Goal: Task Accomplishment & Management: Use online tool/utility

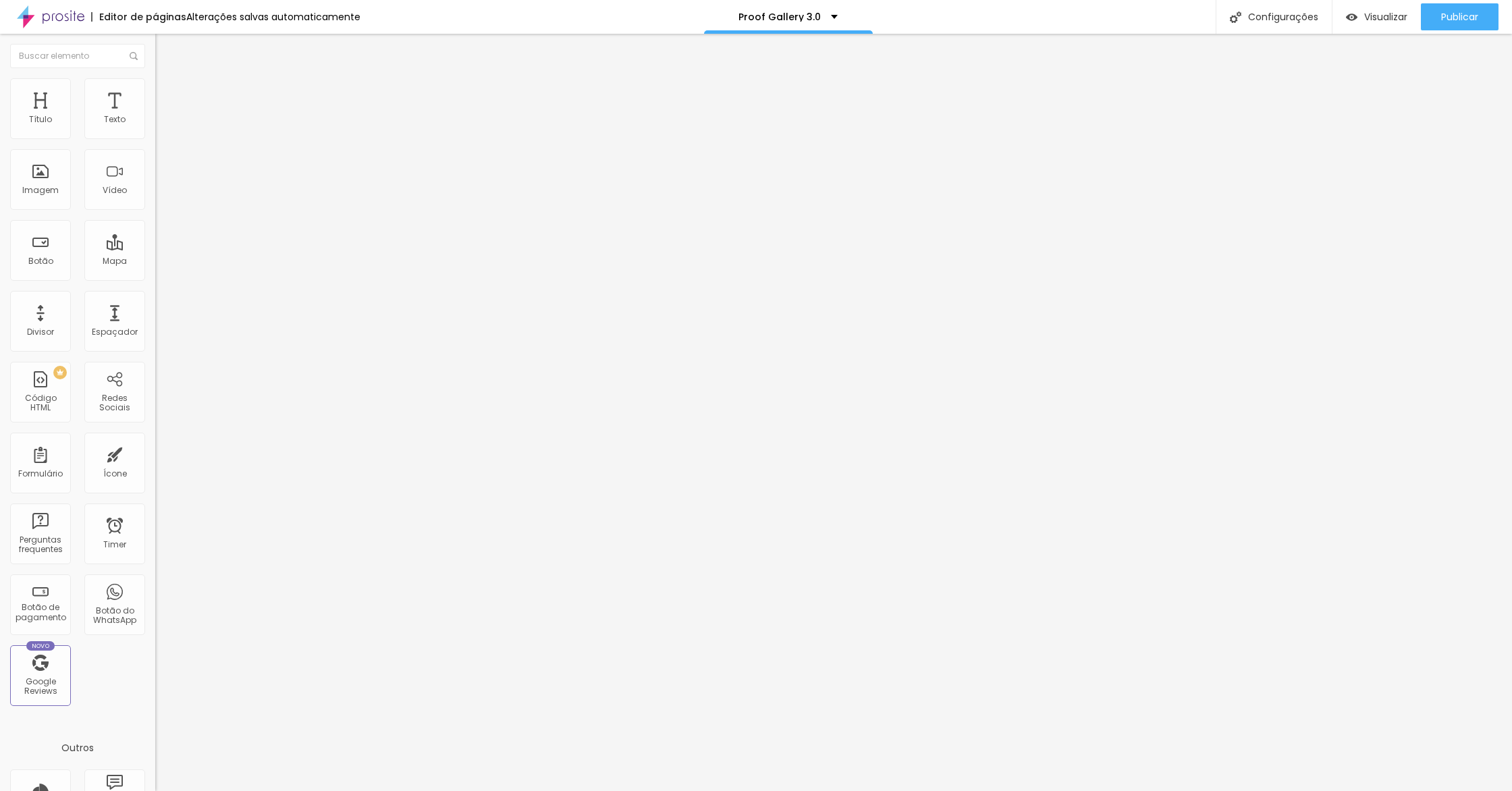
click at [167, 93] on span "Estilo" at bounding box center [178, 87] width 21 height 11
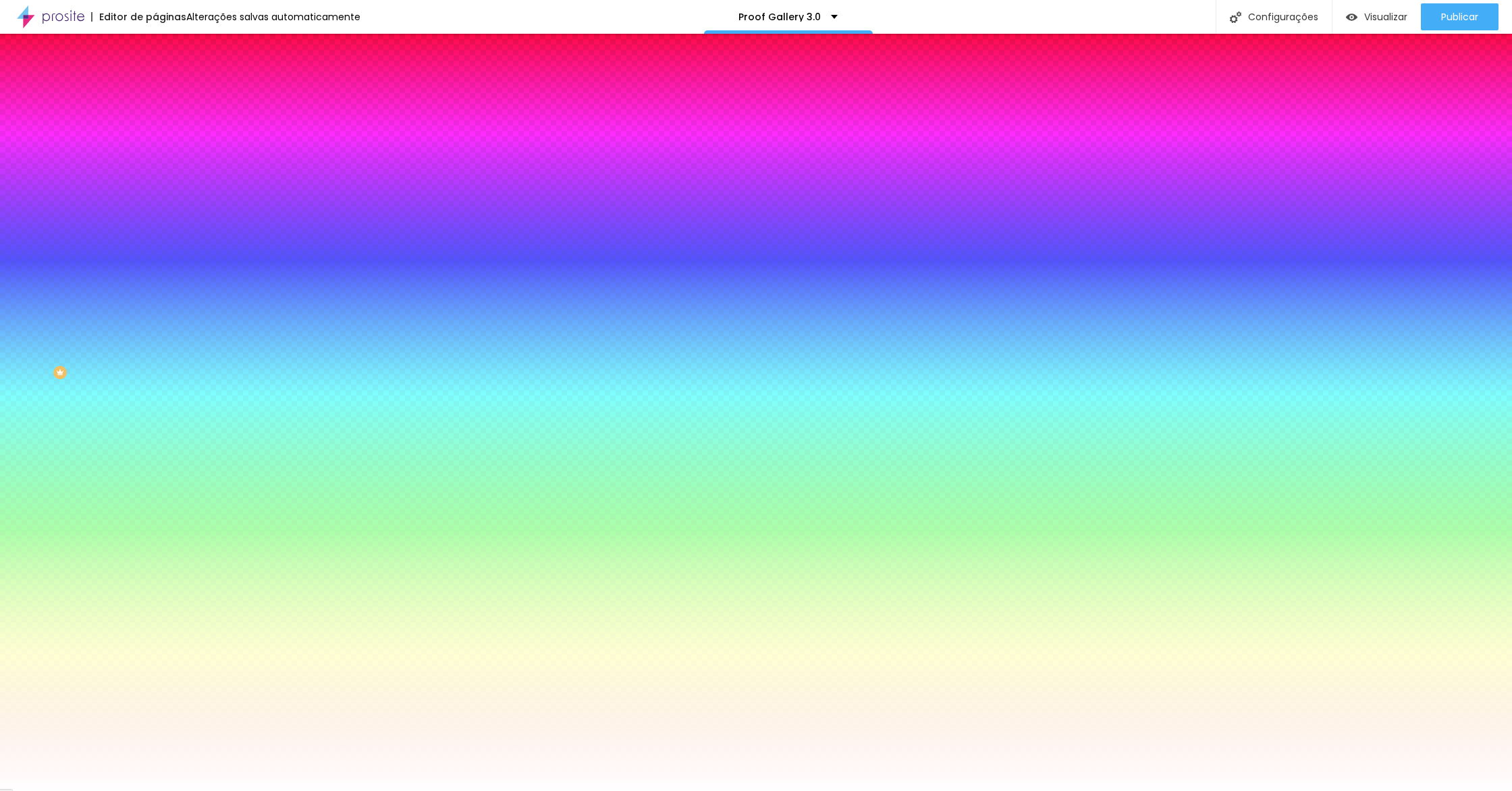
click at [155, 123] on div "Adicionar imagem" at bounding box center [233, 118] width 155 height 9
click at [155, 124] on span "Adicionar imagem" at bounding box center [198, 119] width 87 height 11
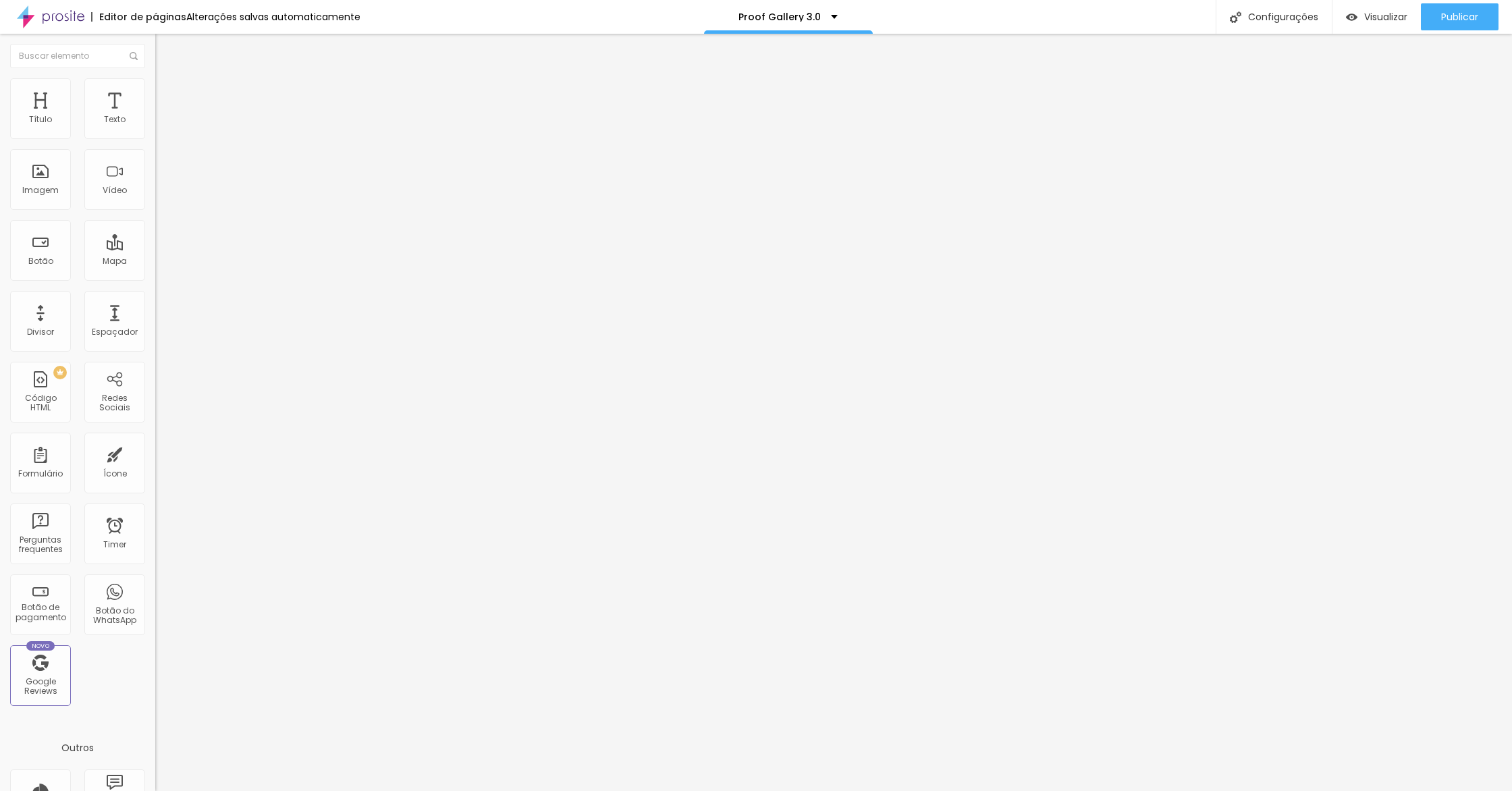
click at [155, 101] on ul "Conteúdo Estilo Avançado" at bounding box center [233, 85] width 155 height 40
click at [155, 101] on li "Avançado" at bounding box center [233, 98] width 155 height 13
click at [165, 51] on div "Editar Seção" at bounding box center [205, 49] width 80 height 11
click at [165, 52] on img "button" at bounding box center [170, 49] width 11 height 11
click at [165, 44] on img "button" at bounding box center [170, 49] width 11 height 11
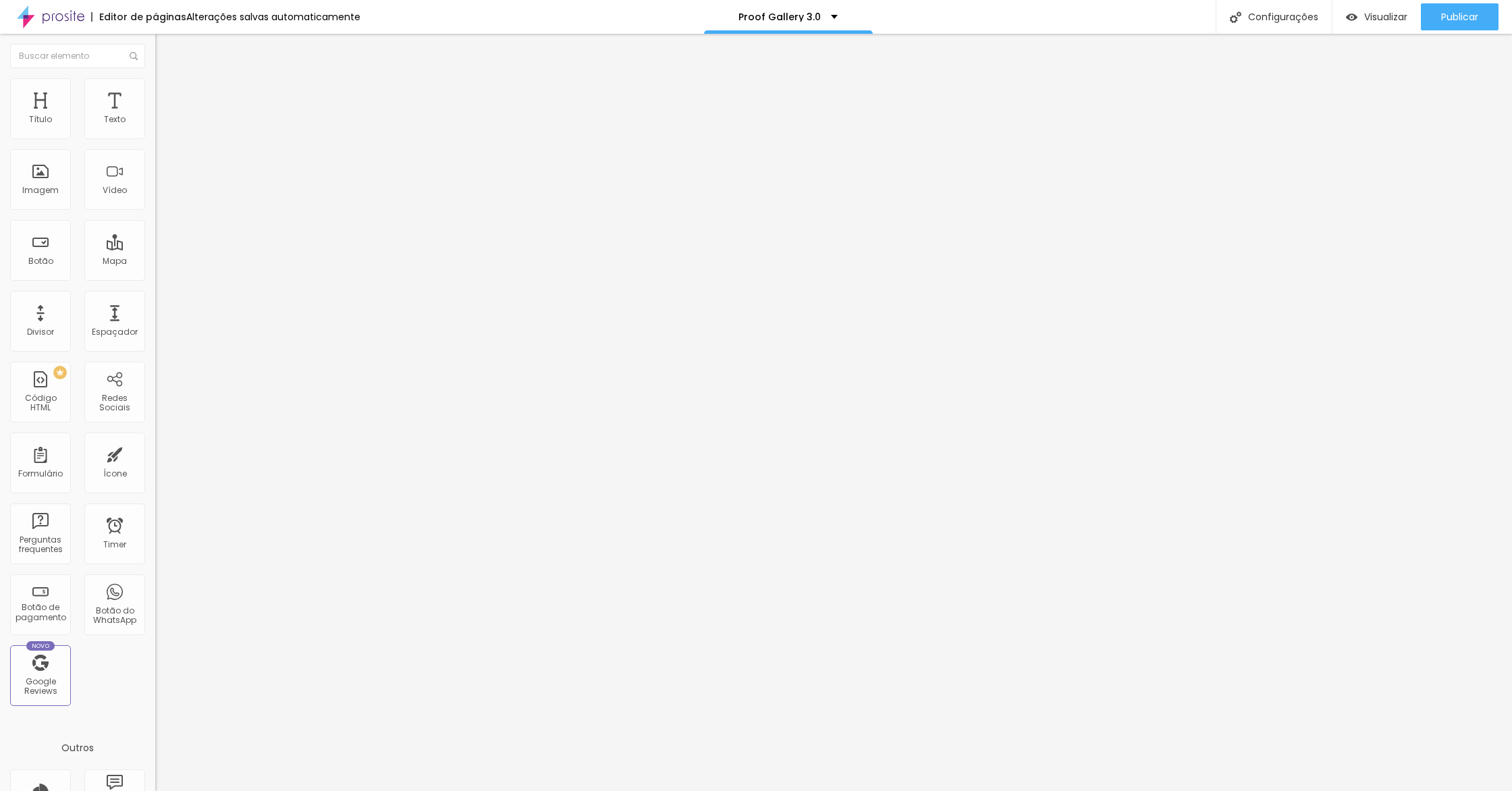
type input "101"
type input "102"
type input "119"
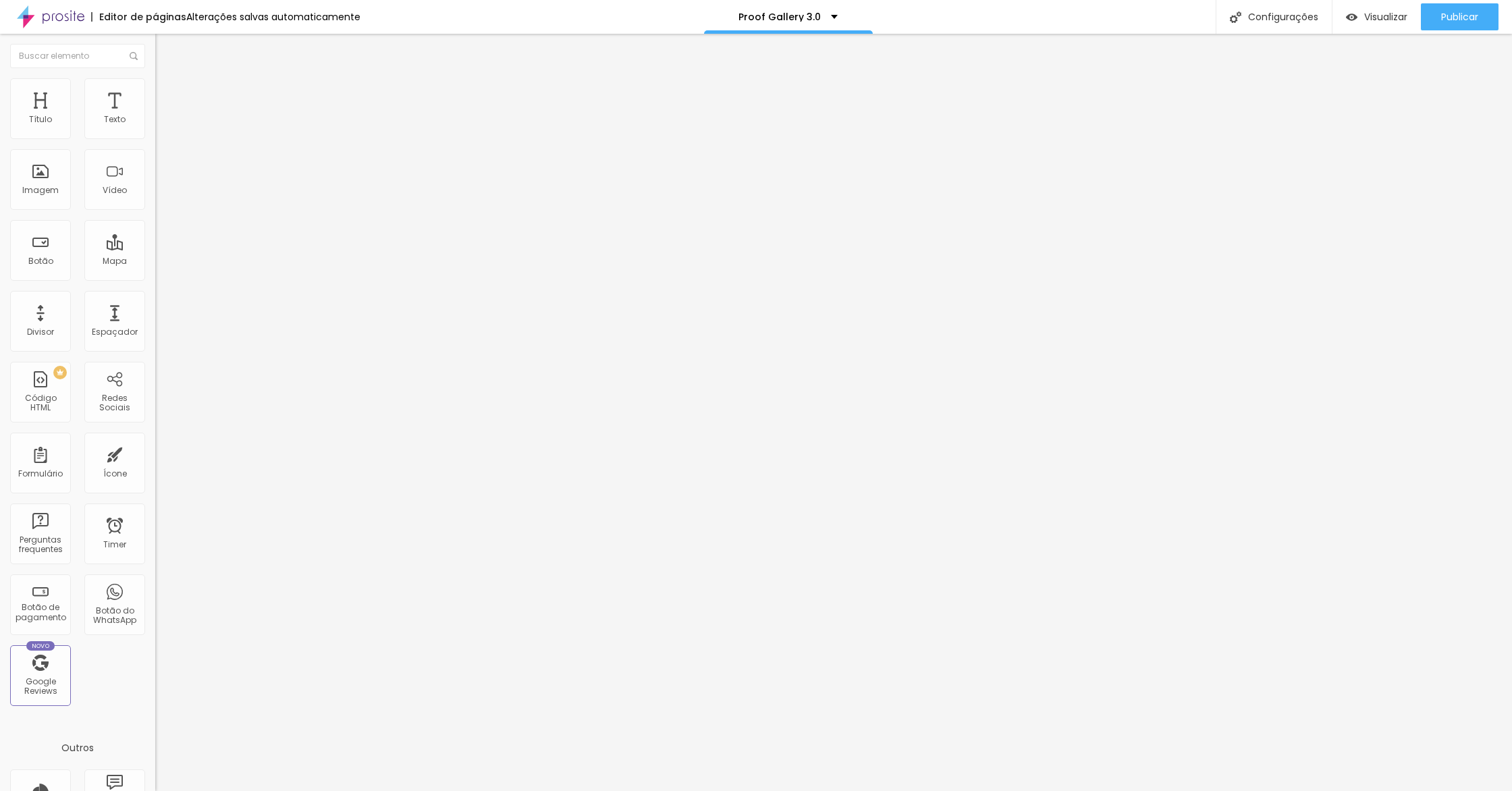
type input "119"
type input "152"
type input "174"
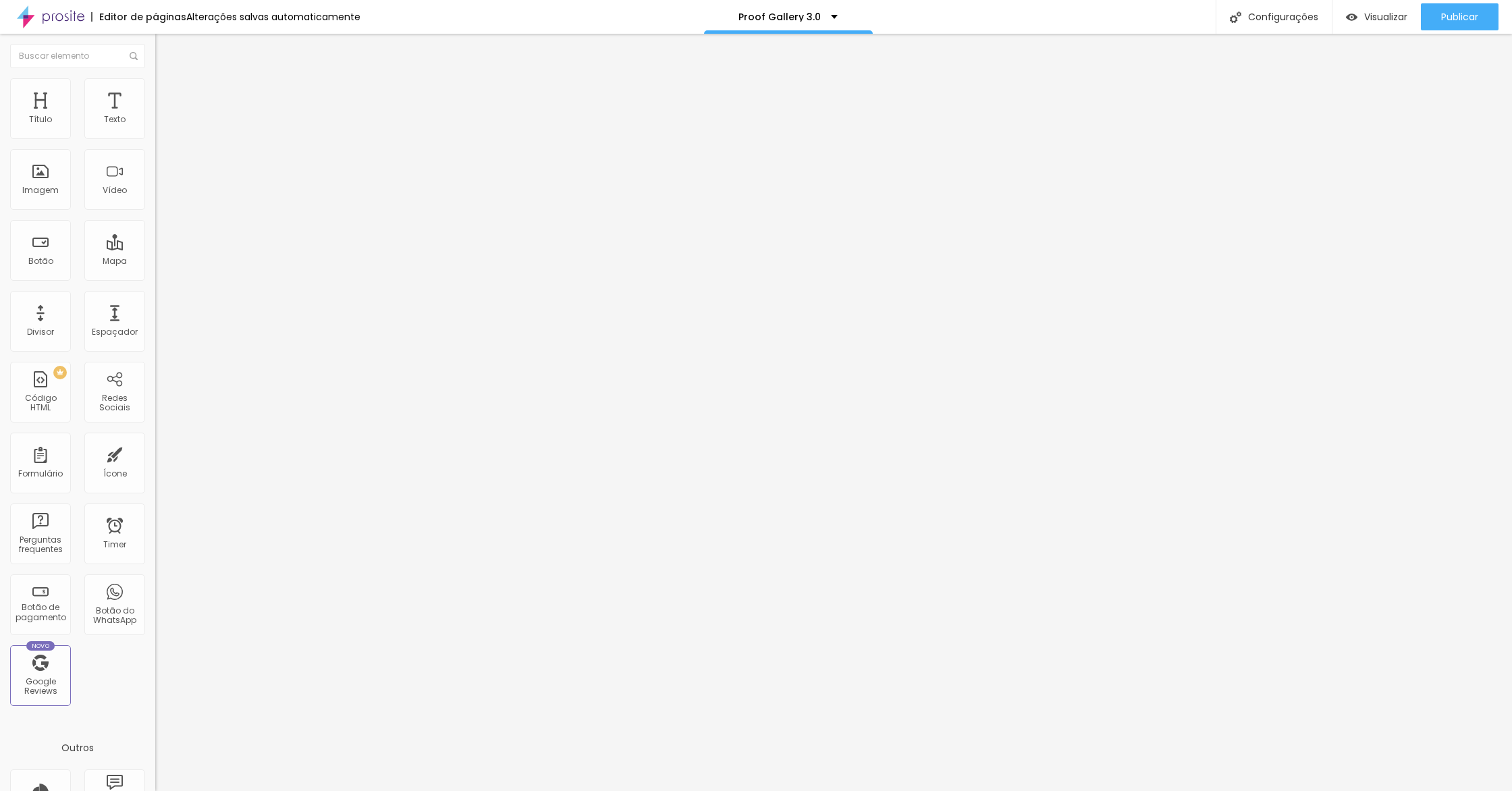
type input "189"
type input "204"
type input "214"
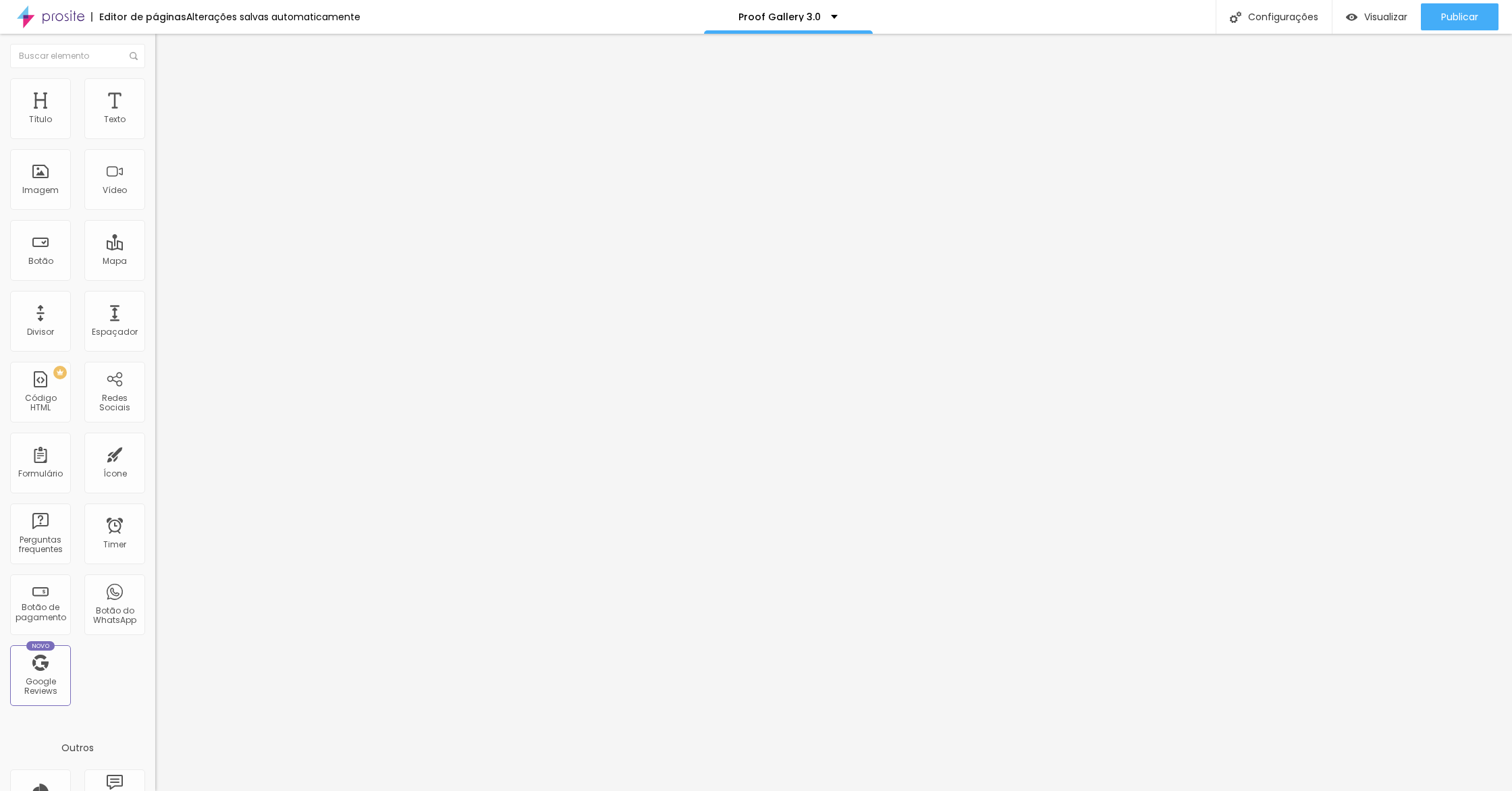
type input "214"
type input "228"
type input "239"
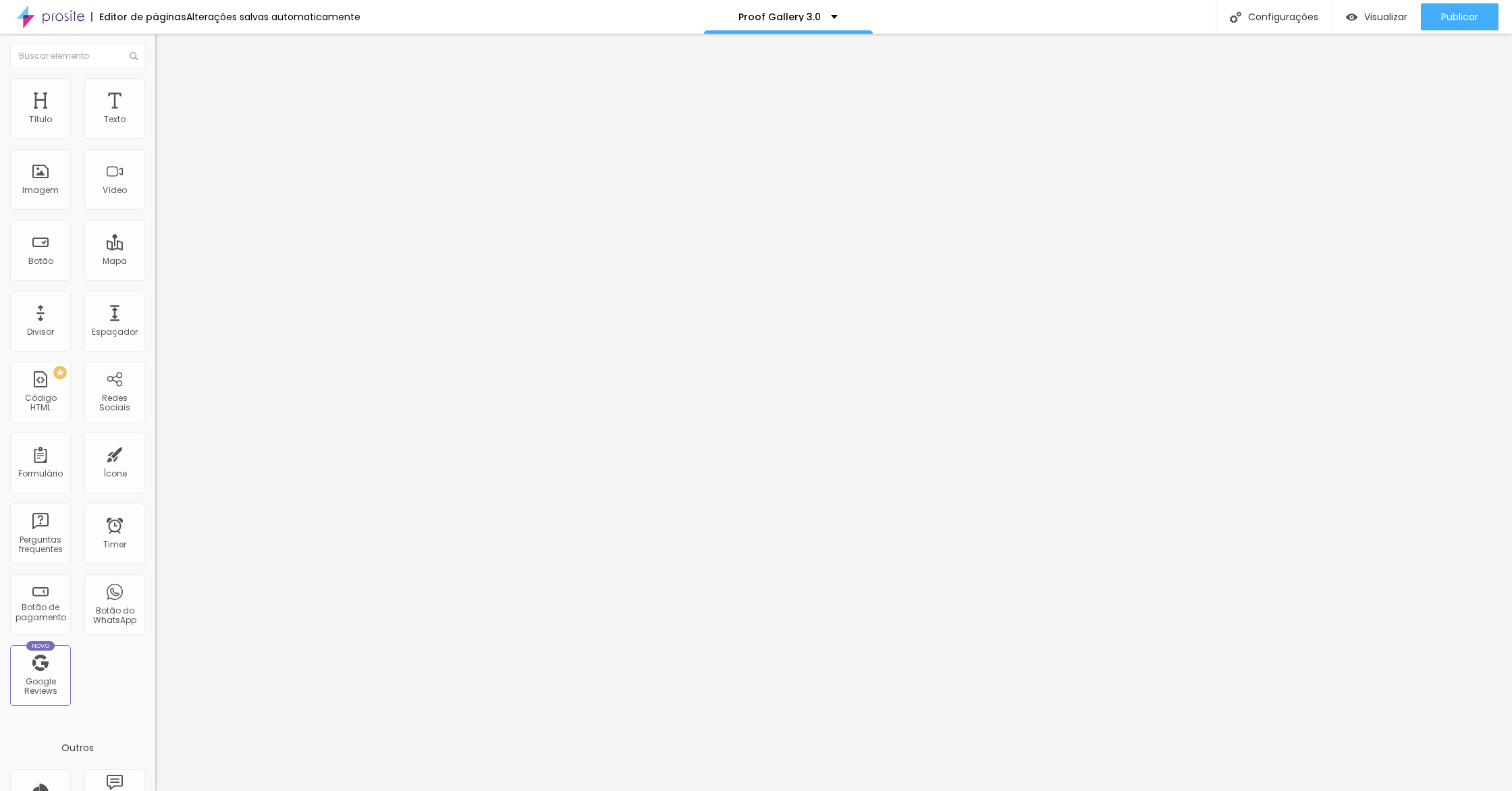
type input "248"
type input "257"
type input "262"
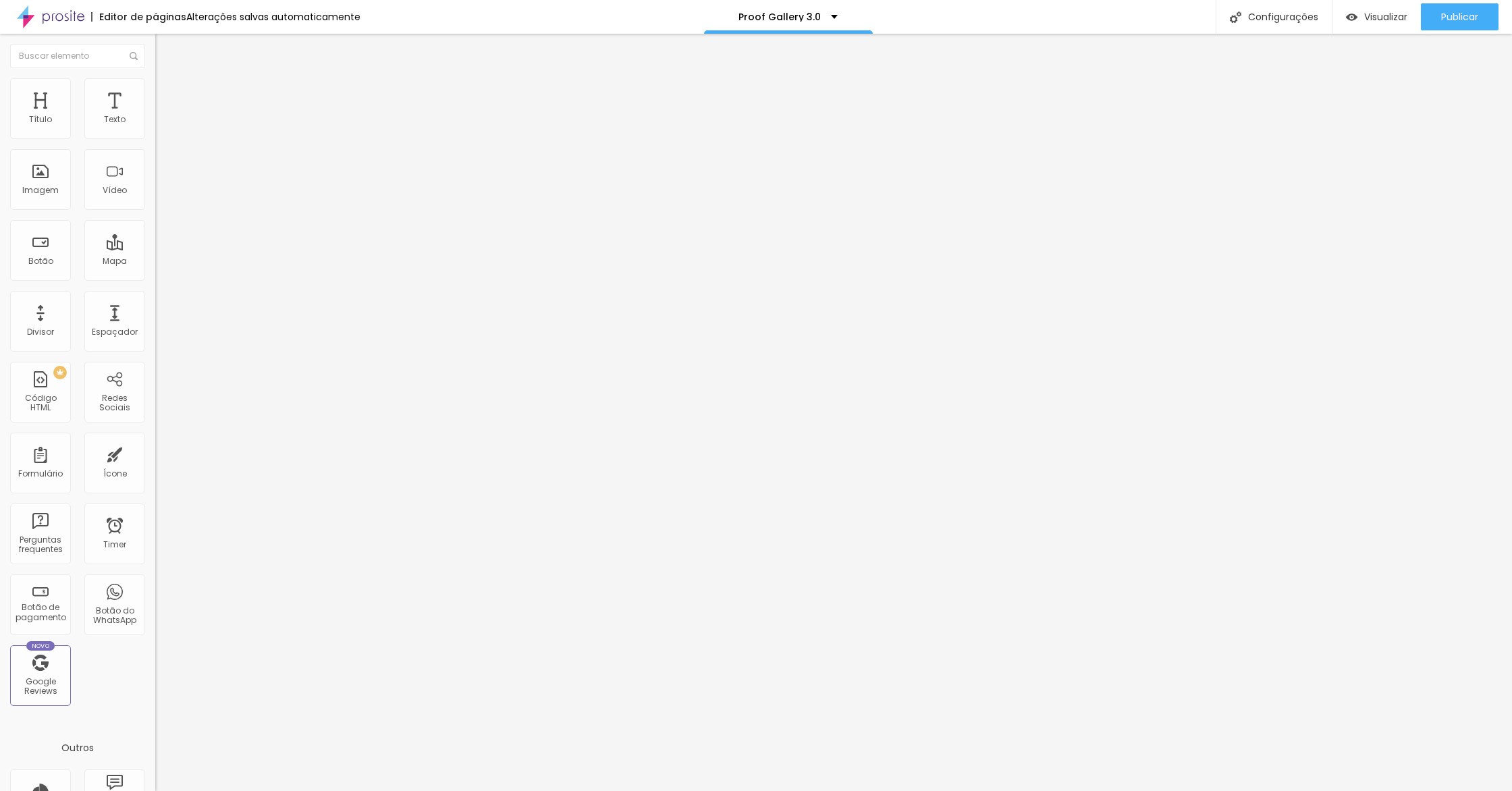
type input "262"
type input "266"
type input "269"
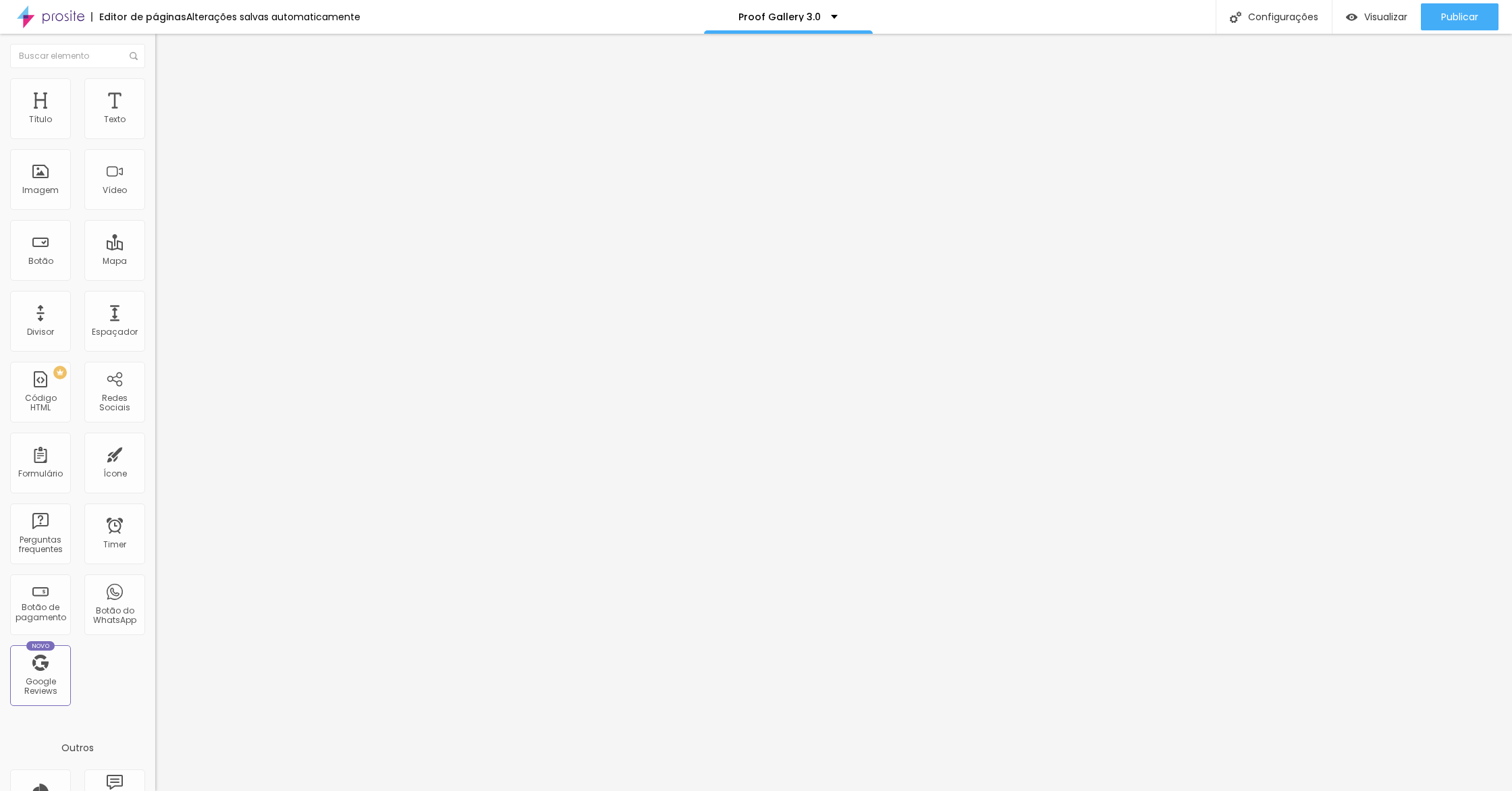
type input "274"
type input "280"
type input "289"
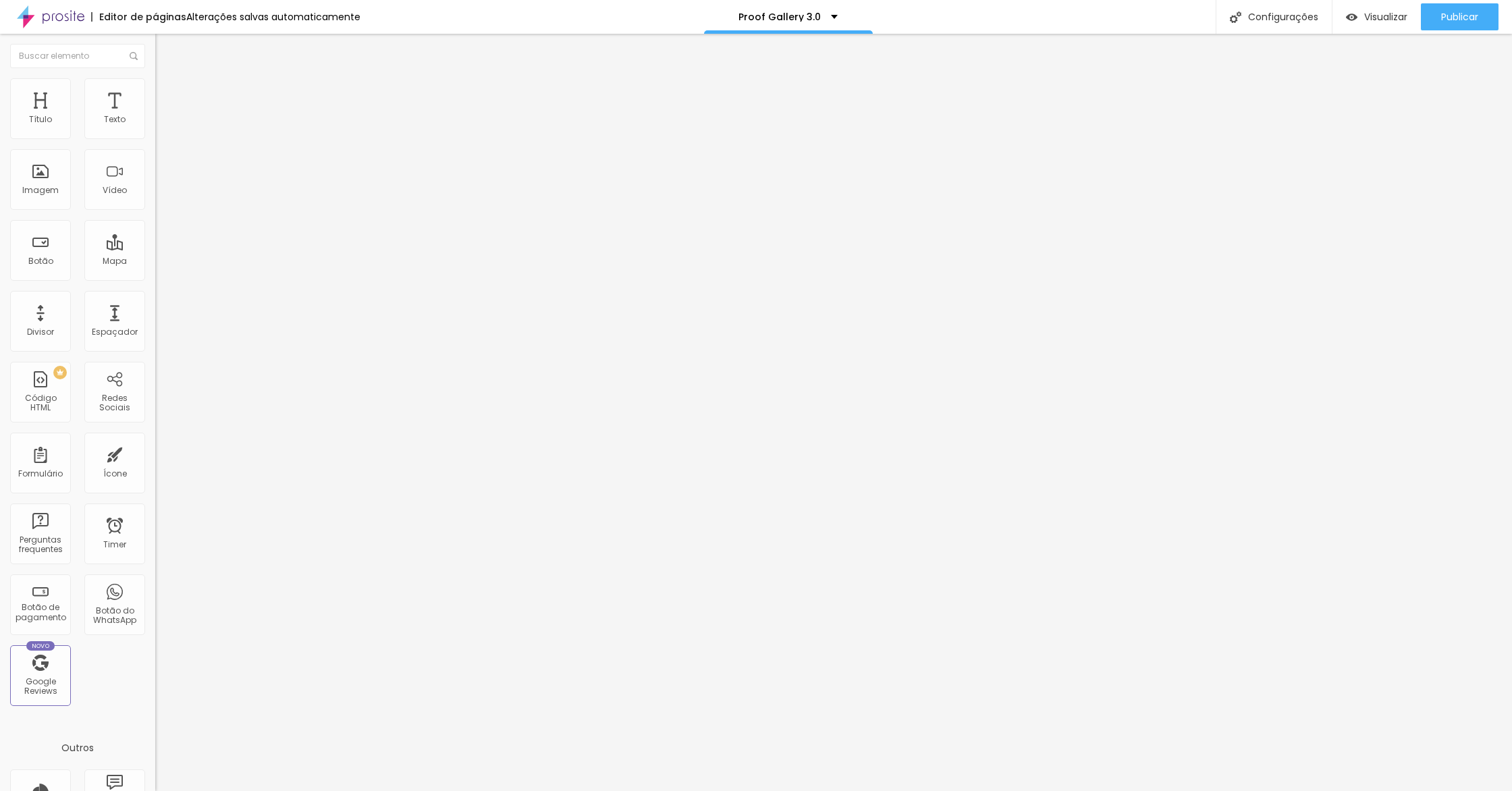
type input "289"
type input "292"
type input "300"
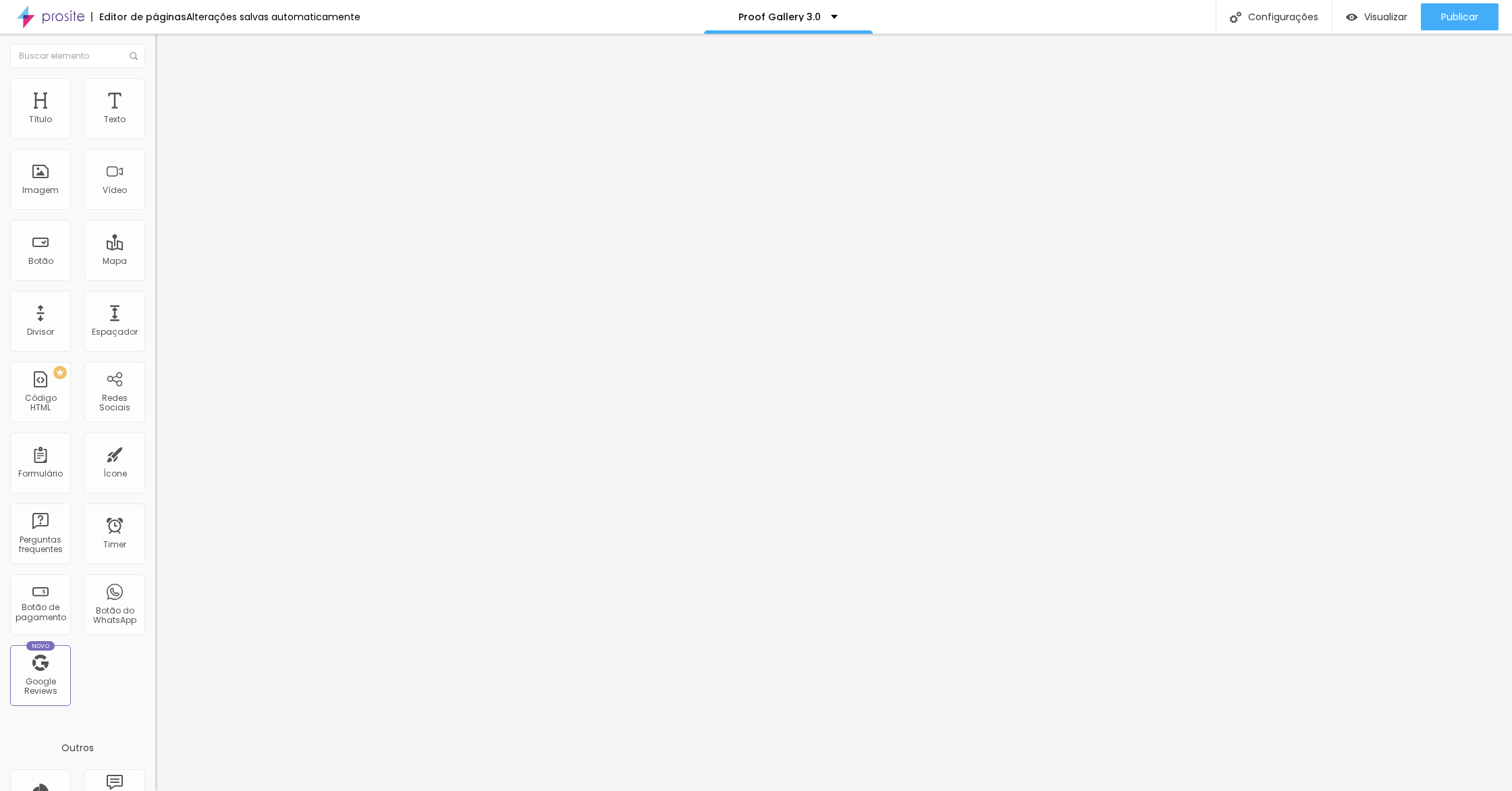
type input "312"
type input "325"
type input "343"
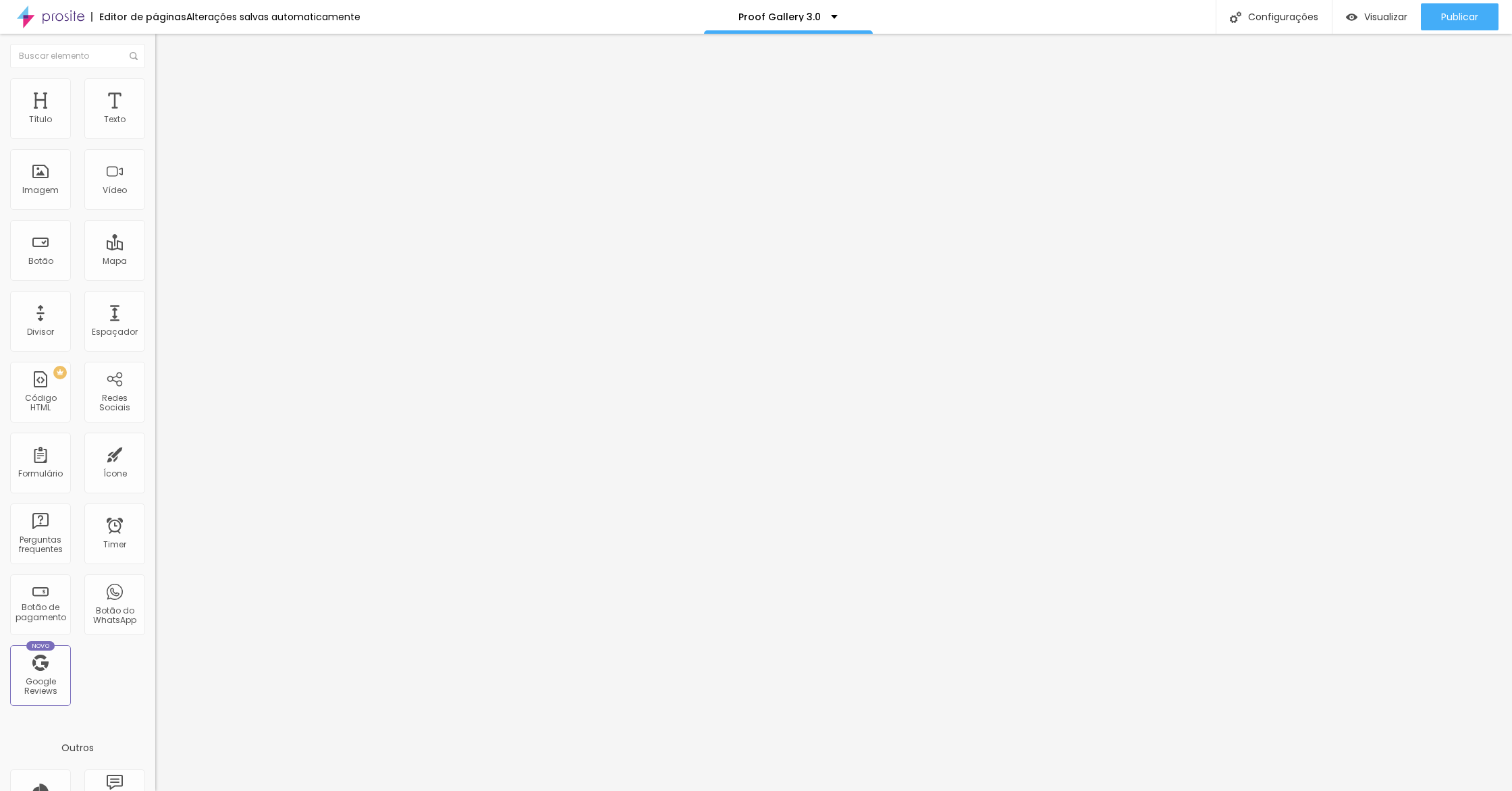
type input "343"
type input "365"
type input "398"
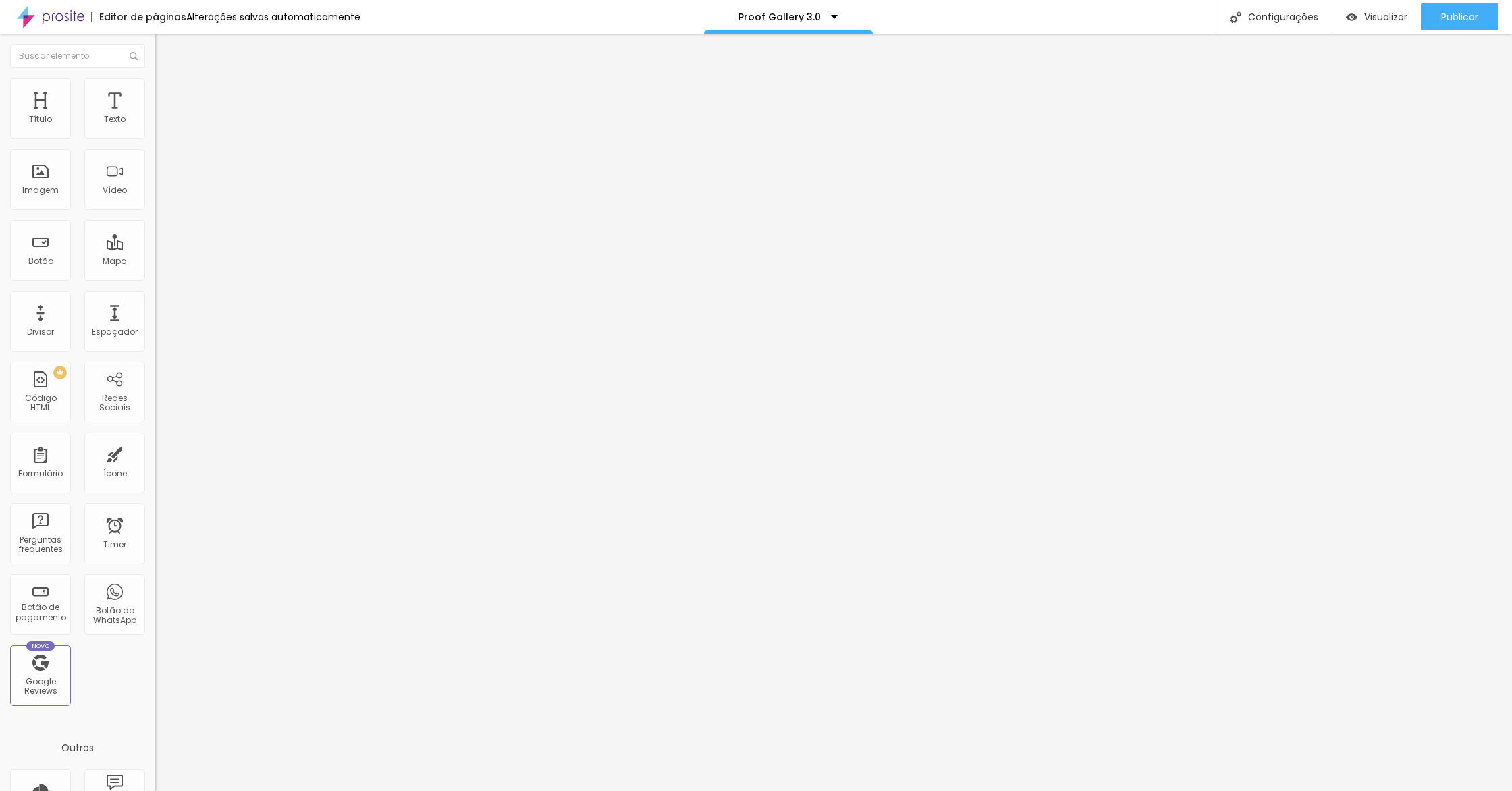
type input "415"
type input "435"
type input "456"
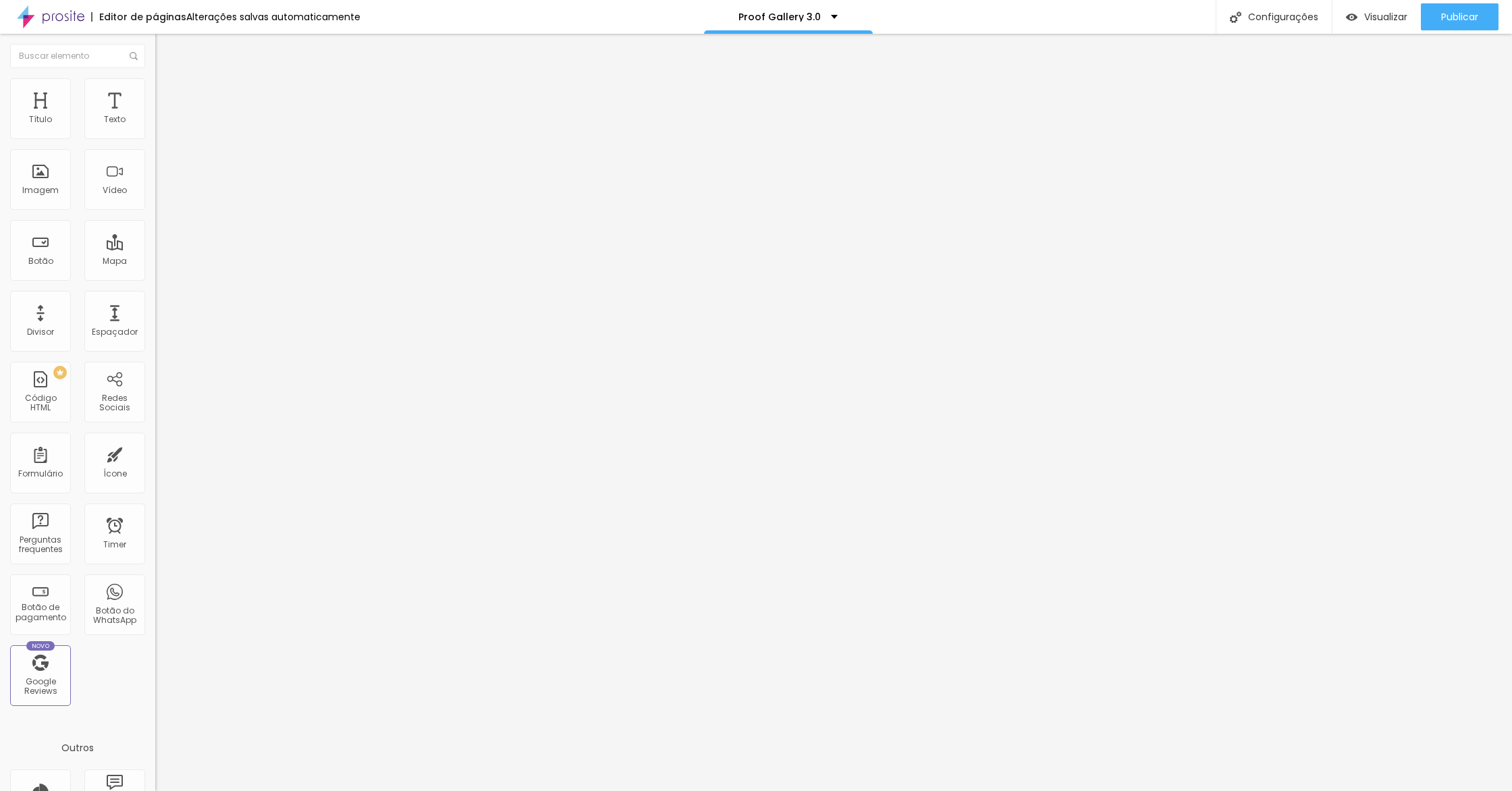
type input "456"
type input "480"
type input "500"
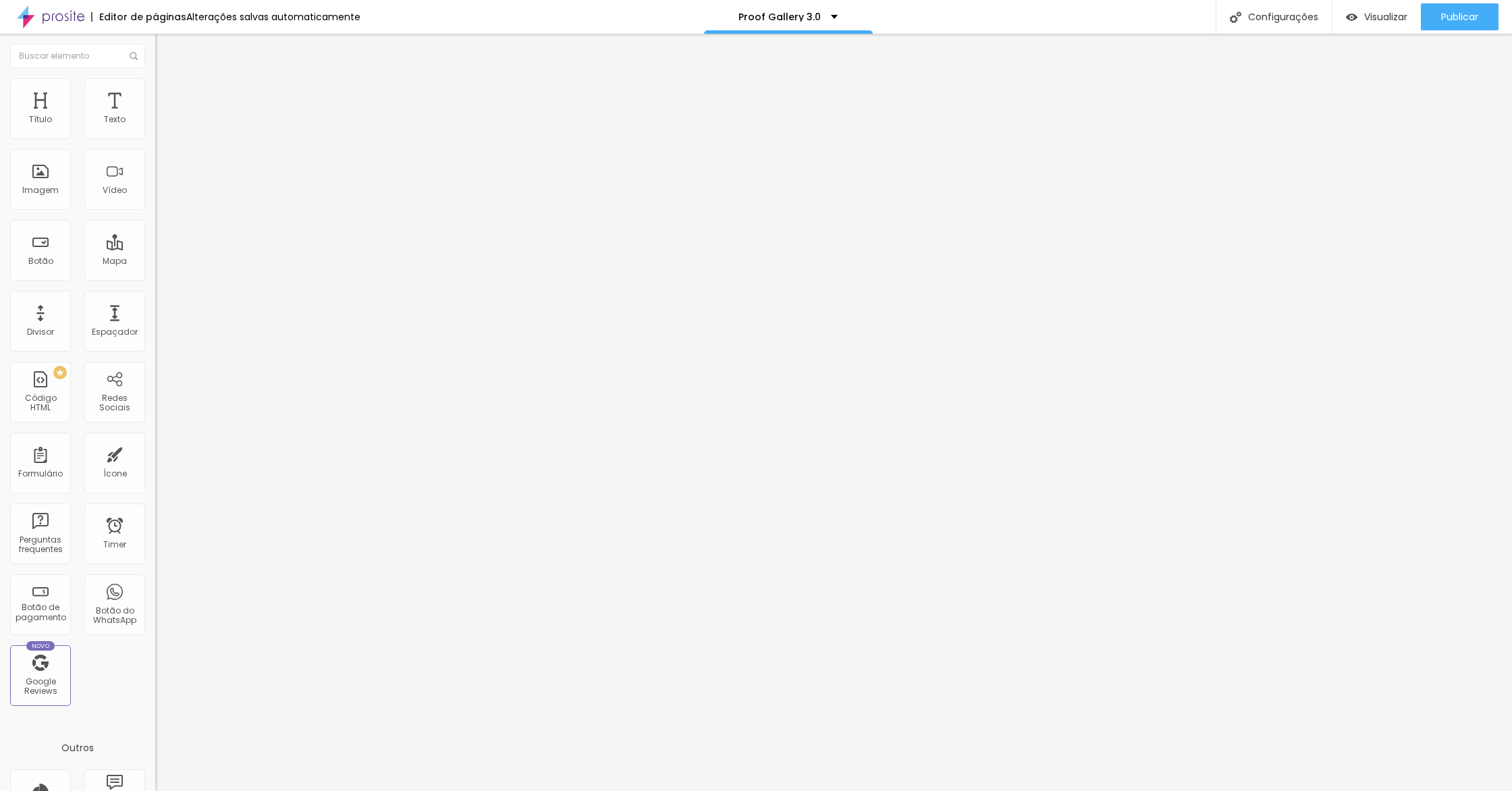
type input "491"
type input "459"
type input "440"
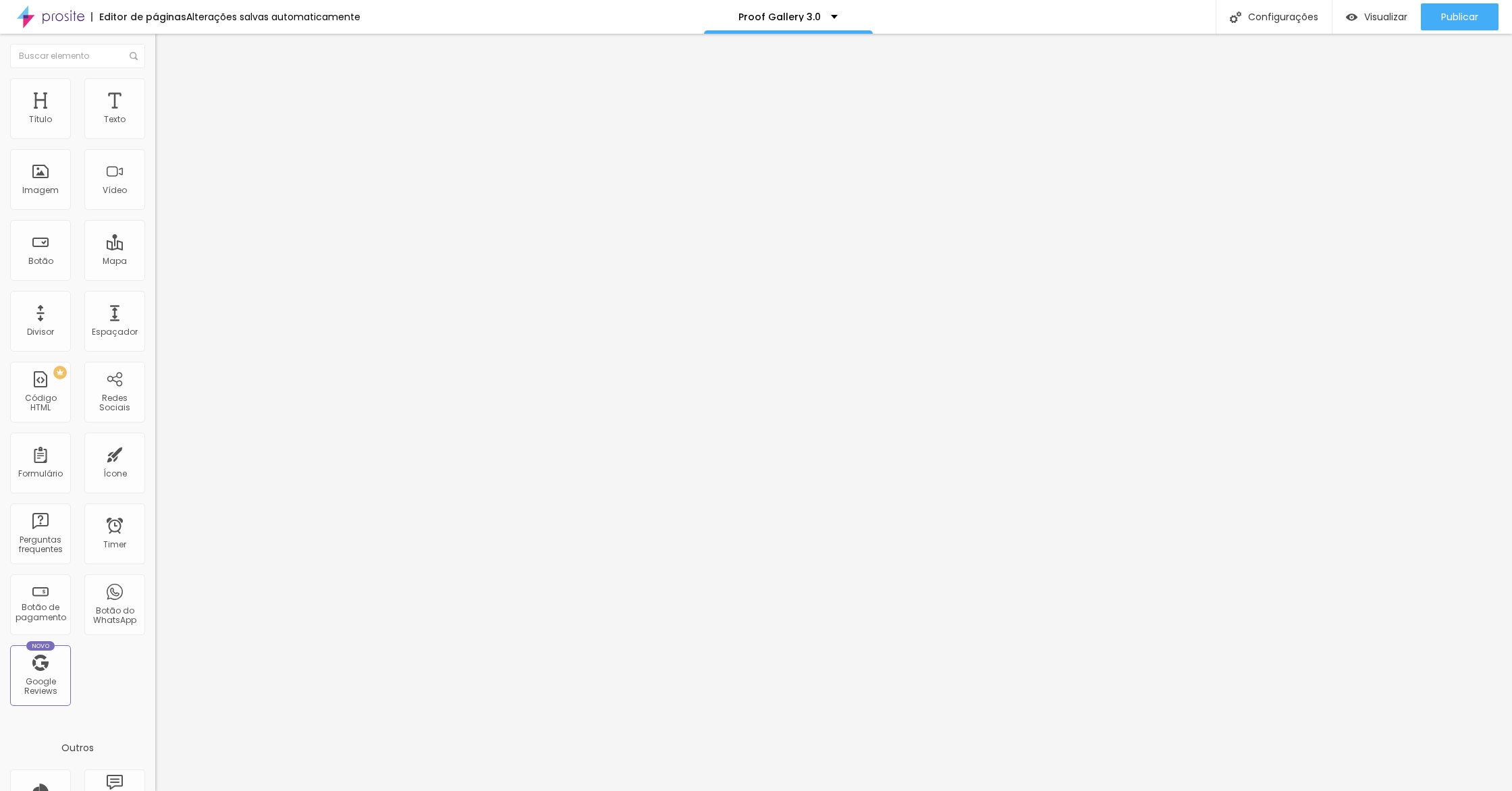
type input "440"
type input "427"
type input "419"
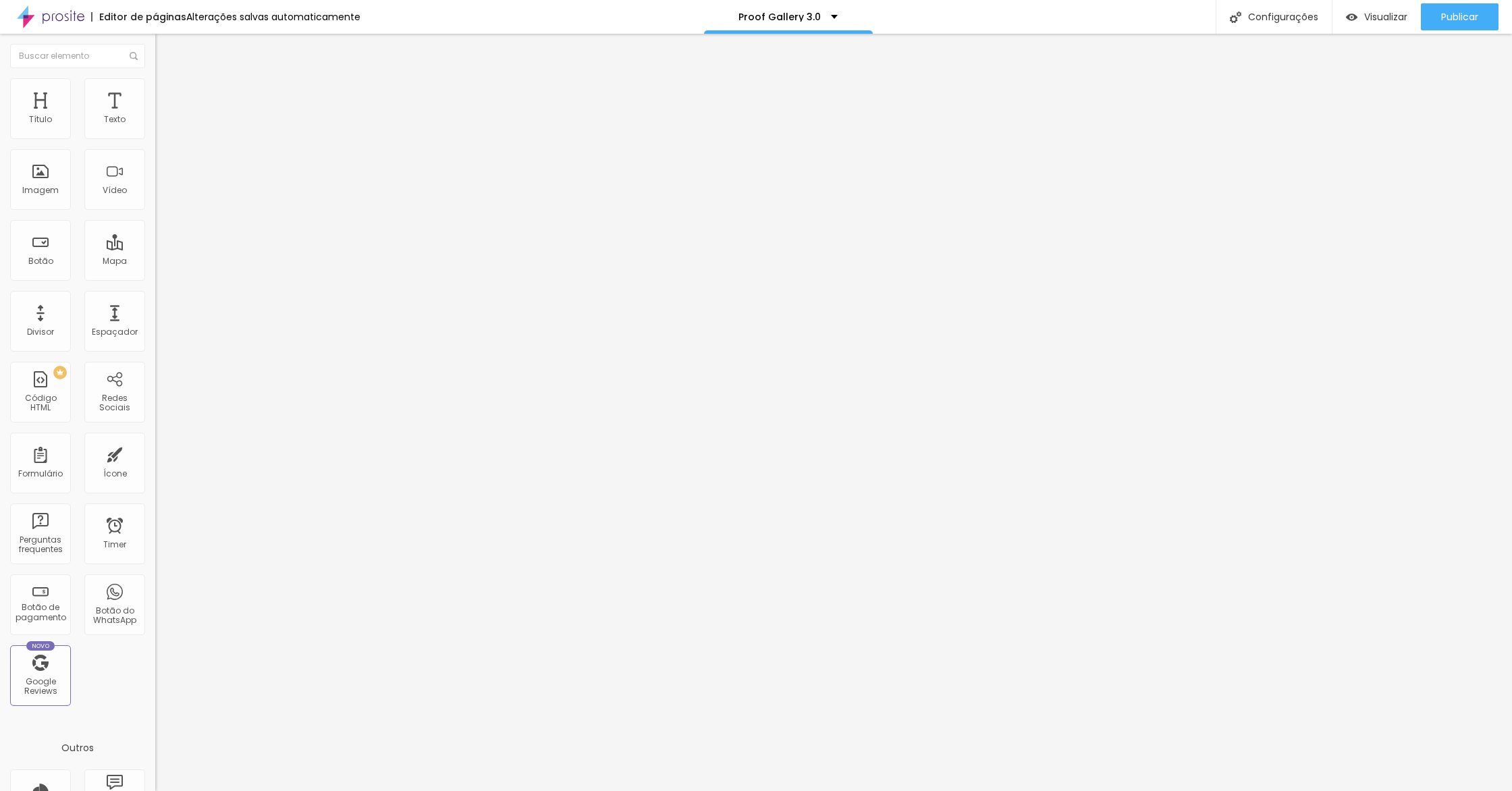
type input "412"
type input "400"
type input "392"
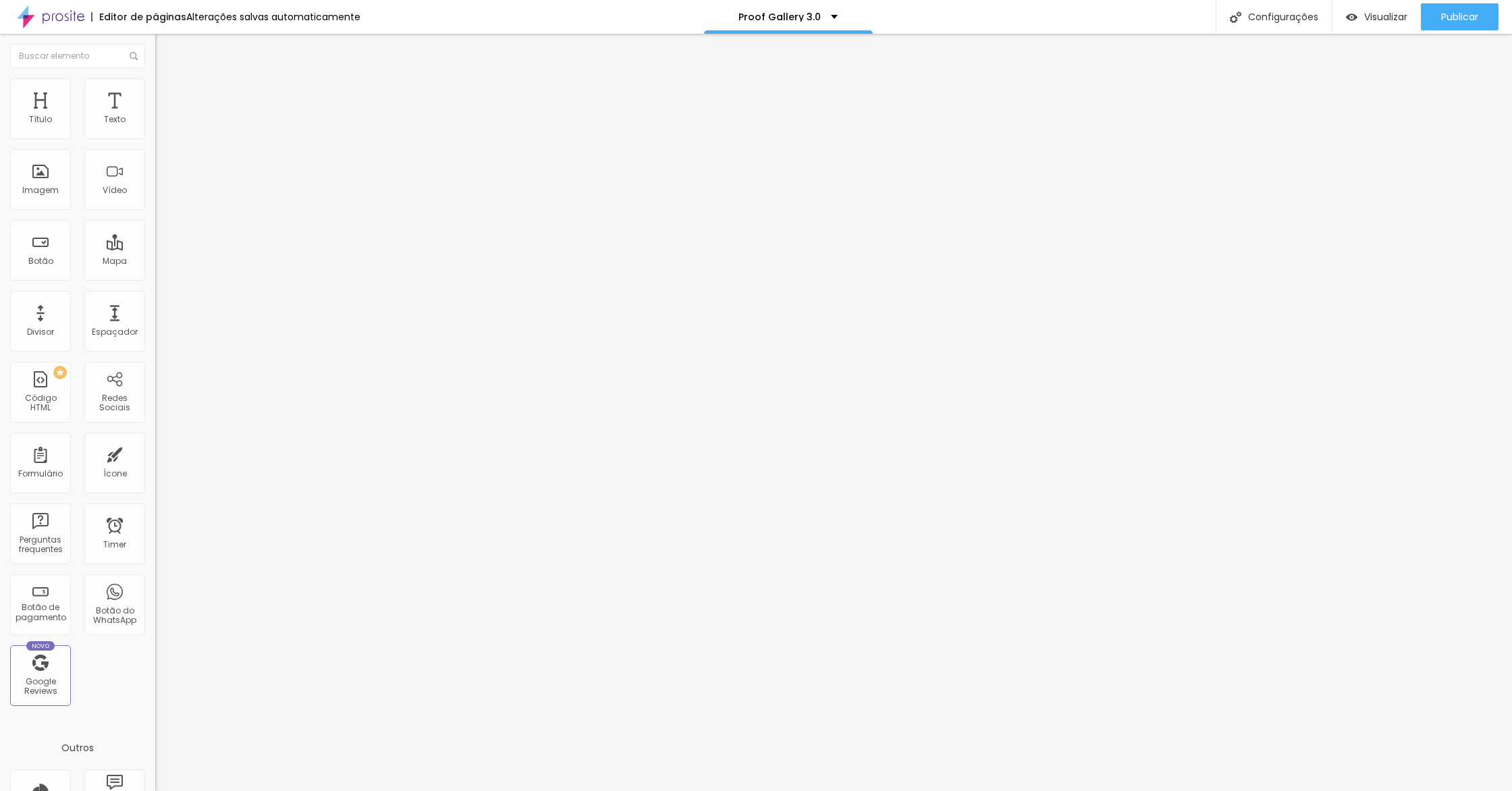
type input "392"
type input "372"
type input "358"
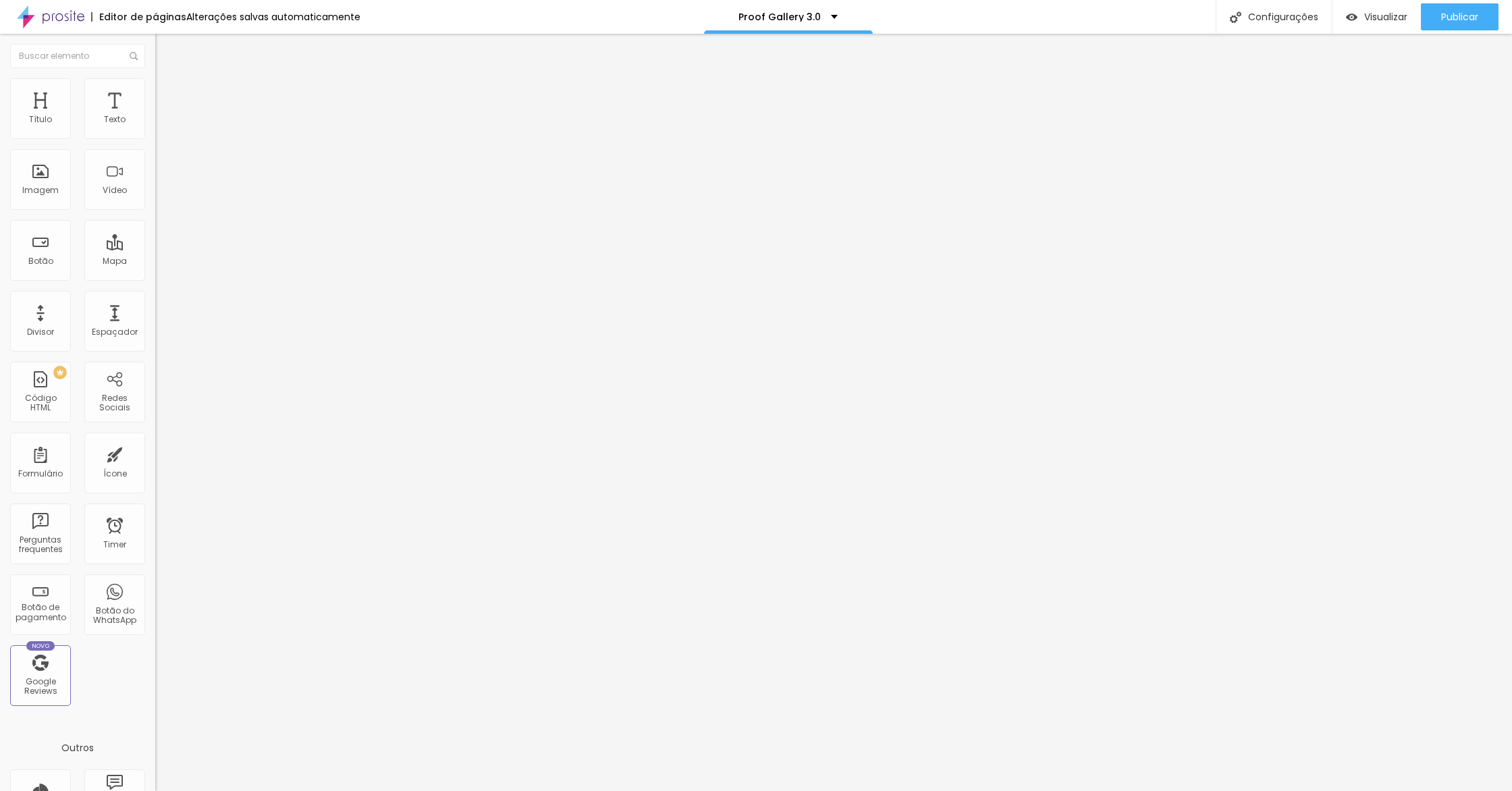
type input "349"
type input "347"
type input "346"
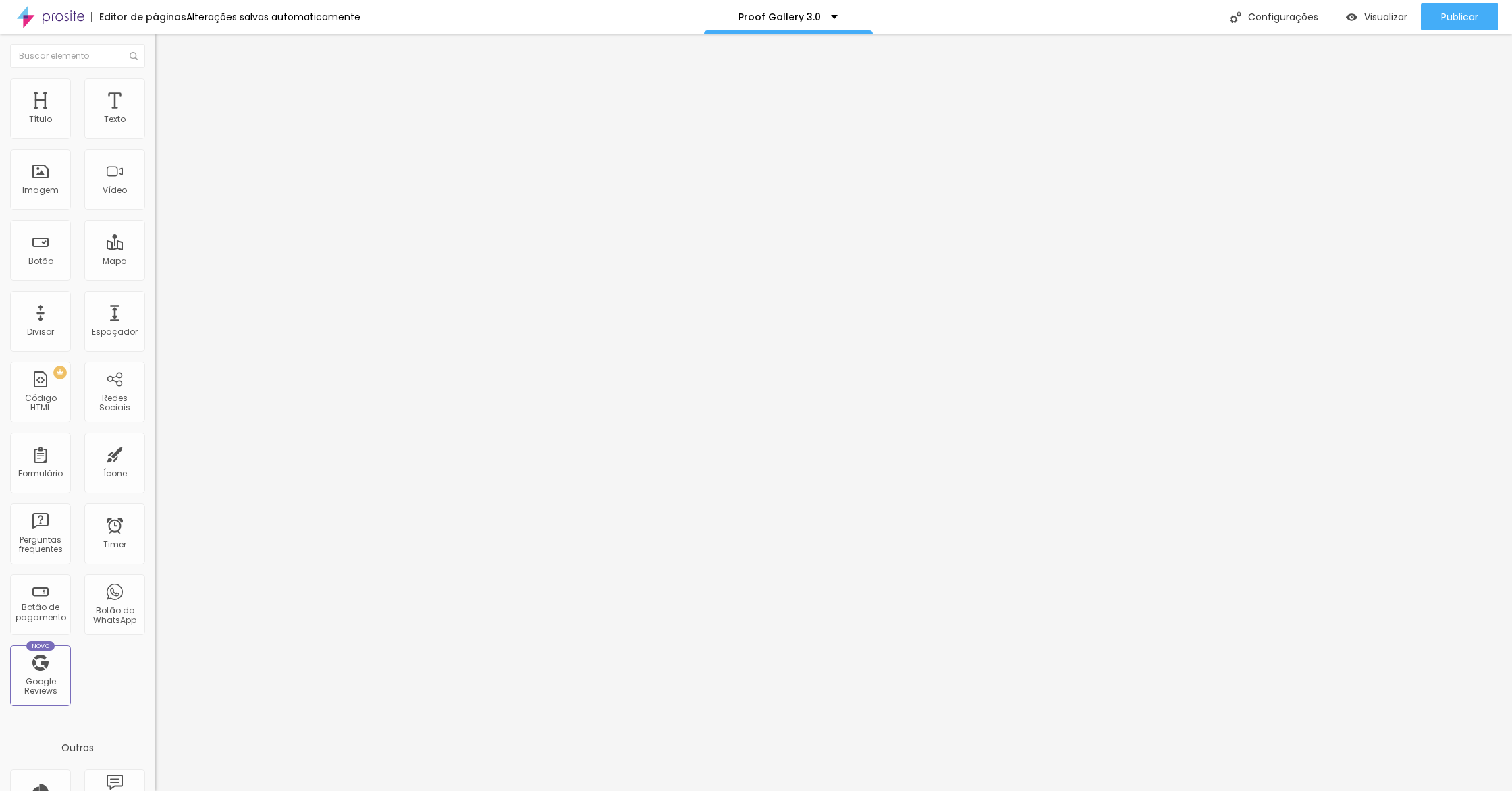
type input "346"
type input "345"
type input "346"
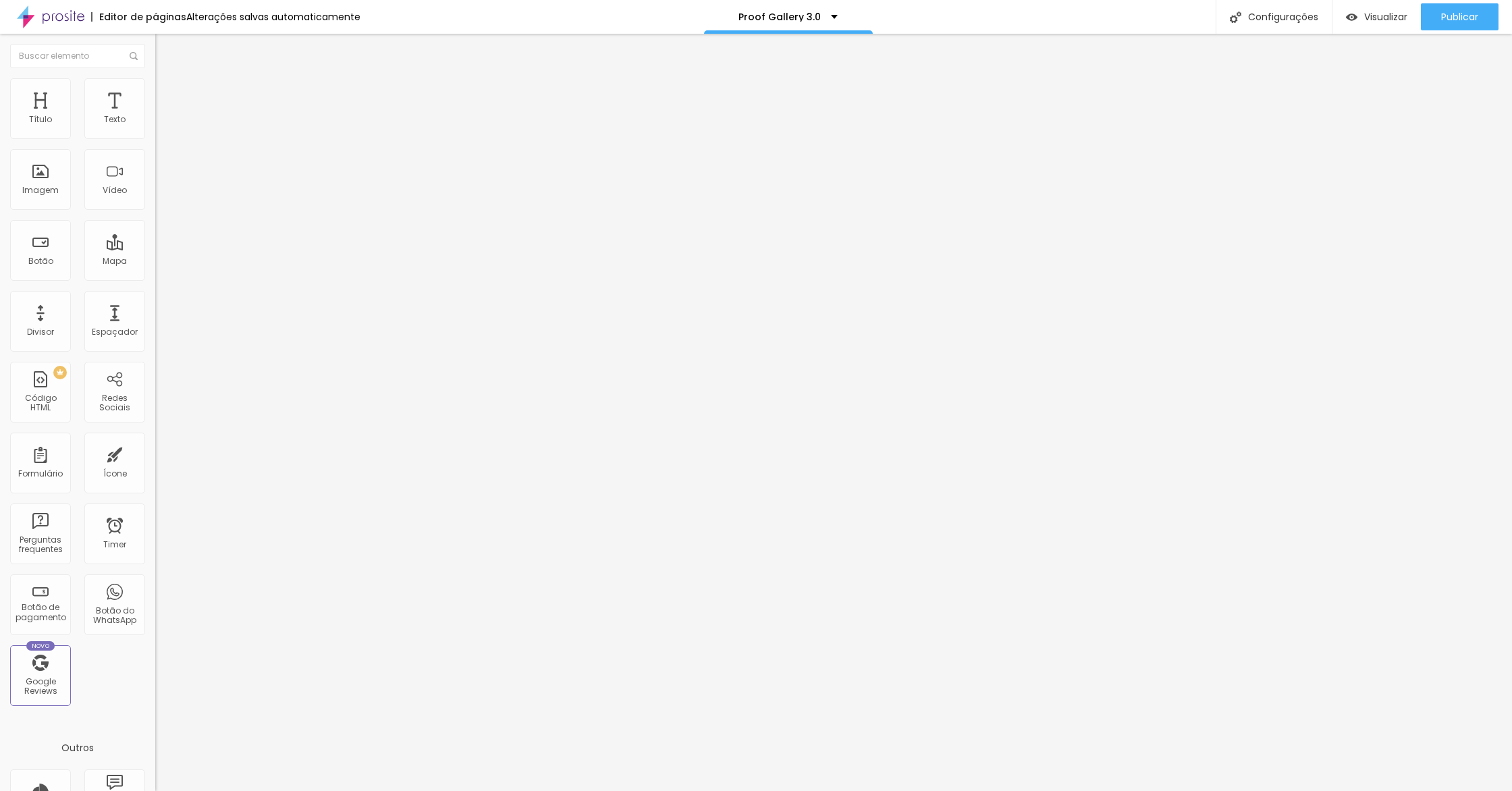
type input "358"
type input "379"
type input "393"
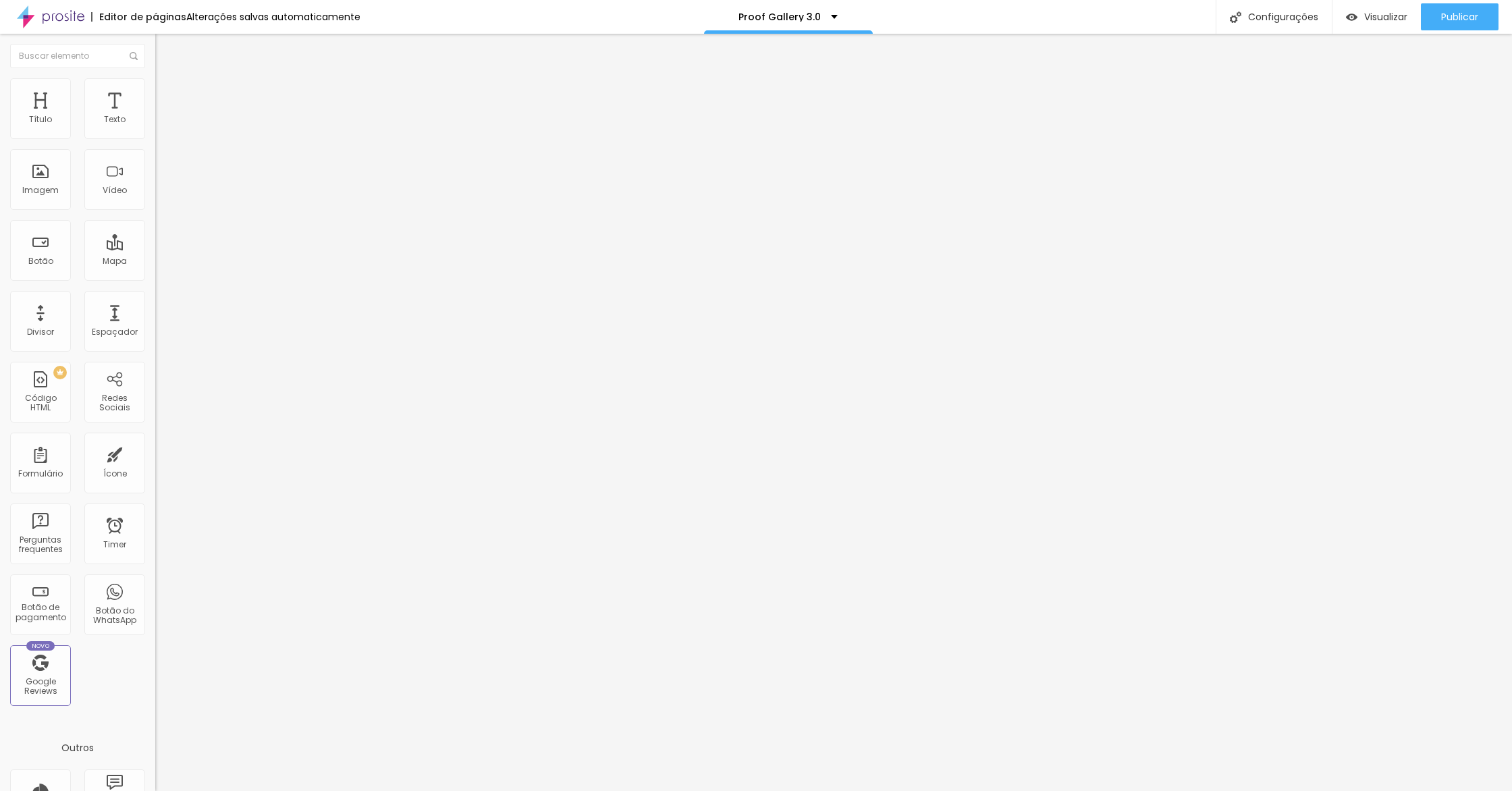
type input "393"
type input "402"
type input "410"
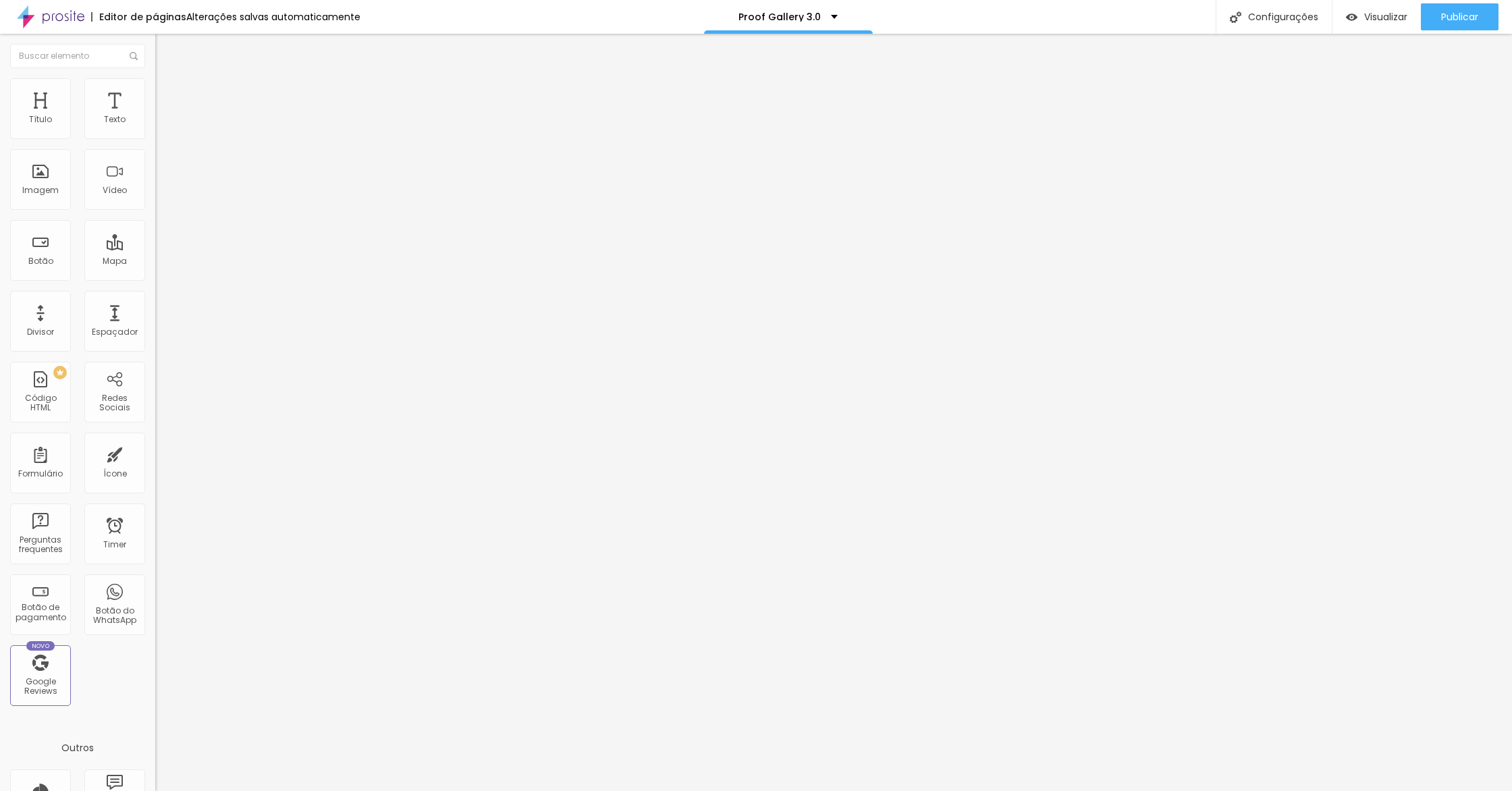
type input "423"
type input "434"
type input "442"
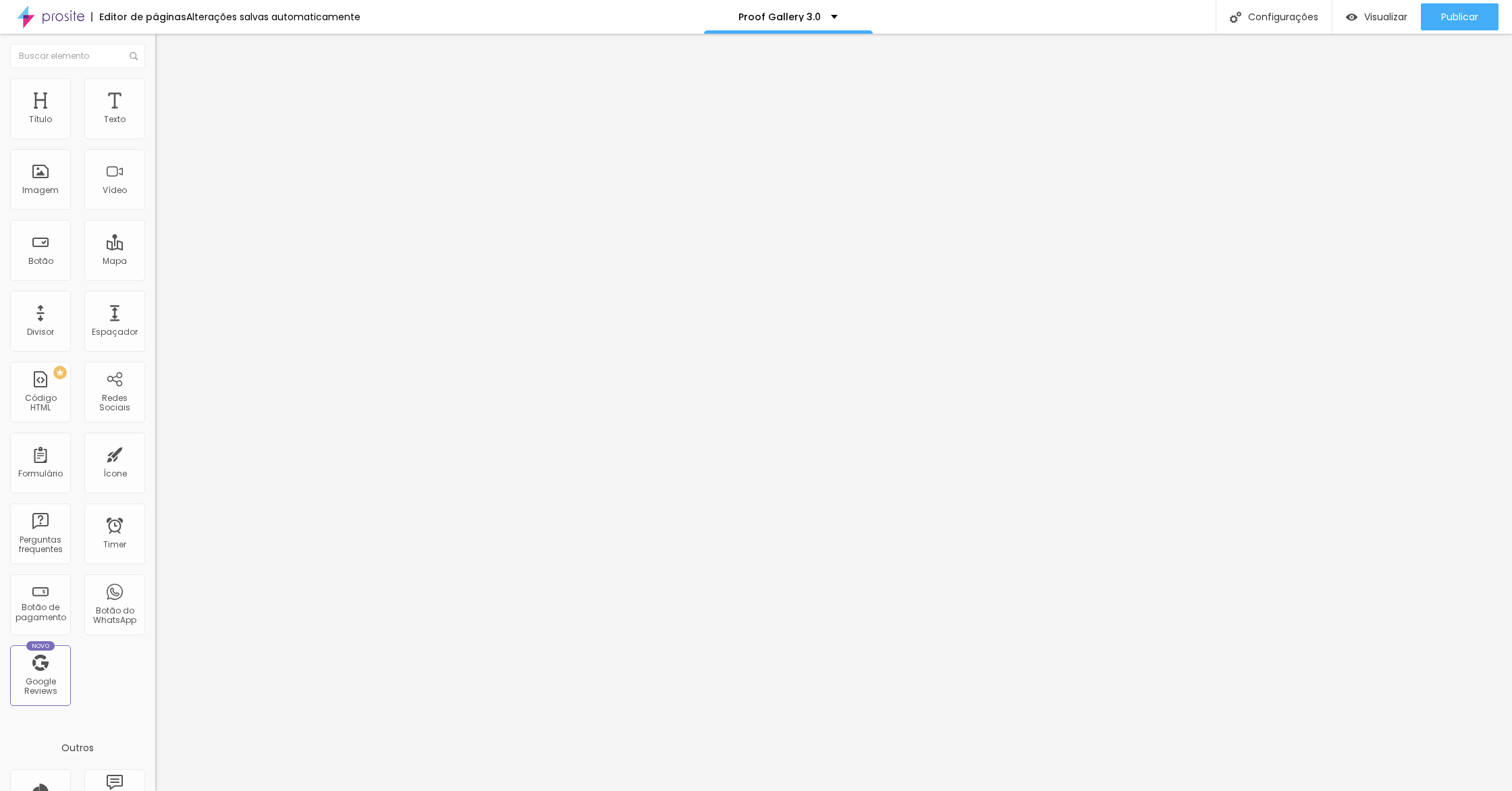
type input "442"
type input "455"
type input "471"
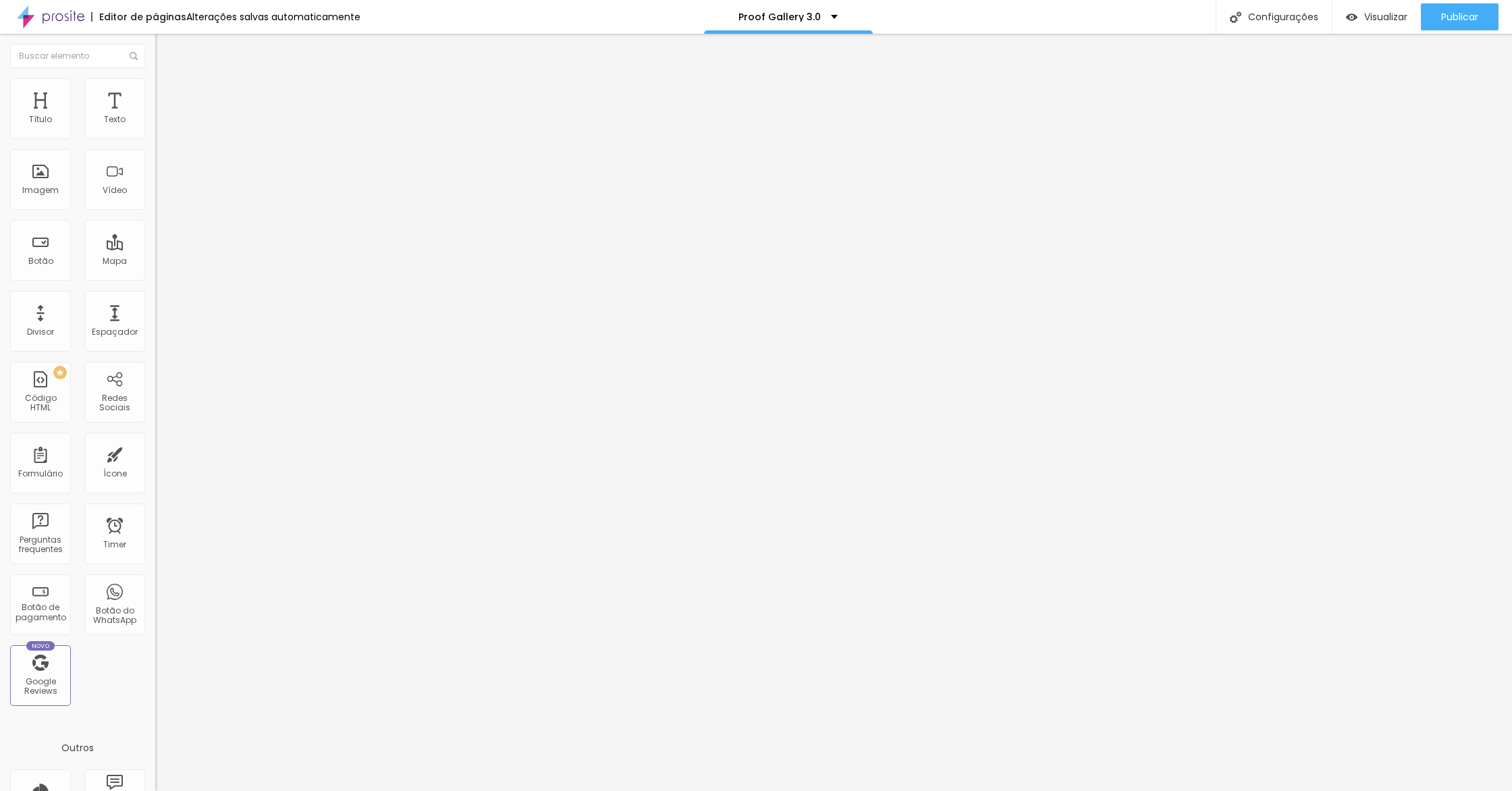
type input "486"
type input "499"
type input "500"
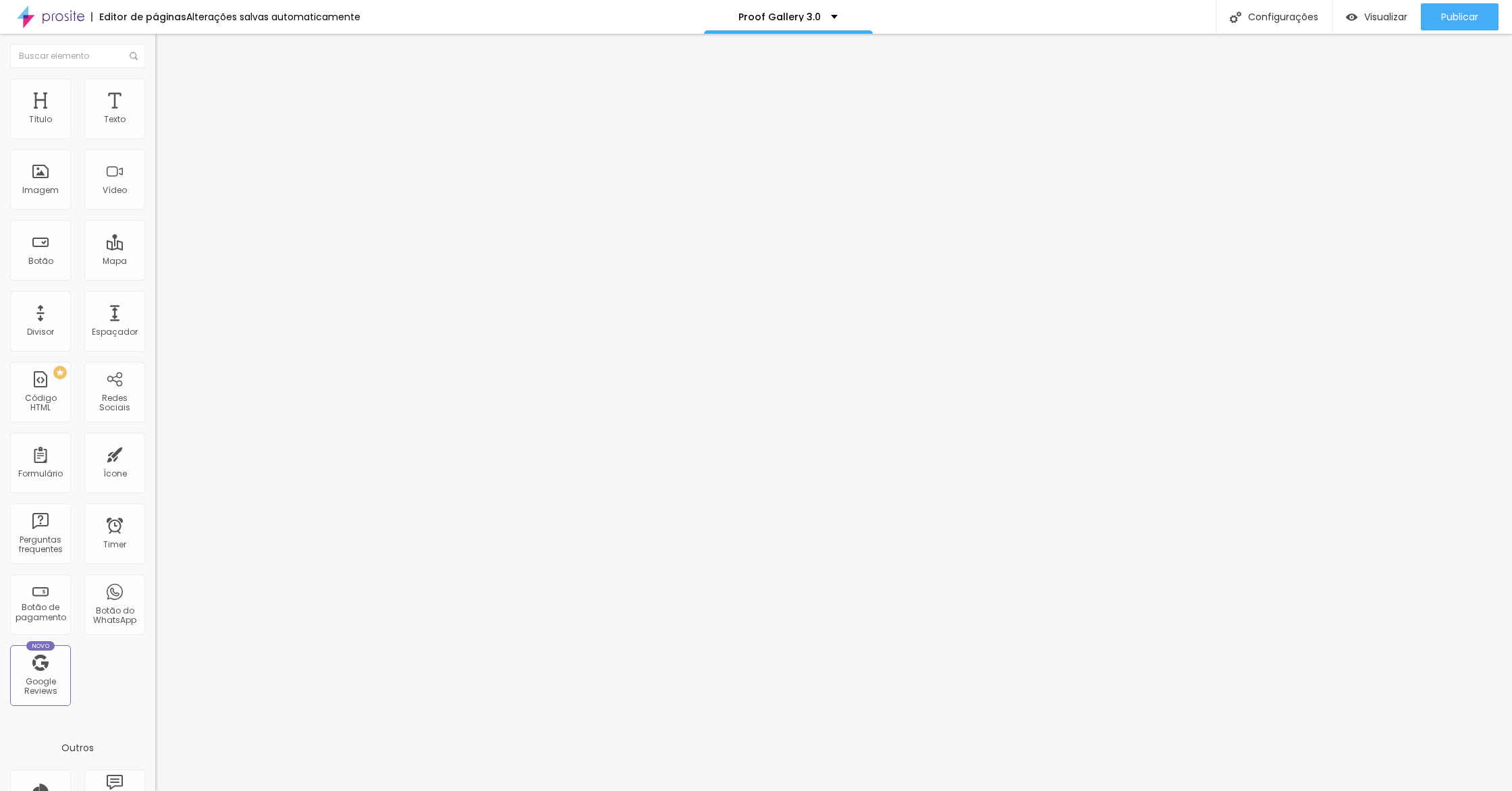
type input "500"
drag, startPoint x: 44, startPoint y: 131, endPoint x: 100, endPoint y: 134, distance: 56.1
type input "500"
click at [155, 248] on input "range" at bounding box center [198, 253] width 87 height 11
click at [162, 194] on icon "button" at bounding box center [164, 192] width 6 height 6
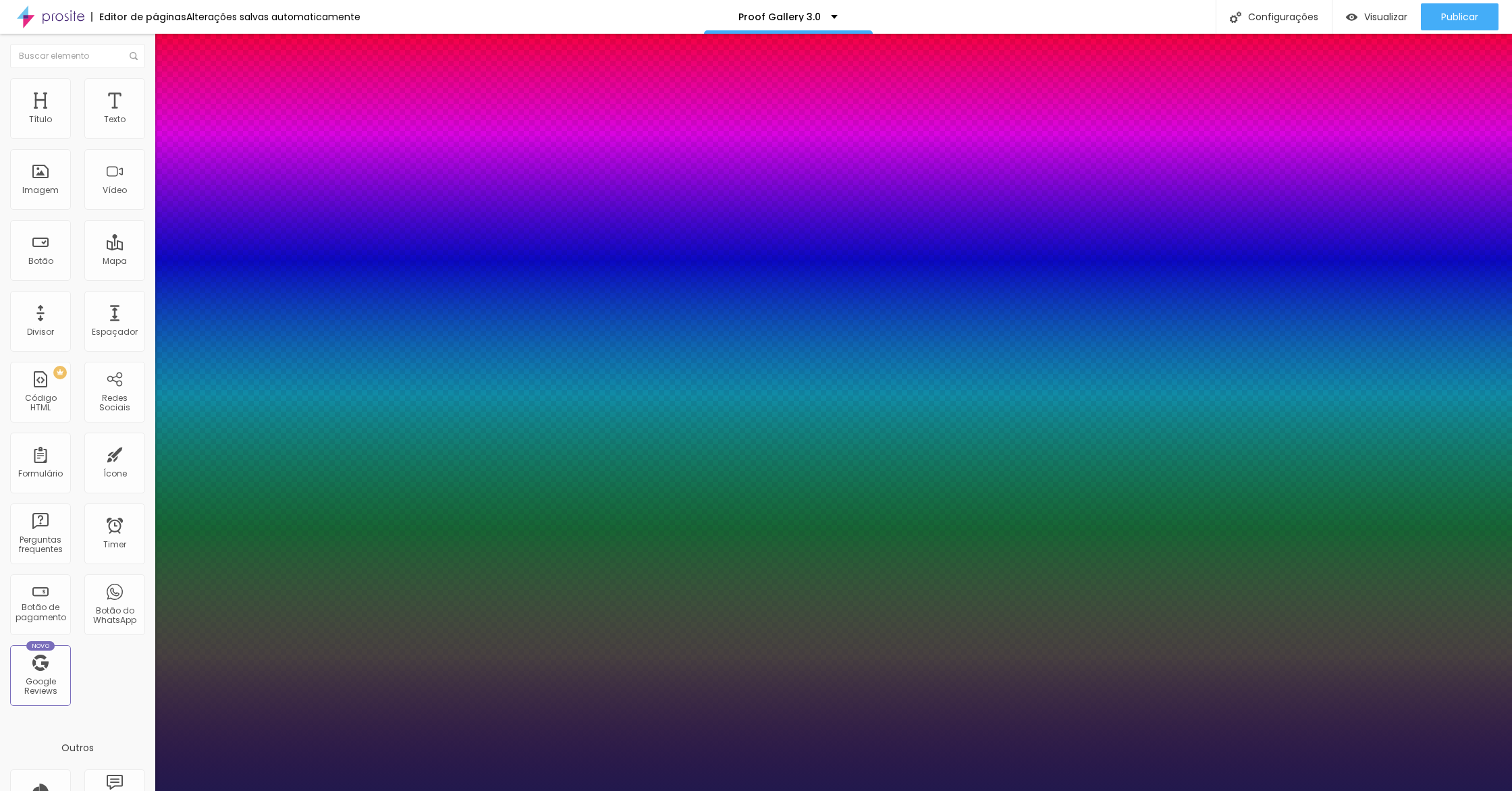
type input "1"
type input "15"
type input "1"
type input "17"
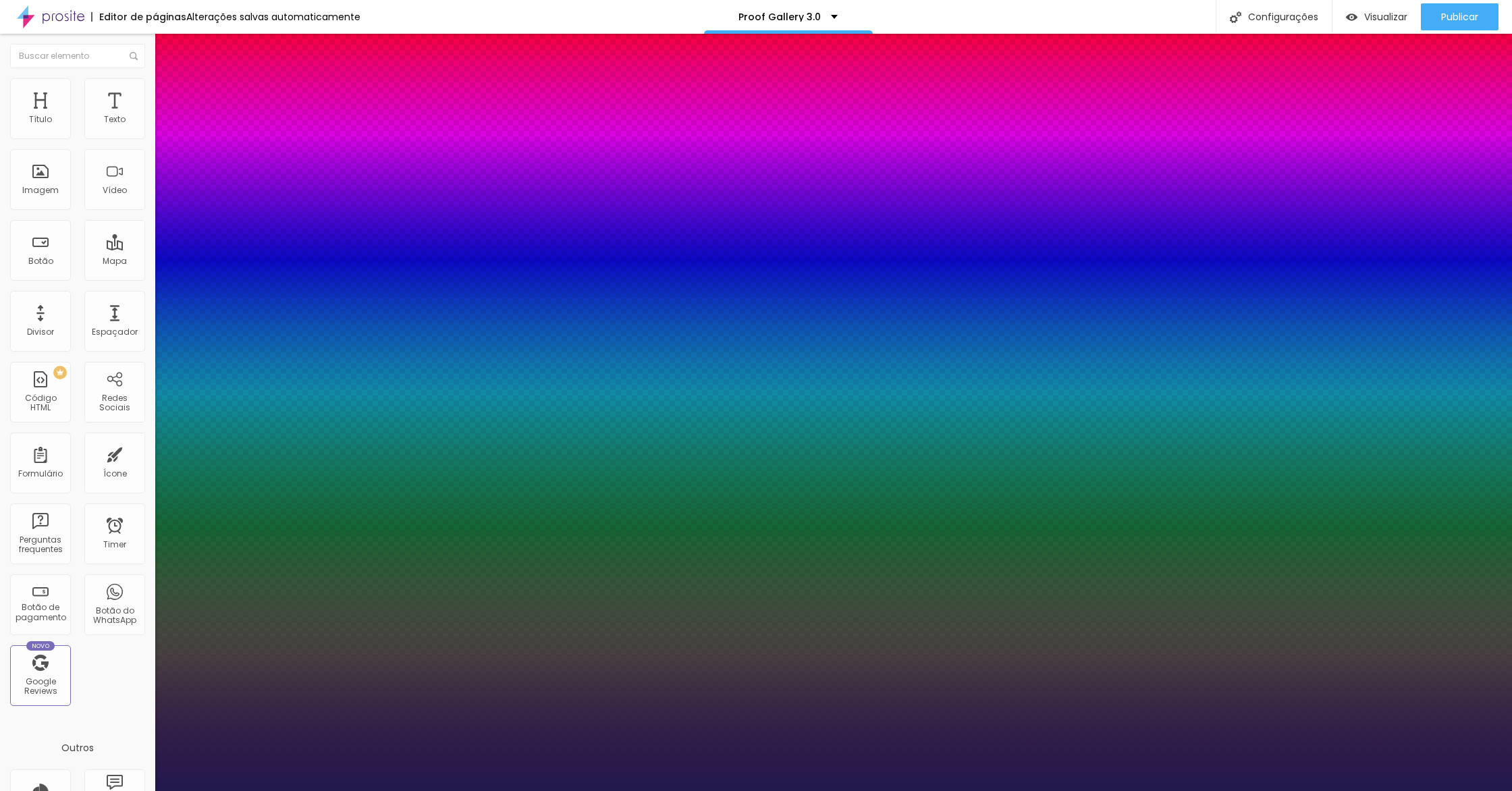
type input "17"
type input "1"
type input "19"
type input "1"
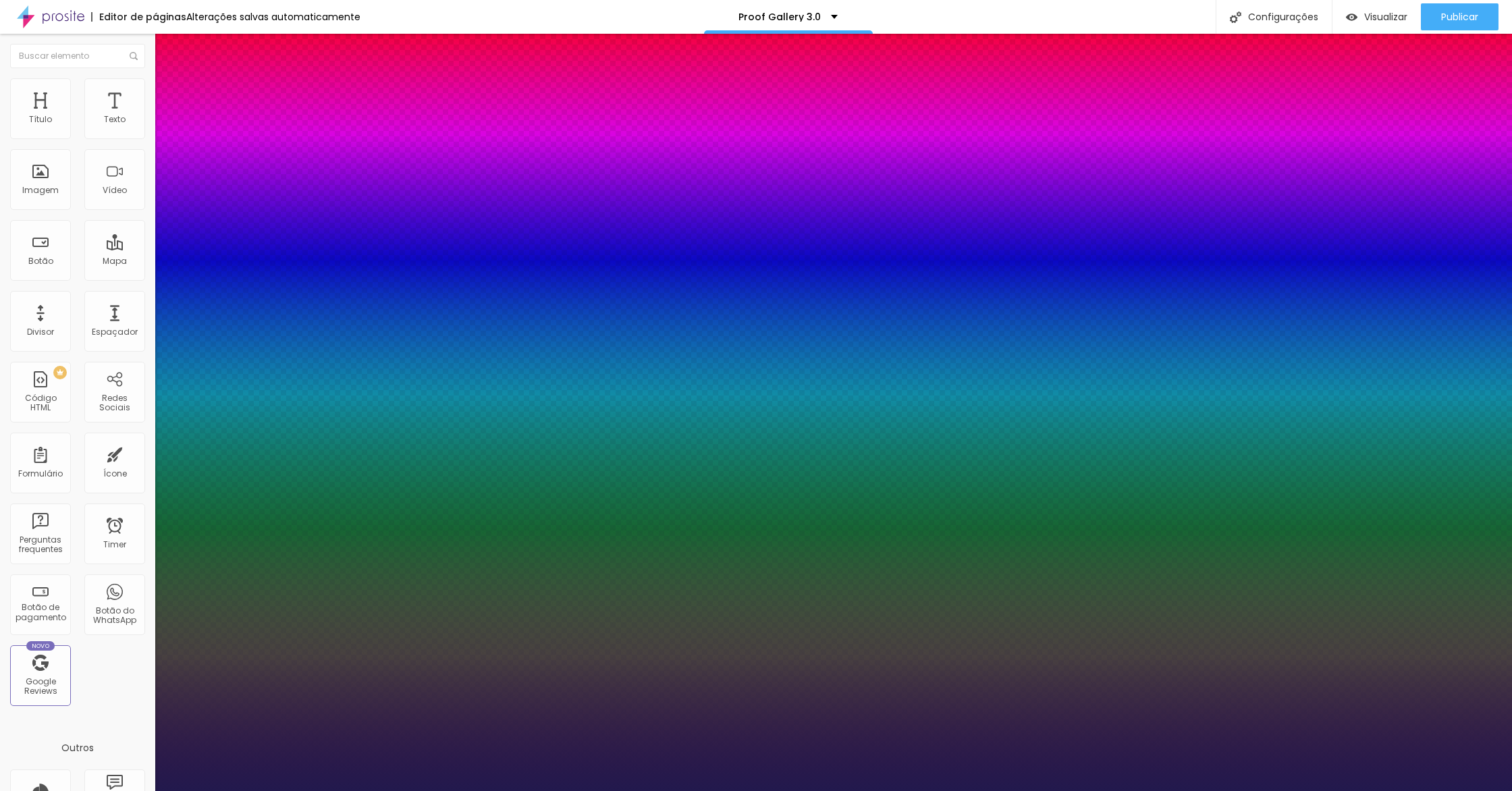
type input "21"
type input "1"
type input "23"
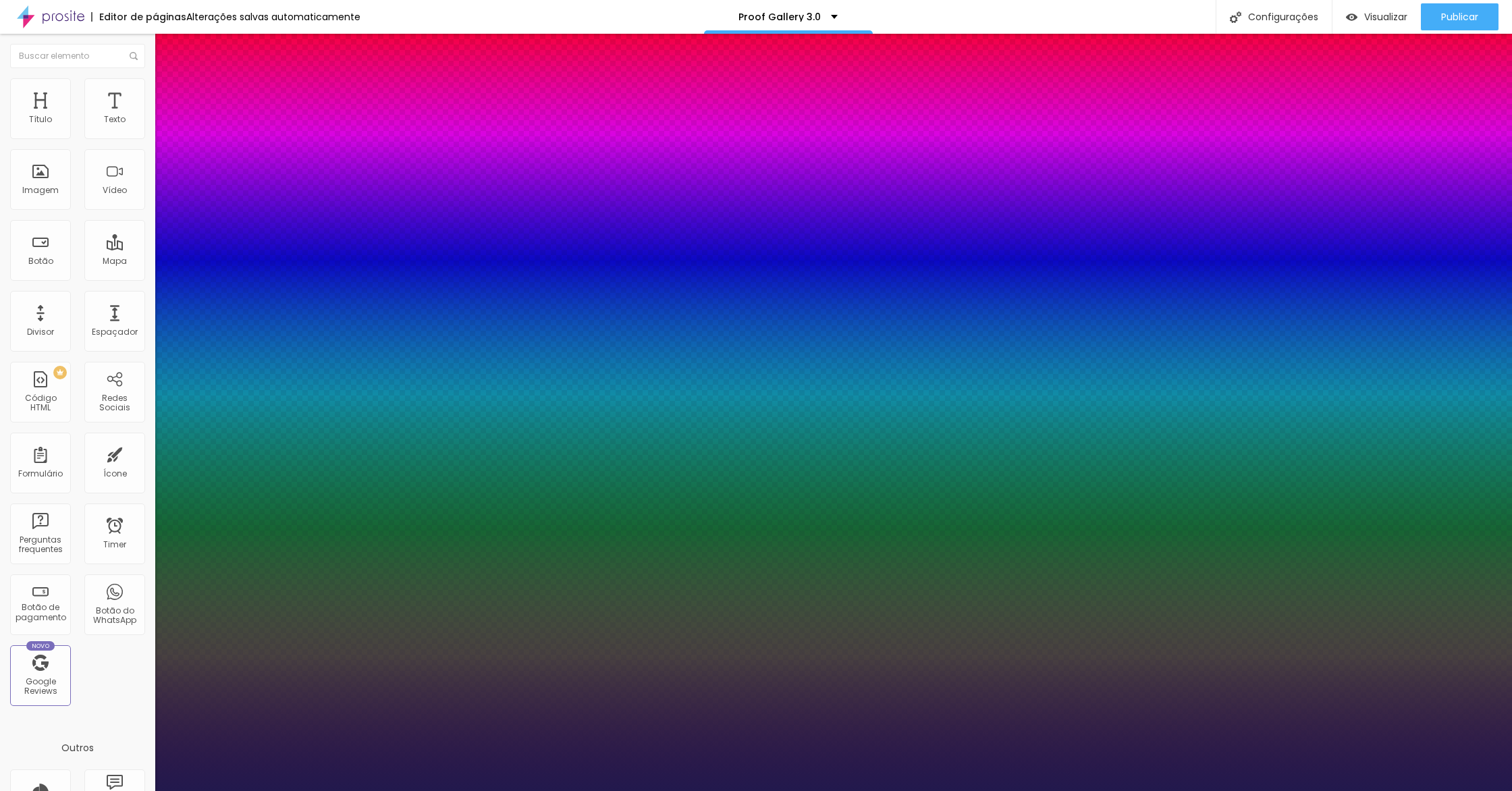
type input "1"
type input "24"
type input "1"
type input "26"
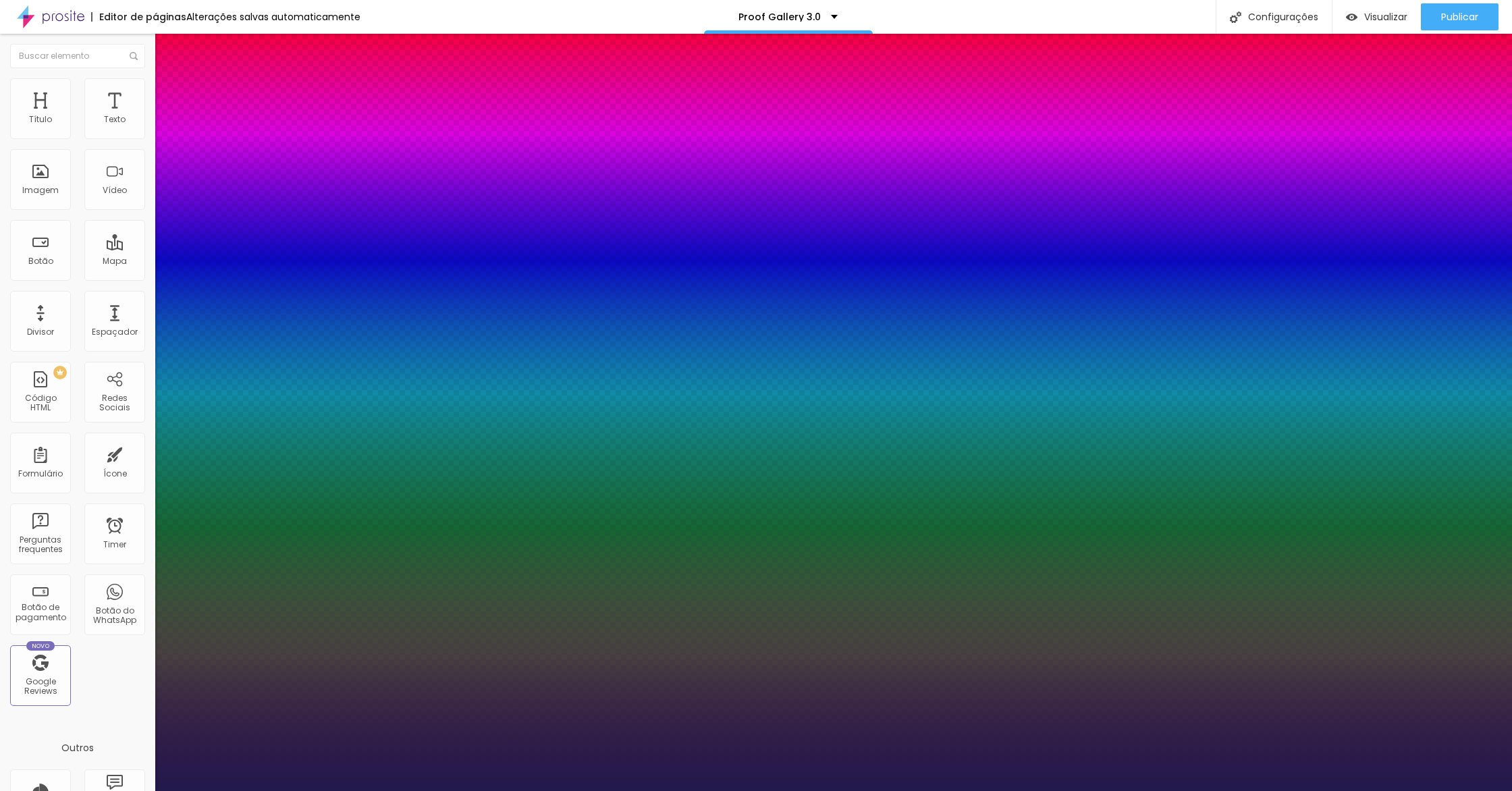
type input "26"
type input "1"
type input "27"
type input "1"
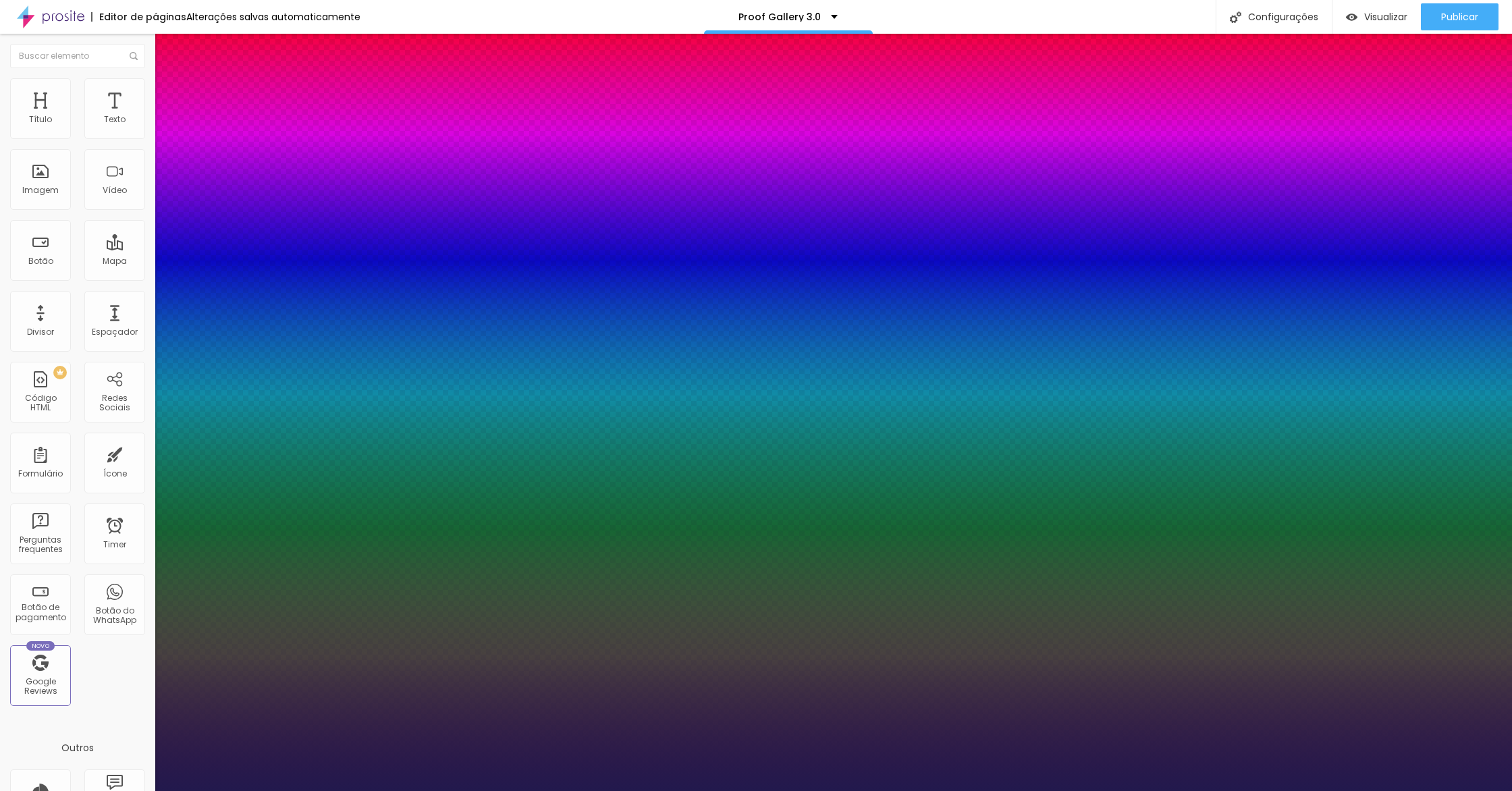
type input "29"
type input "1"
type input "30"
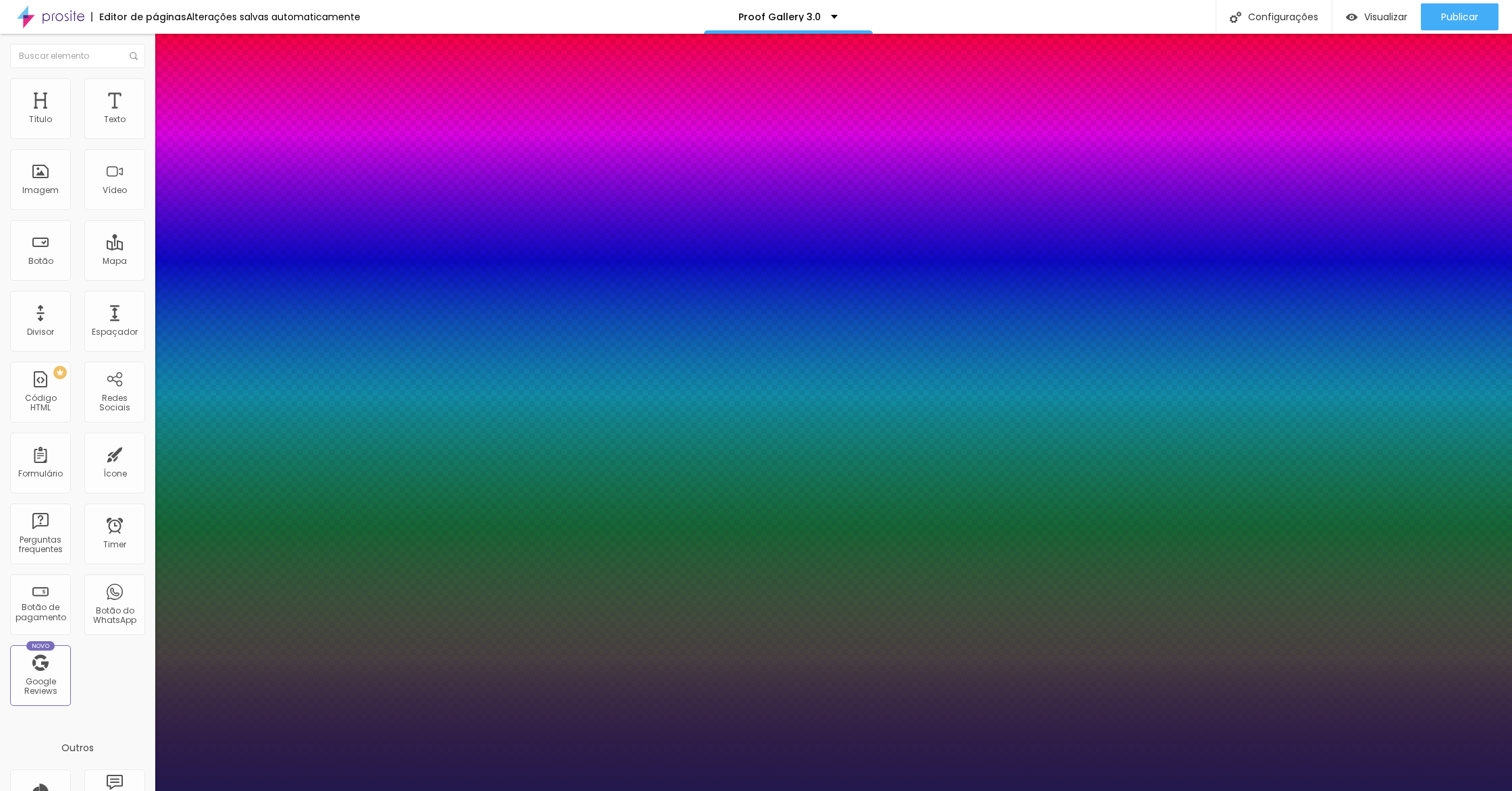
type input "1"
type input "31"
type input "1"
type input "32"
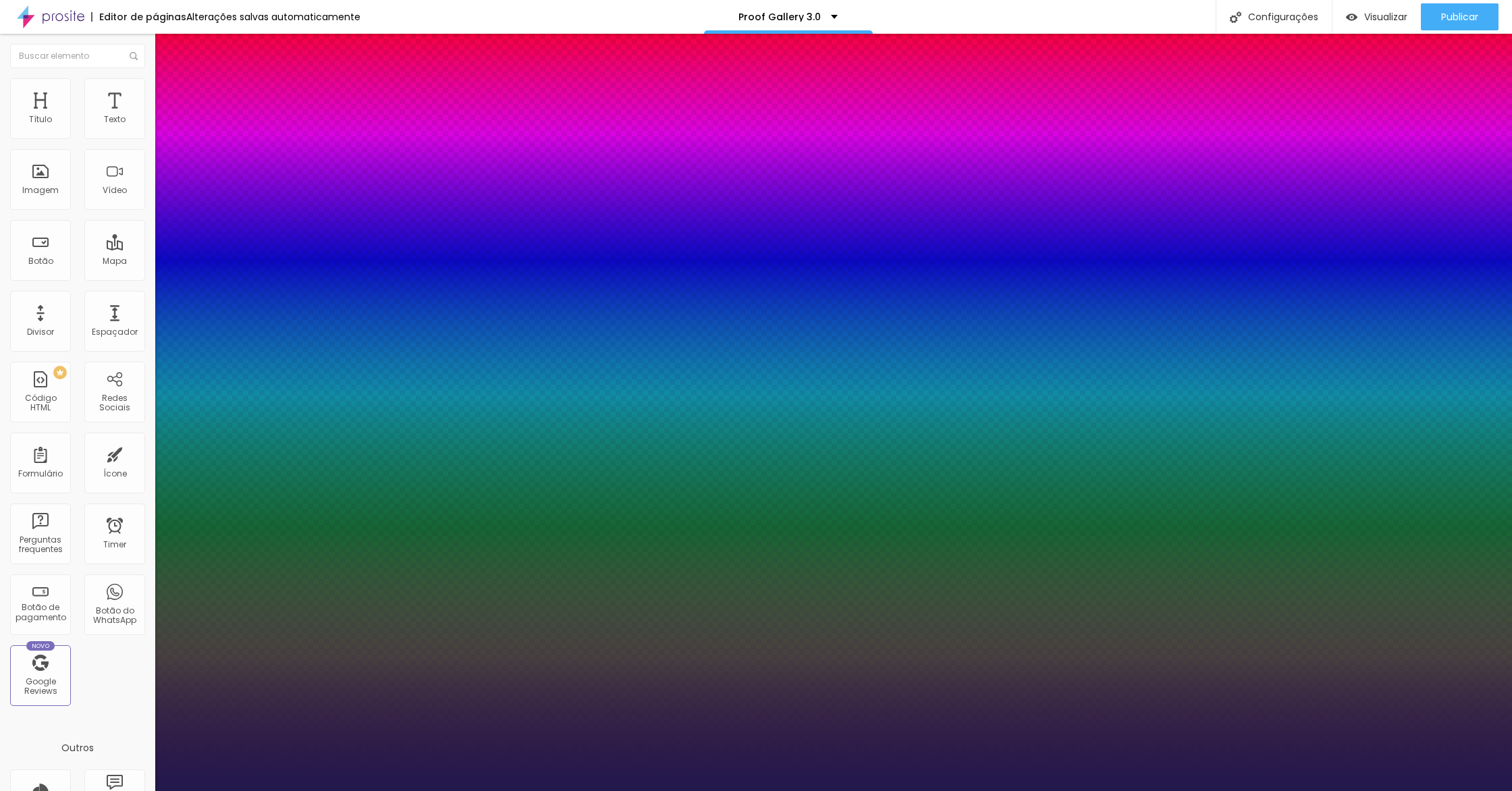
type input "32"
type input "1"
type input "33"
type input "1"
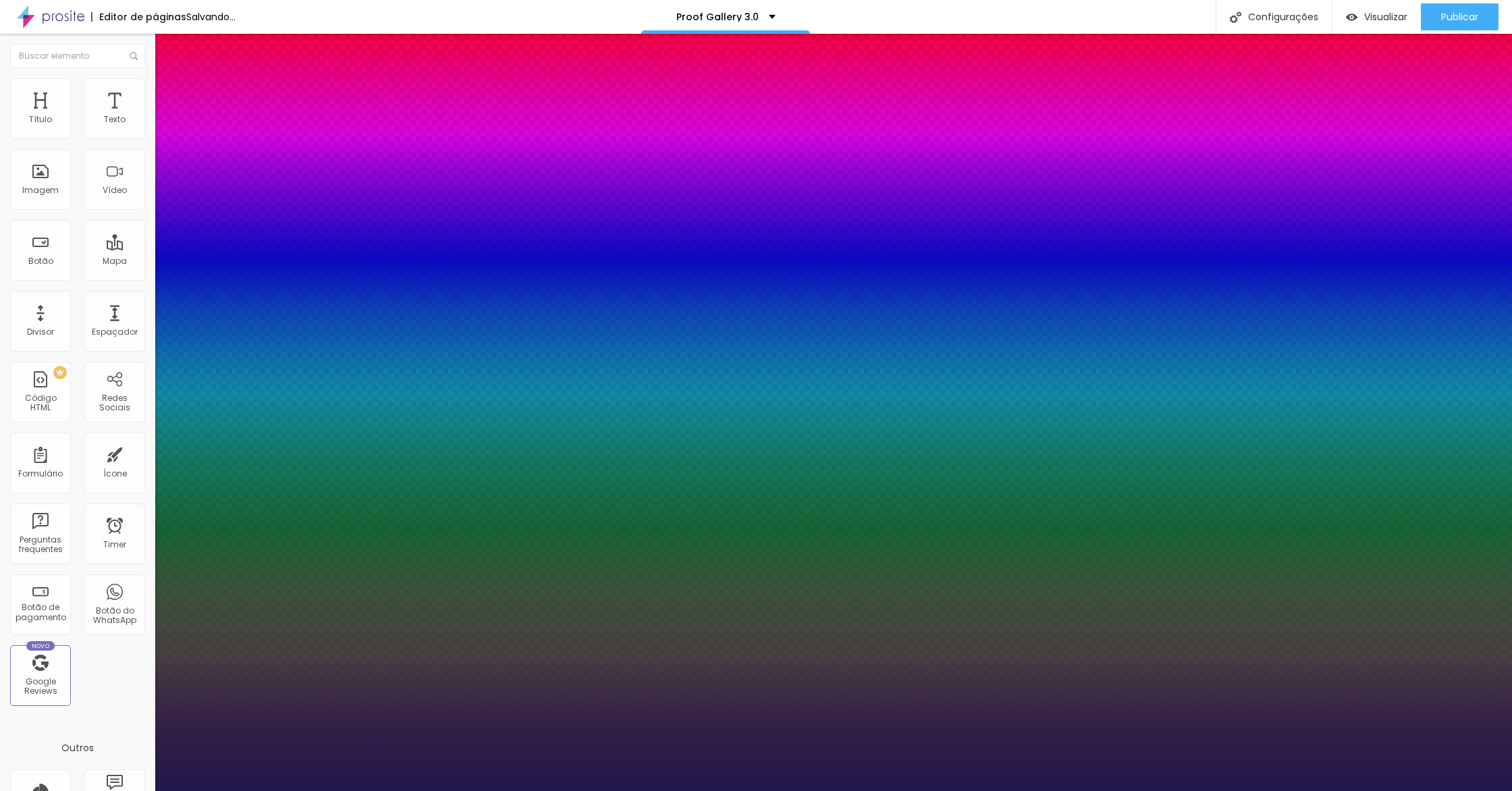
type input "34"
type input "1"
type input "35"
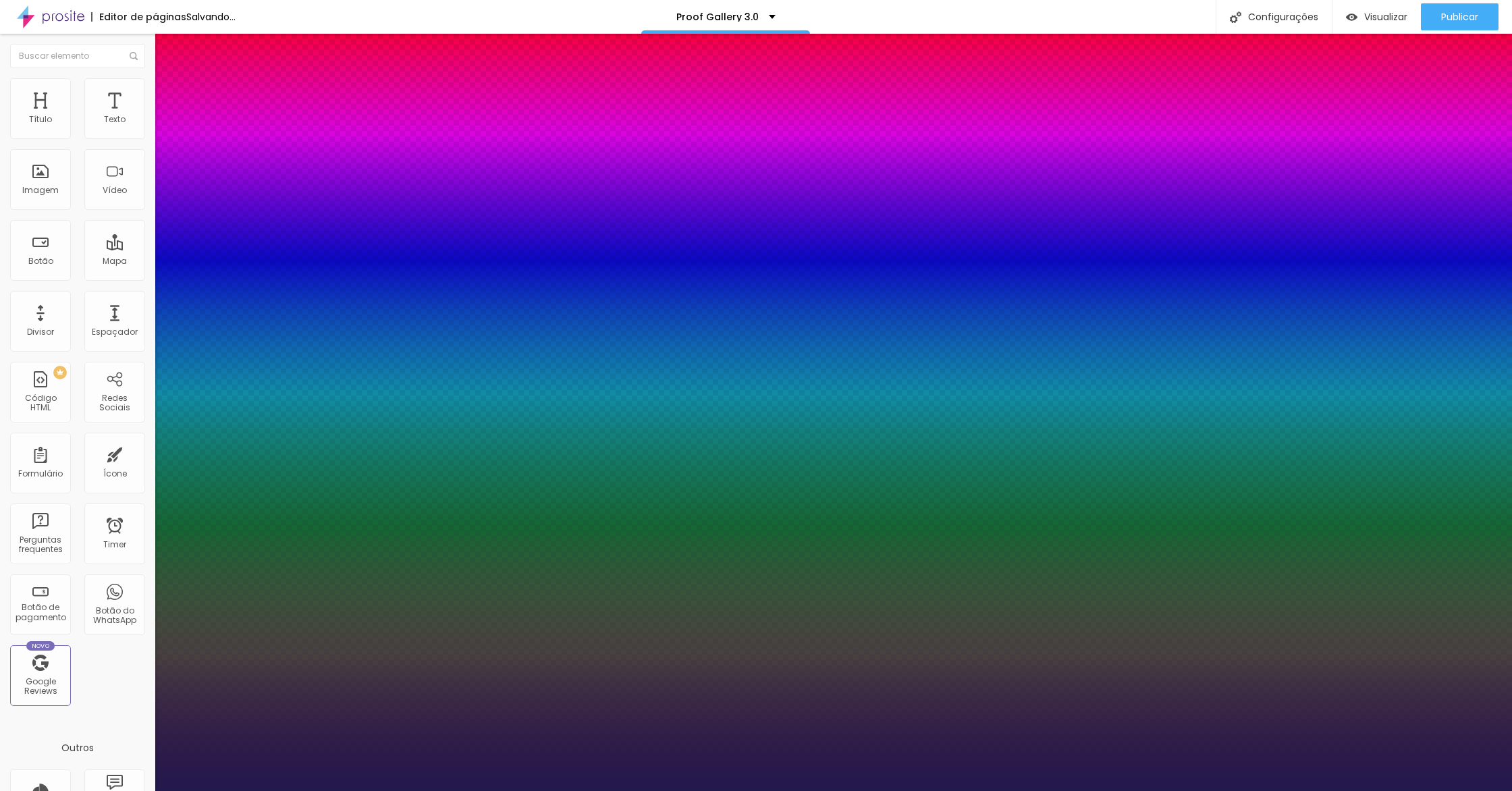
type input "1"
type input "36"
type input "1"
type input "37"
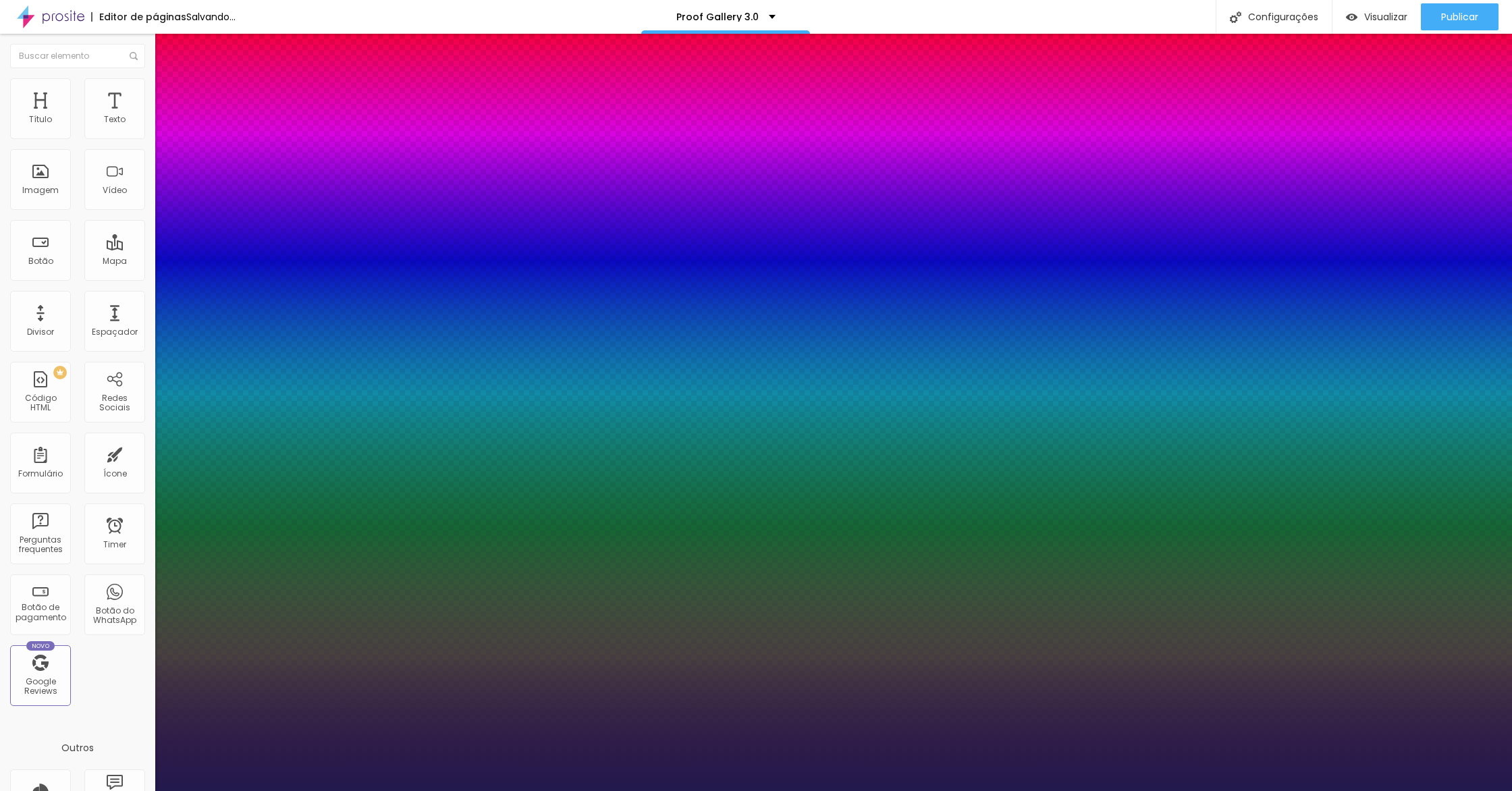
type input "37"
type input "1"
type input "38"
type input "1"
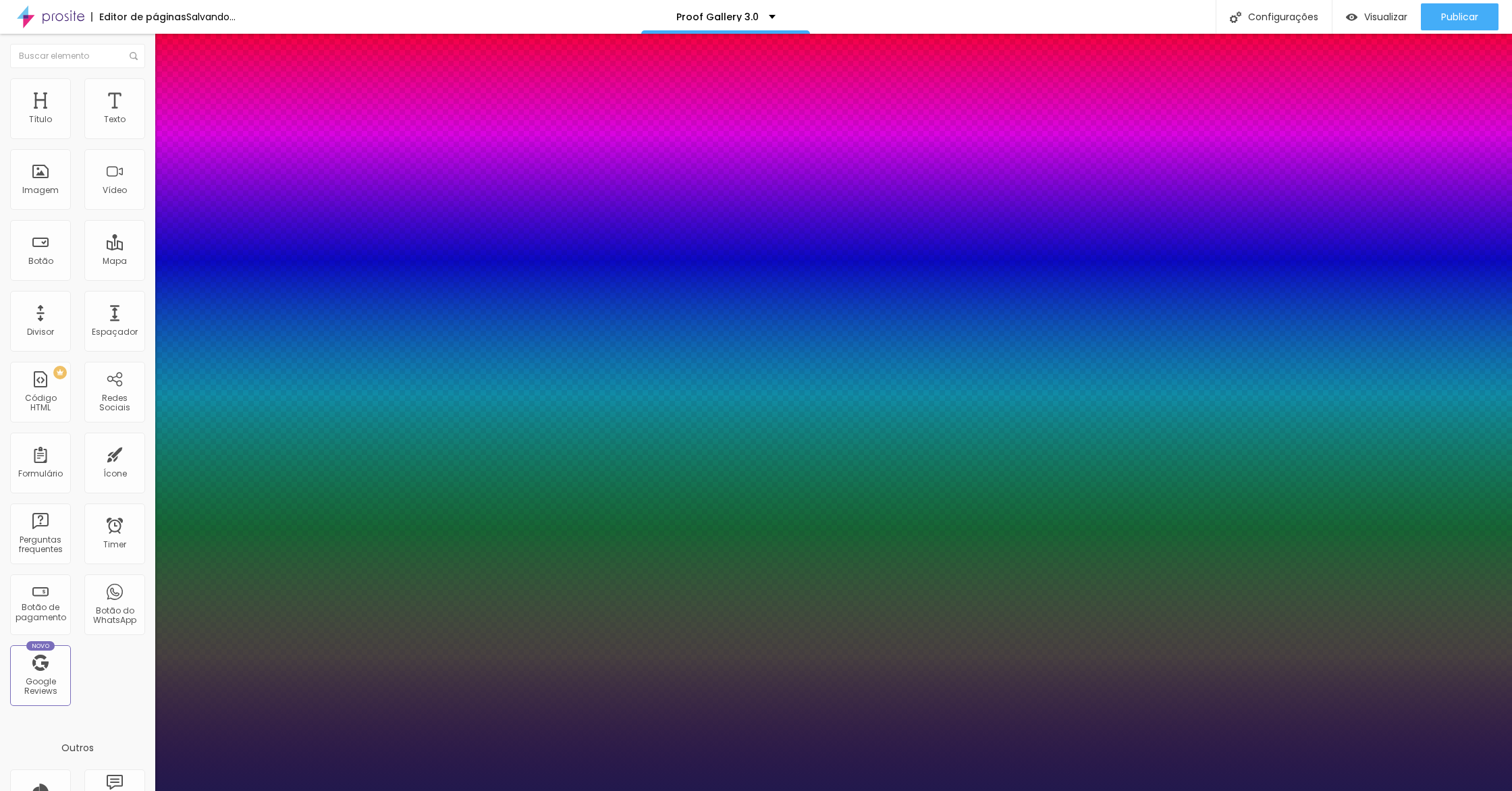
type input "39"
type input "1"
type input "40"
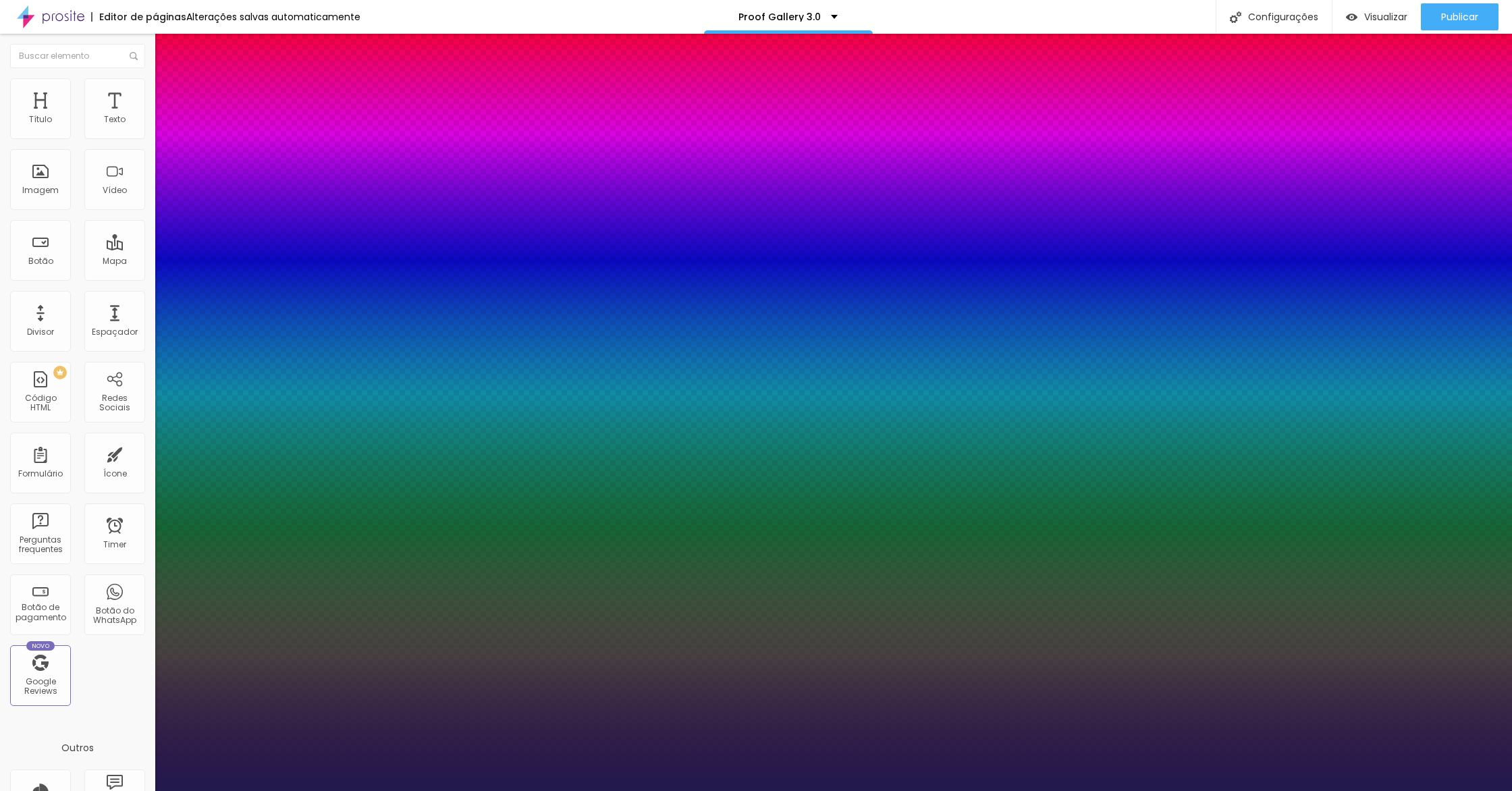
type input "1"
type input "41"
type input "1"
type input "42"
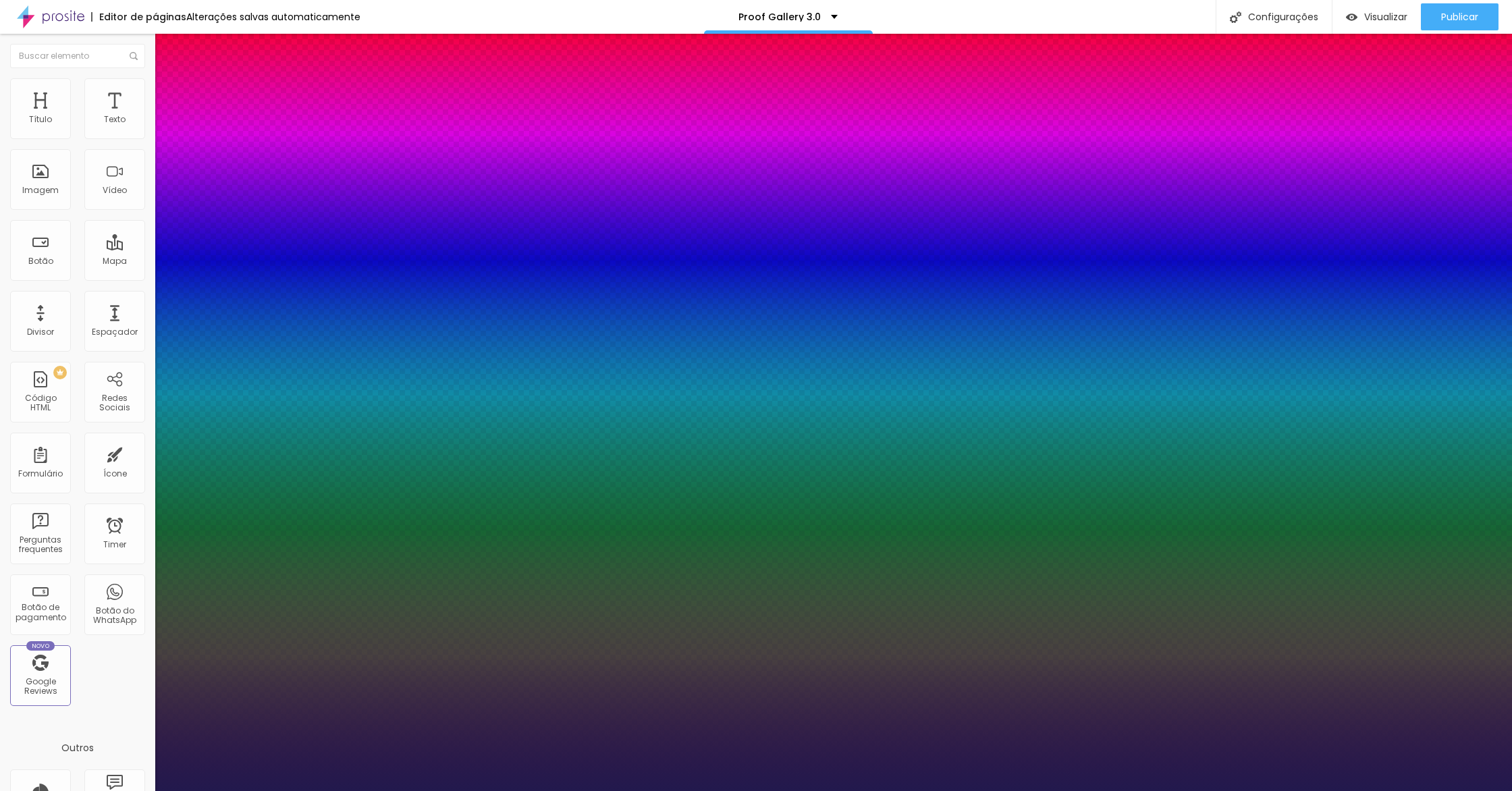
type input "42"
type input "1"
type input "43"
type input "1"
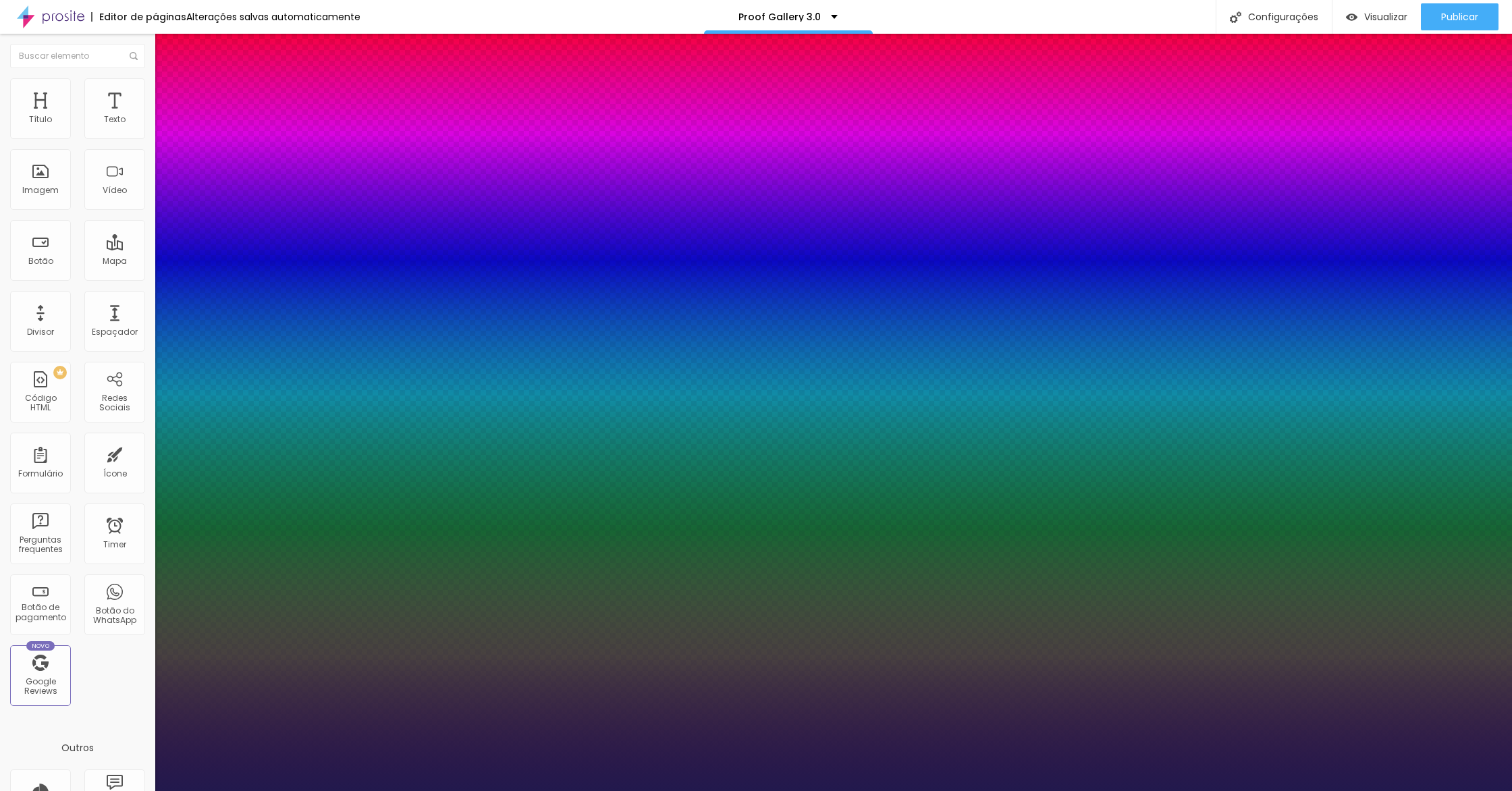
type input "42"
type input "1"
type input "41"
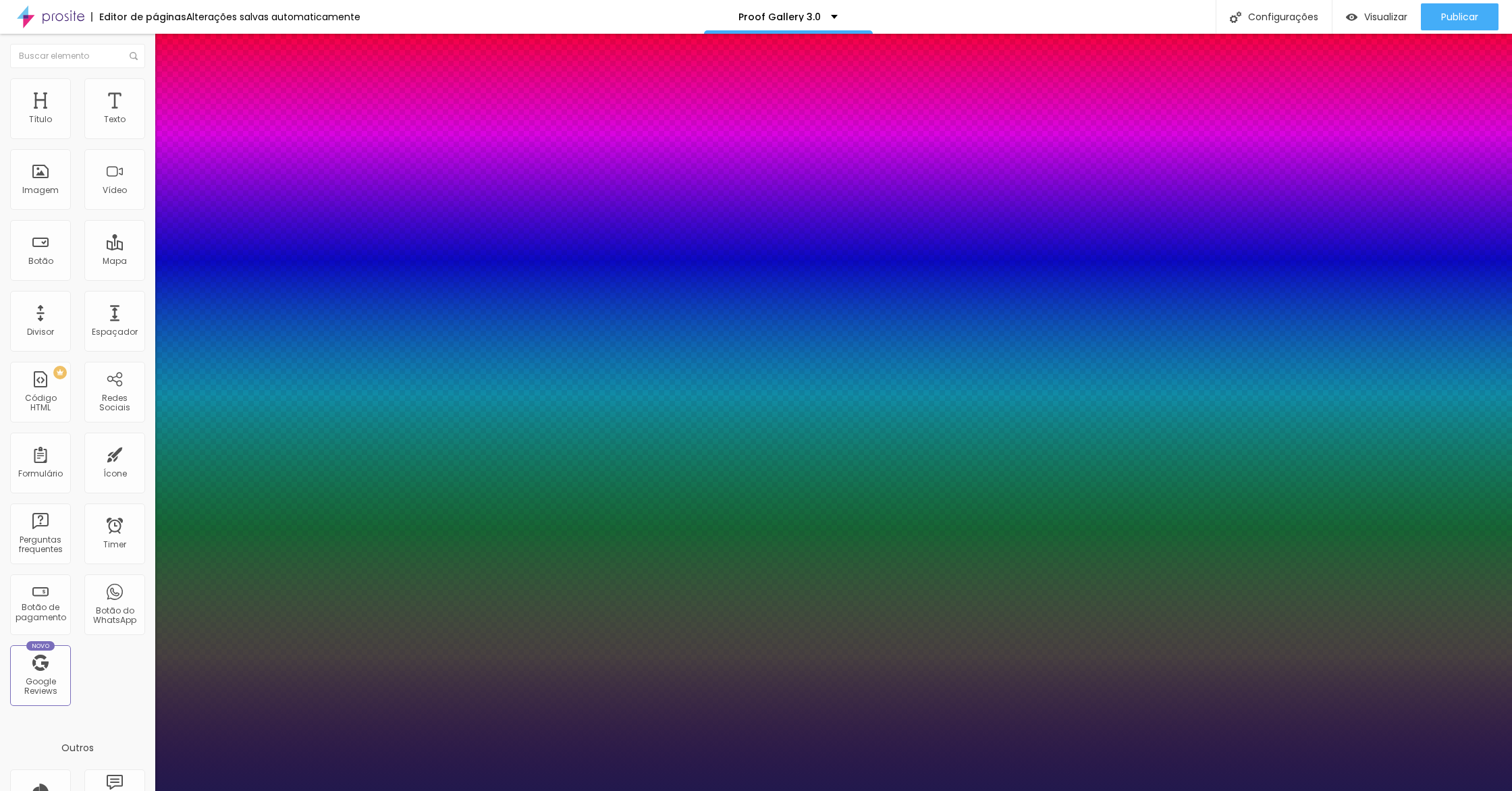
type input "1"
type input "42"
type input "1"
drag, startPoint x: 184, startPoint y: 378, endPoint x: 209, endPoint y: 378, distance: 25.0
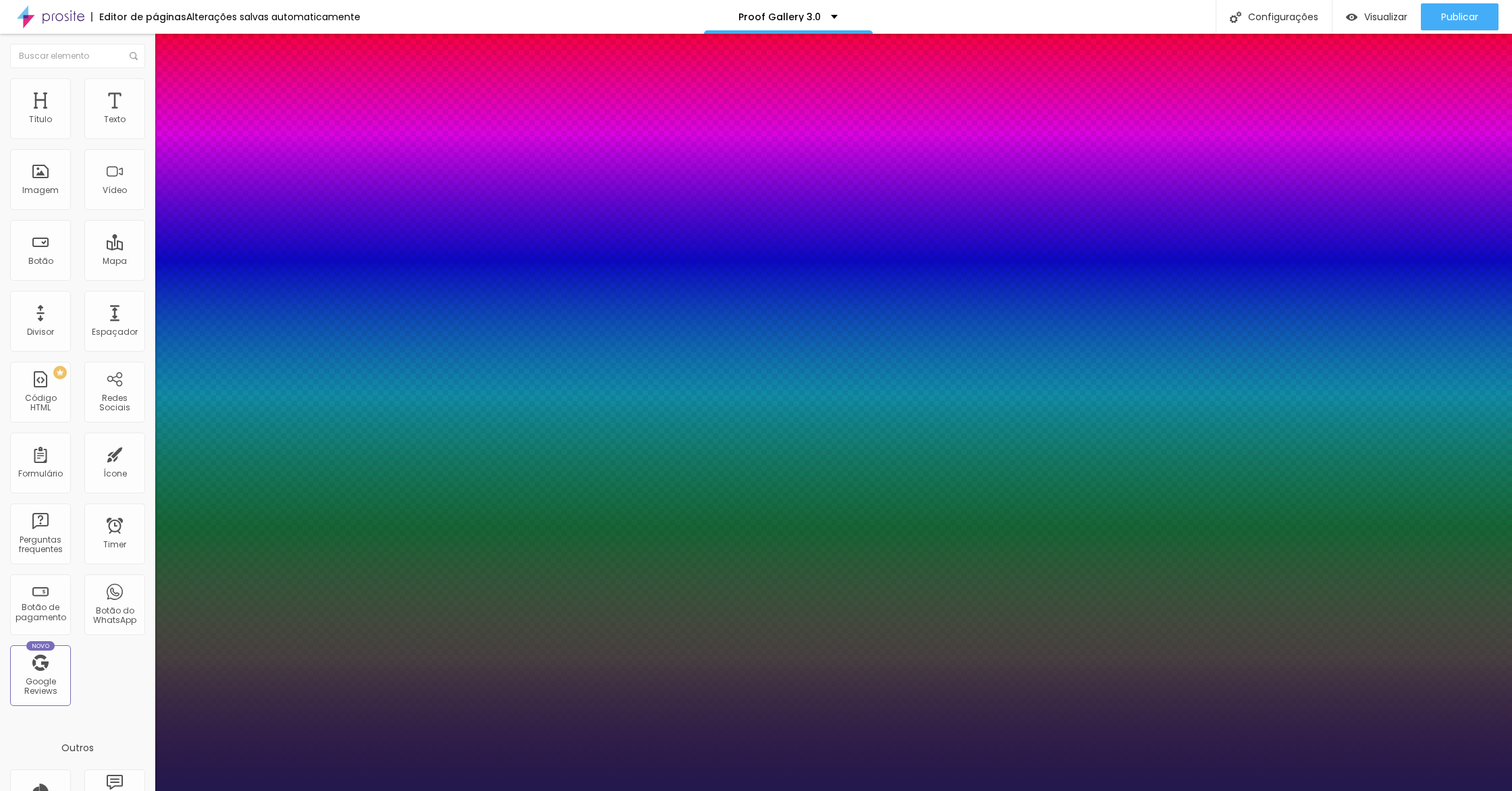
type input "42"
click at [736, 790] on div at bounding box center [756, 791] width 1512 height 0
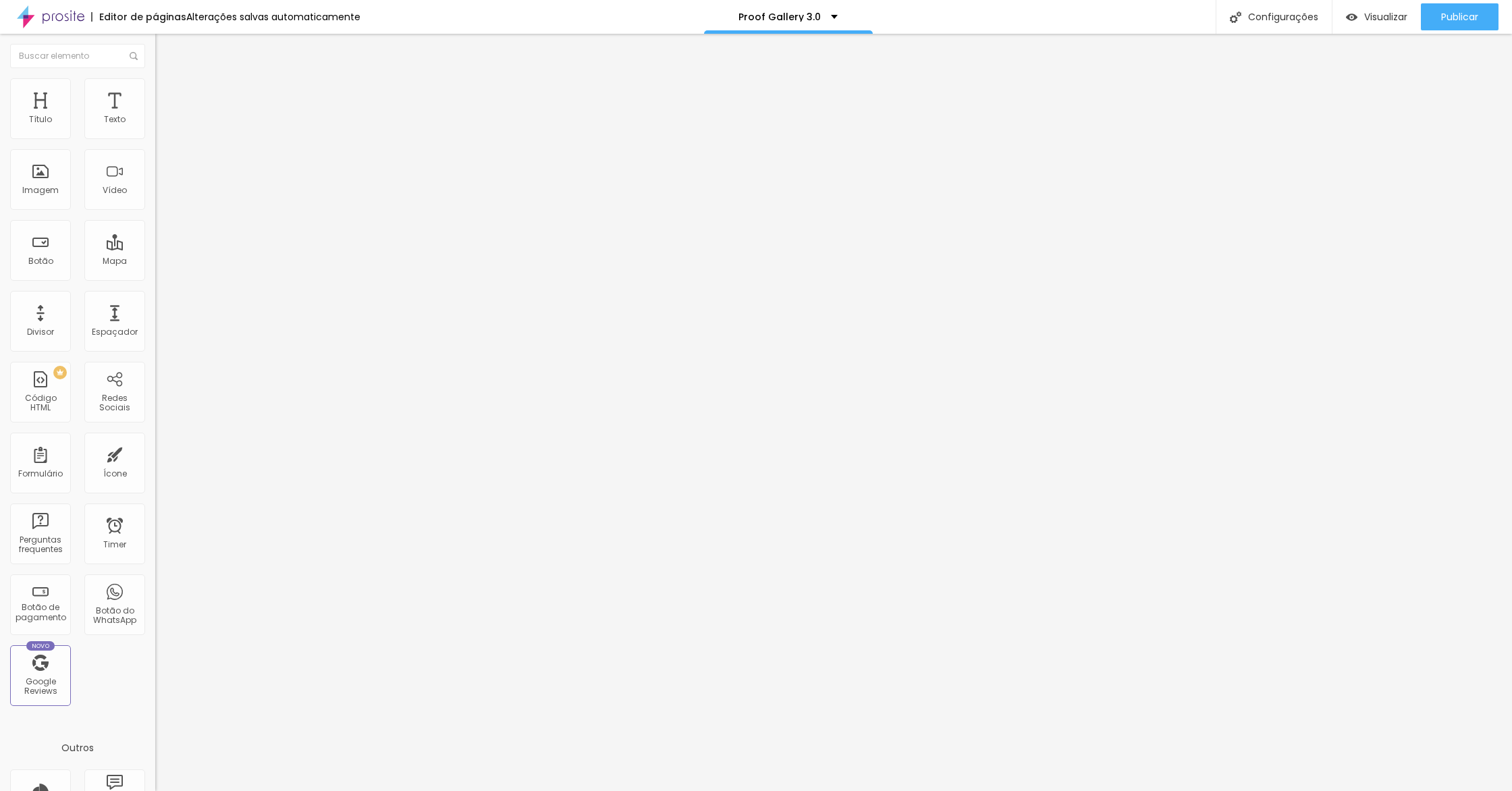
click at [167, 92] on span "Estilo" at bounding box center [178, 87] width 21 height 11
click at [167, 93] on span "Estilo" at bounding box center [178, 87] width 21 height 11
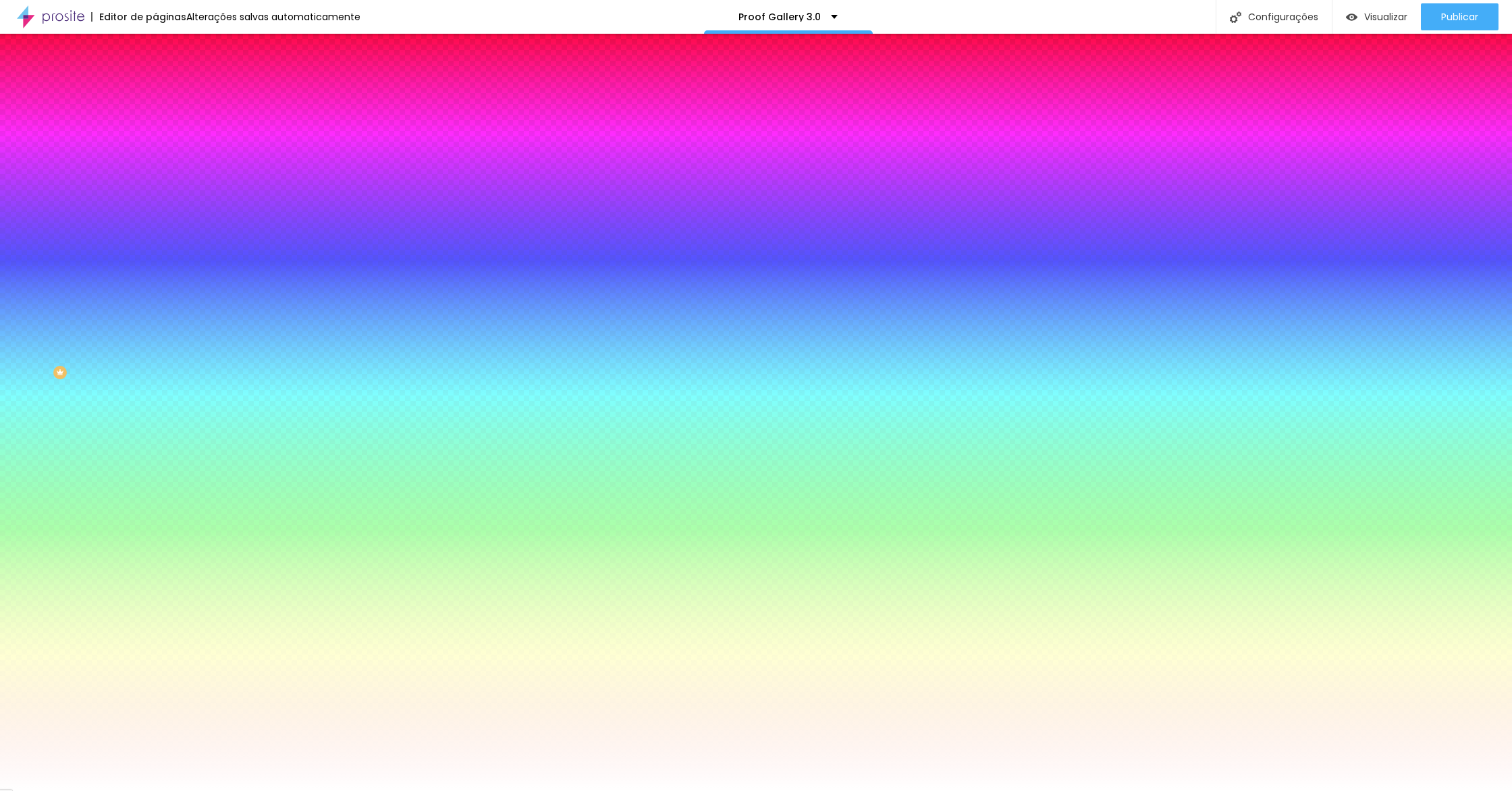
click at [155, 124] on span "Trocar imagem" at bounding box center [192, 119] width 73 height 11
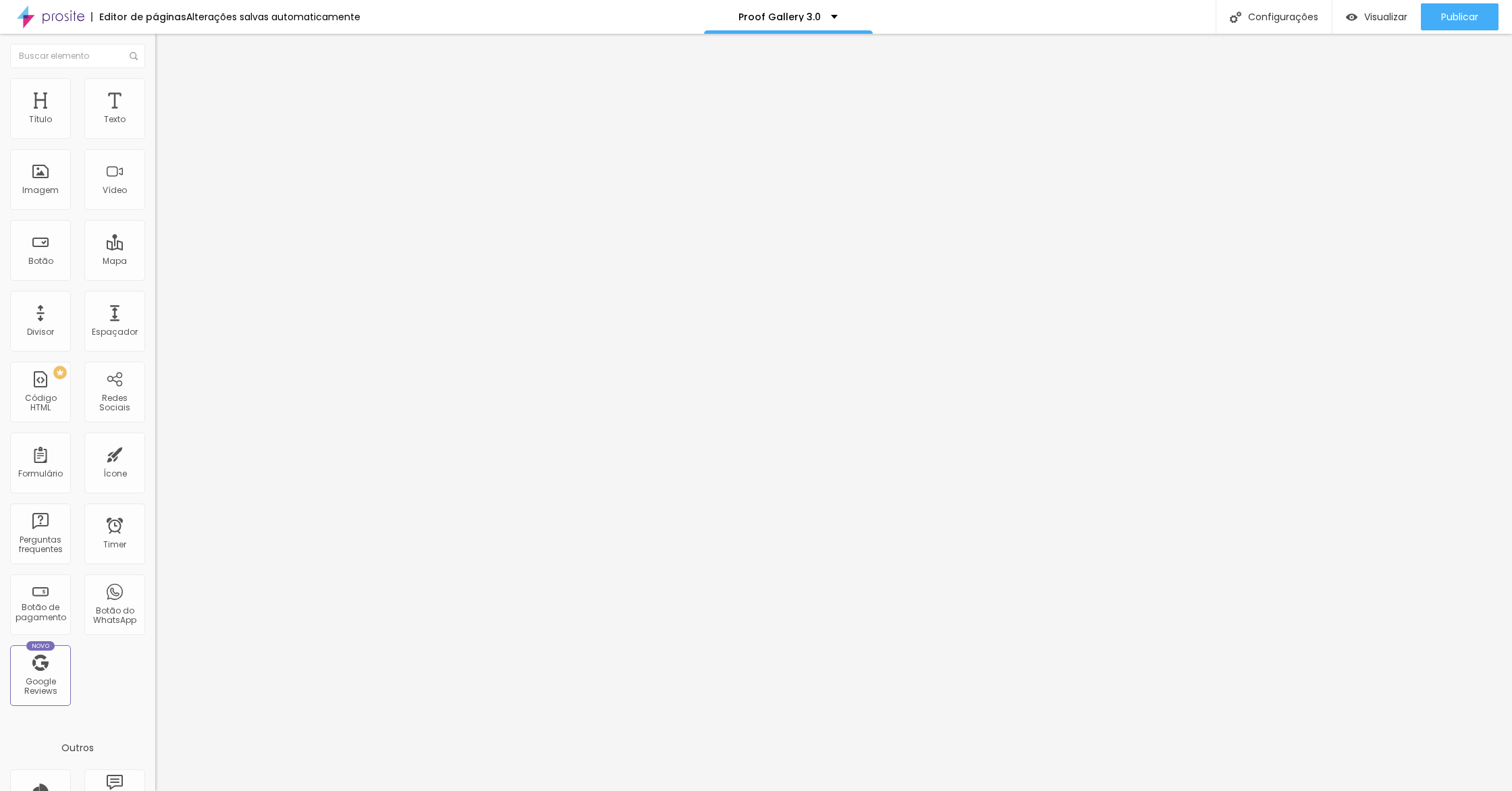
click at [285, 7] on div "Editor de páginas Alterações salvas automaticamente" at bounding box center [180, 17] width 361 height 34
click at [282, 12] on div "Alterações salvas automaticamente" at bounding box center [273, 16] width 174 height 9
click at [1081, 790] on div at bounding box center [756, 804] width 1512 height 12
click at [155, 92] on li "Estilo" at bounding box center [233, 85] width 155 height 13
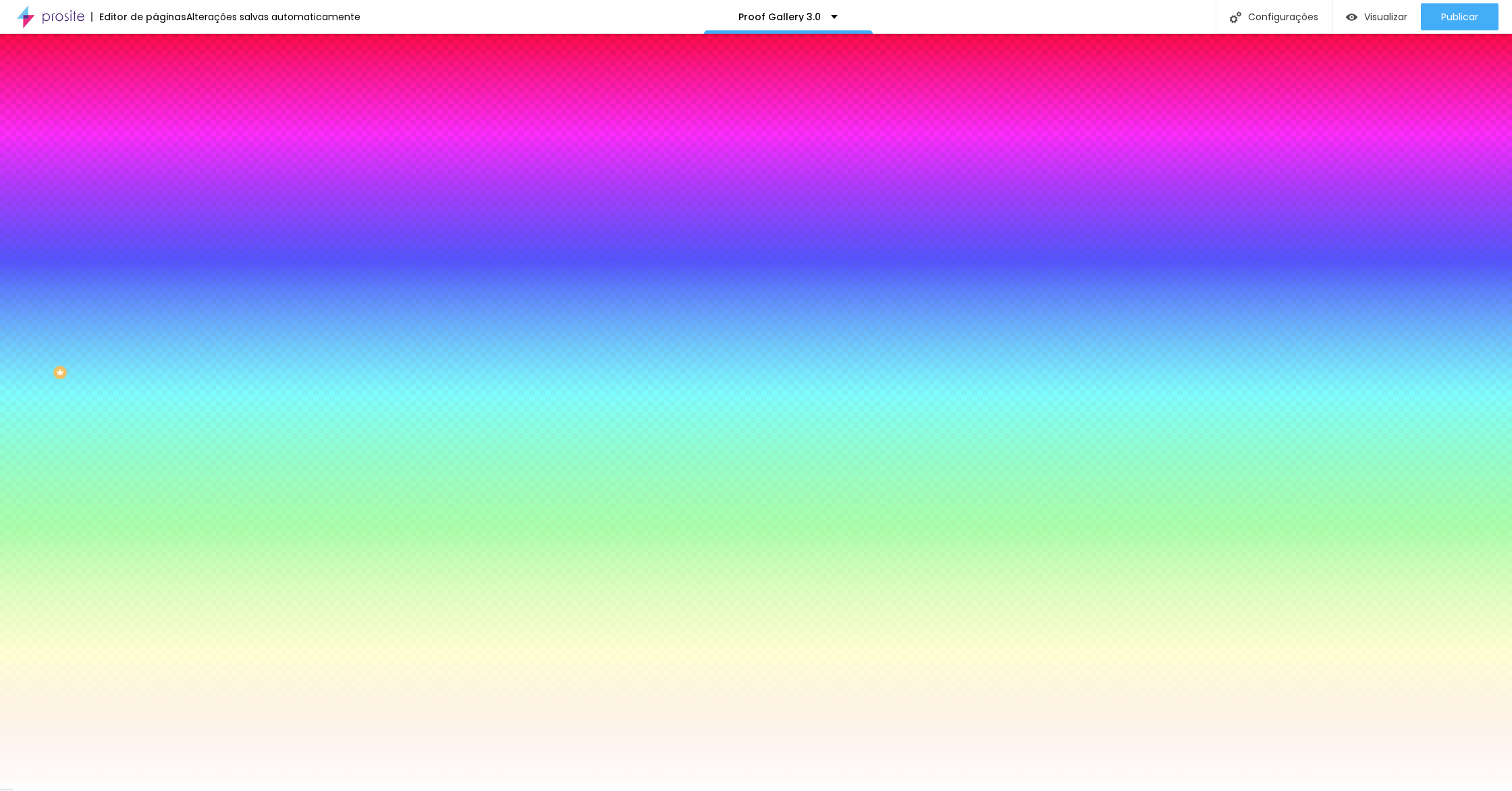
click at [155, 124] on span "Trocar imagem" at bounding box center [192, 119] width 73 height 11
drag, startPoint x: 167, startPoint y: 200, endPoint x: 621, endPoint y: 466, distance: 526.2
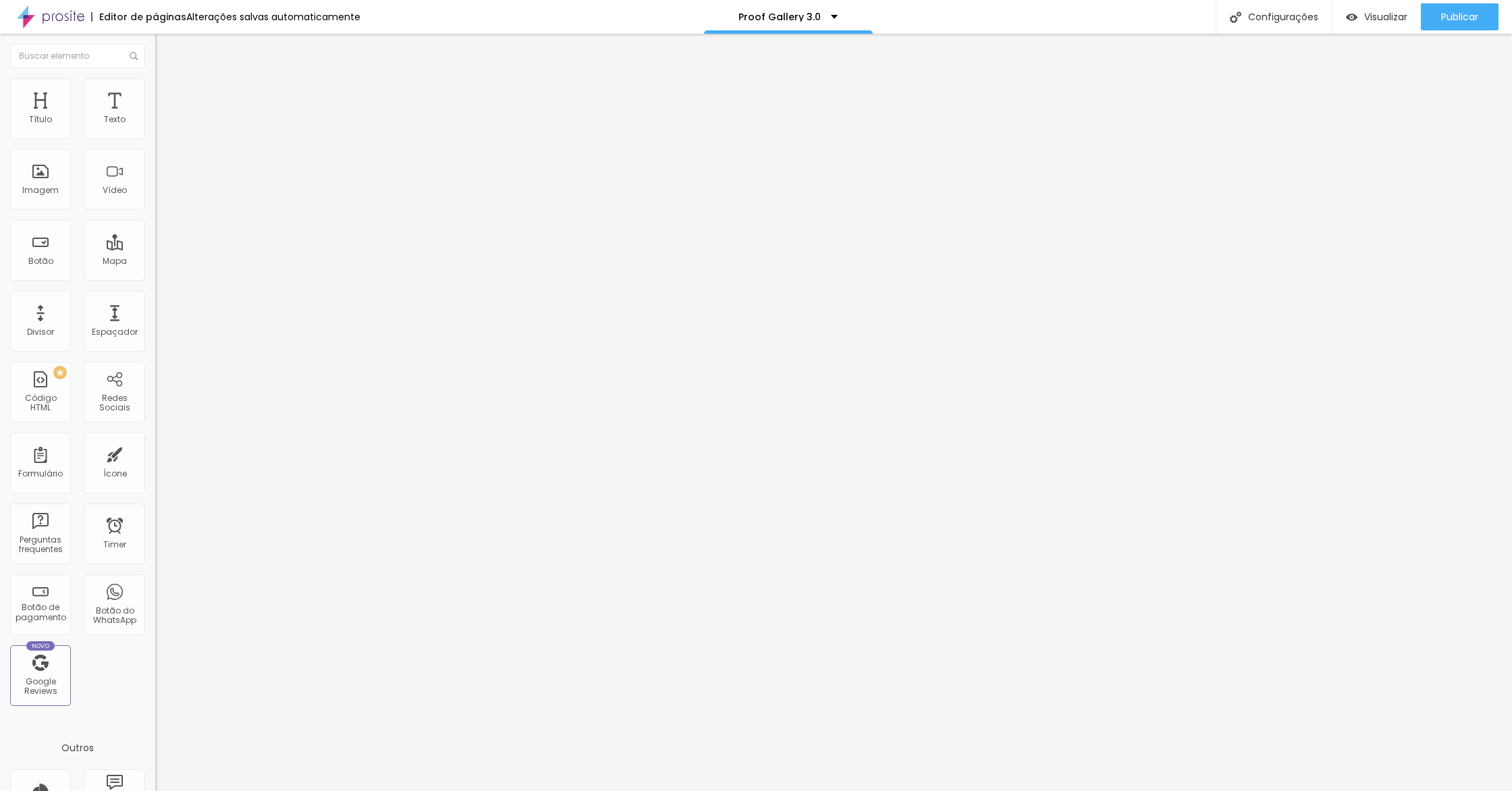
type input "473"
type input "444"
type input "419"
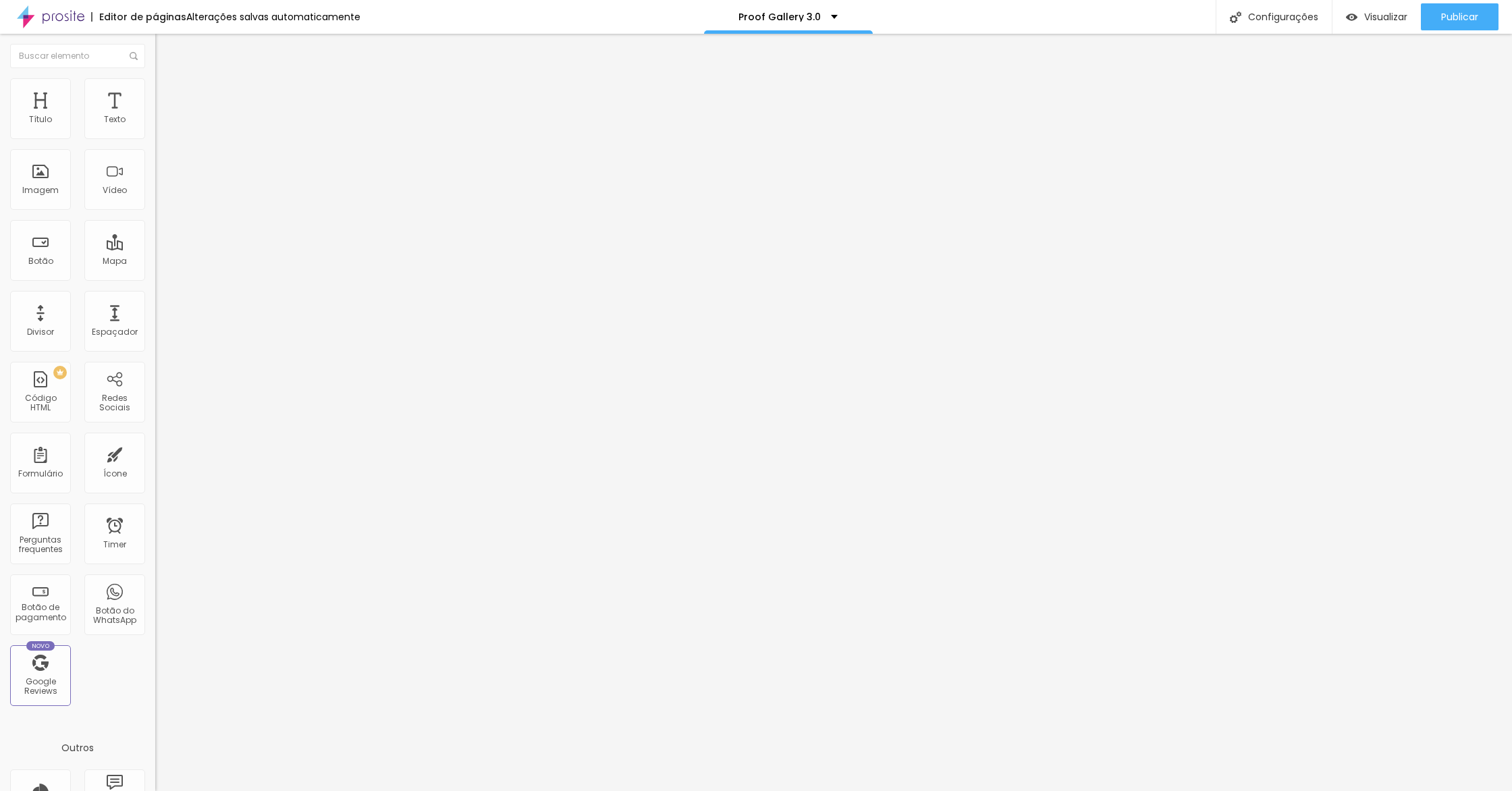
type input "419"
type input "388"
type input "356"
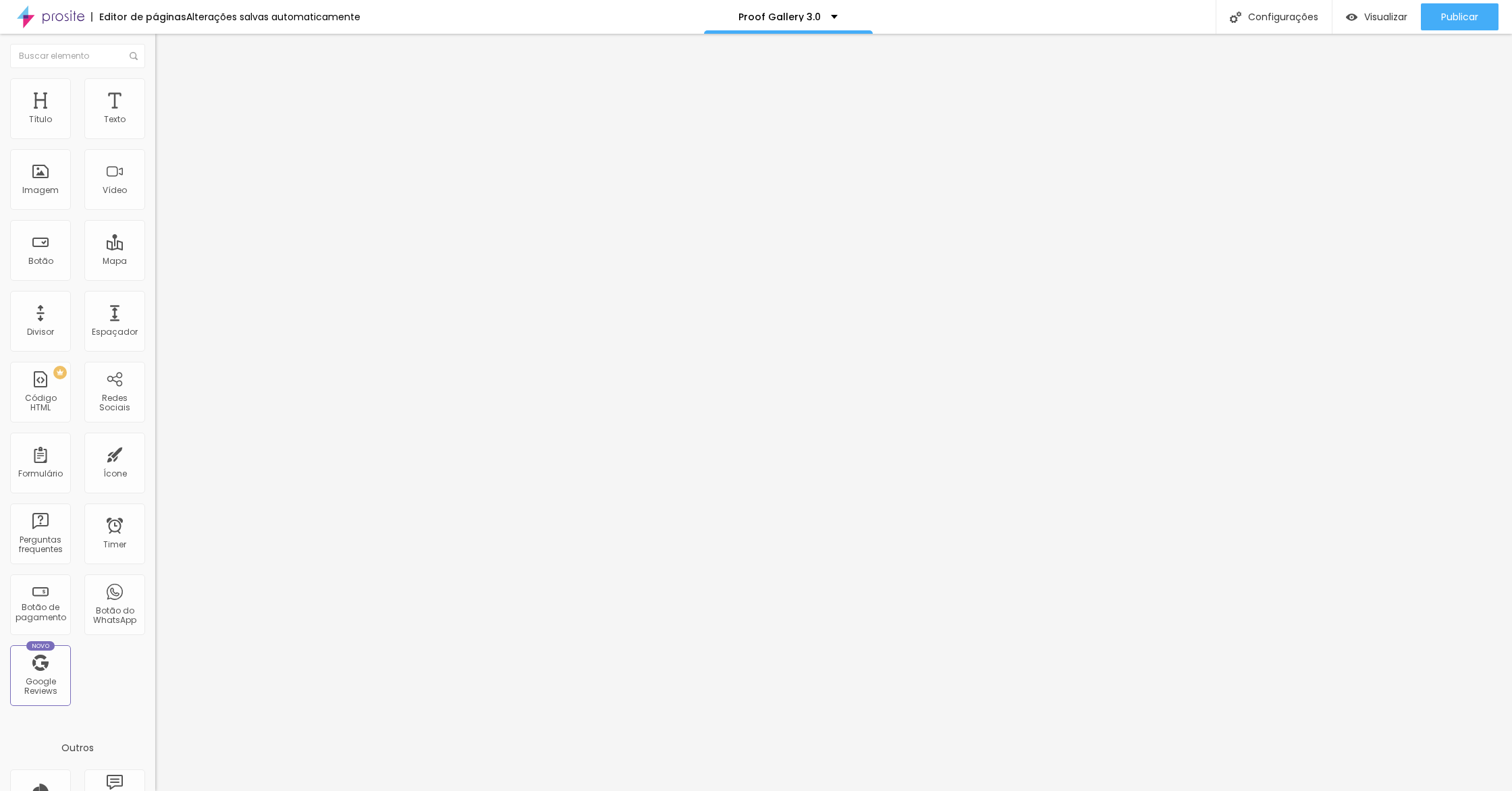
type input "317"
type input "277"
type input "250"
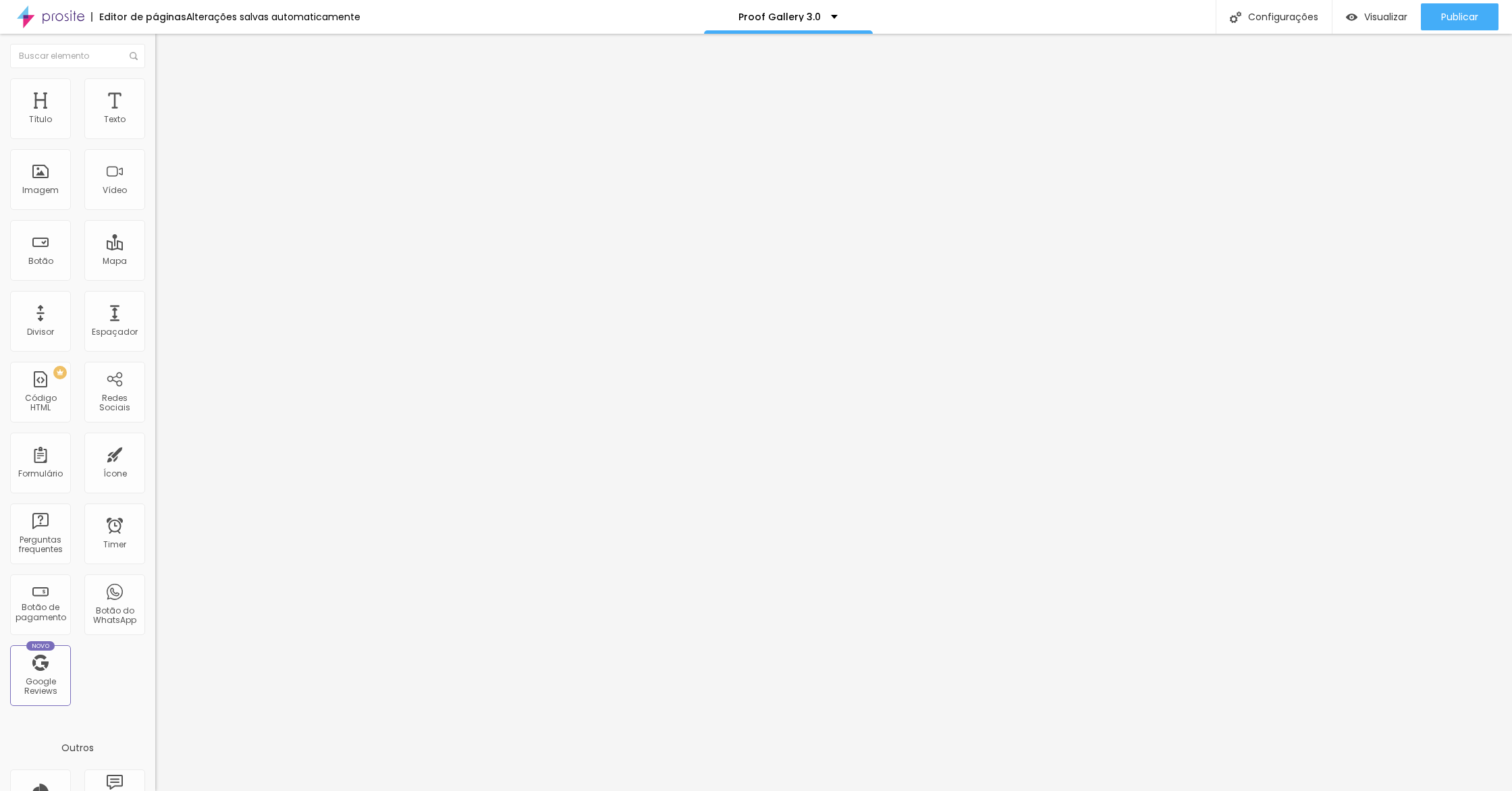
type input "250"
type input "218"
type input "201"
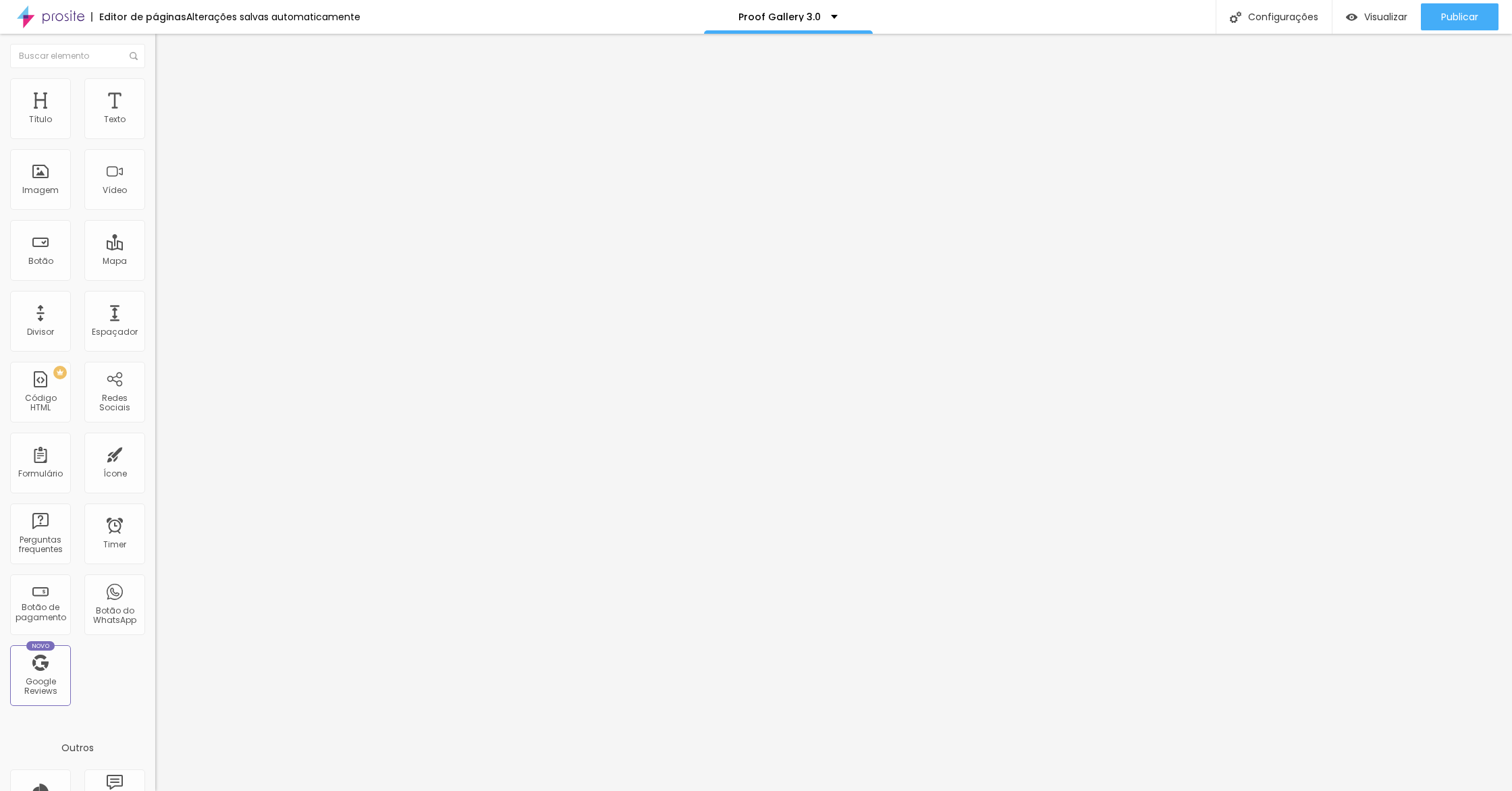
type input "186"
type input "176"
type input "165"
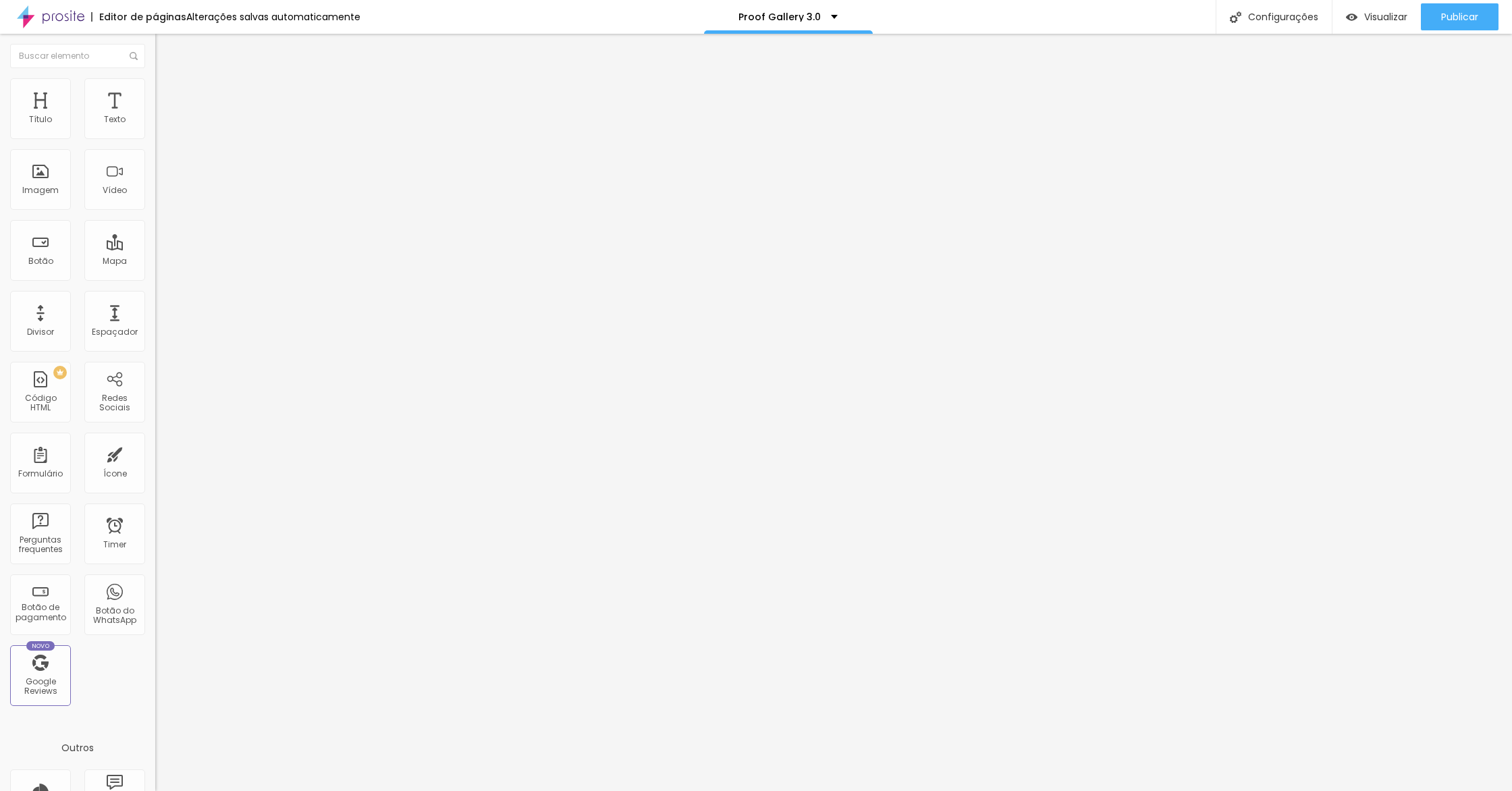
type input "165"
type input "152"
type input "139"
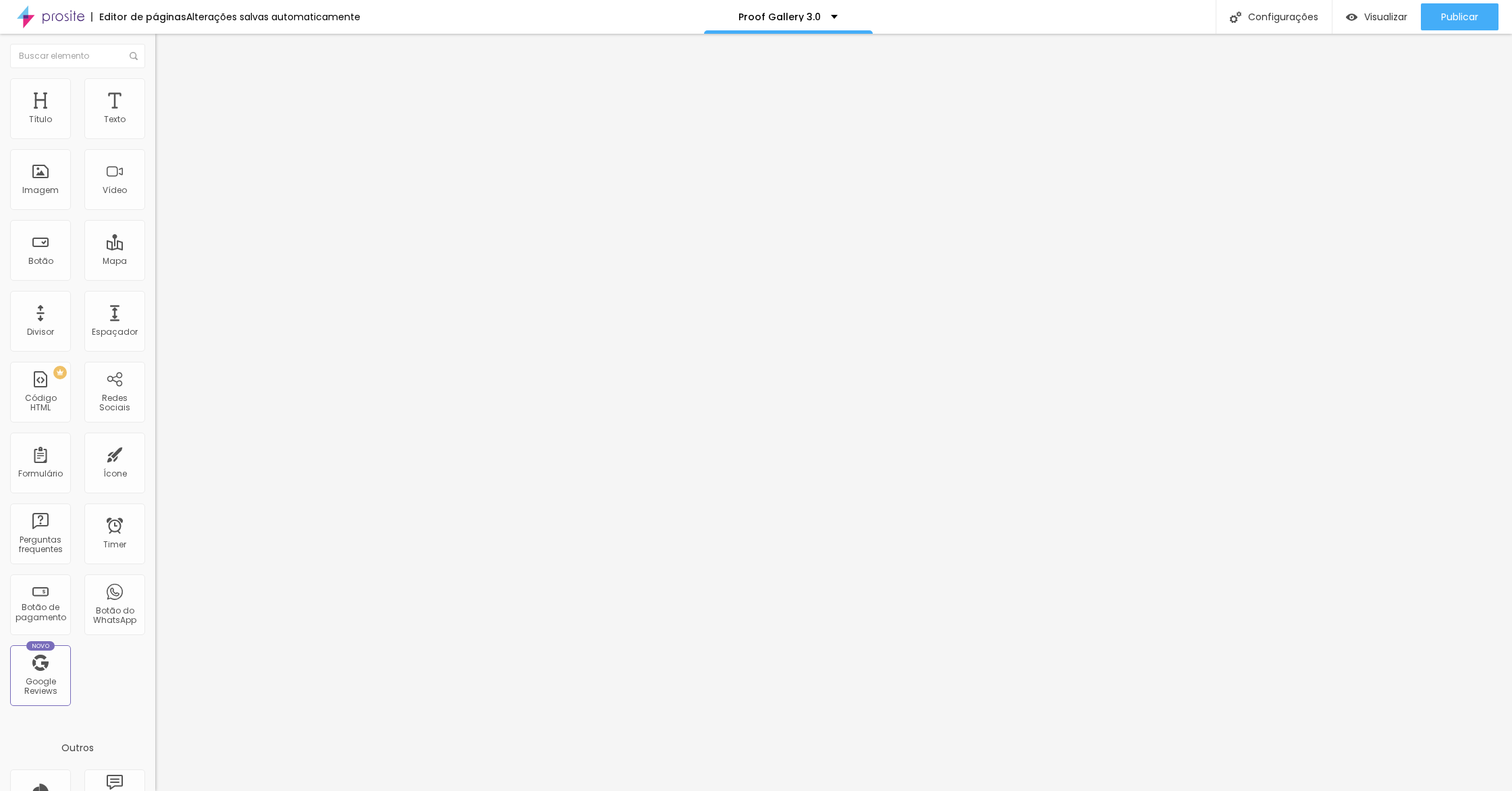
type input "123"
type input "115"
type input "104"
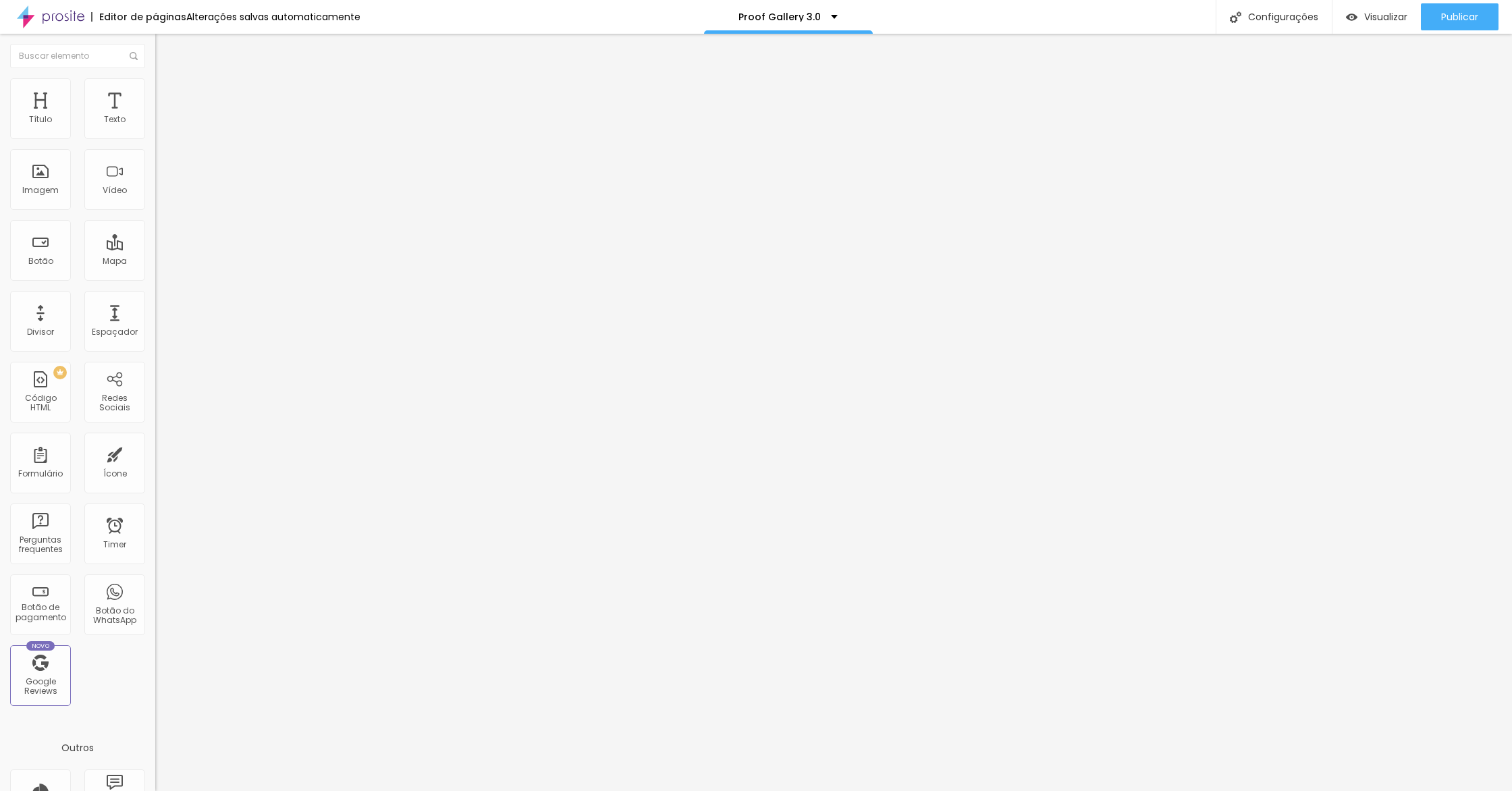
type input "104"
type input "91"
type input "79"
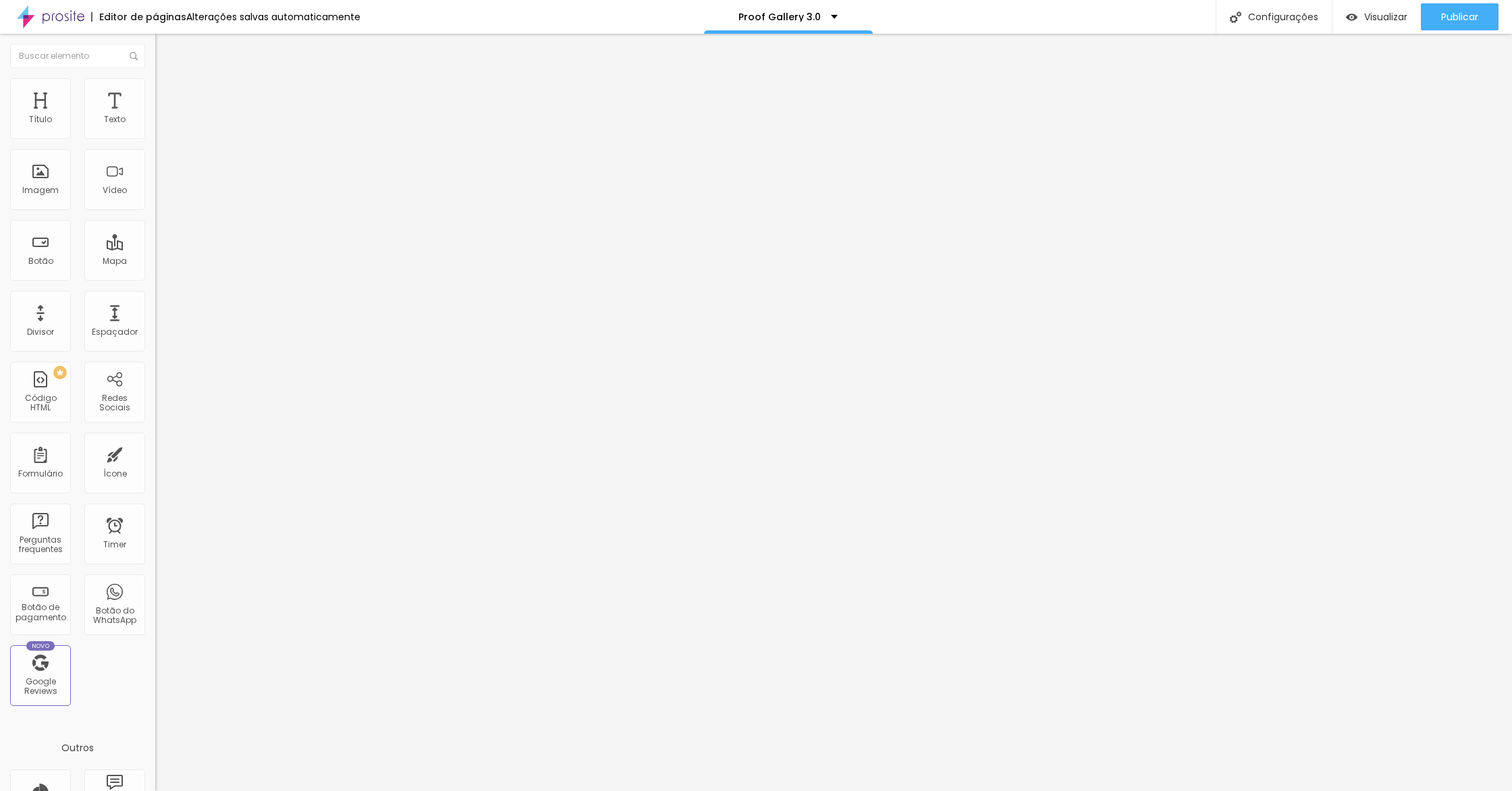
type input "83"
type input "101"
type input "140"
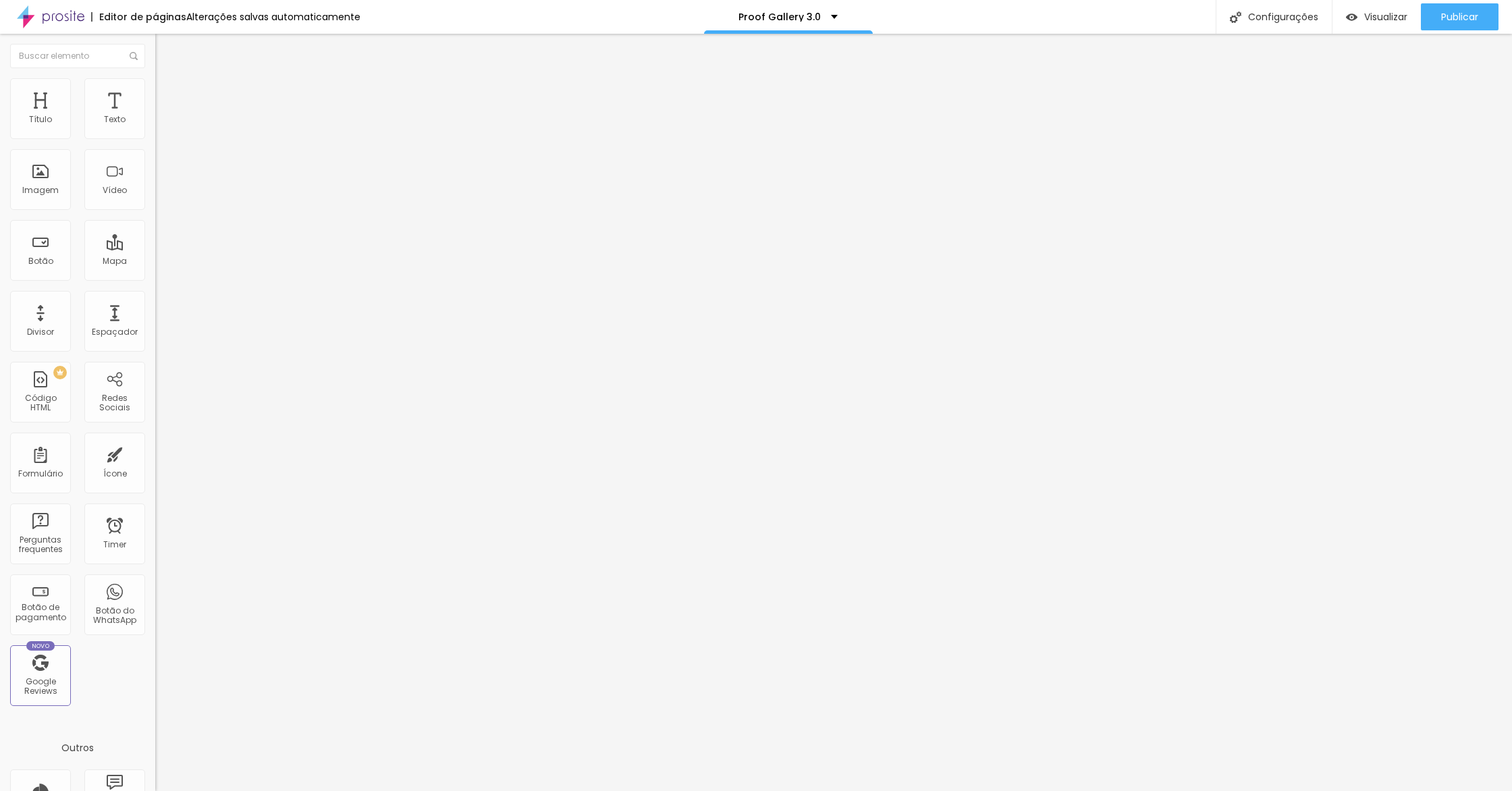
type input "140"
type input "208"
type input "267"
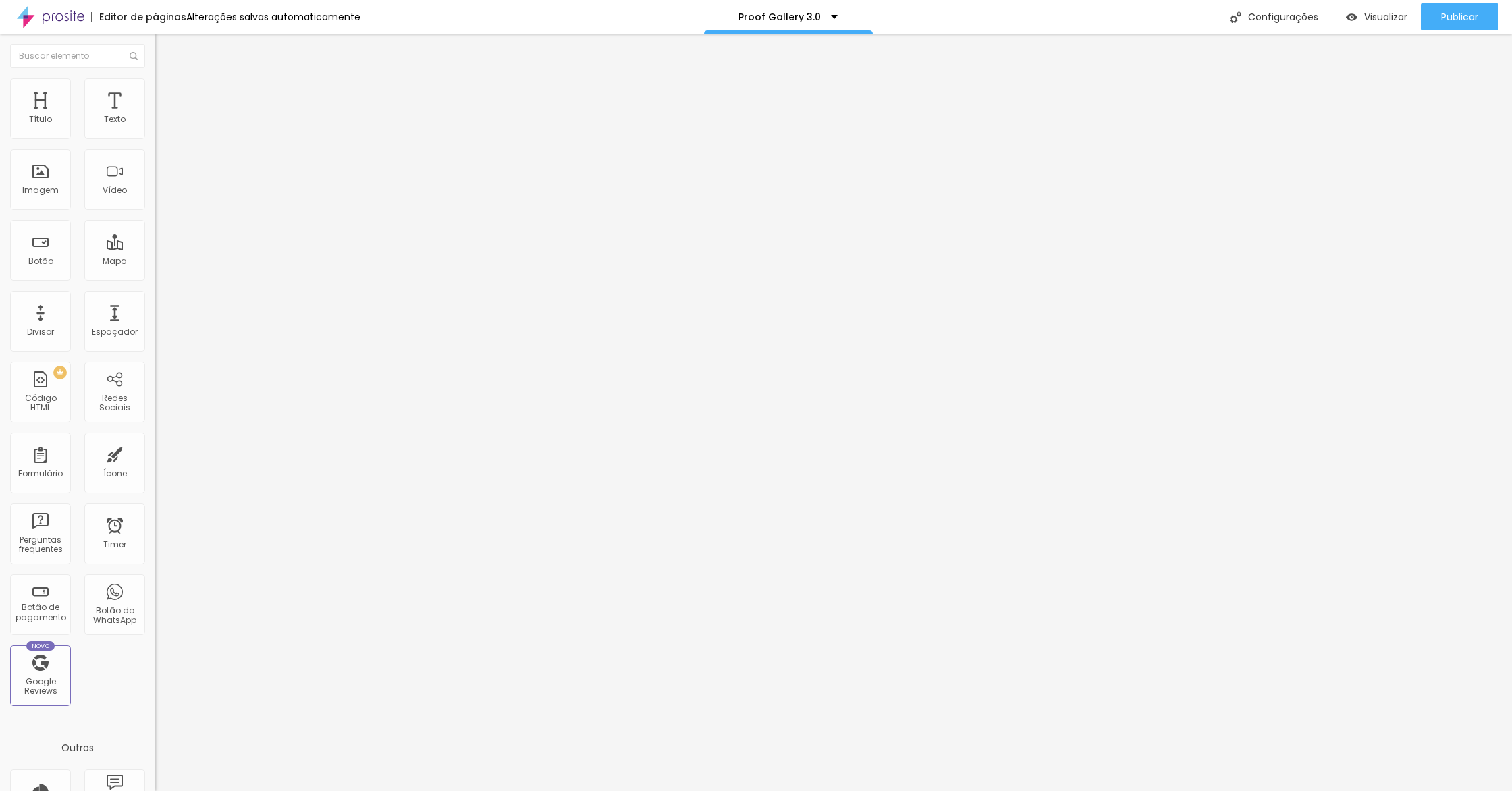
type input "342"
type input "405"
type input "495"
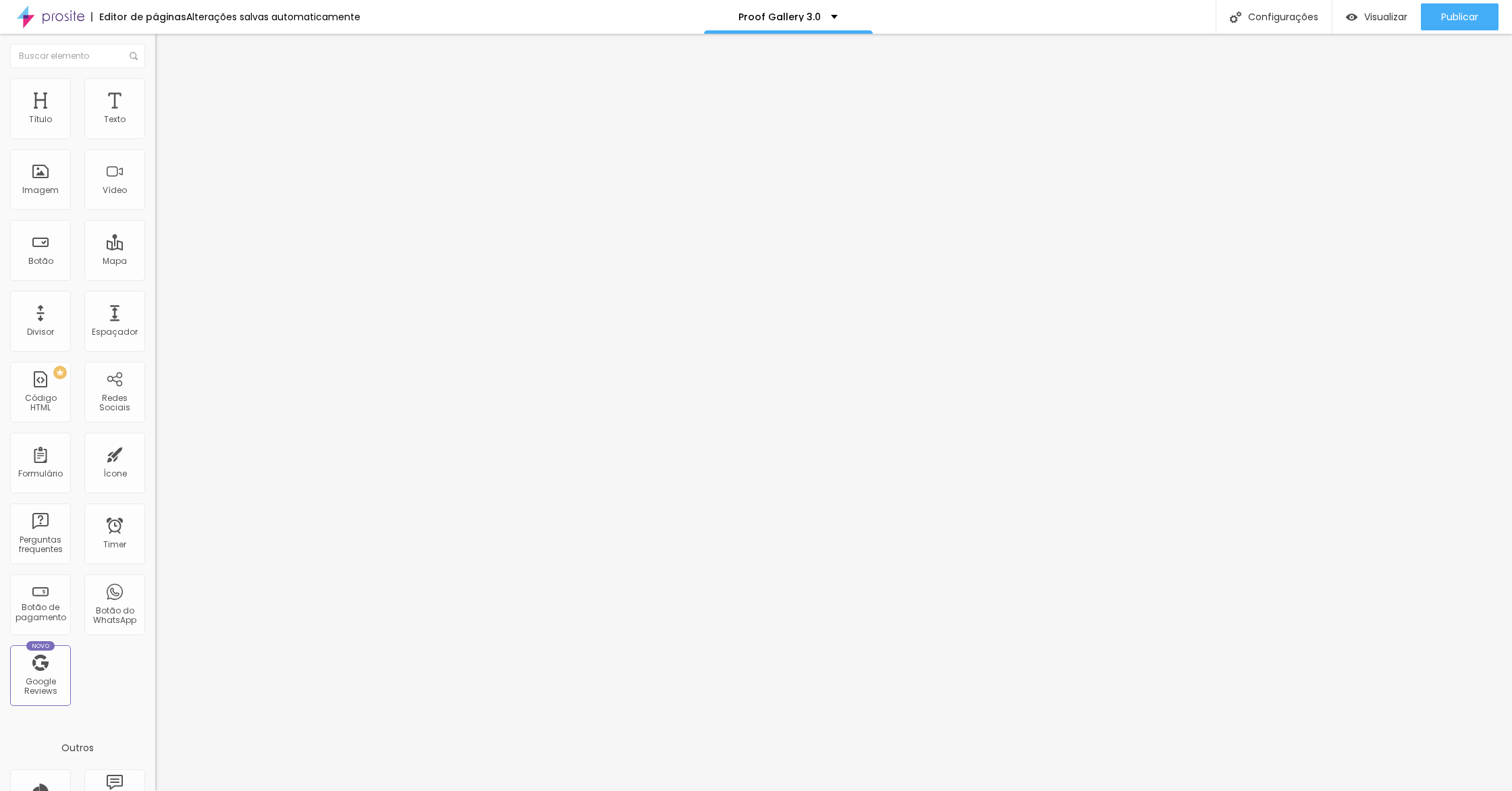
type input "495"
type input "500"
type input "398"
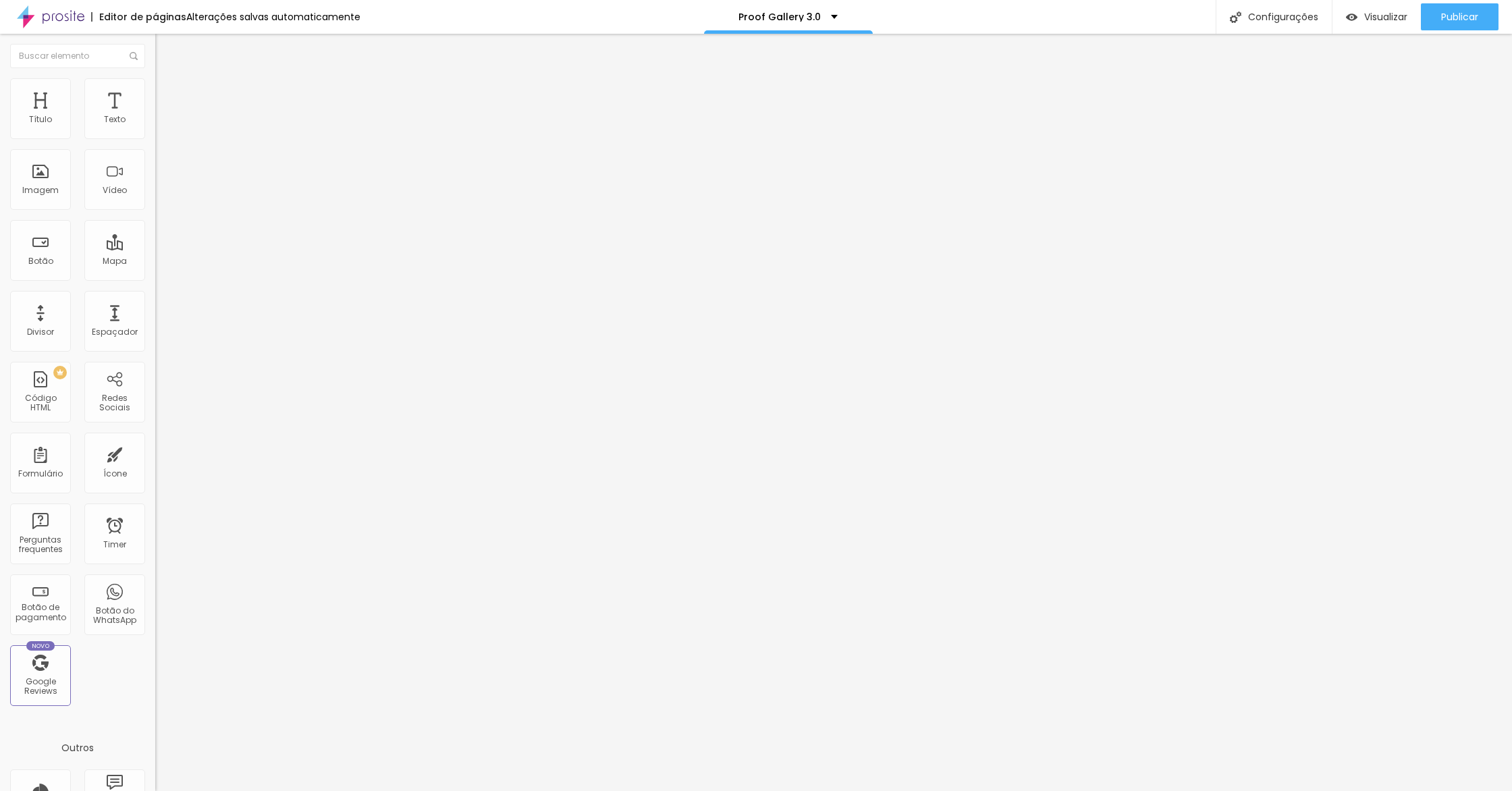
type input "314"
type input "214"
type input "173"
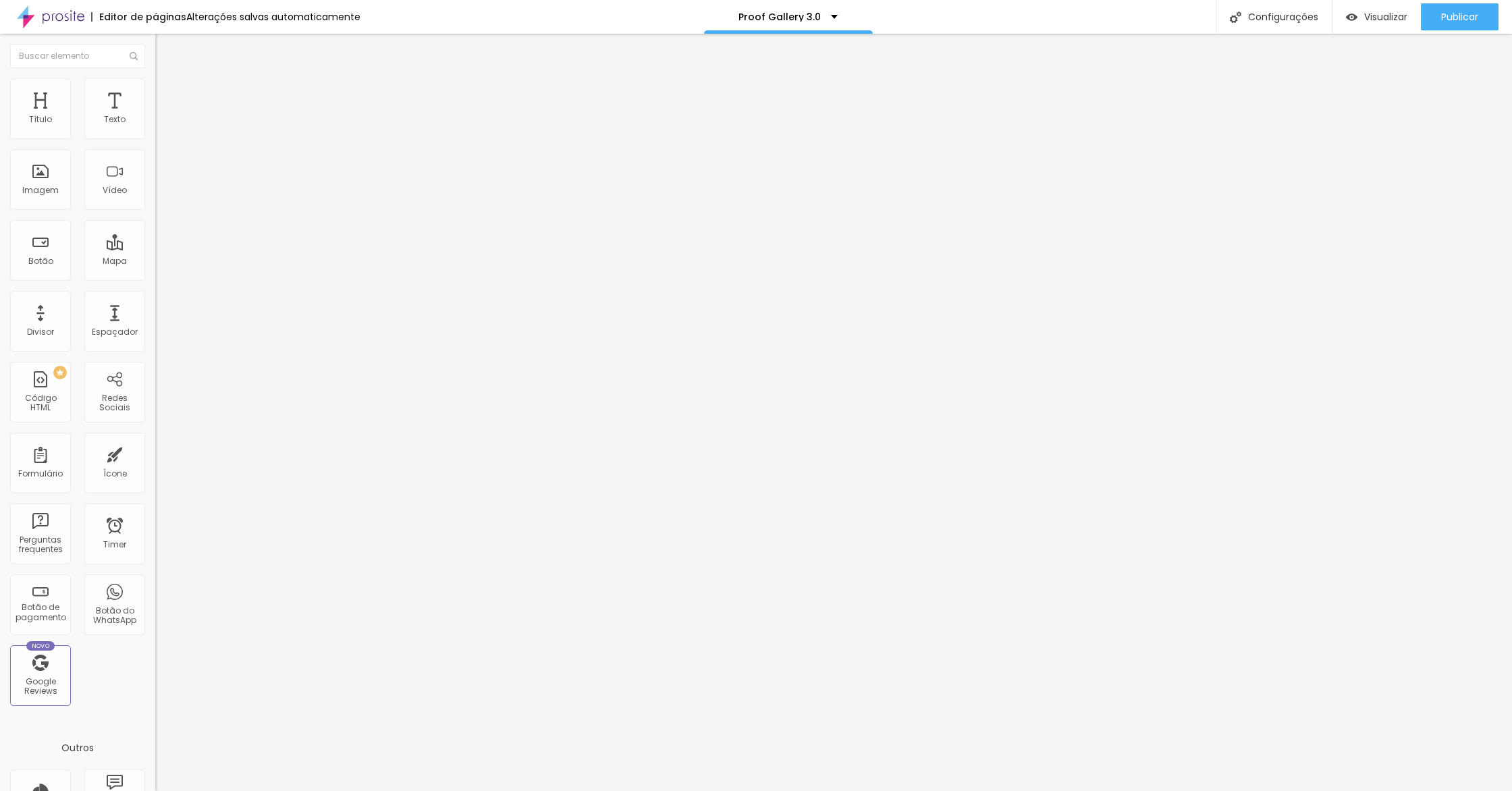
type input "173"
type input "79"
type input "10"
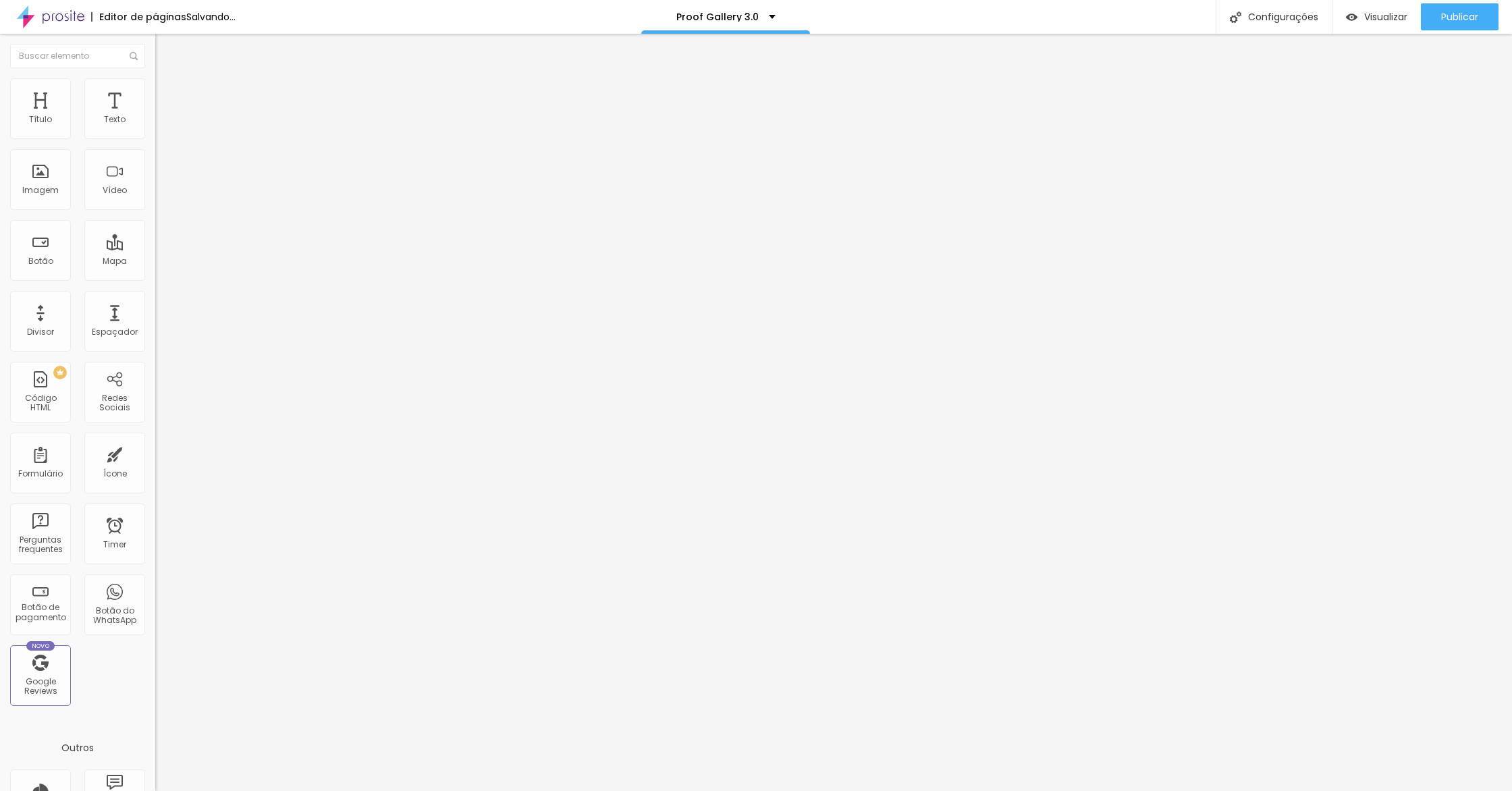
type input "100"
type input "200"
type input "308"
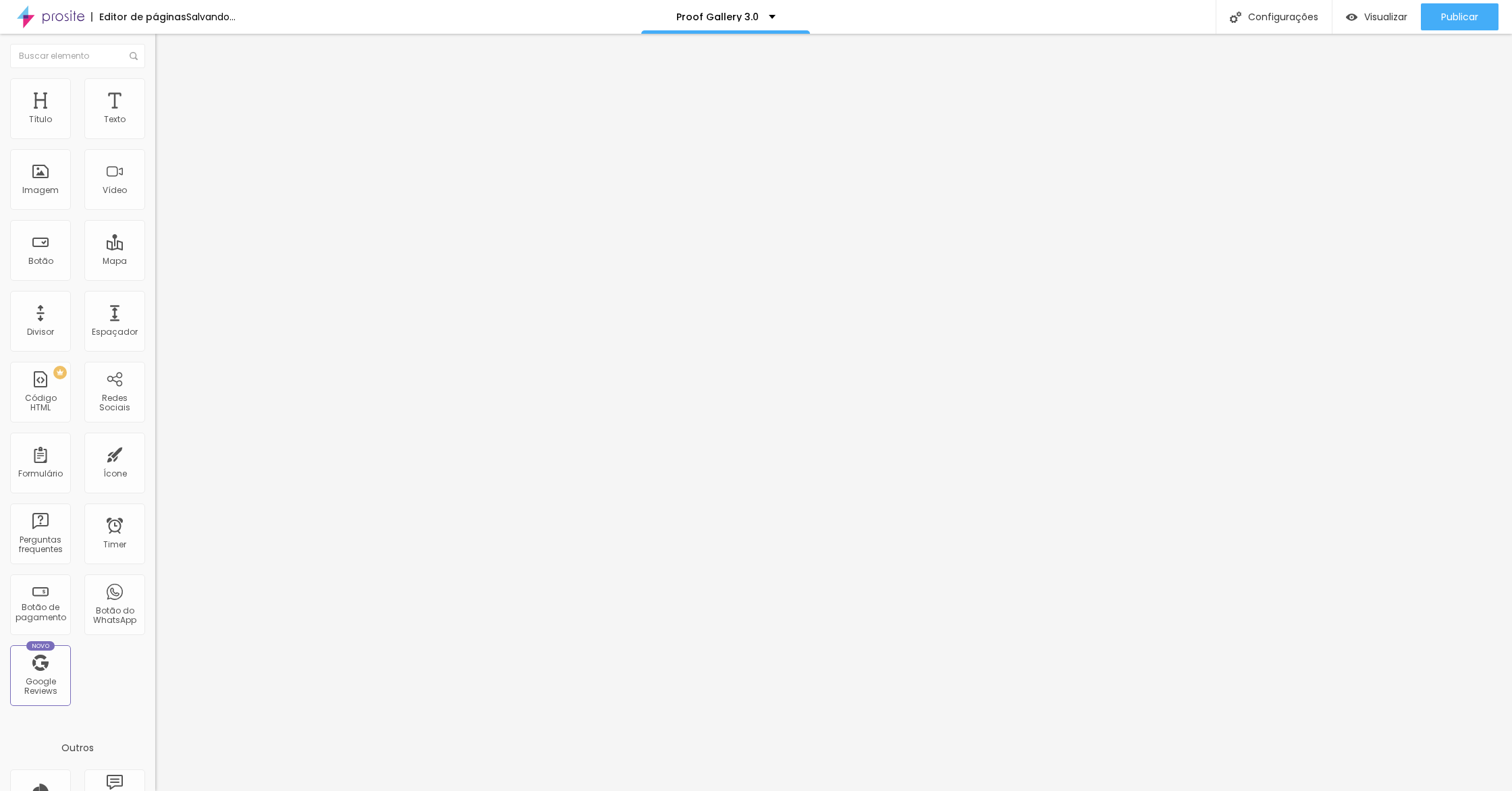
type input "308"
type input "398"
type input "500"
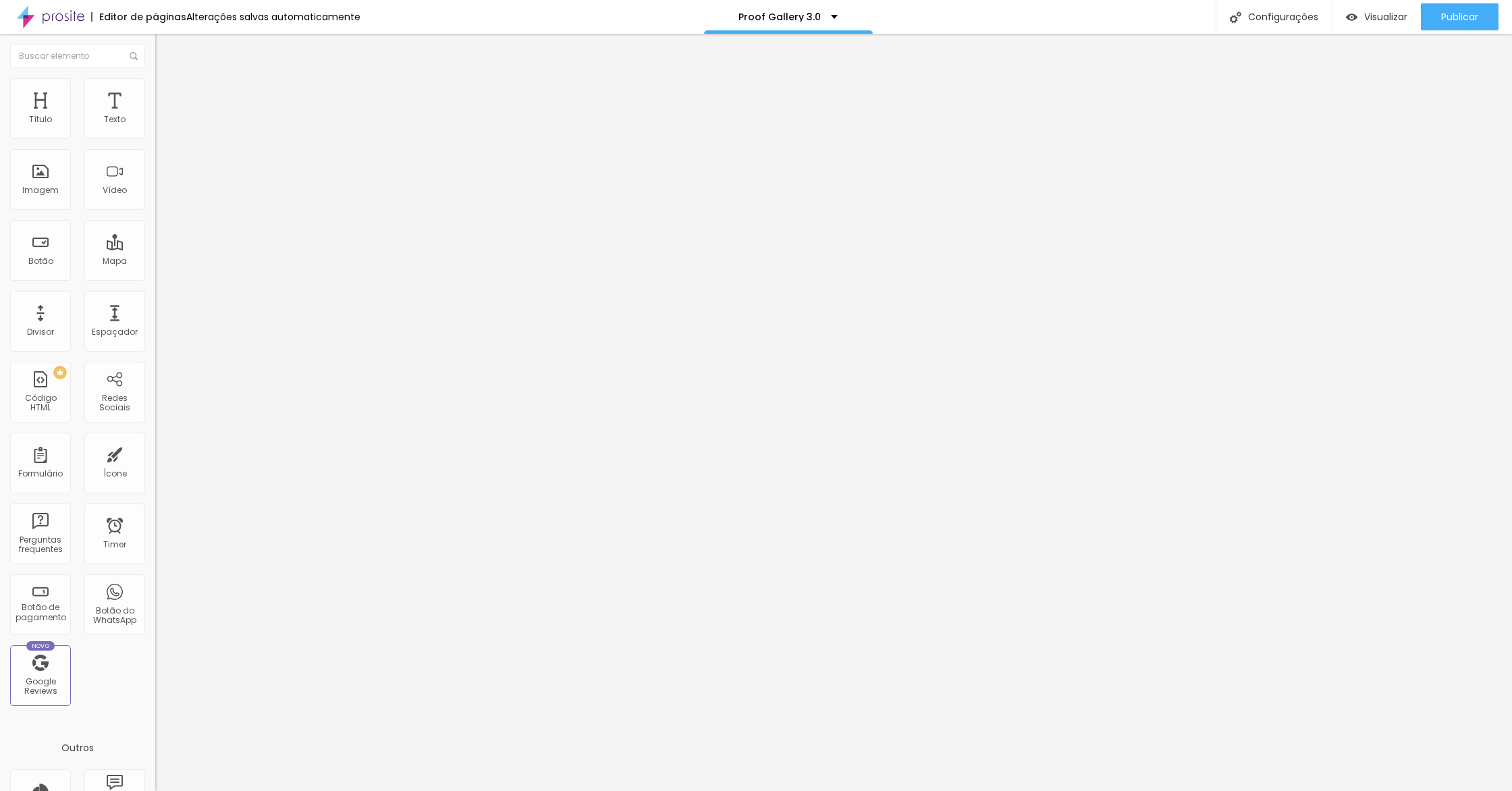
drag, startPoint x: 91, startPoint y: 131, endPoint x: 285, endPoint y: 121, distance: 194.3
click at [242, 248] on input "range" at bounding box center [198, 253] width 87 height 11
click at [155, 87] on li "Estilo" at bounding box center [233, 85] width 155 height 13
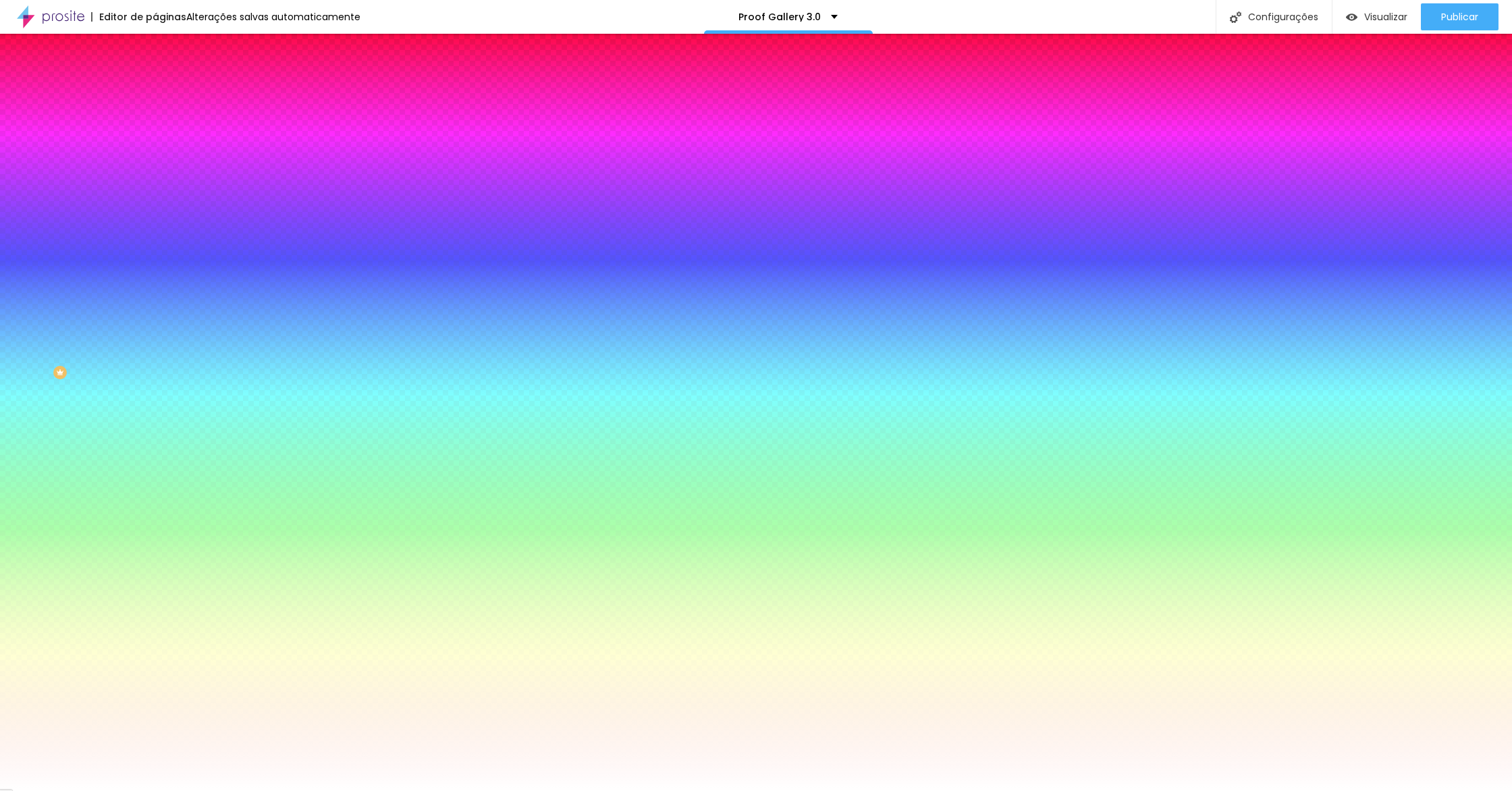
click at [155, 124] on span "Trocar imagem" at bounding box center [192, 119] width 73 height 11
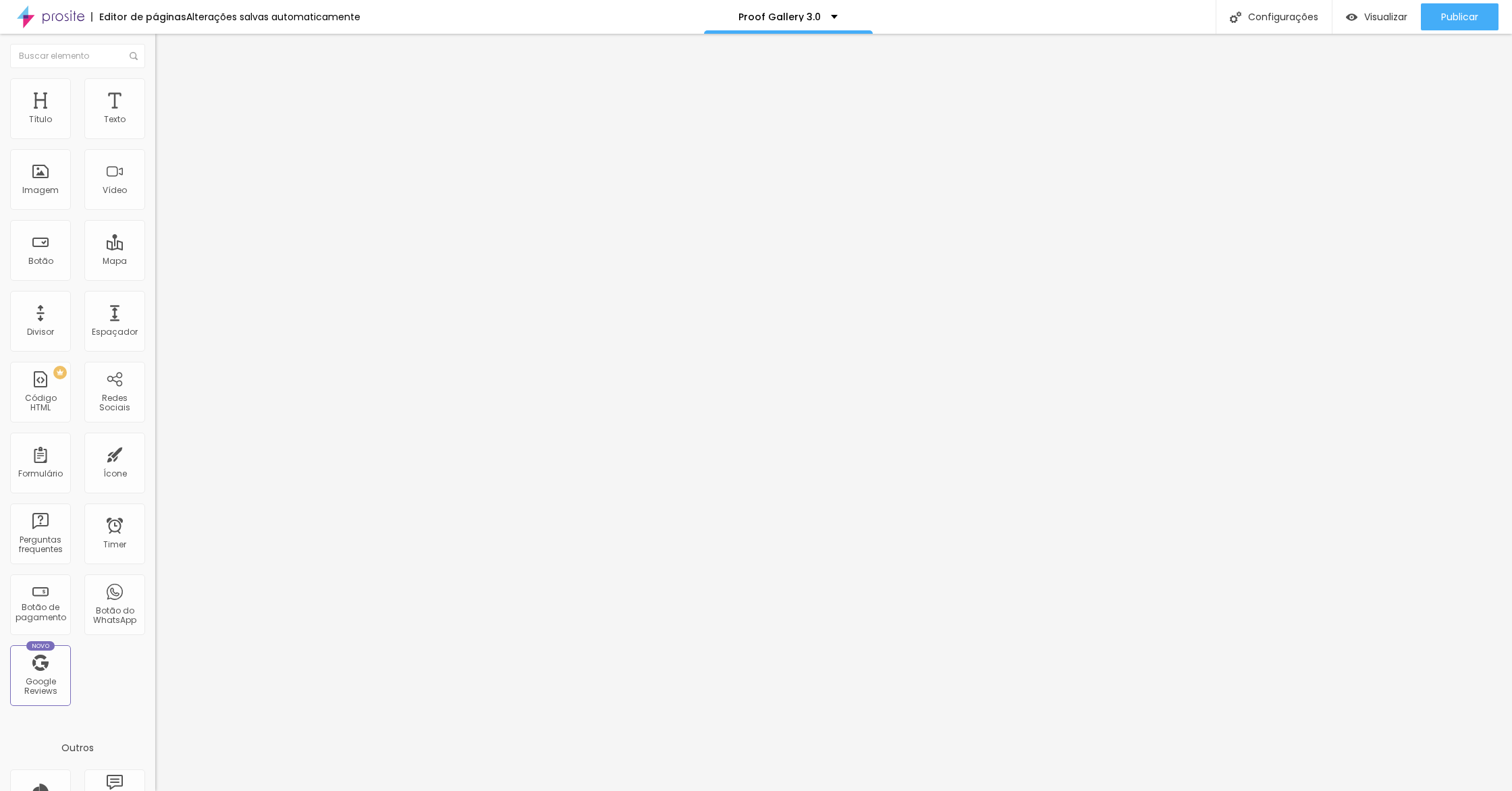
type input "406"
type input "397"
type input "374"
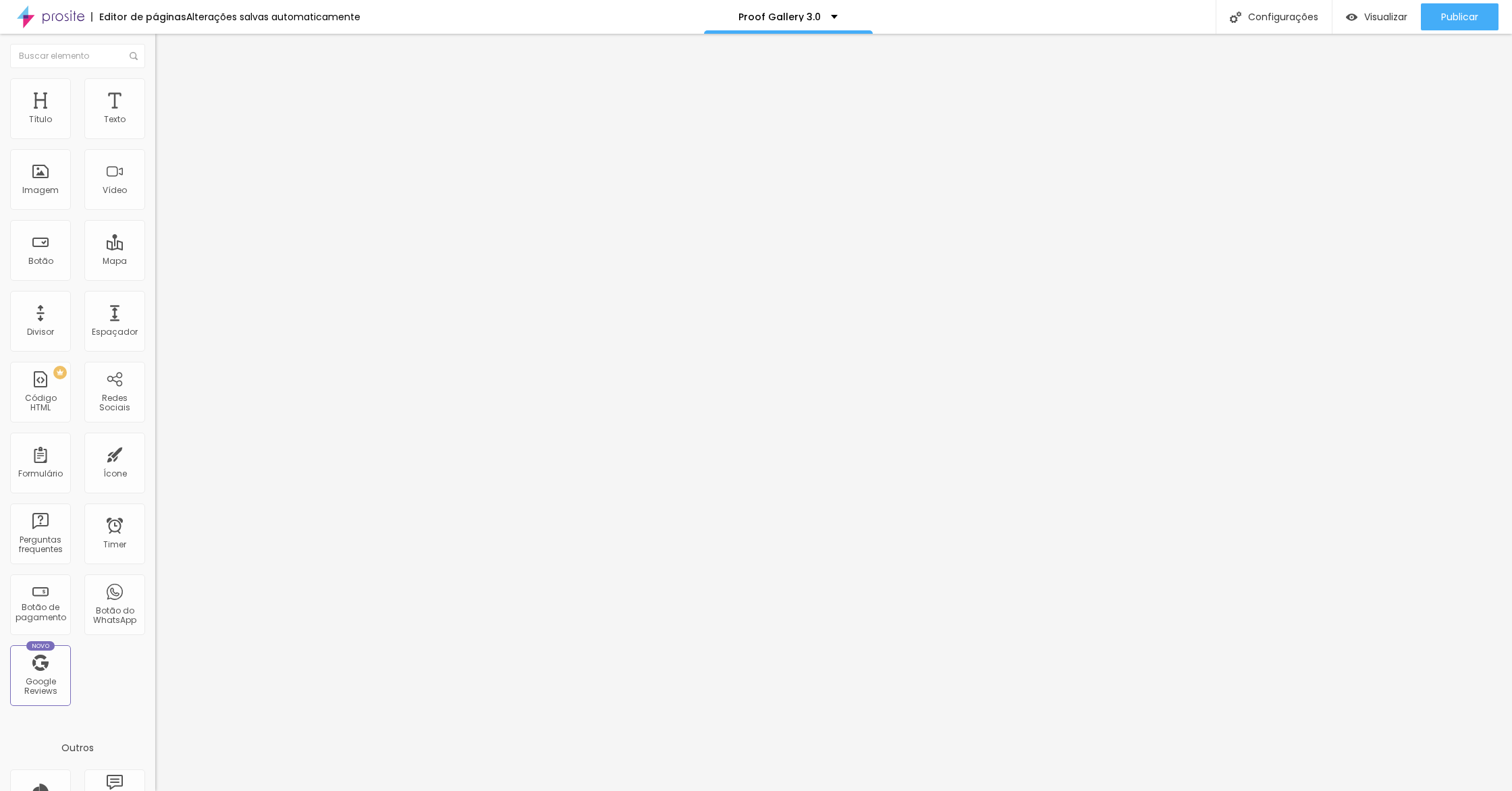
type input "374"
type input "349"
type input "315"
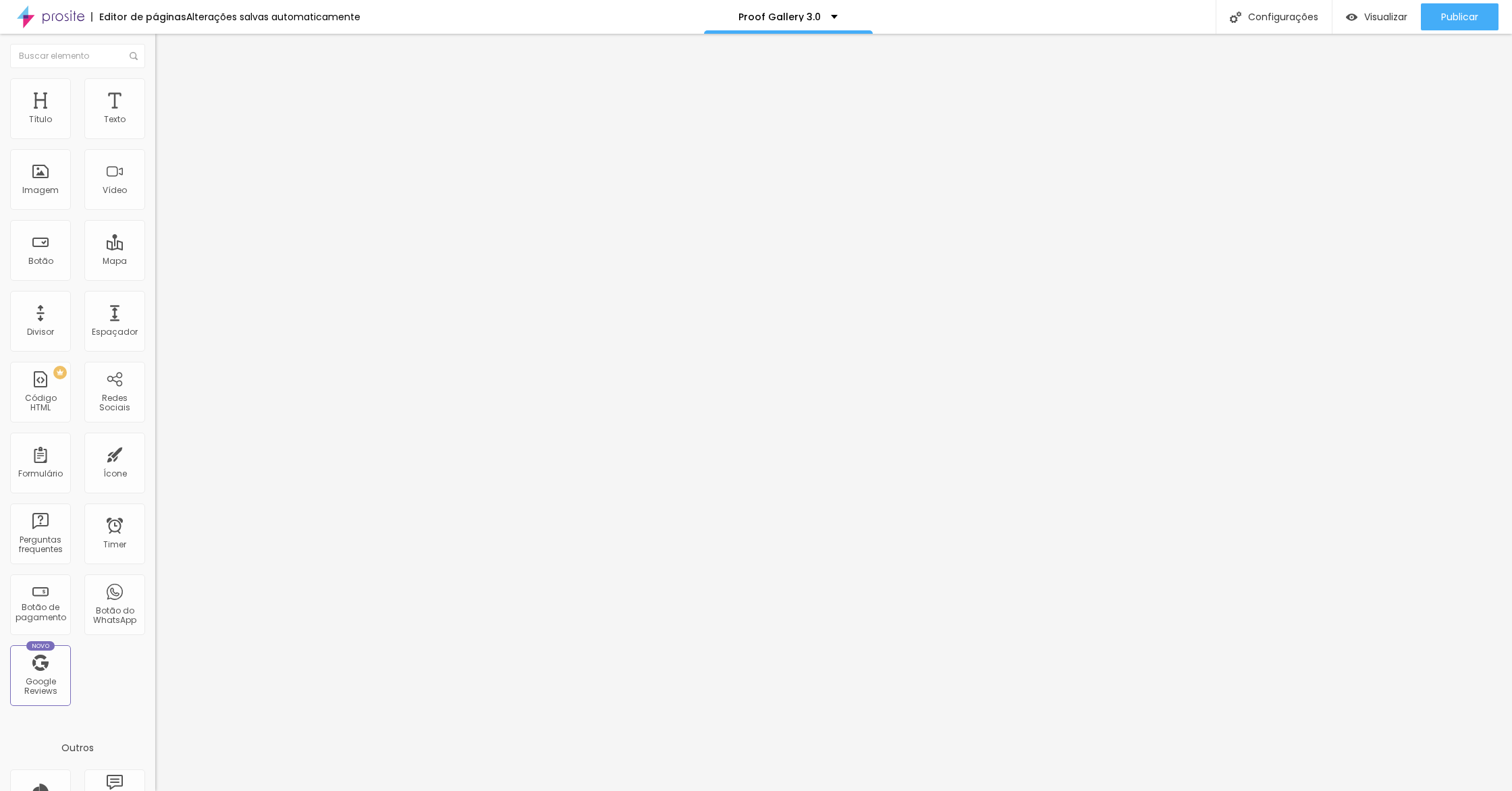
type input "295"
type input "276"
type input "264"
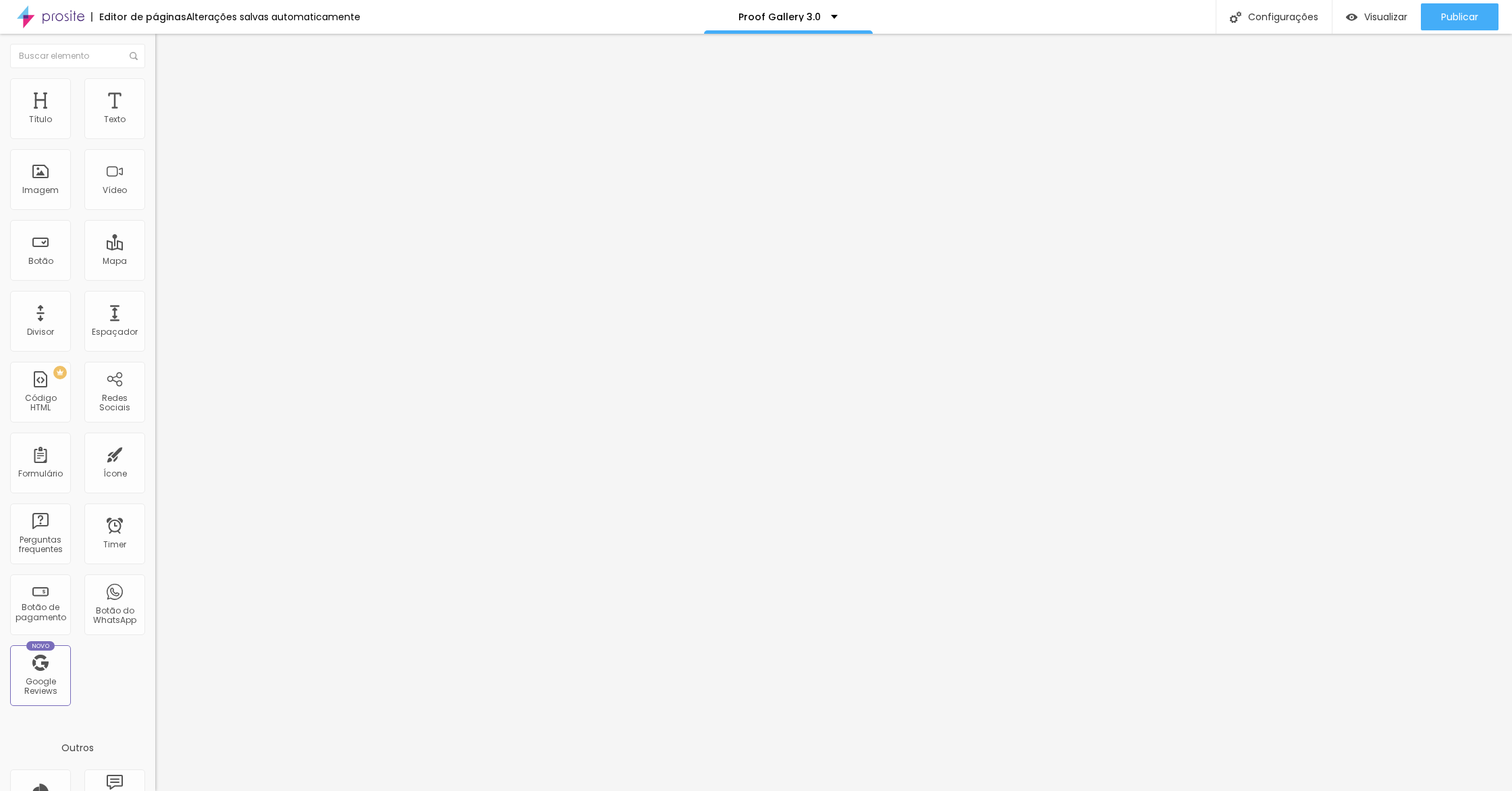
type input "264"
type input "252"
type input "243"
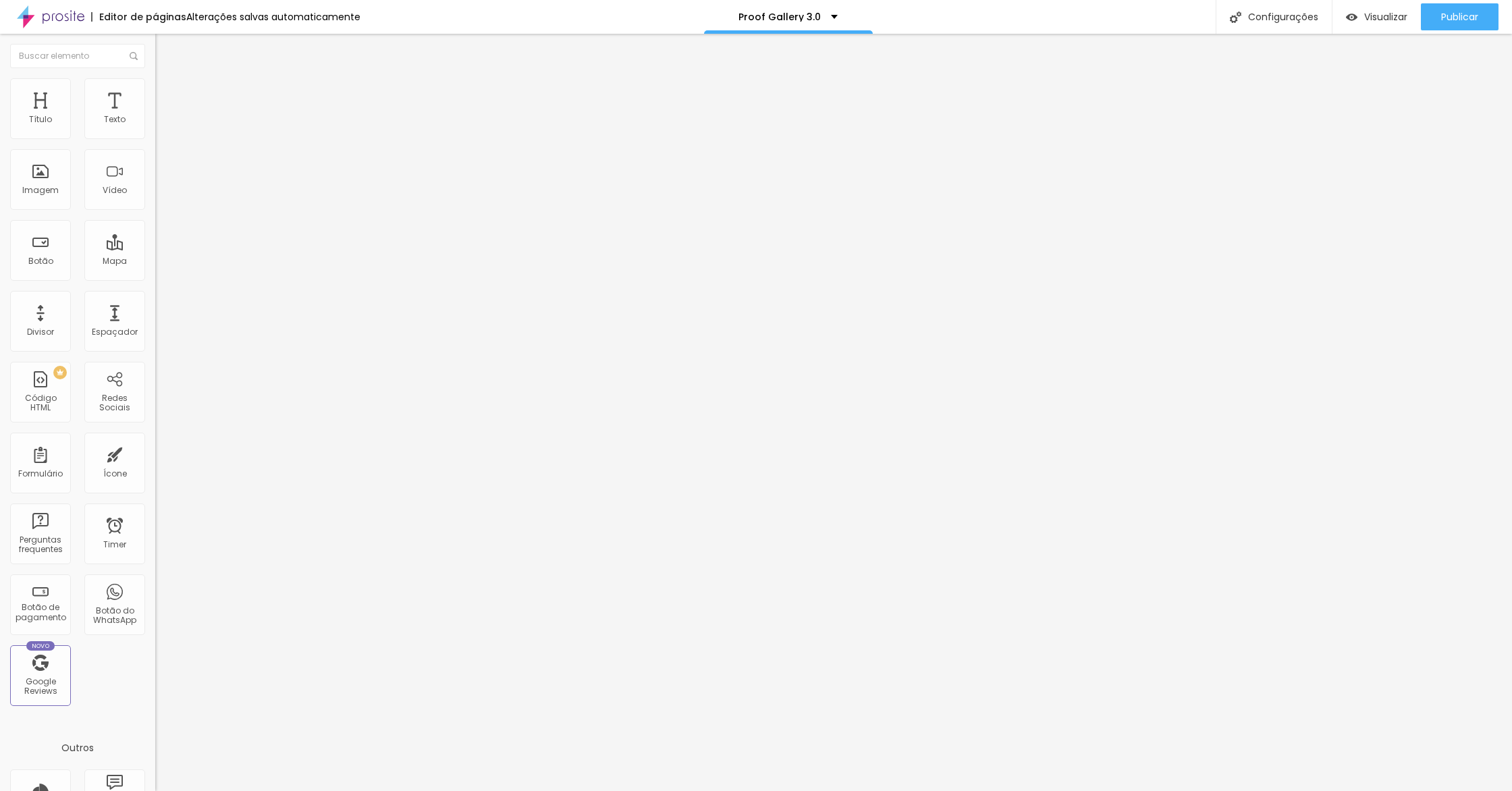
type input "237"
type input "230"
type input "227"
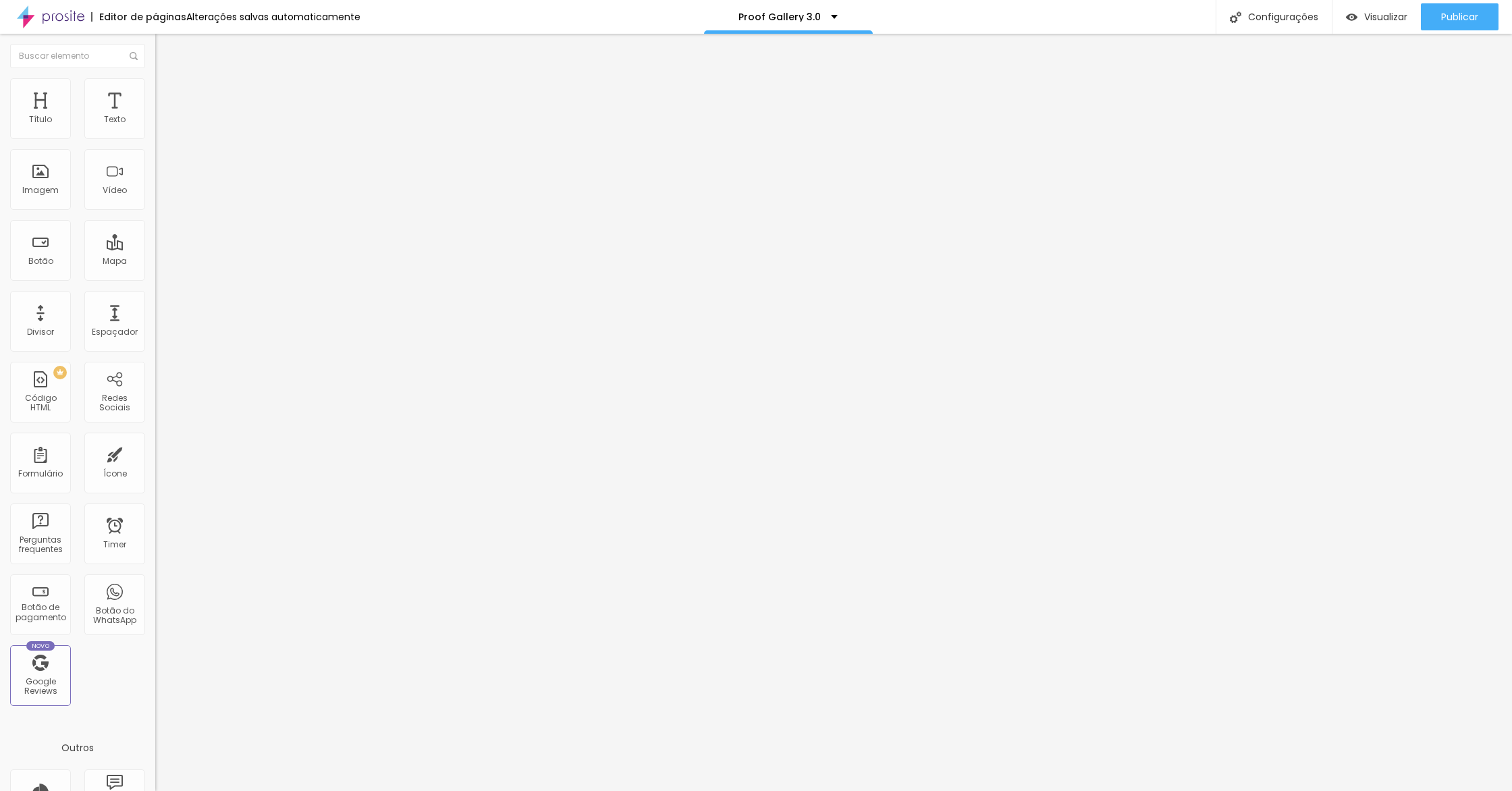
type input "227"
type input "224"
type input "221"
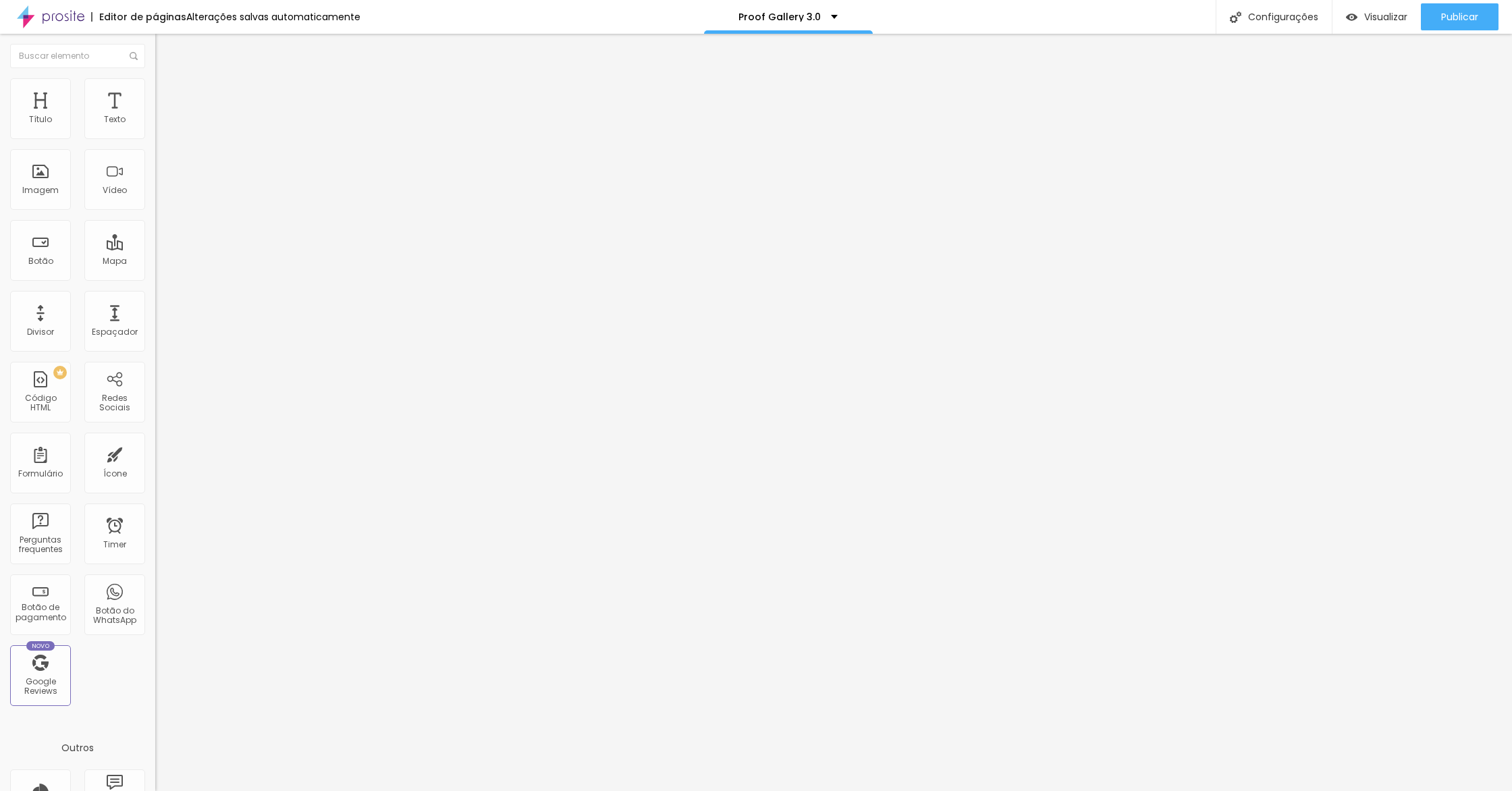
type input "218"
type input "214"
type input "211"
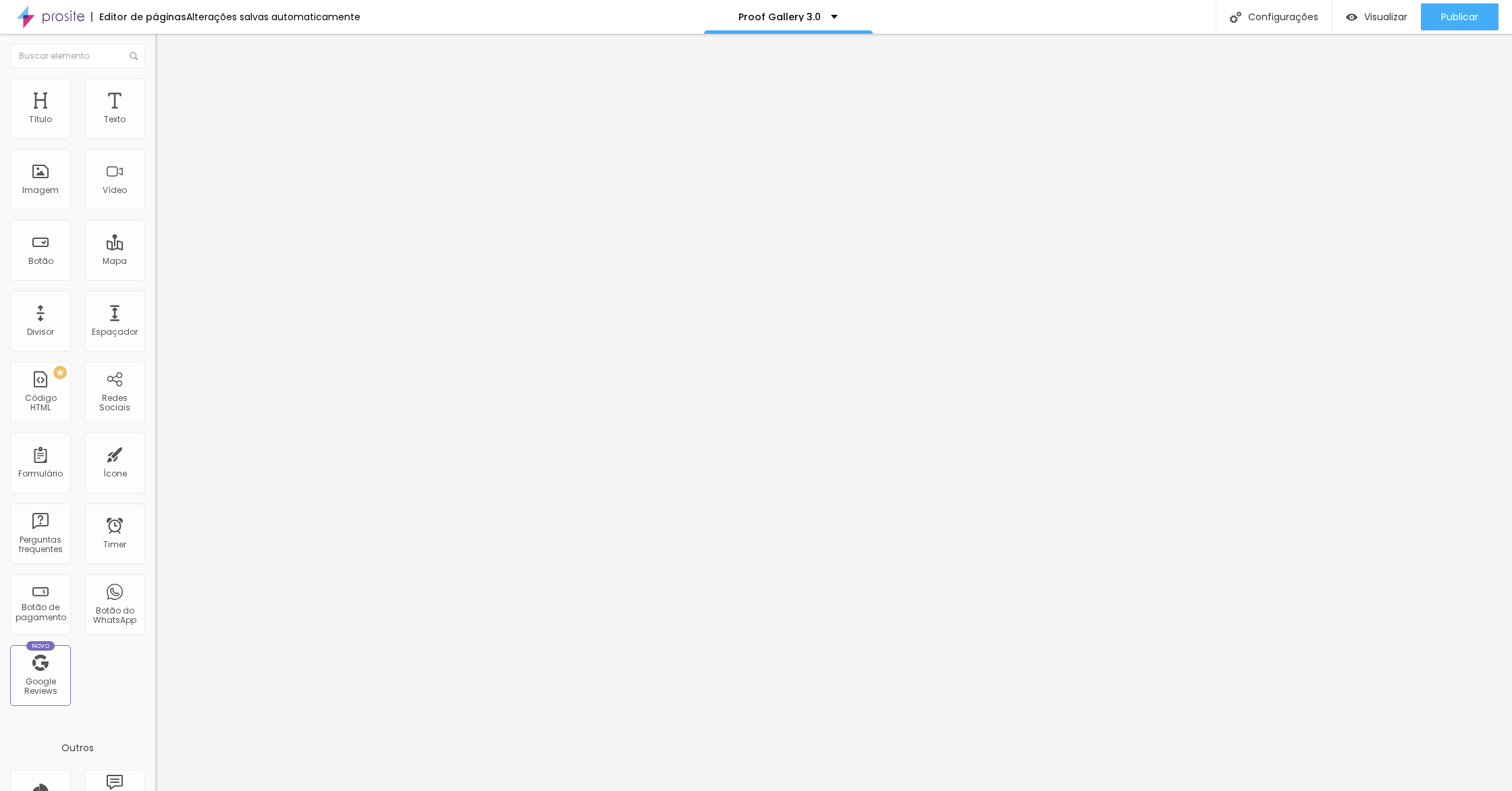
type input "211"
type input "210"
type input "209"
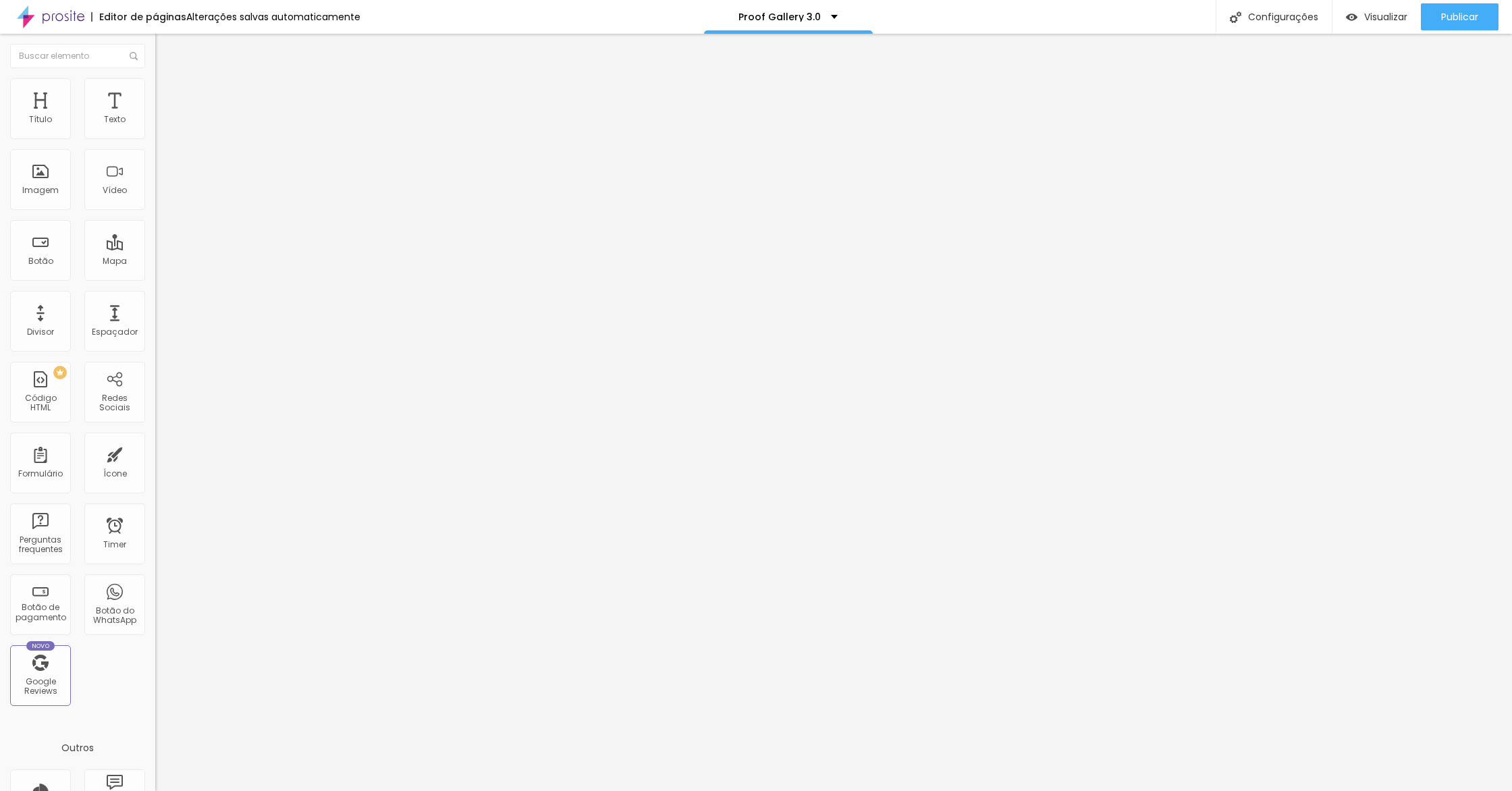
type input "212"
type input "236"
type input "263"
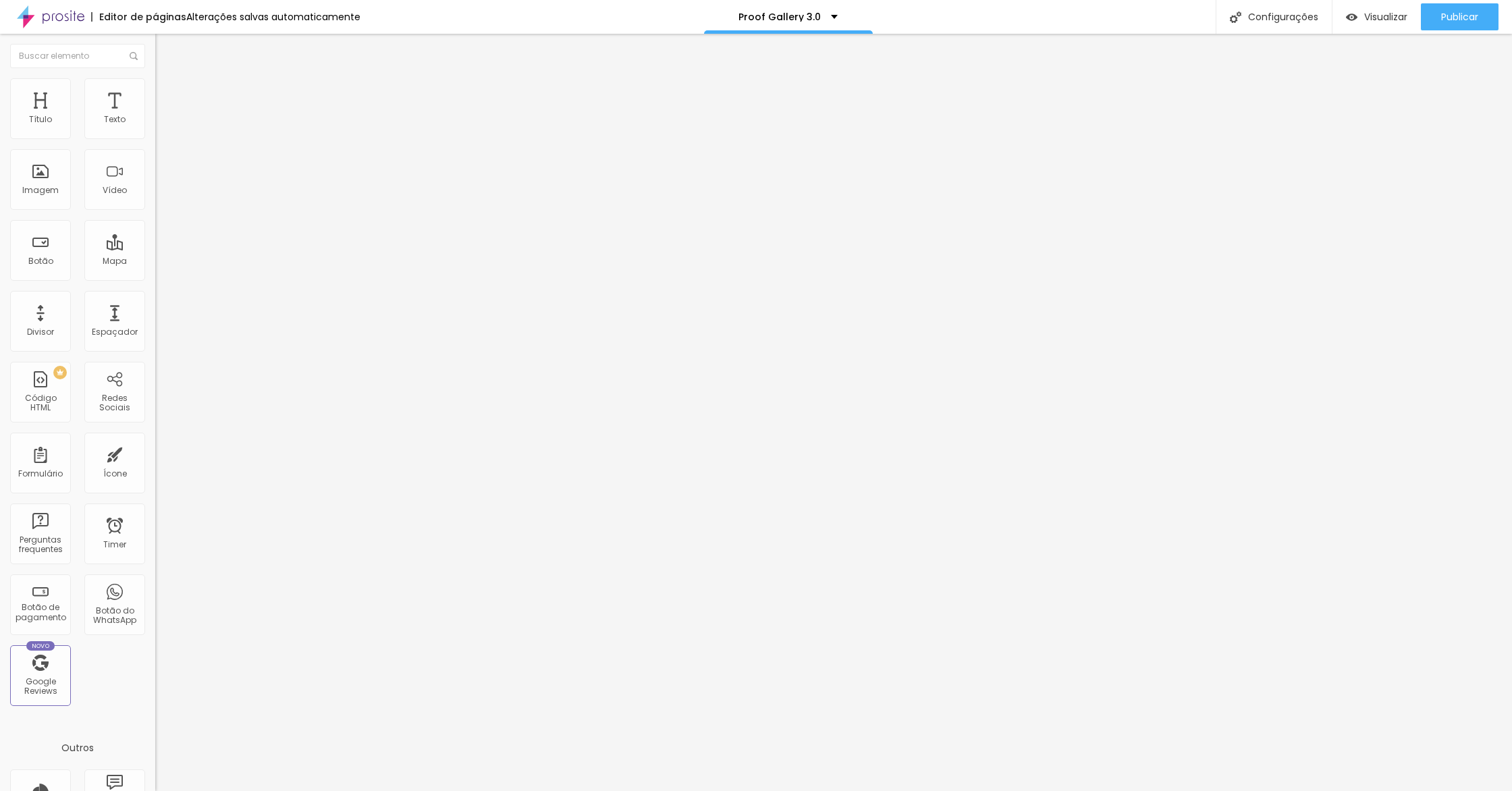
type input "263"
type input "282"
type input "298"
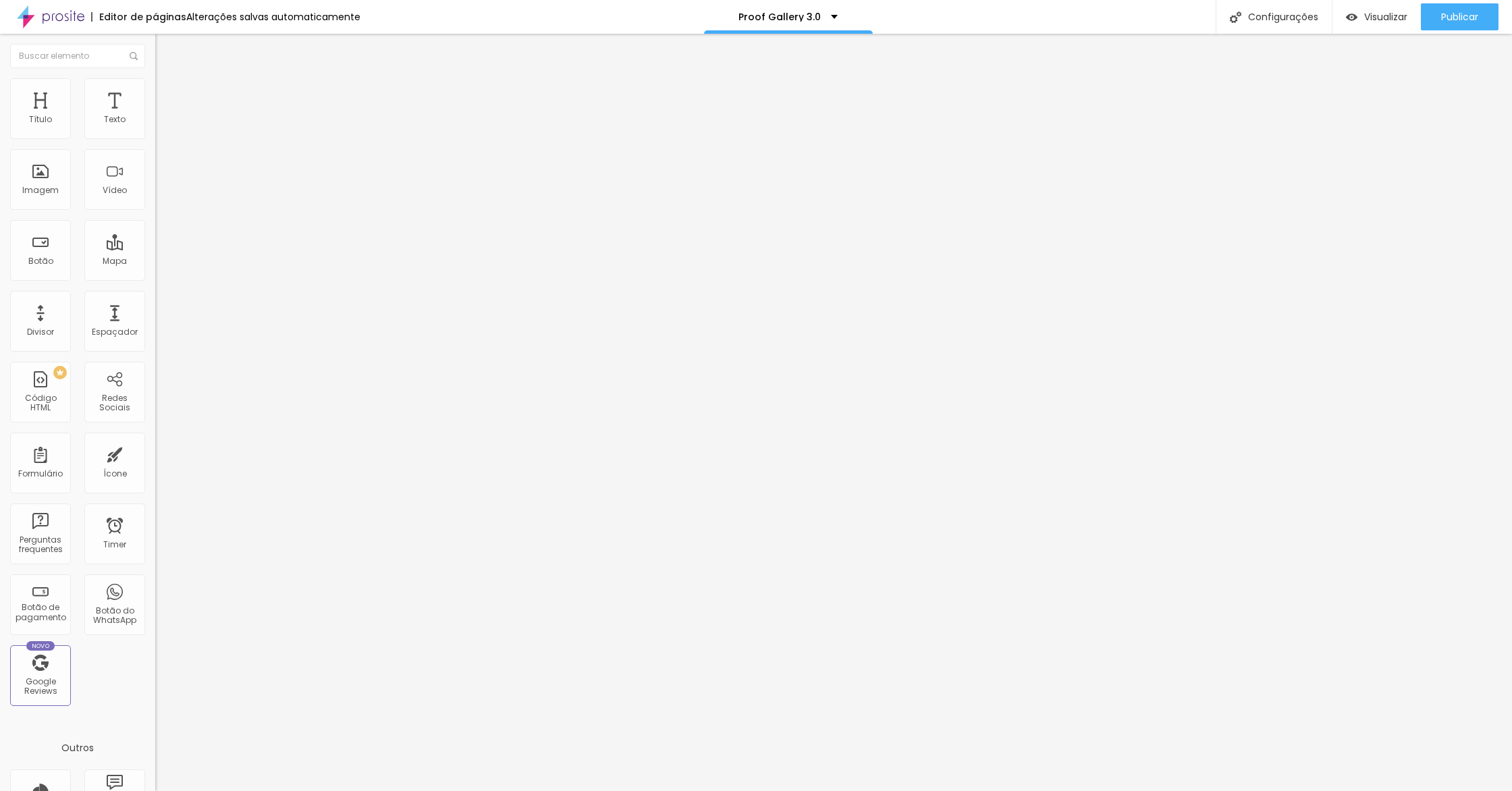
type input "309"
type input "314"
type input "320"
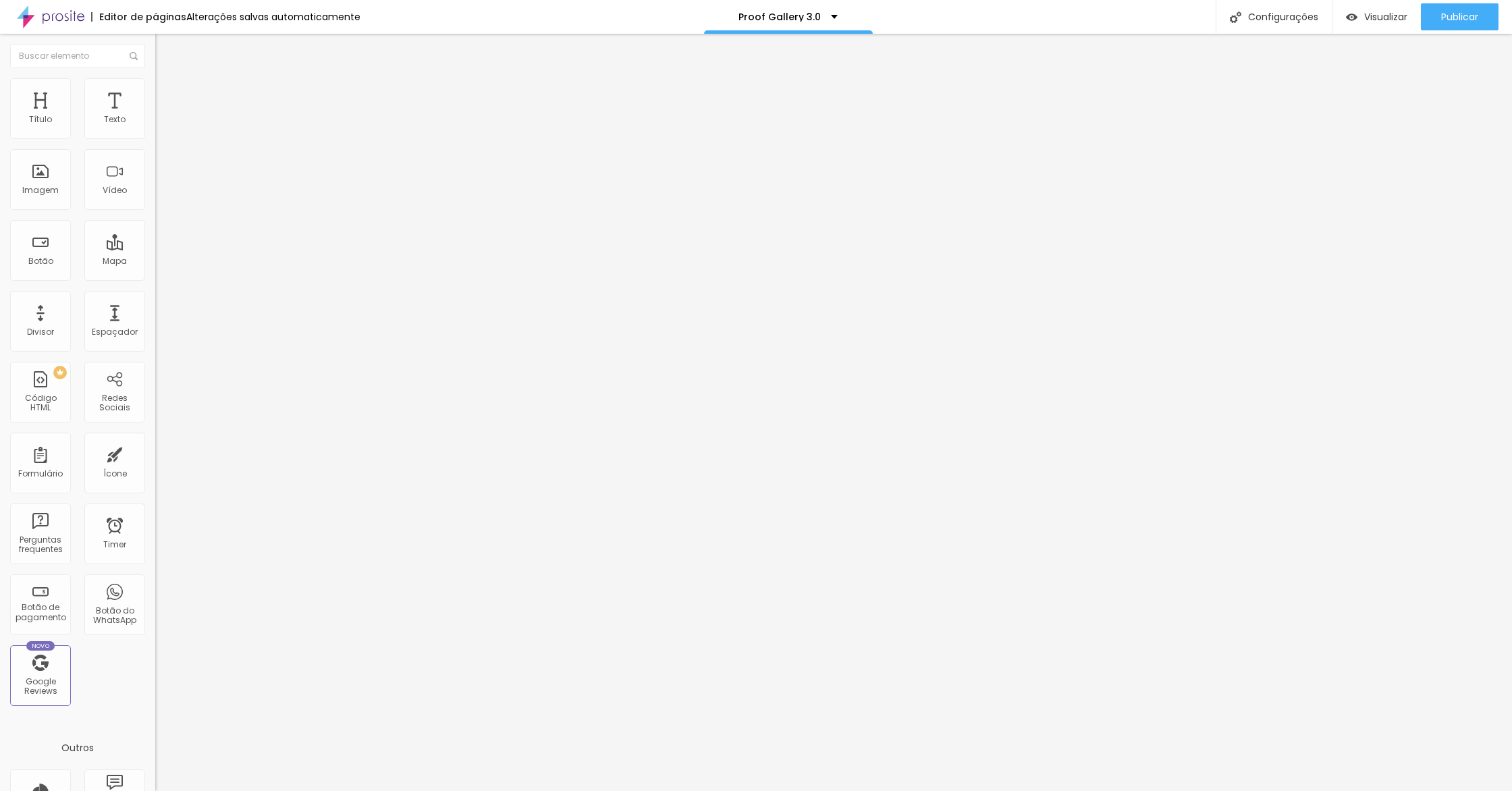
type input "320"
type input "325"
type input "330"
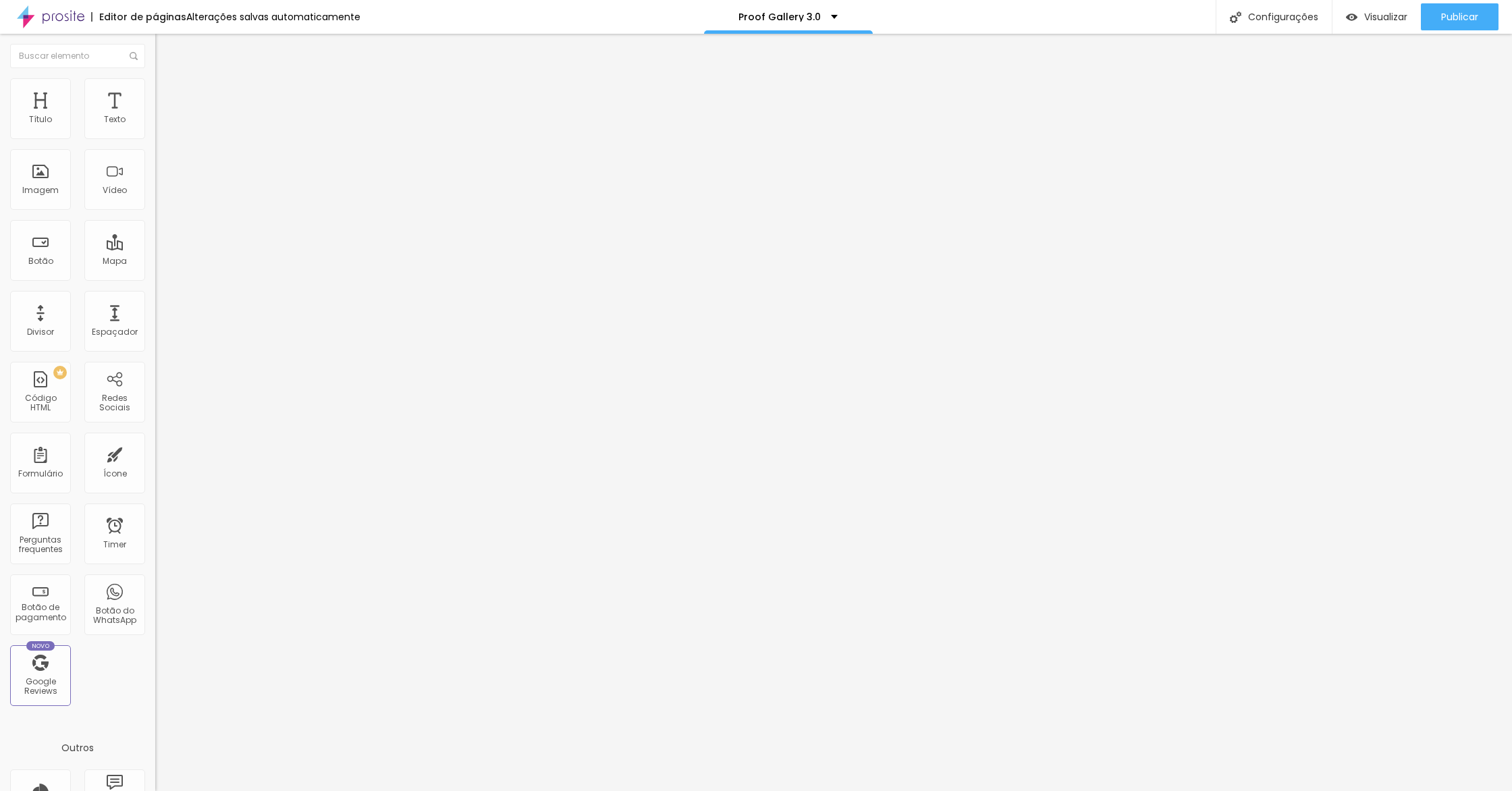
type input "334"
type input "336"
type input "338"
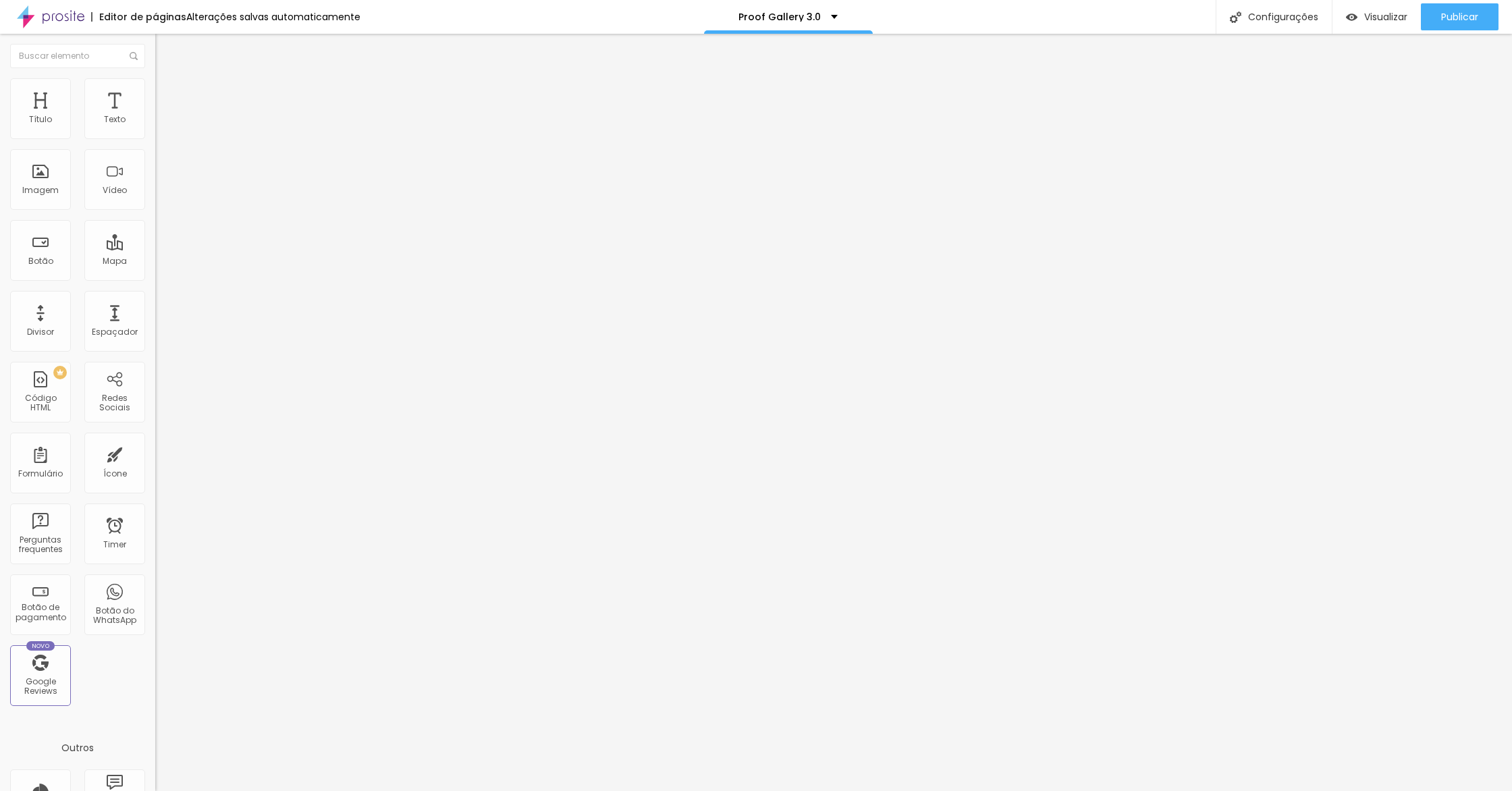
type input "338"
type input "340"
type input "343"
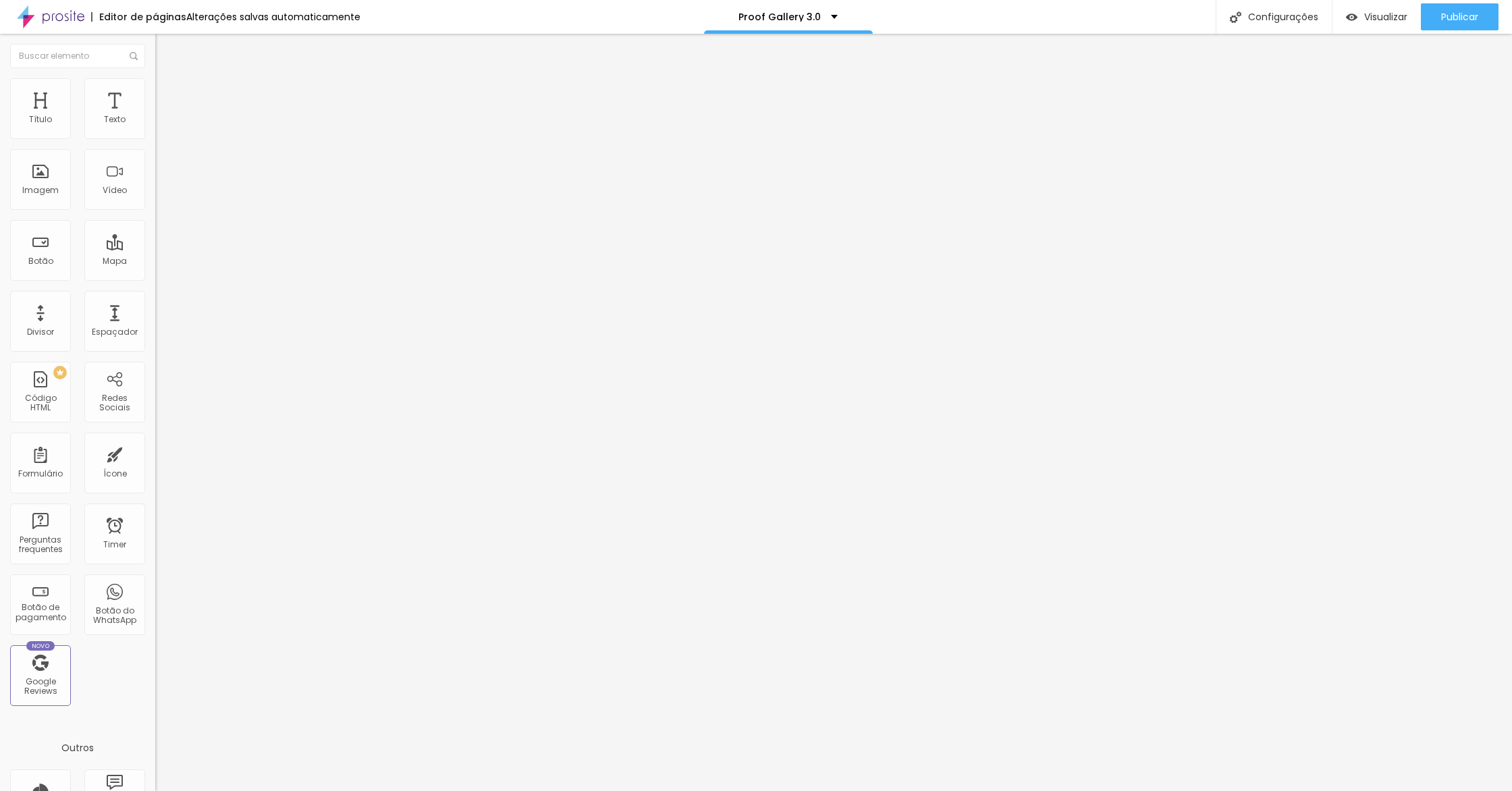
type input "346"
type input "349"
type input "355"
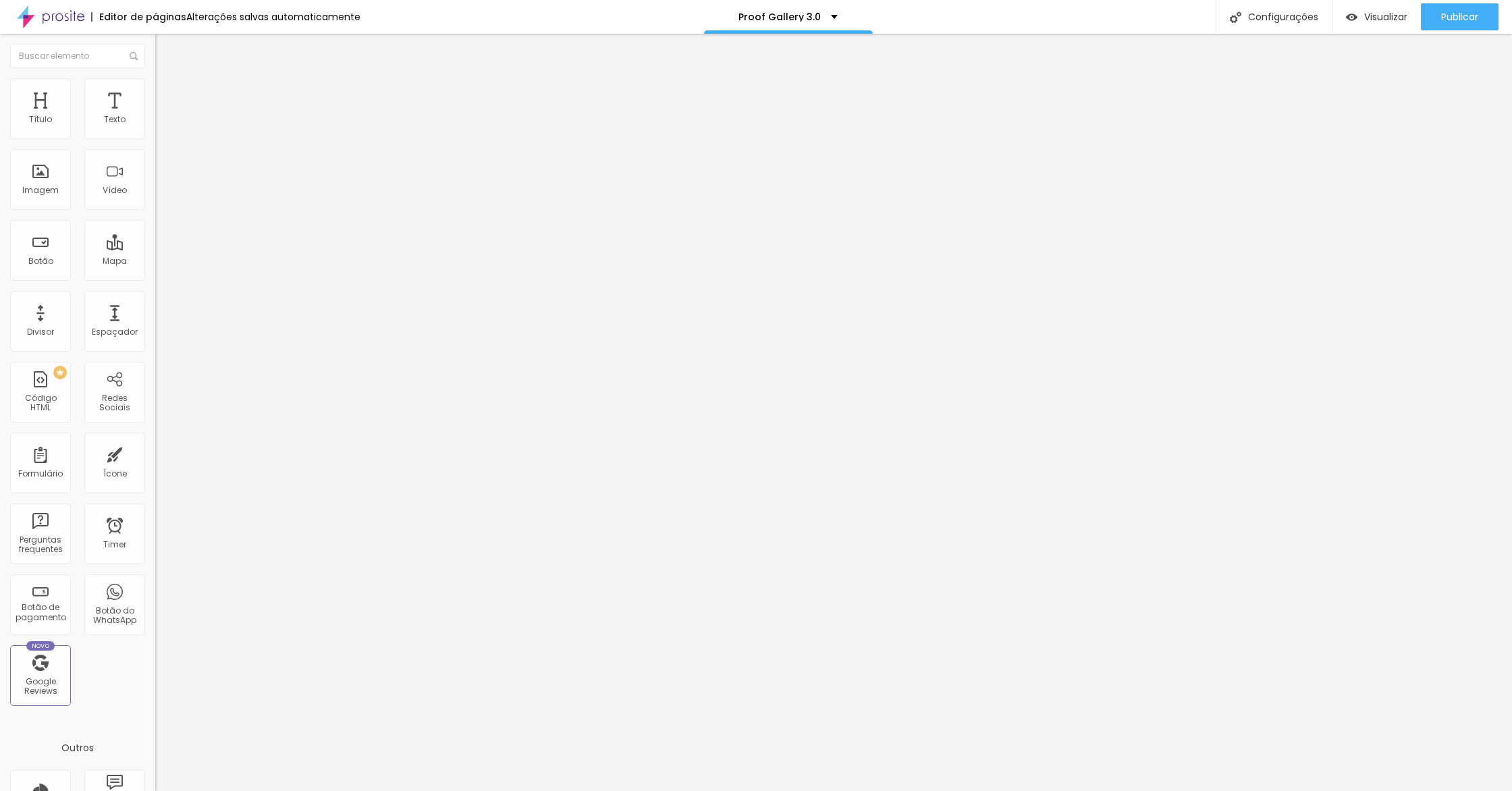
type input "355"
type input "359"
type input "361"
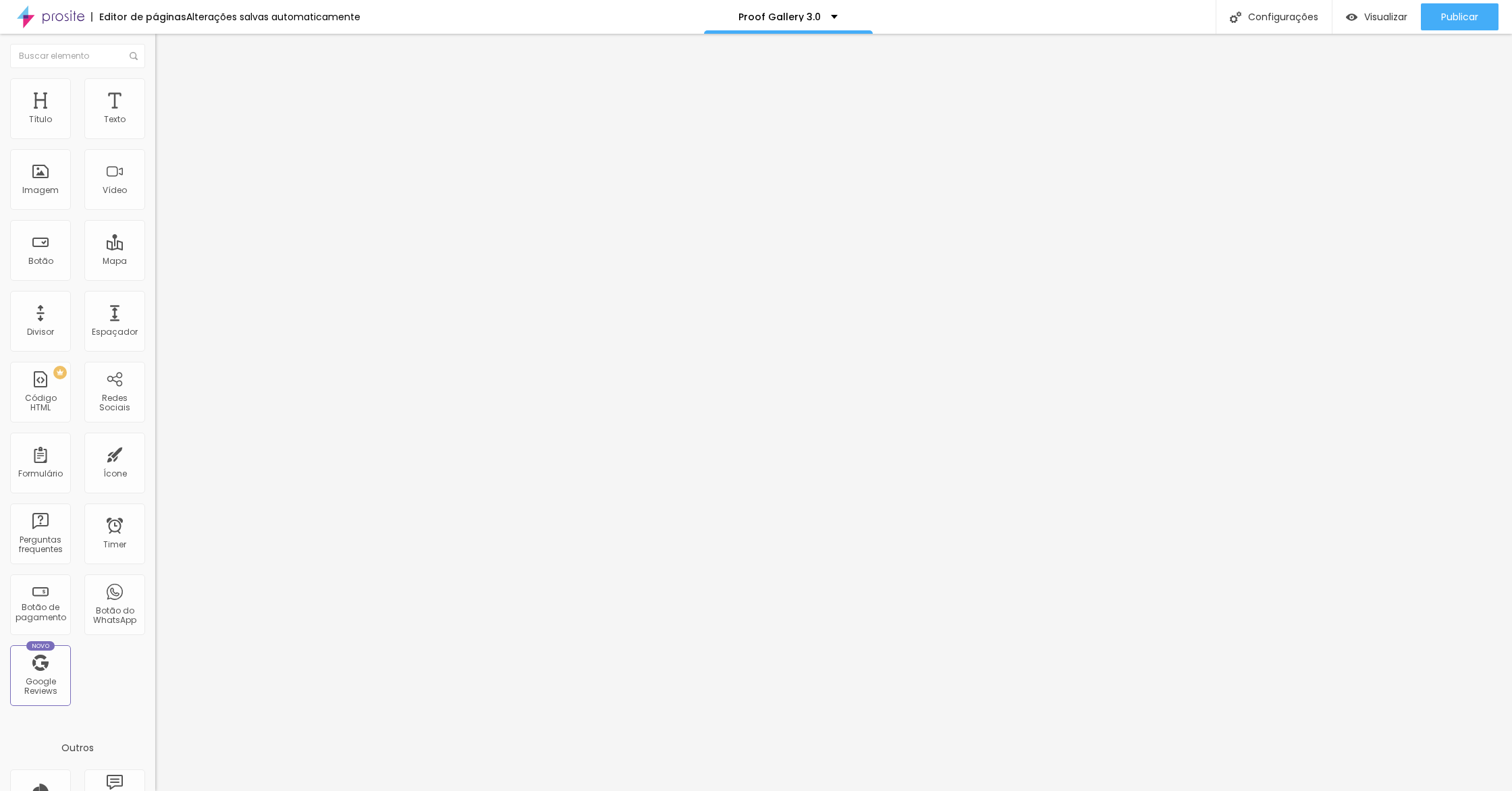
type input "368"
type input "375"
type input "383"
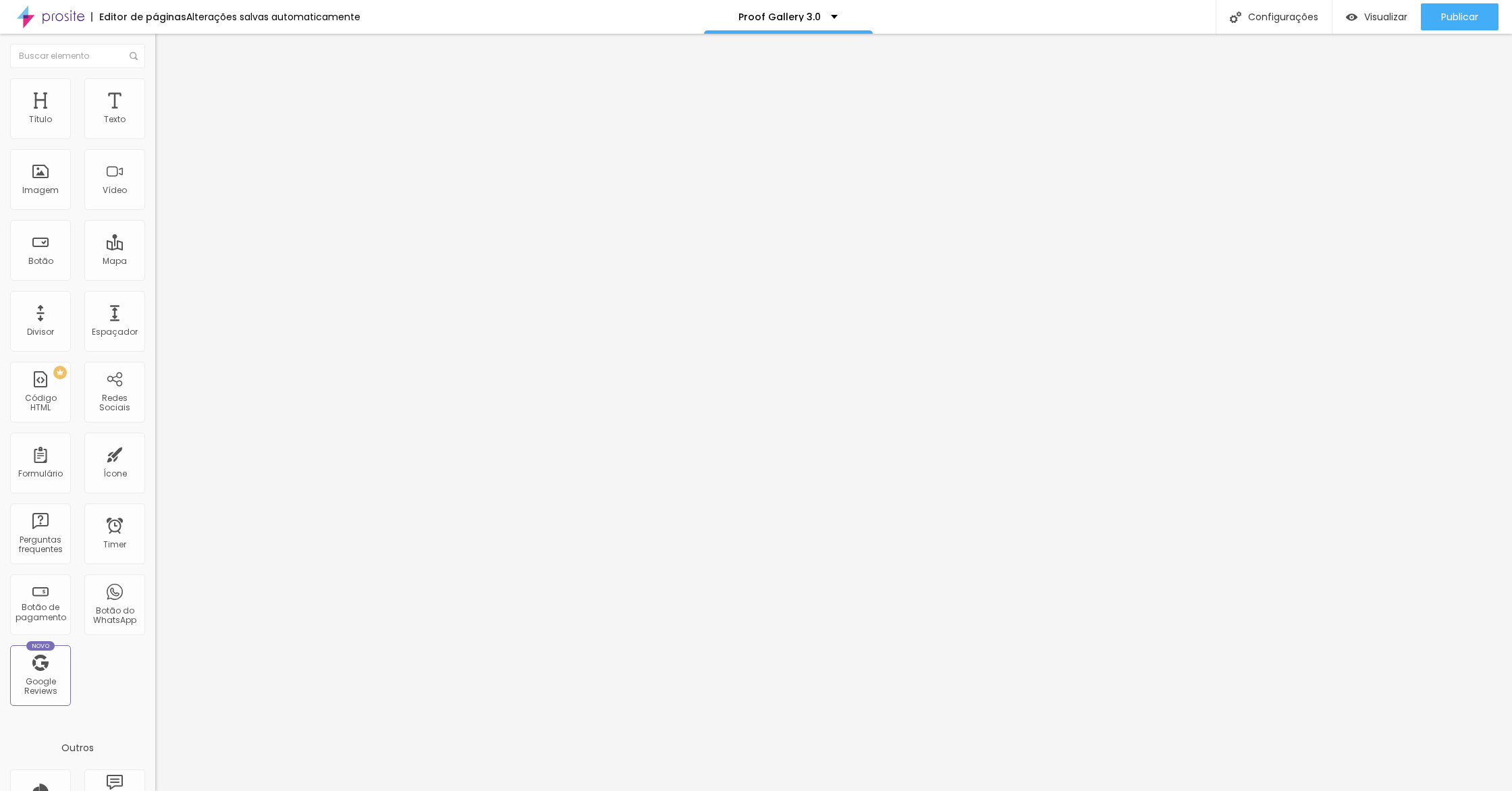
type input "383"
type input "391"
type input "408"
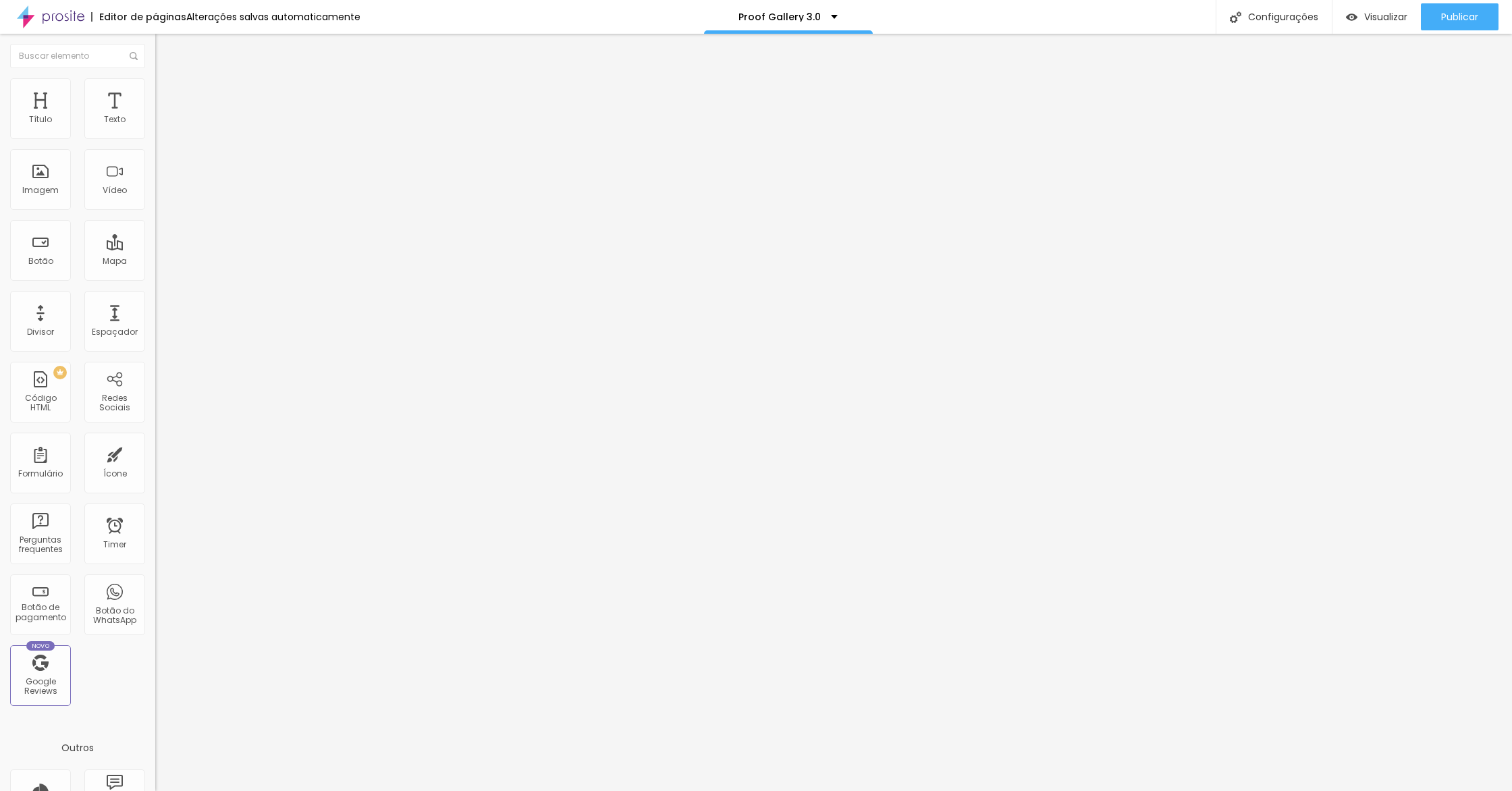
type input "461"
type input "500"
drag, startPoint x: 83, startPoint y: 133, endPoint x: 210, endPoint y: 135, distance: 127.0
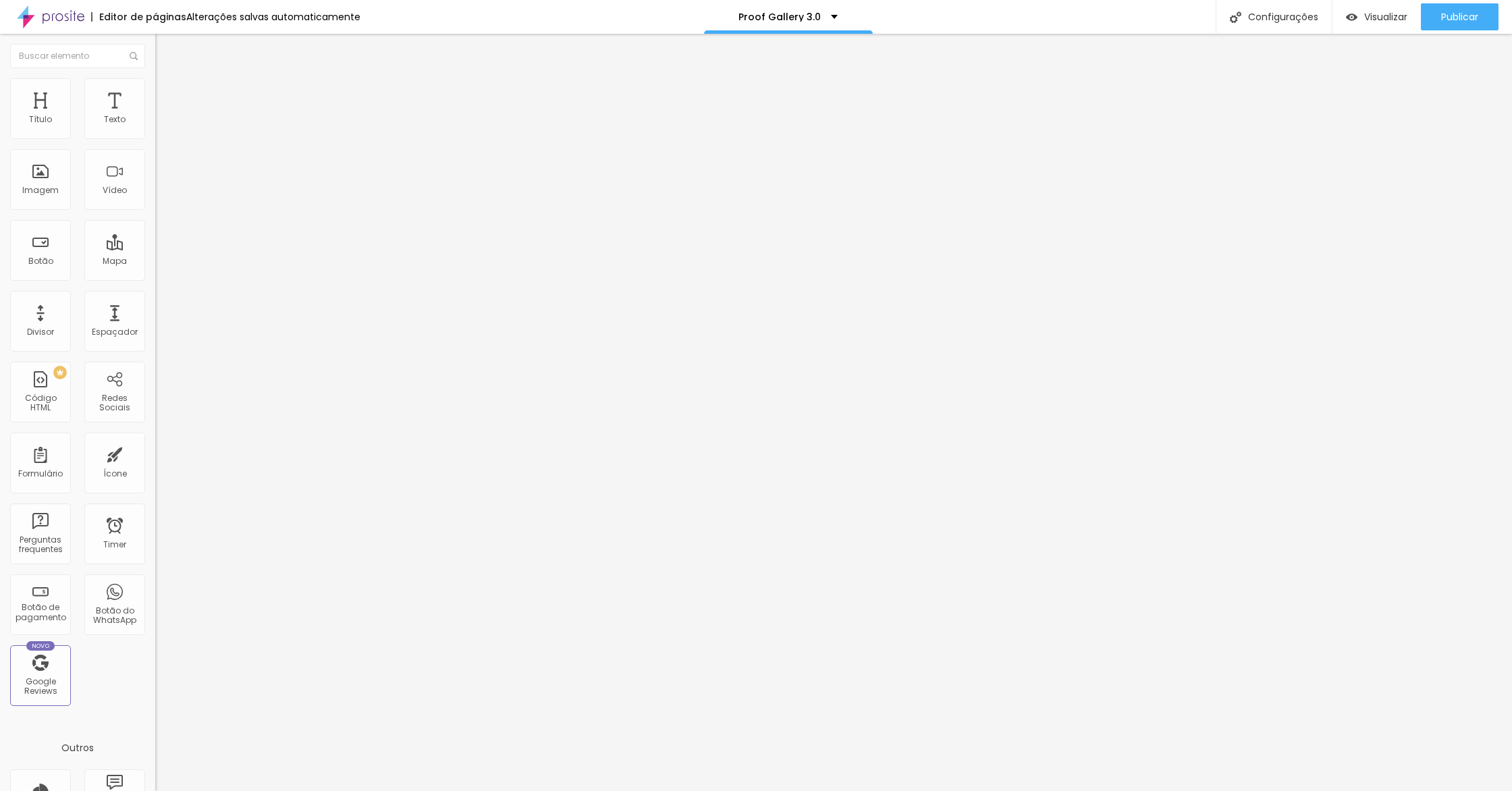
click at [210, 248] on input "range" at bounding box center [198, 253] width 87 height 11
type input "482"
type input "473"
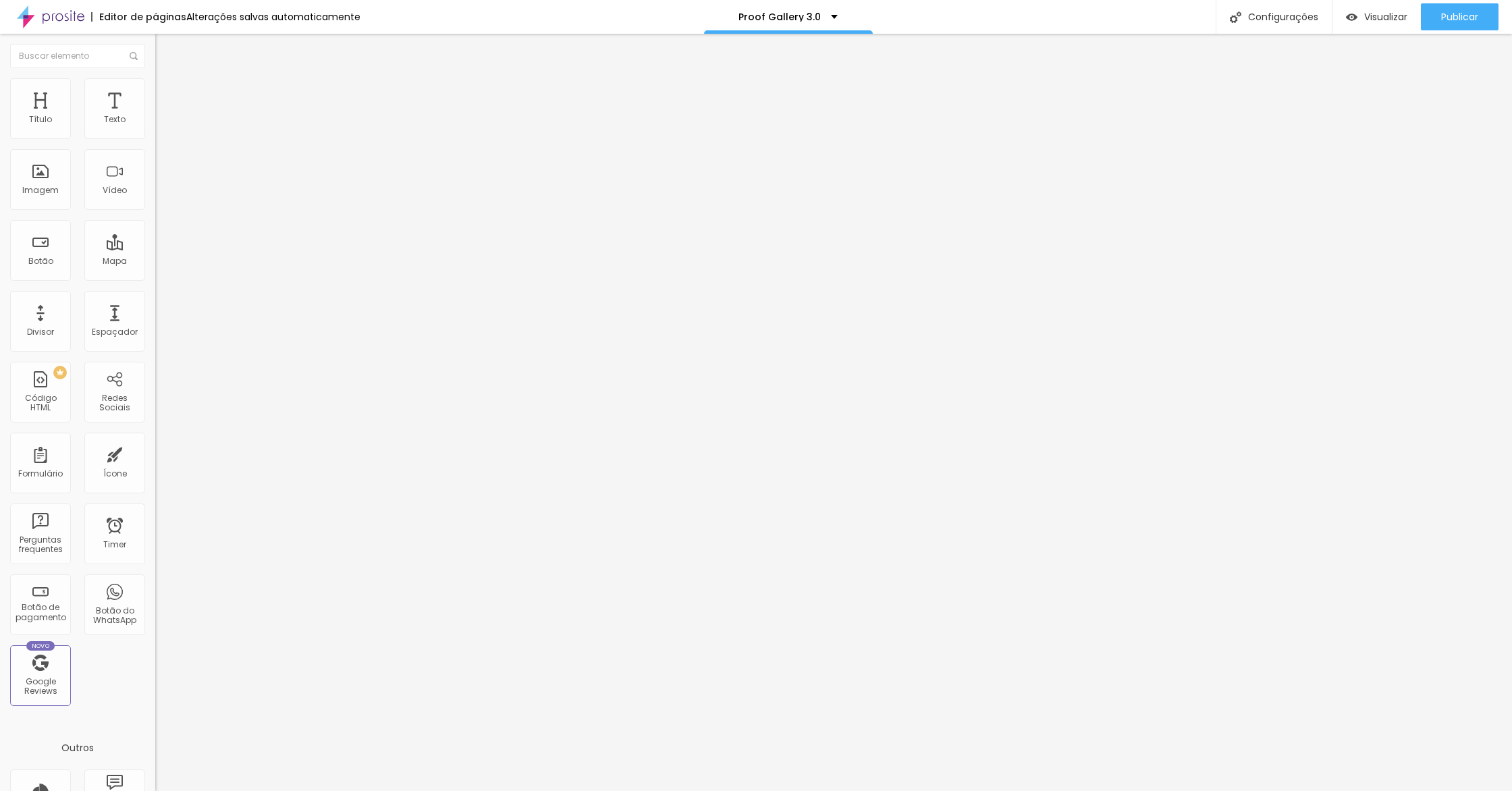
type input "462"
type input "455"
type input "448"
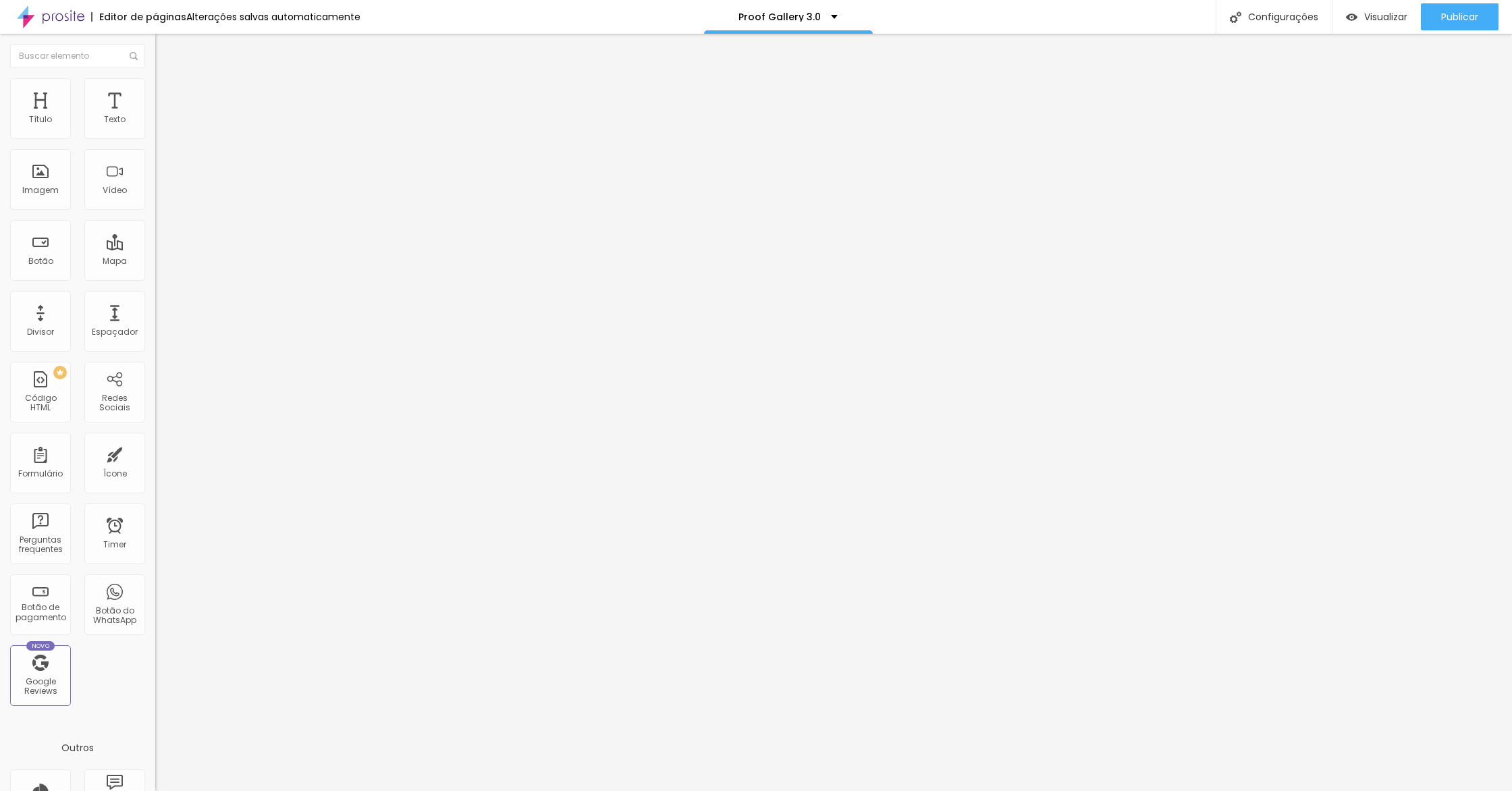
type input "448"
type input "437"
type input "420"
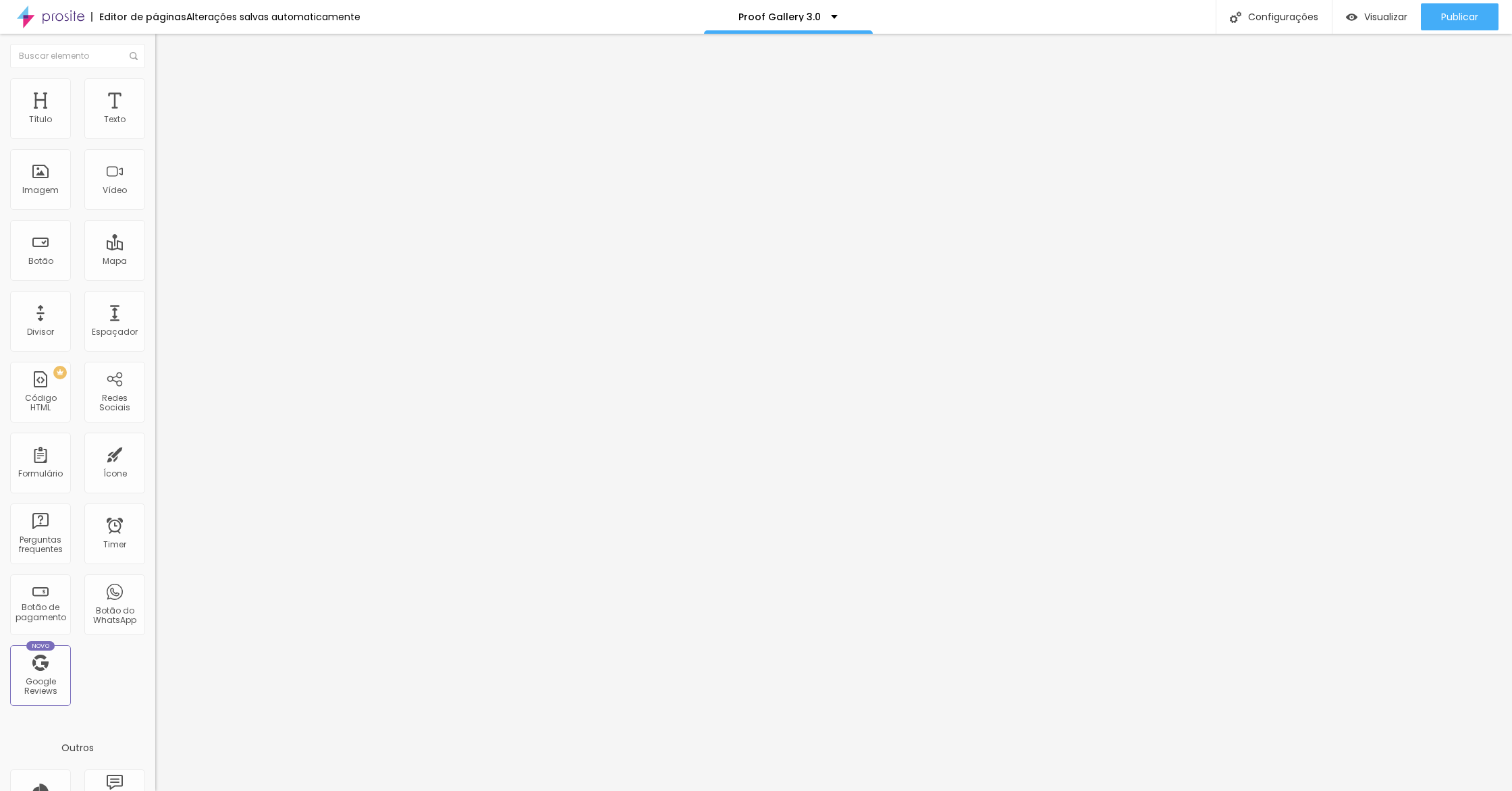
type input "404"
type input "392"
type input "379"
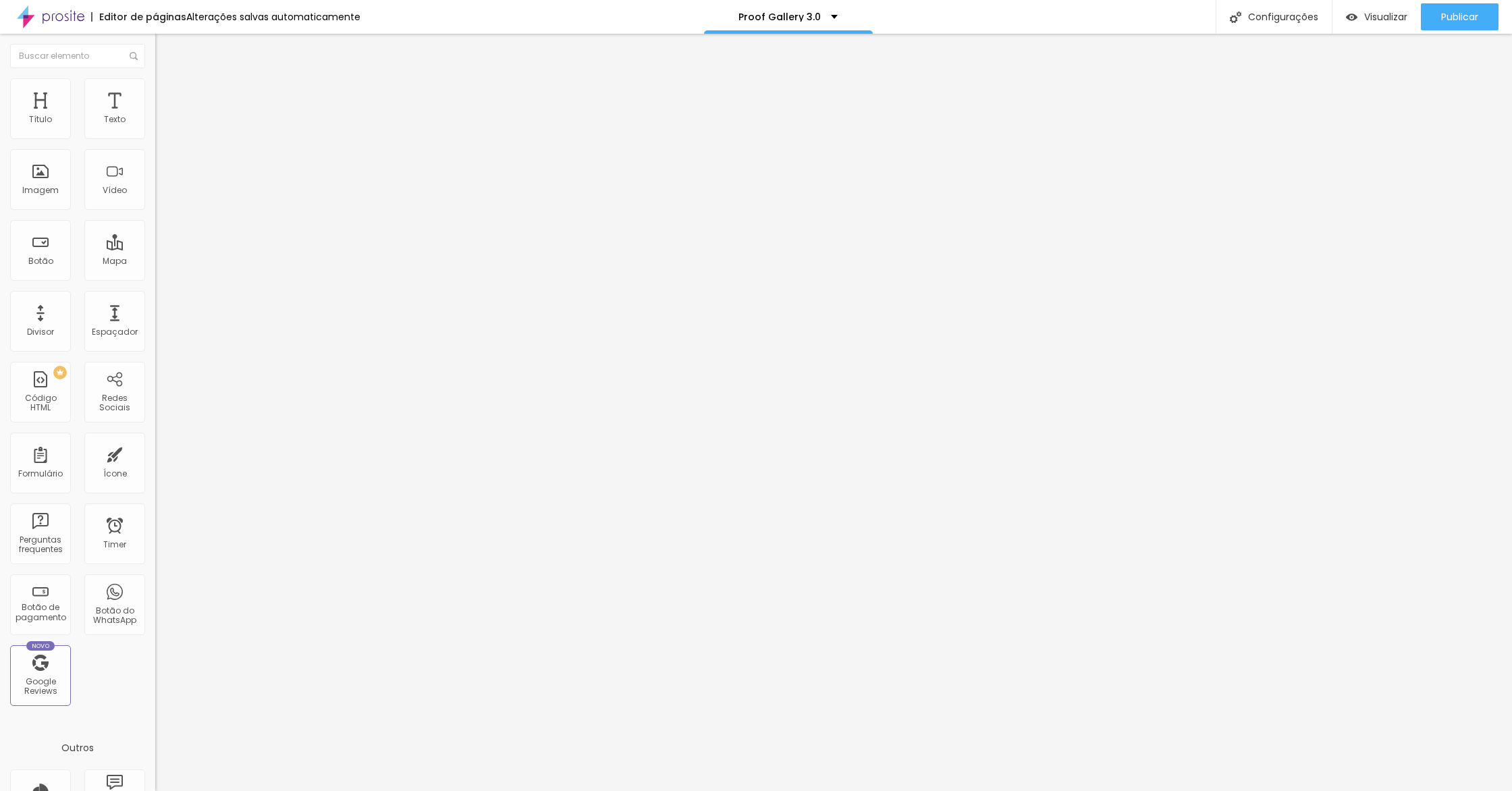
type input "379"
type input "356"
type input "322"
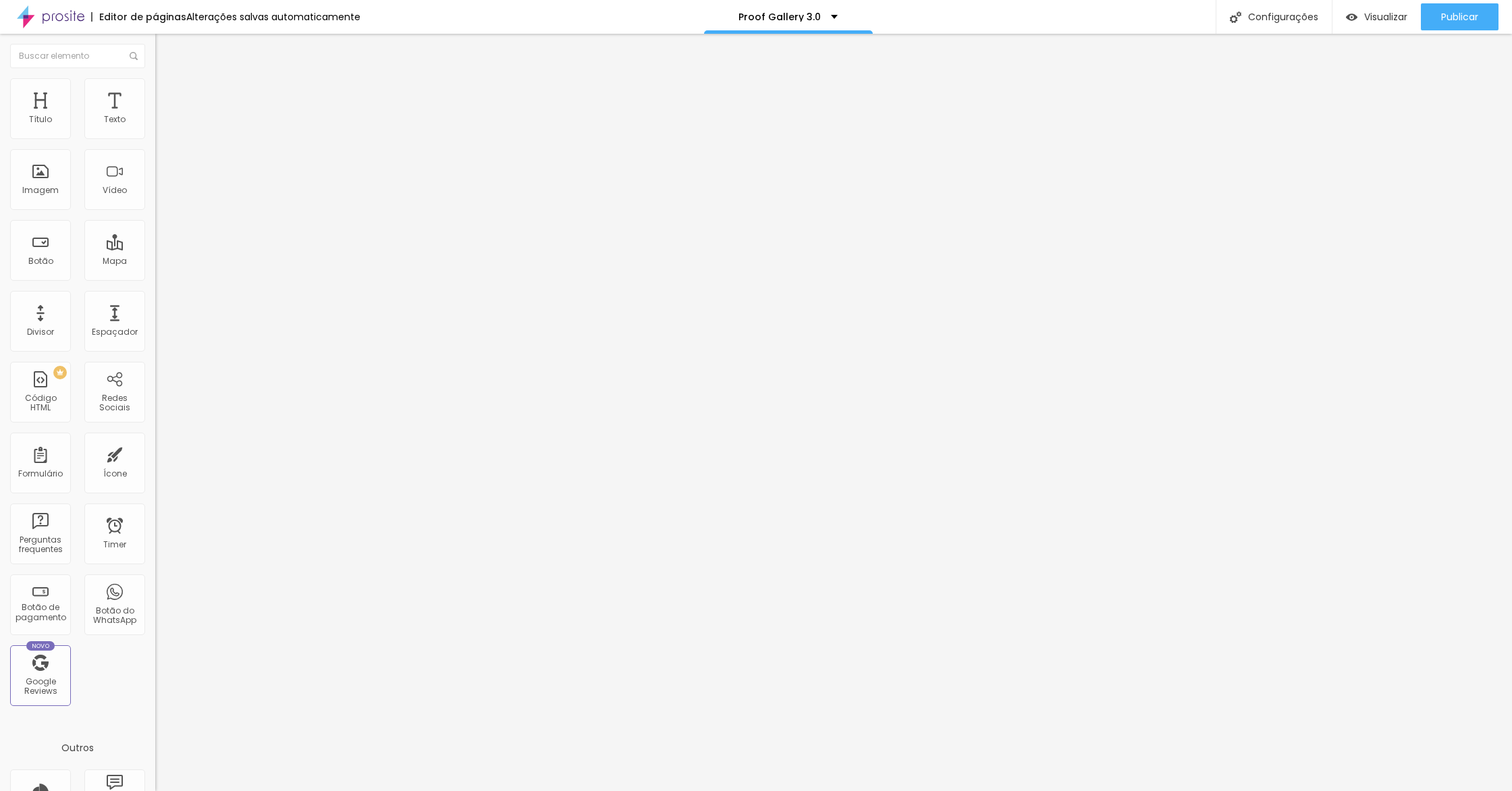
type input "299"
drag, startPoint x: 83, startPoint y: 130, endPoint x: 49, endPoint y: 126, distance: 34.2
click at [155, 248] on input "range" at bounding box center [198, 253] width 87 height 11
click at [155, 100] on ul "Conteúdo Estilo Avançado" at bounding box center [233, 85] width 155 height 40
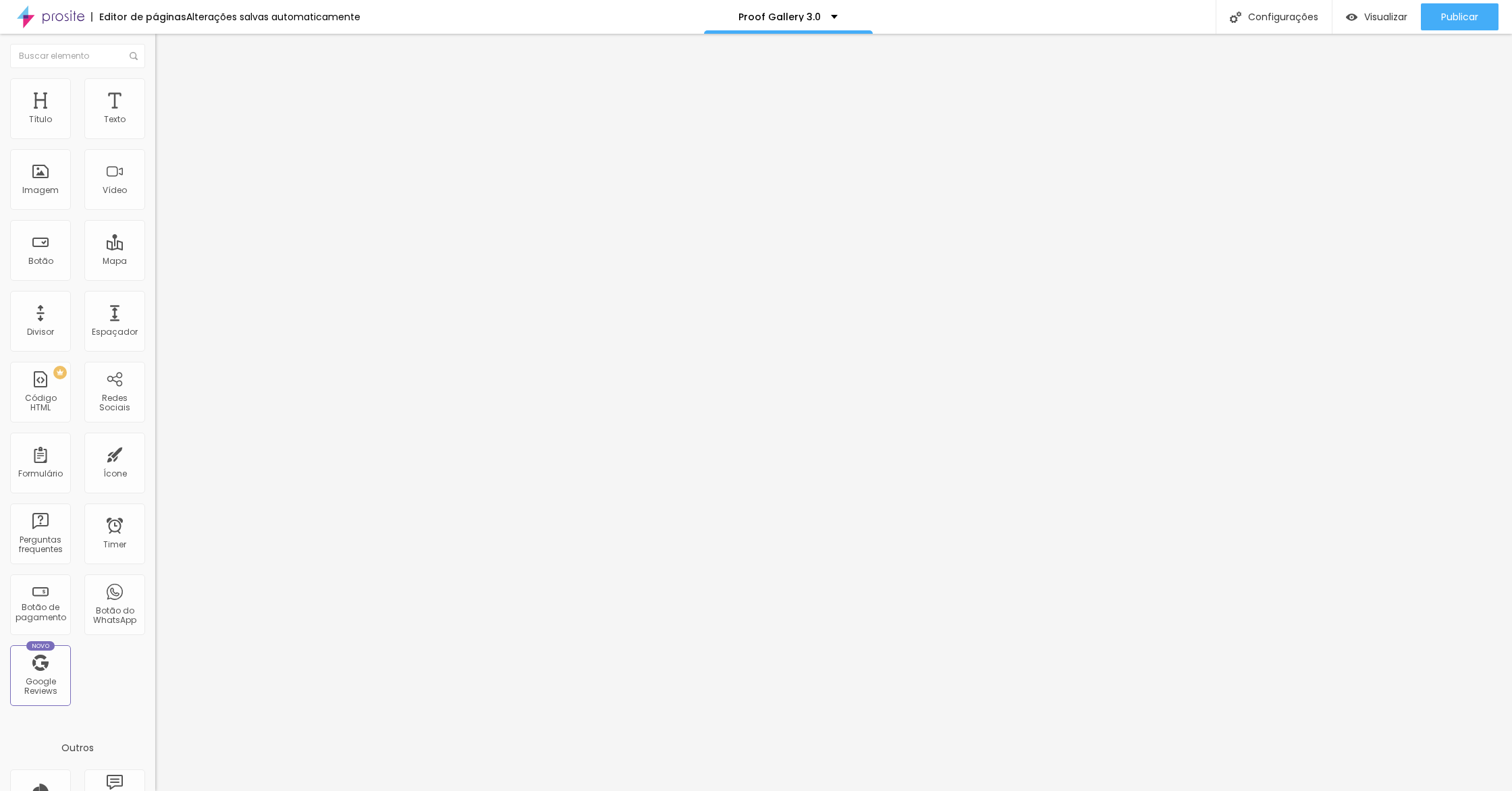
click at [167, 98] on span "Avançado" at bounding box center [189, 101] width 44 height 11
drag, startPoint x: 51, startPoint y: 131, endPoint x: 56, endPoint y: 159, distance: 28.4
click at [155, 133] on div "0 px Espaçamento Interno ID Html Classes Html Visível nos dispositivos Celular …" at bounding box center [233, 294] width 155 height 378
click at [1372, 23] on span "Visualizar" at bounding box center [1386, 16] width 43 height 11
click at [1429, 18] on button "Publicar" at bounding box center [1460, 17] width 78 height 27
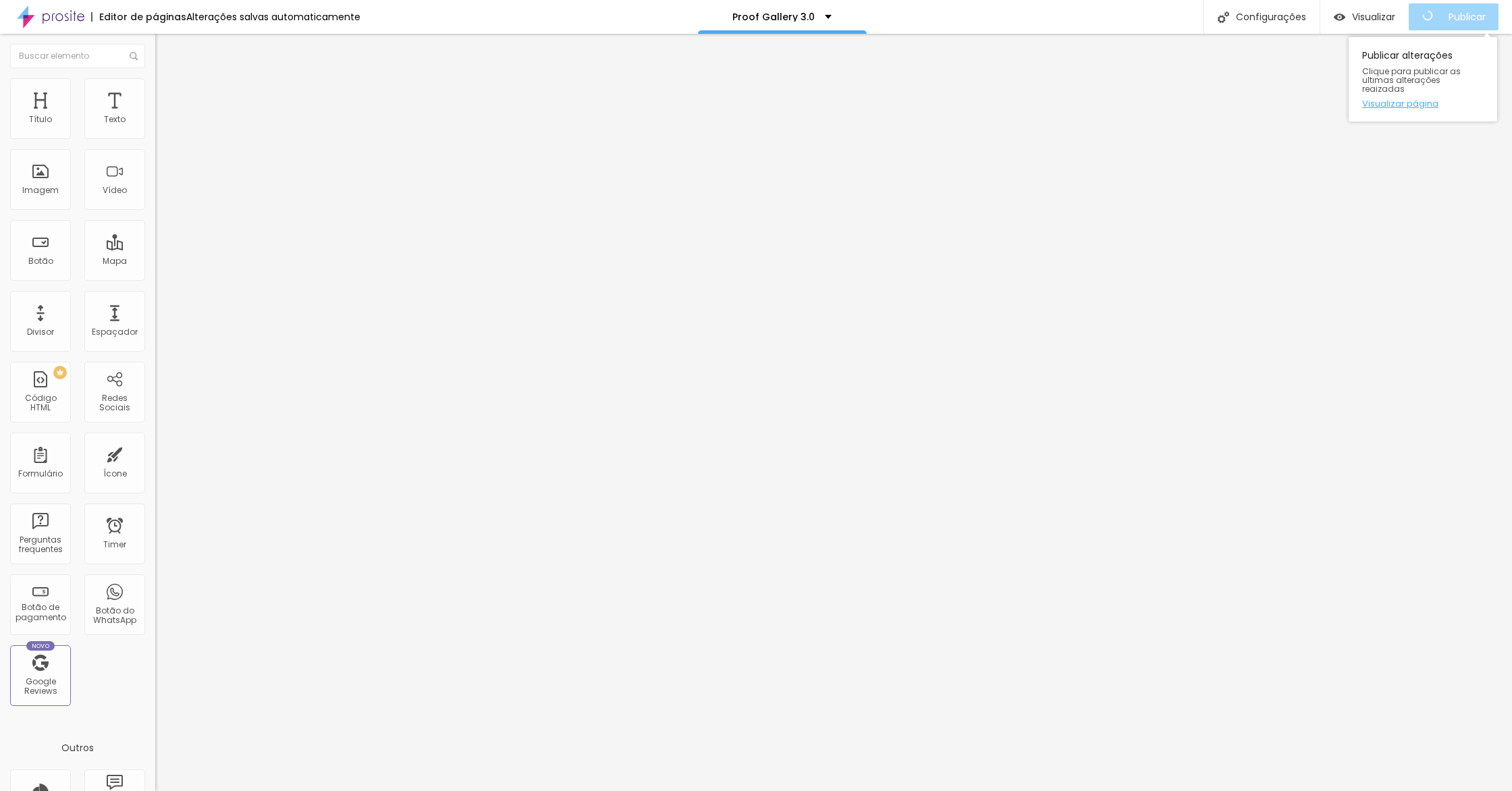
click at [1399, 99] on link "Visualizar página" at bounding box center [1423, 104] width 121 height 8
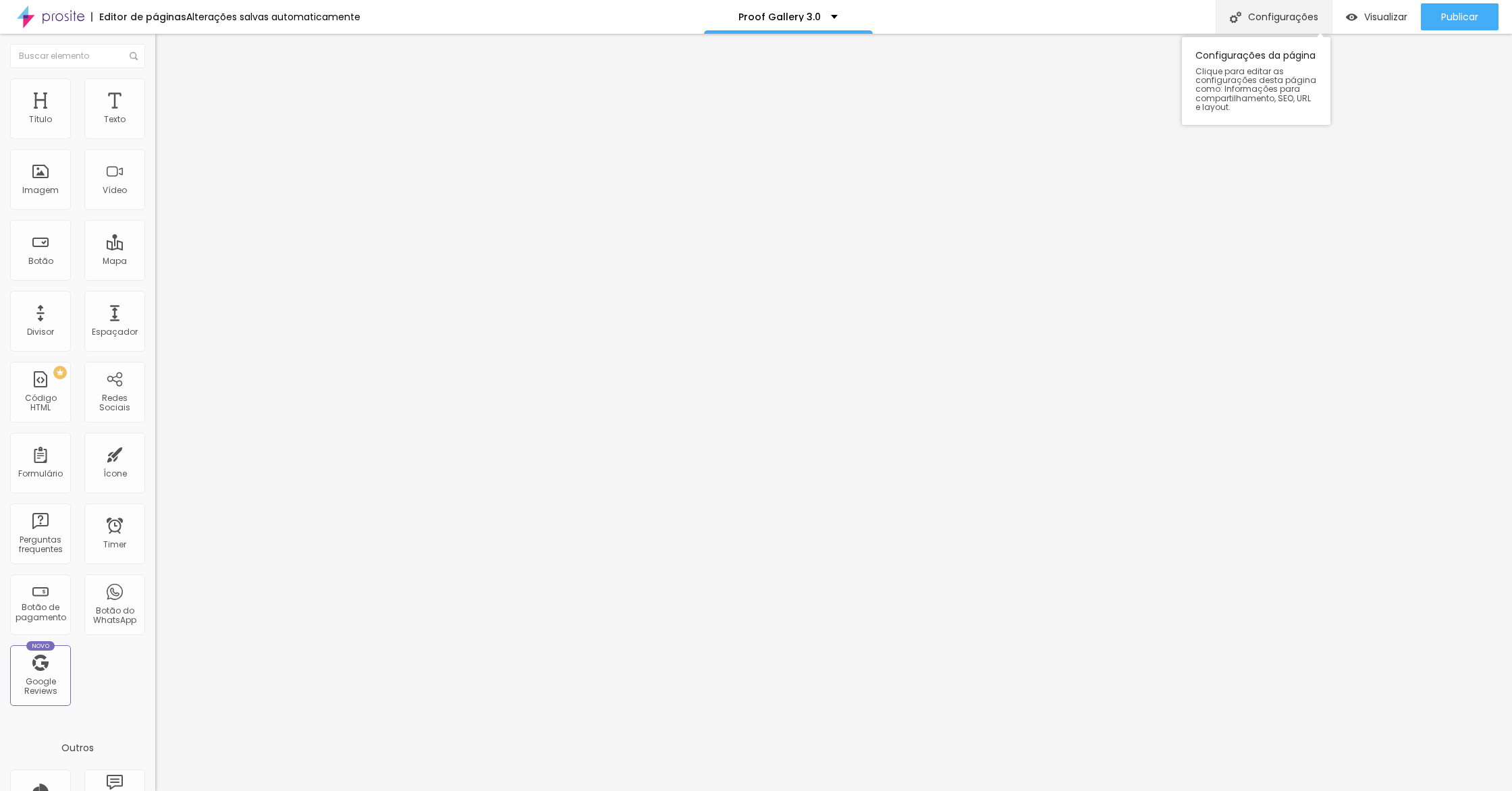
click at [1272, 11] on div "Configurações" at bounding box center [1273, 17] width 116 height 34
click at [1009, 790] on div at bounding box center [756, 804] width 1512 height 12
click at [1374, 23] on span "Visualizar" at bounding box center [1386, 16] width 43 height 11
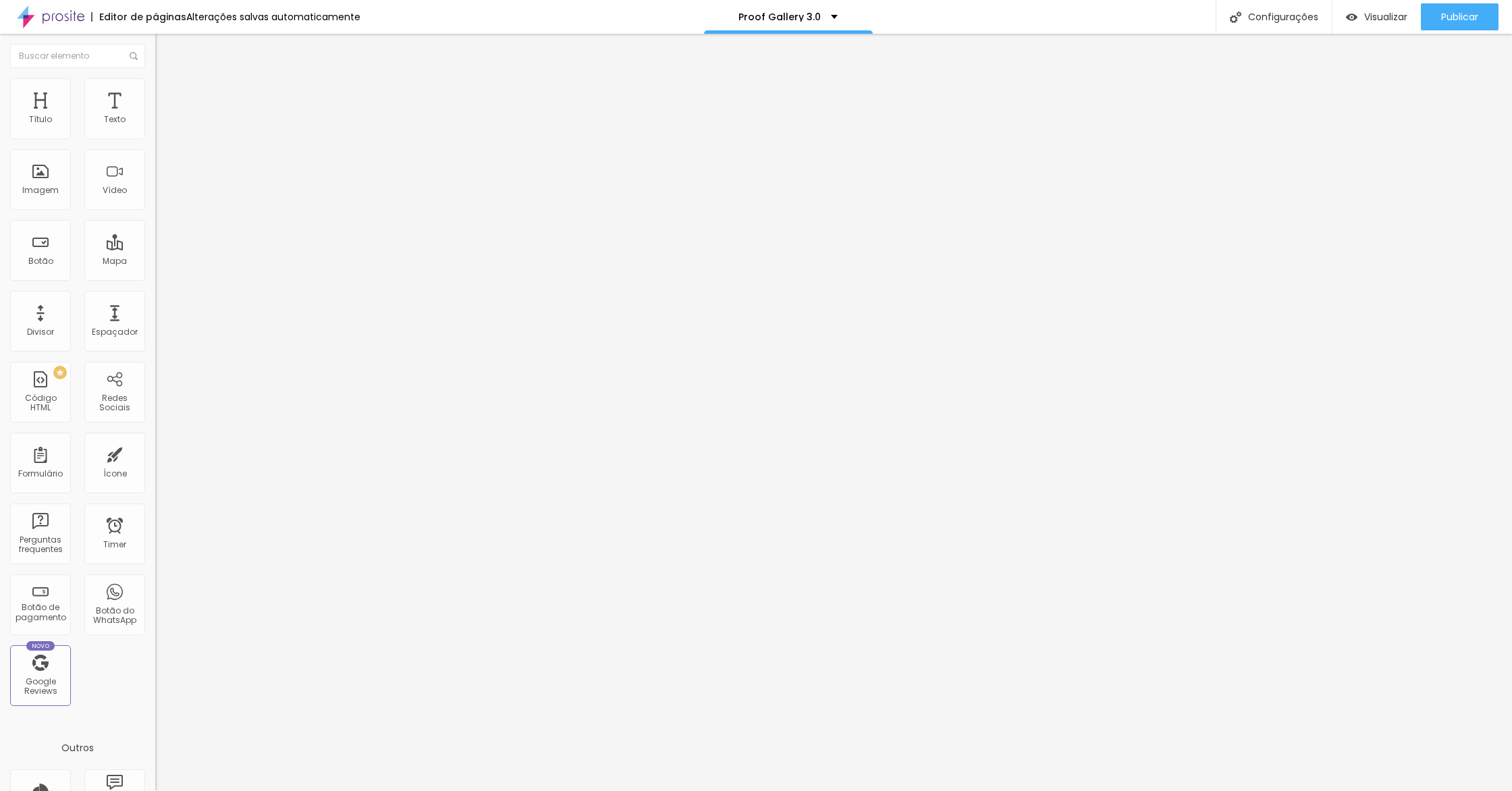
click at [155, 248] on input "range" at bounding box center [198, 253] width 87 height 11
click at [1452, 14] on span "Publicar" at bounding box center [1460, 16] width 37 height 11
click at [1396, 99] on link "Visualizar página" at bounding box center [1423, 104] width 121 height 8
click at [155, 116] on span "Adicionar imagem" at bounding box center [198, 110] width 87 height 11
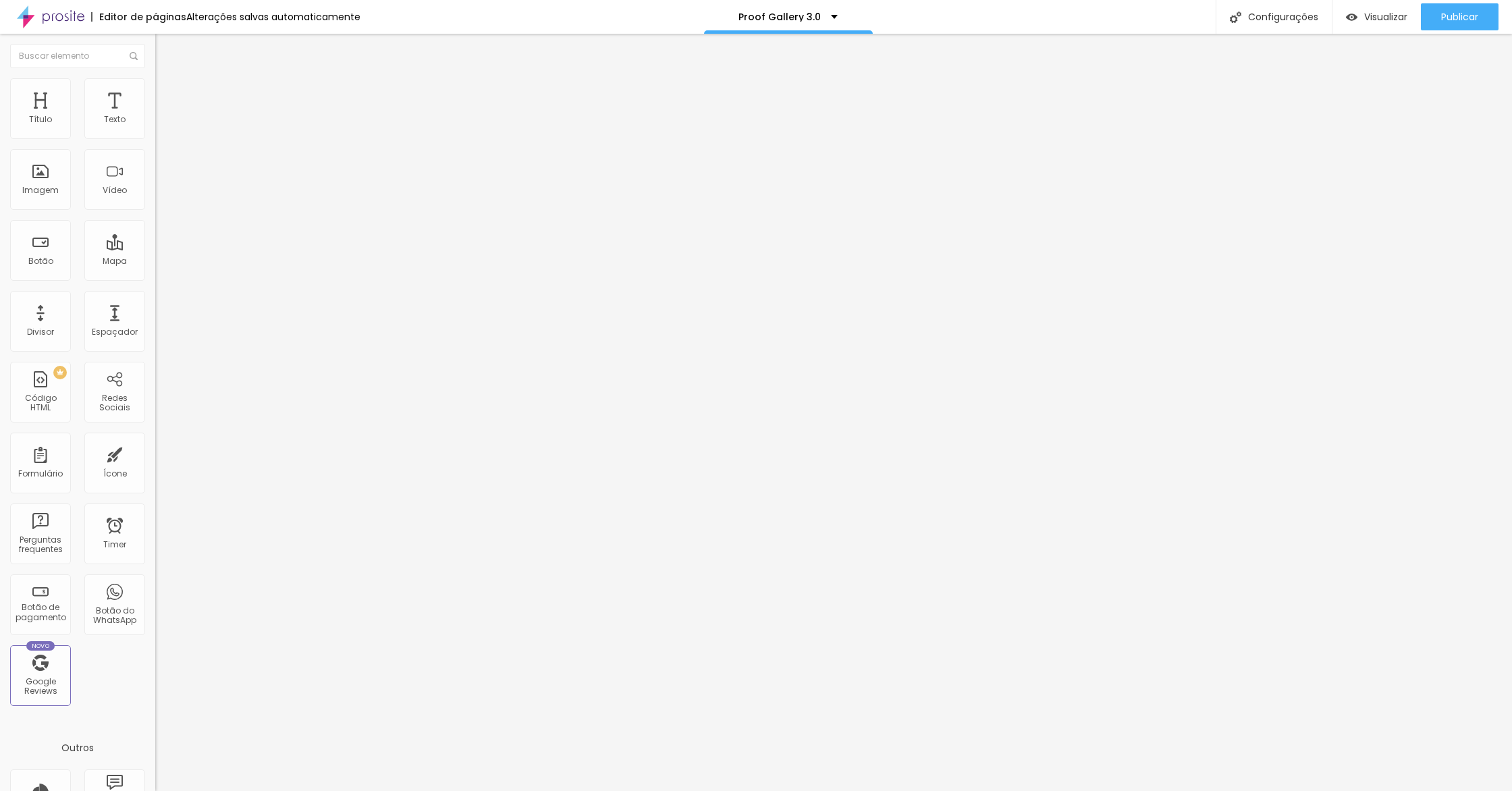
click at [167, 93] on span "Estilo" at bounding box center [178, 87] width 21 height 11
click at [213, 128] on button "px" at bounding box center [224, 121] width 21 height 14
drag, startPoint x: 56, startPoint y: 143, endPoint x: 40, endPoint y: 145, distance: 16.1
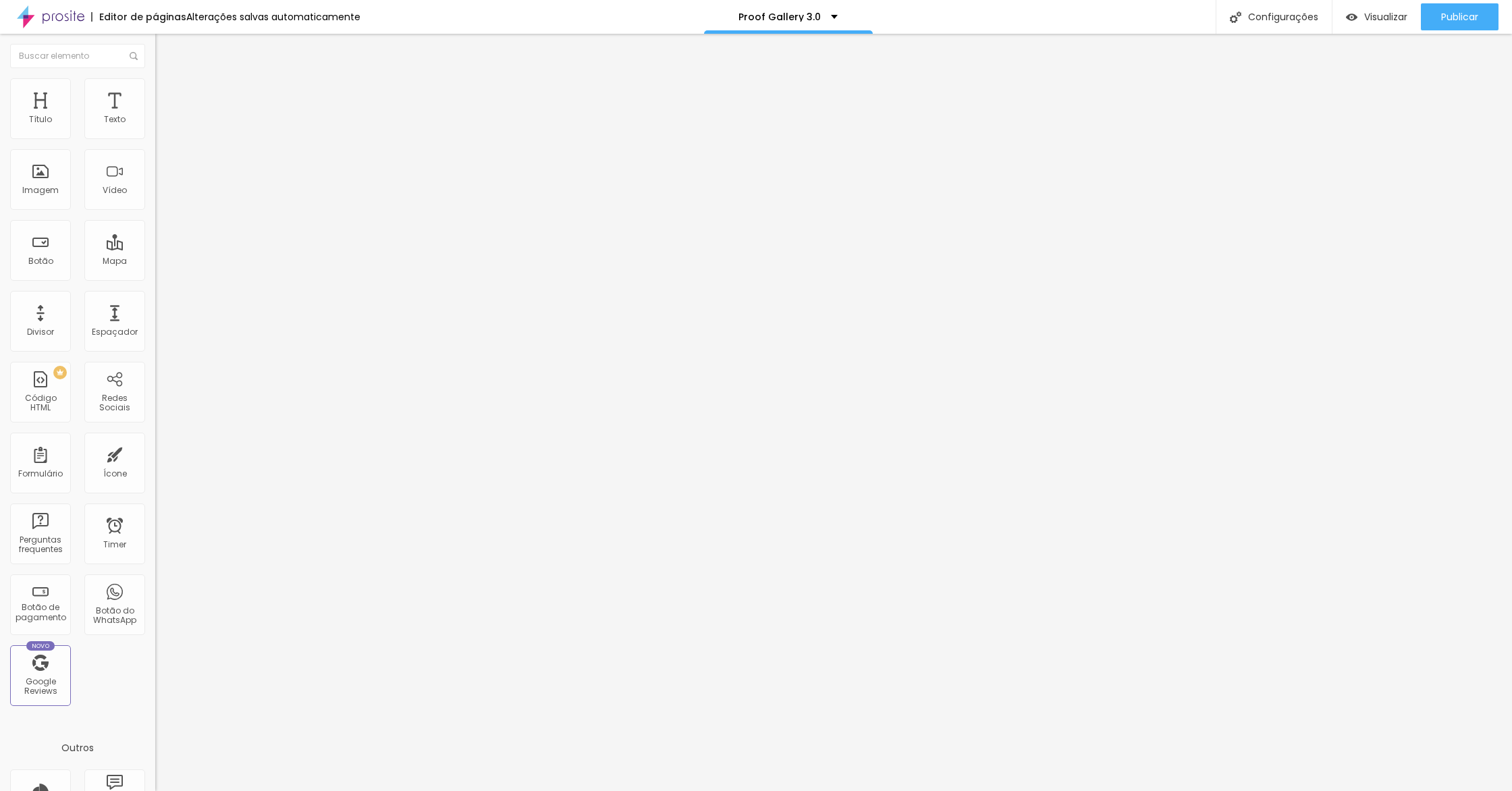
click at [155, 138] on input "range" at bounding box center [198, 133] width 87 height 11
click at [155, 88] on li "Avançado" at bounding box center [233, 85] width 155 height 13
drag, startPoint x: 42, startPoint y: 132, endPoint x: 67, endPoint y: 126, distance: 25.7
click at [155, 248] on input "range" at bounding box center [198, 253] width 87 height 11
click at [1360, 1] on div "Visualizar Pre-visualização Clique para visualizar esta página antes de publica…" at bounding box center [1376, 17] width 88 height 34
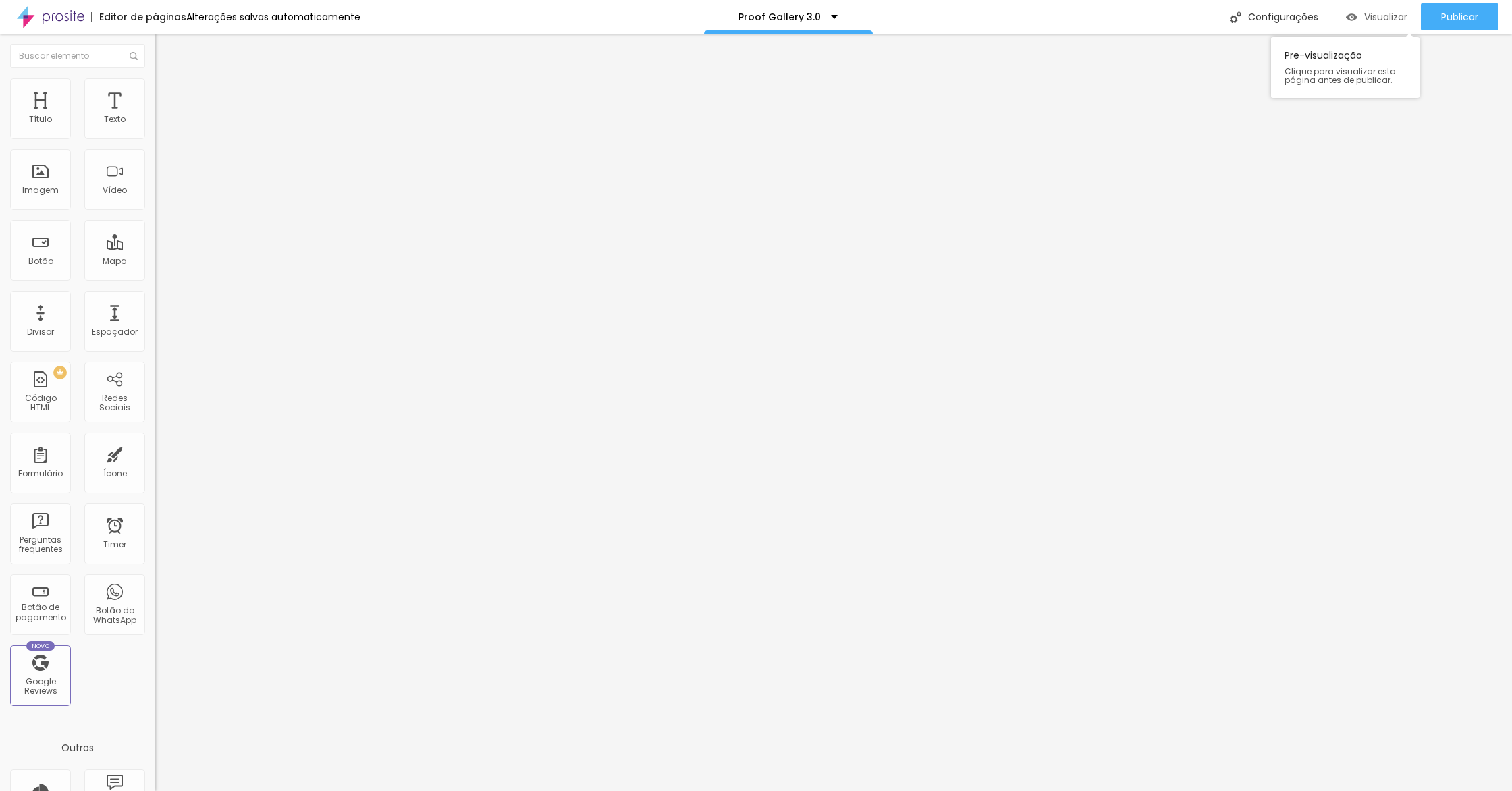
click at [1364, 11] on span "Visualizar" at bounding box center [1386, 16] width 43 height 11
click at [155, 87] on li "Estilo" at bounding box center [233, 85] width 155 height 13
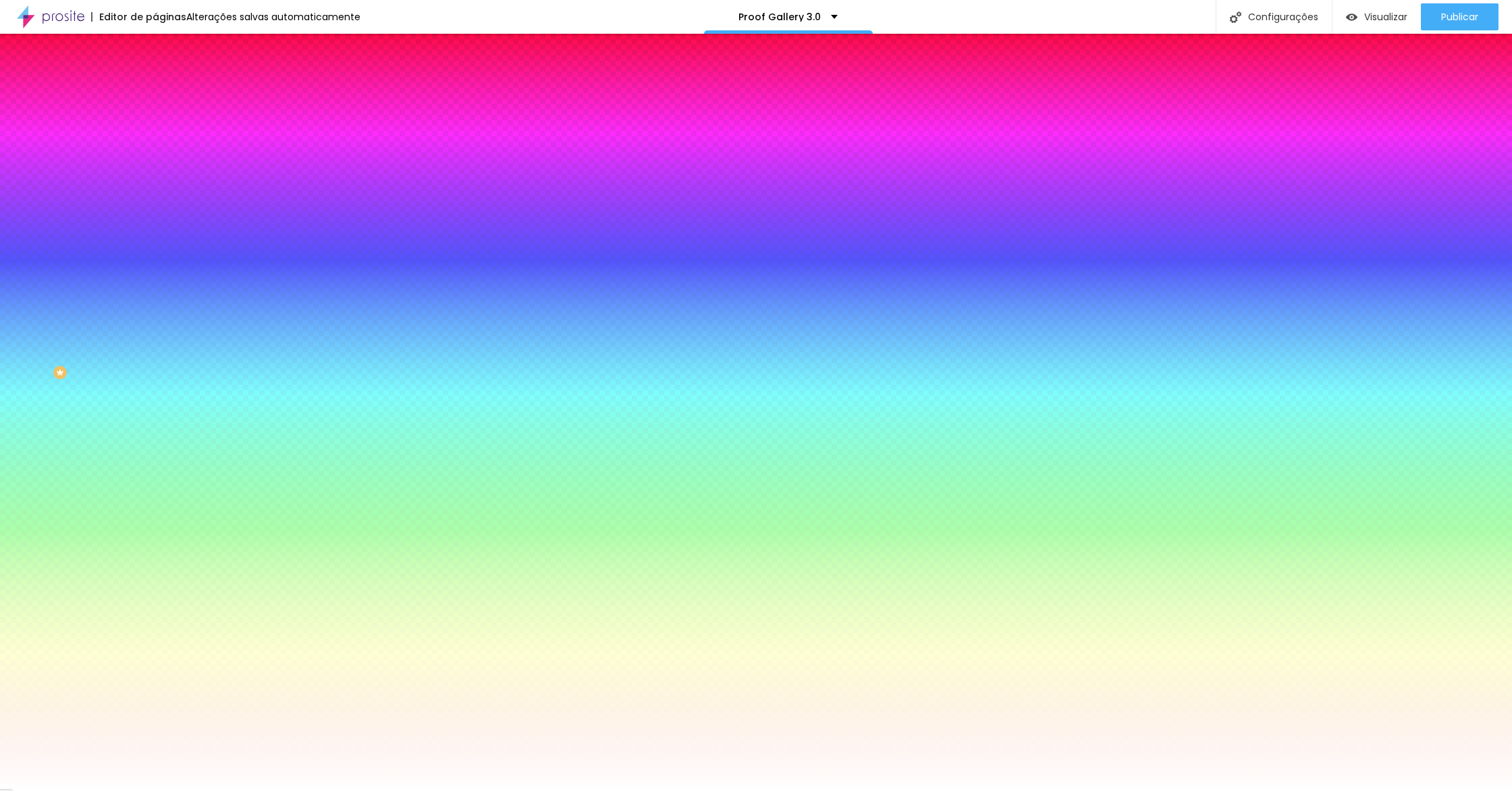
click at [155, 124] on span "Trocar imagem" at bounding box center [192, 119] width 73 height 11
drag, startPoint x: 183, startPoint y: 267, endPoint x: 176, endPoint y: 257, distance: 12.2
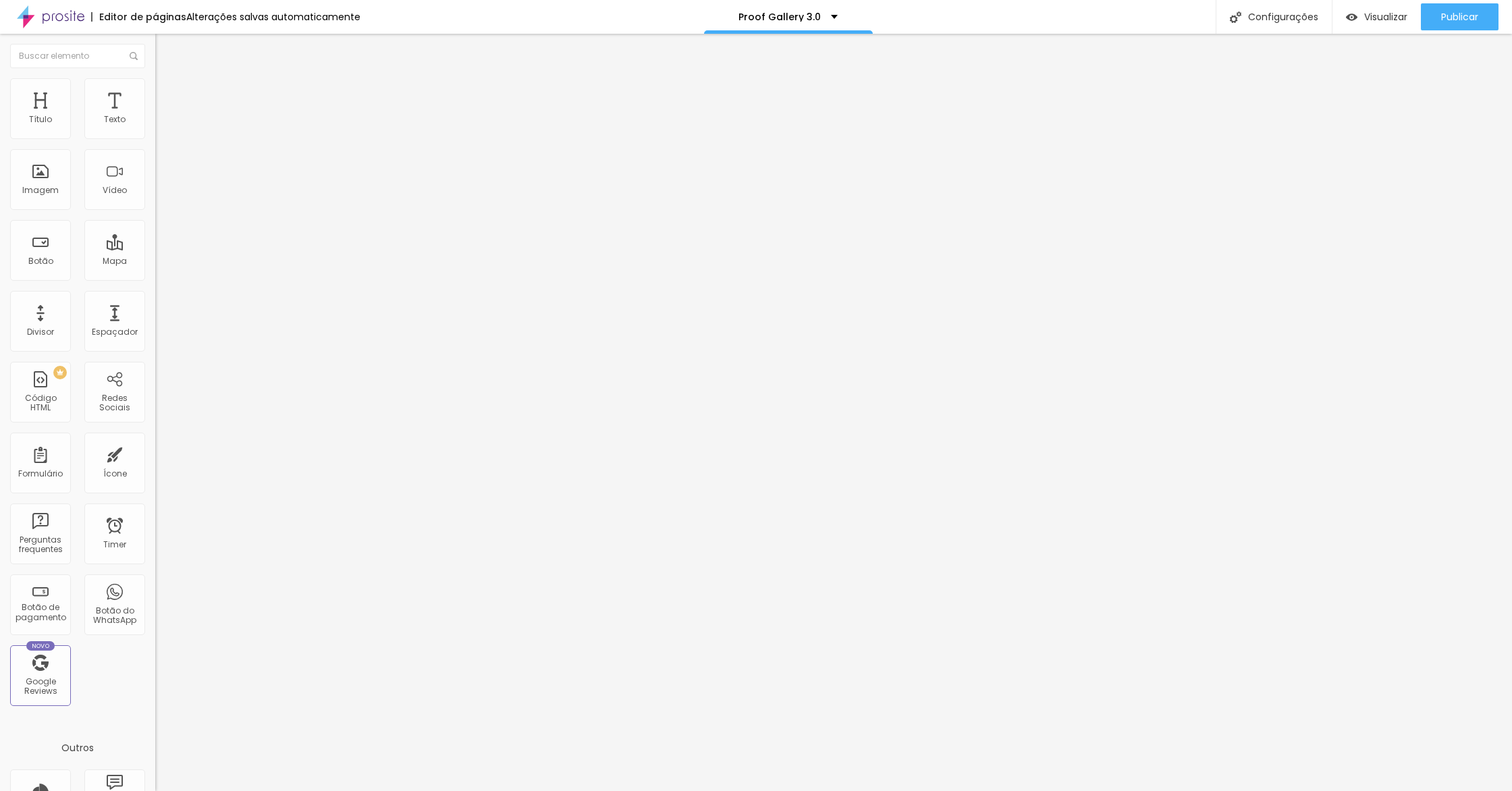
drag, startPoint x: 89, startPoint y: 133, endPoint x: 79, endPoint y: 131, distance: 10.2
click at [155, 248] on input "range" at bounding box center [198, 253] width 87 height 11
click at [155, 90] on li "Estilo" at bounding box center [233, 85] width 155 height 13
click at [1377, 20] on span "Visualizar" at bounding box center [1386, 16] width 43 height 11
click at [167, 93] on span "Estilo" at bounding box center [178, 87] width 21 height 11
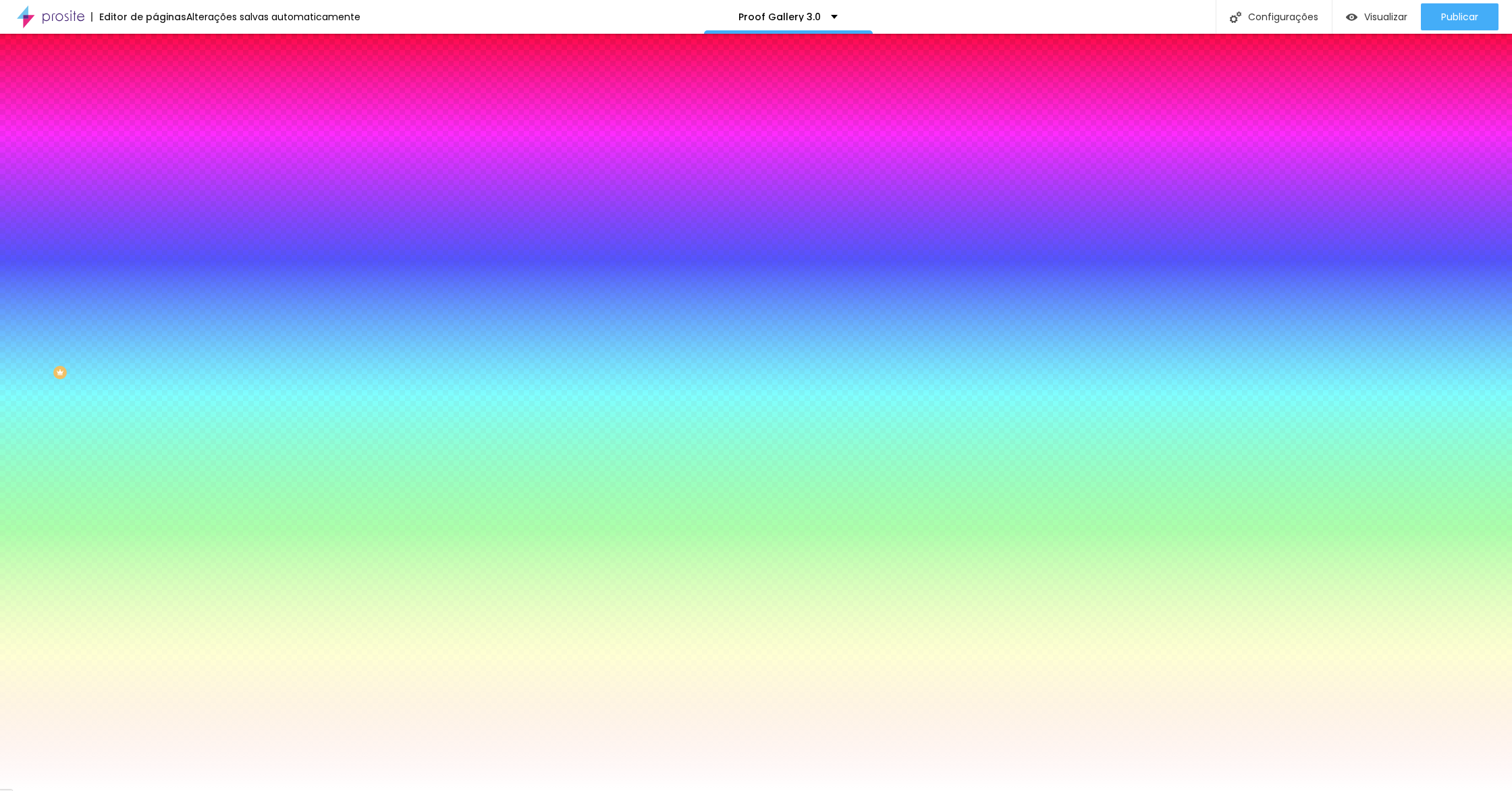
click at [155, 124] on span "Trocar imagem" at bounding box center [192, 119] width 73 height 11
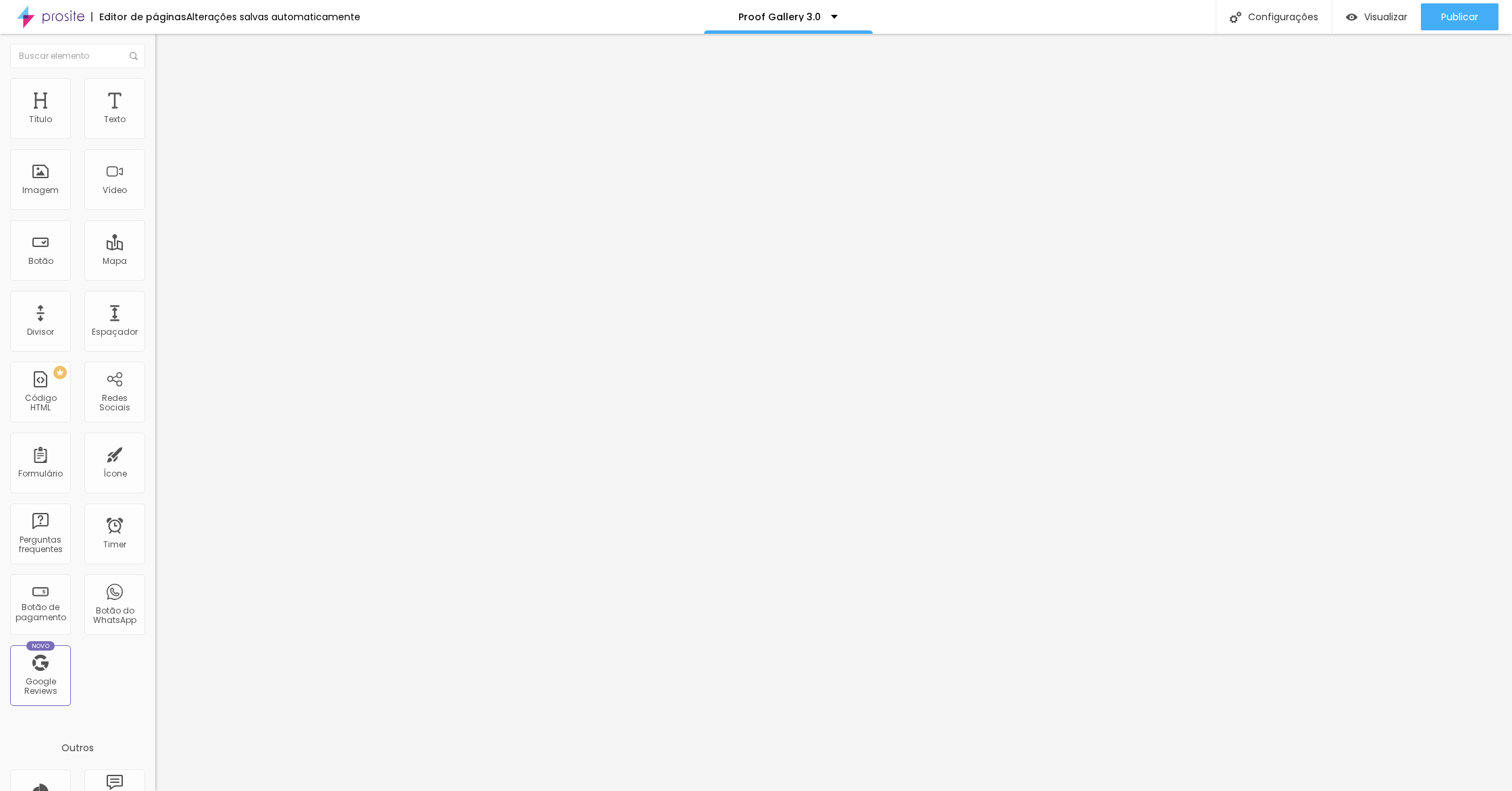
drag, startPoint x: 83, startPoint y: 130, endPoint x: 154, endPoint y: 152, distance: 74.3
click at [155, 133] on div "500 px Tamanho" at bounding box center [233, 187] width 155 height 191
click at [1376, 13] on span "Visualizar" at bounding box center [1386, 16] width 43 height 11
click at [155, 130] on button "button" at bounding box center [164, 123] width 19 height 14
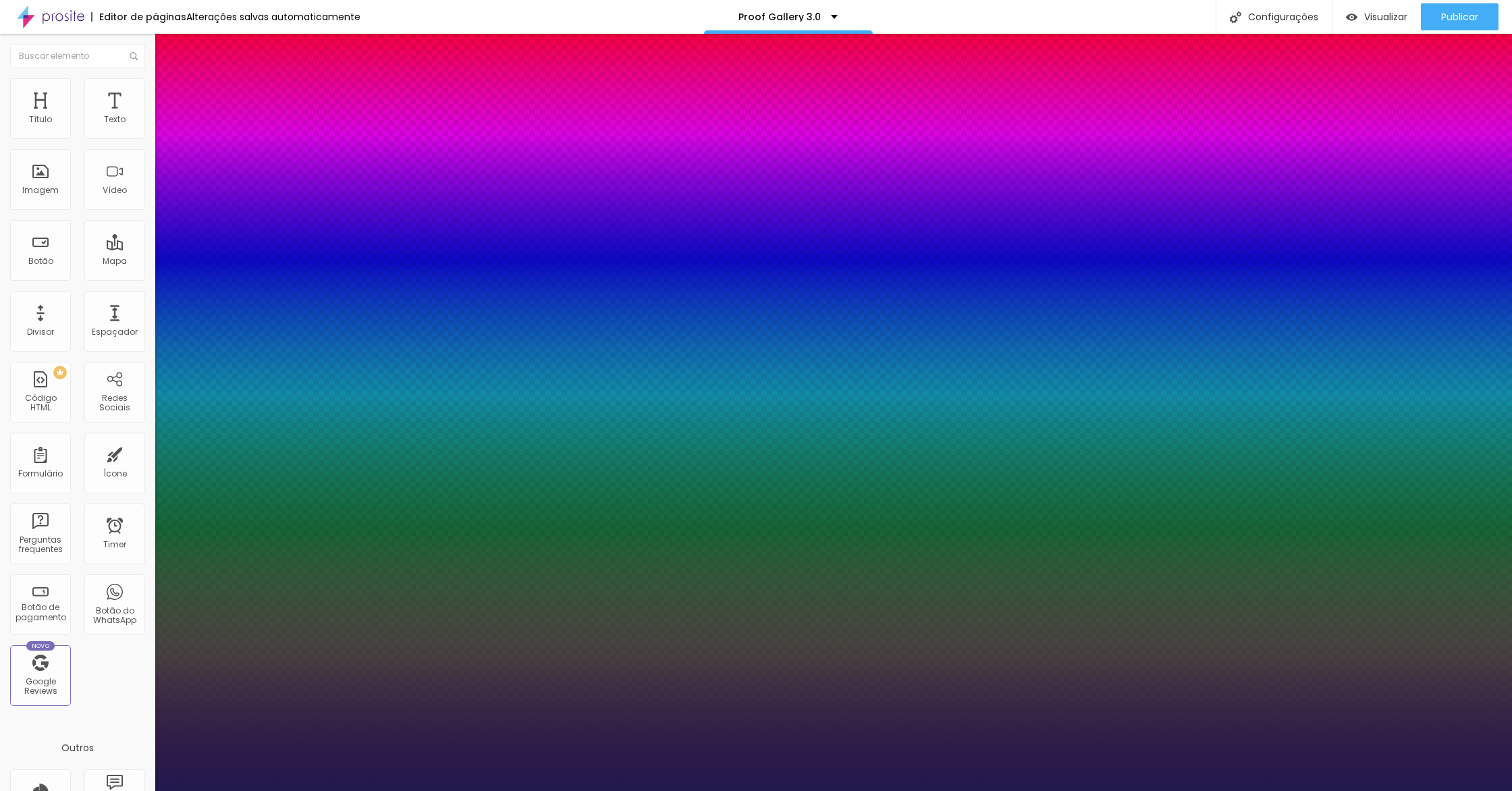
drag, startPoint x: 181, startPoint y: 231, endPoint x: 188, endPoint y: 235, distance: 8.1
click at [628, 790] on div at bounding box center [756, 791] width 1512 height 0
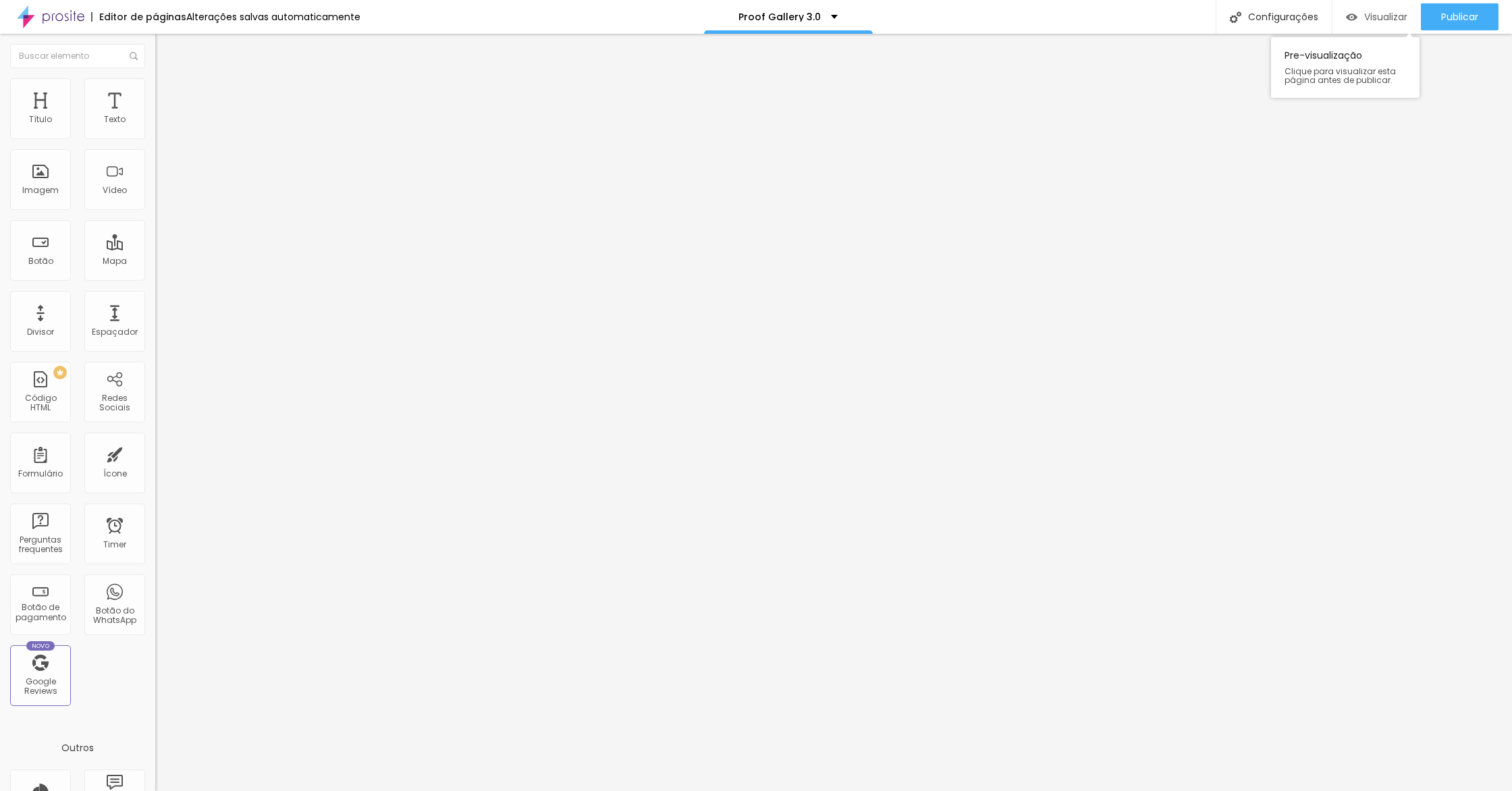
click at [1385, 12] on span "Visualizar" at bounding box center [1386, 16] width 43 height 11
click at [155, 136] on div "Form" at bounding box center [233, 125] width 155 height 23
type input "ta"
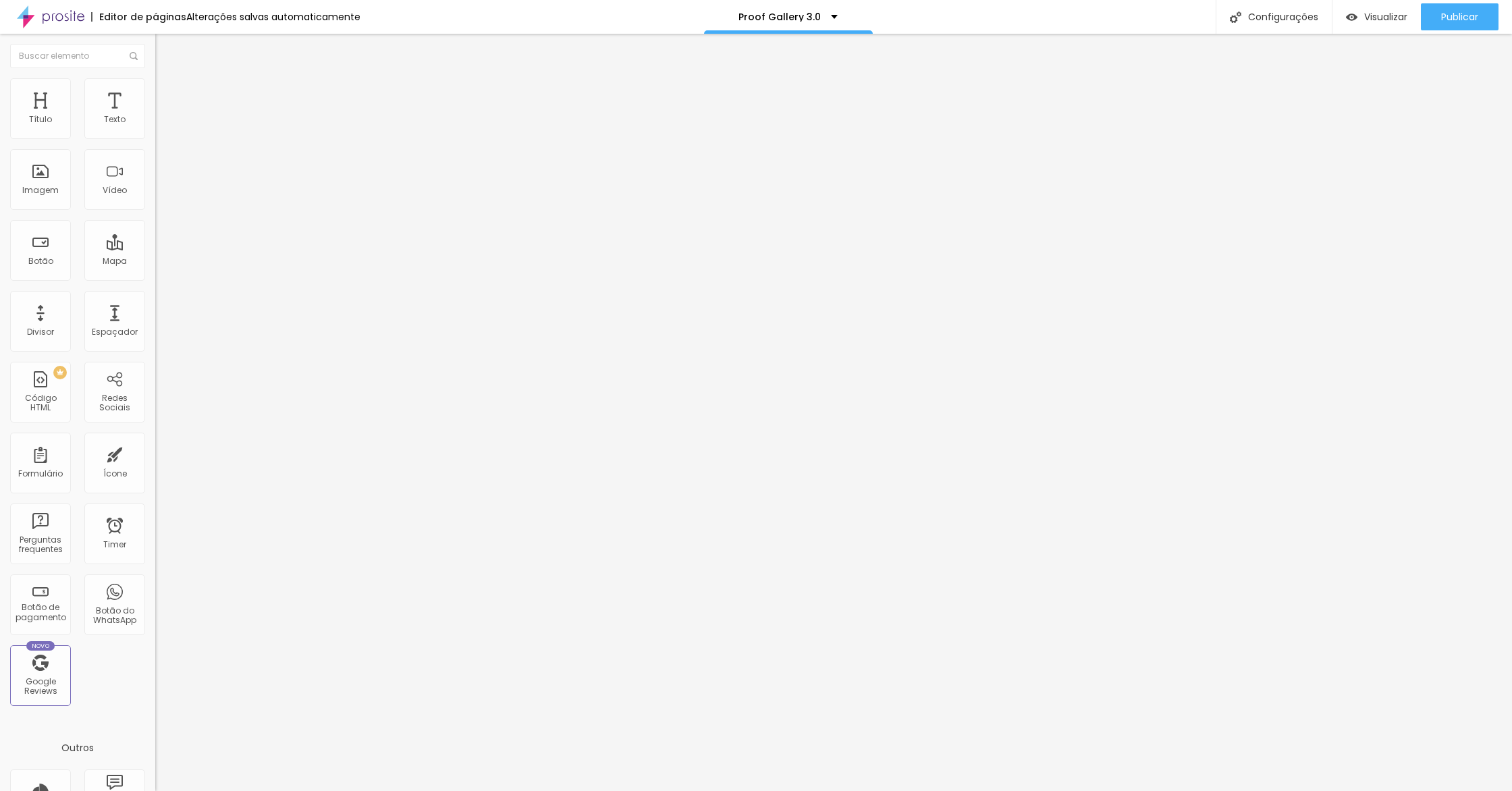
drag, startPoint x: 51, startPoint y: 451, endPoint x: 64, endPoint y: 457, distance: 14.3
click at [155, 176] on div at bounding box center [233, 169] width 155 height 104
drag, startPoint x: 100, startPoint y: 195, endPoint x: 6, endPoint y: 96, distance: 136.5
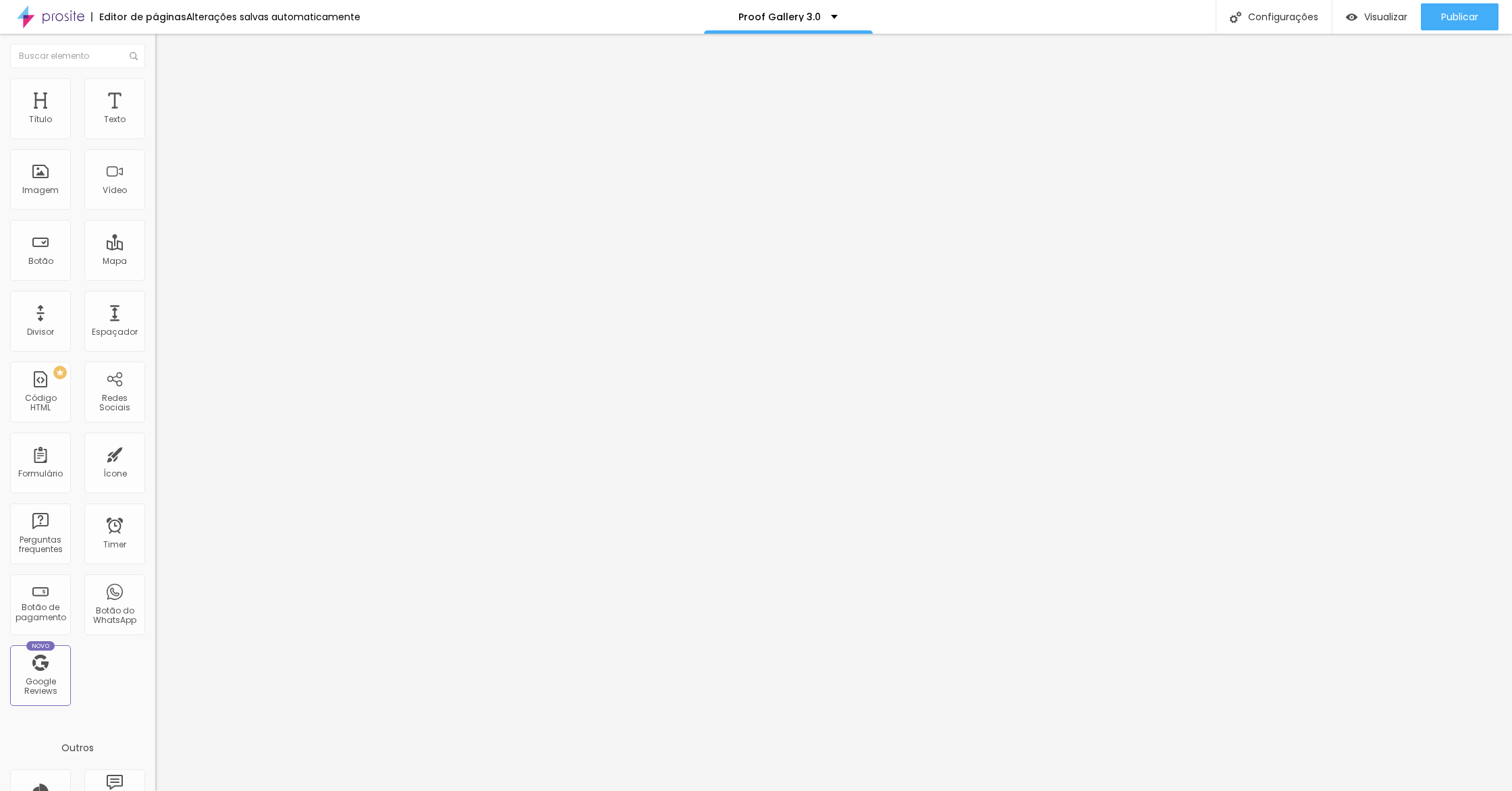
click at [155, 96] on div "Conteúdo Avançado Código HTML 120 caracteres 1 < div class = "_form_69" > </ di…" at bounding box center [233, 111] width 155 height 93
click at [1445, 7] on div "Publicar" at bounding box center [1460, 17] width 37 height 27
click at [1396, 99] on link "Visualizar página" at bounding box center [1423, 104] width 121 height 8
click at [1263, 23] on div "Configurações" at bounding box center [1273, 17] width 116 height 34
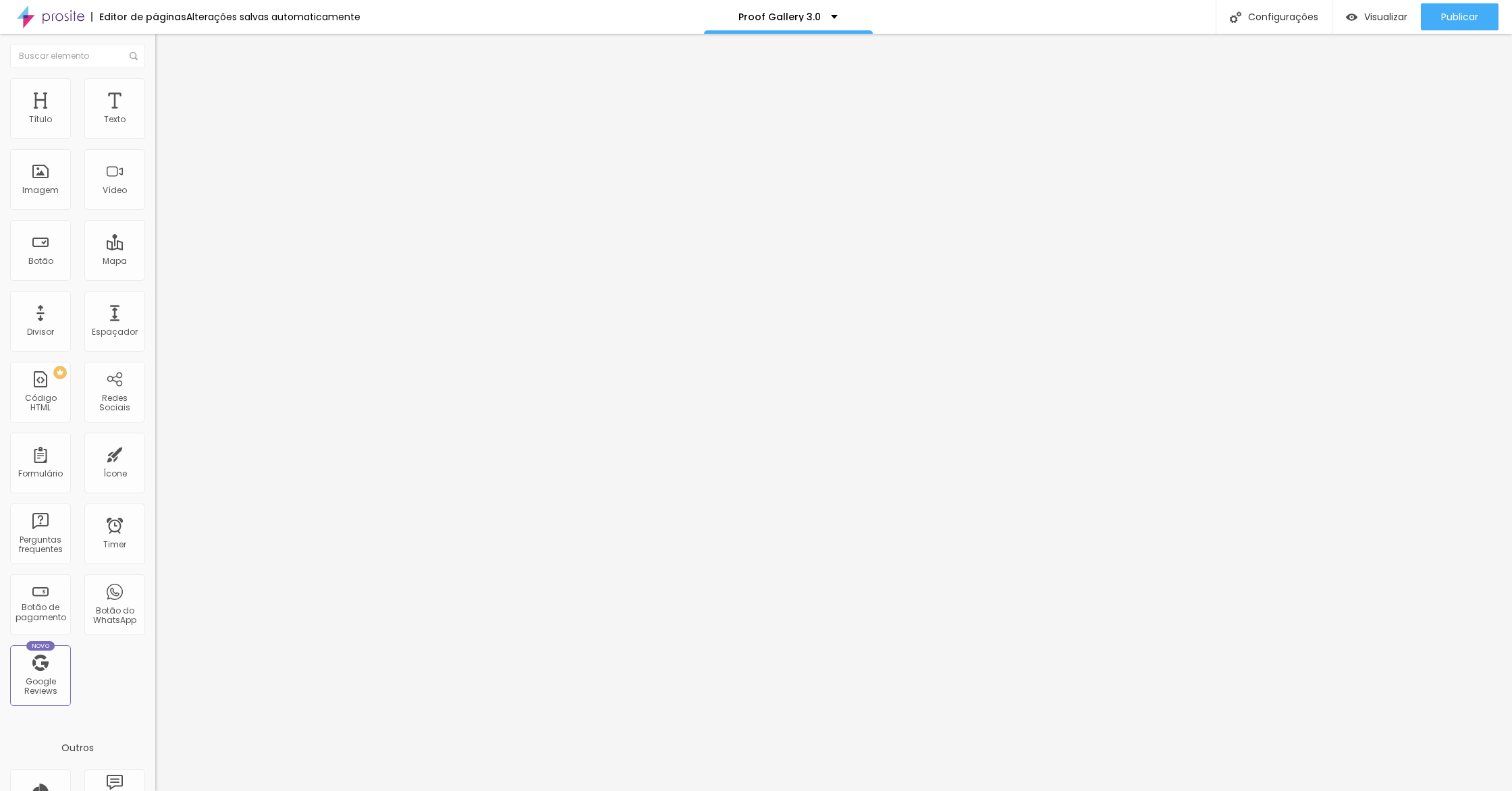
click at [997, 790] on div at bounding box center [756, 804] width 1512 height 12
click at [155, 222] on div "< div class = "_form_69" > </ div > < script src = "[URL][DOMAIN_NAME]" charset…" at bounding box center [450, 169] width 591 height 104
drag, startPoint x: 100, startPoint y: 222, endPoint x: 54, endPoint y: 92, distance: 137.9
click at [155, 92] on div "Conteúdo Avançado Código HTML 120 caracteres 1 < div class = "_form_69" > </ di…" at bounding box center [233, 111] width 155 height 93
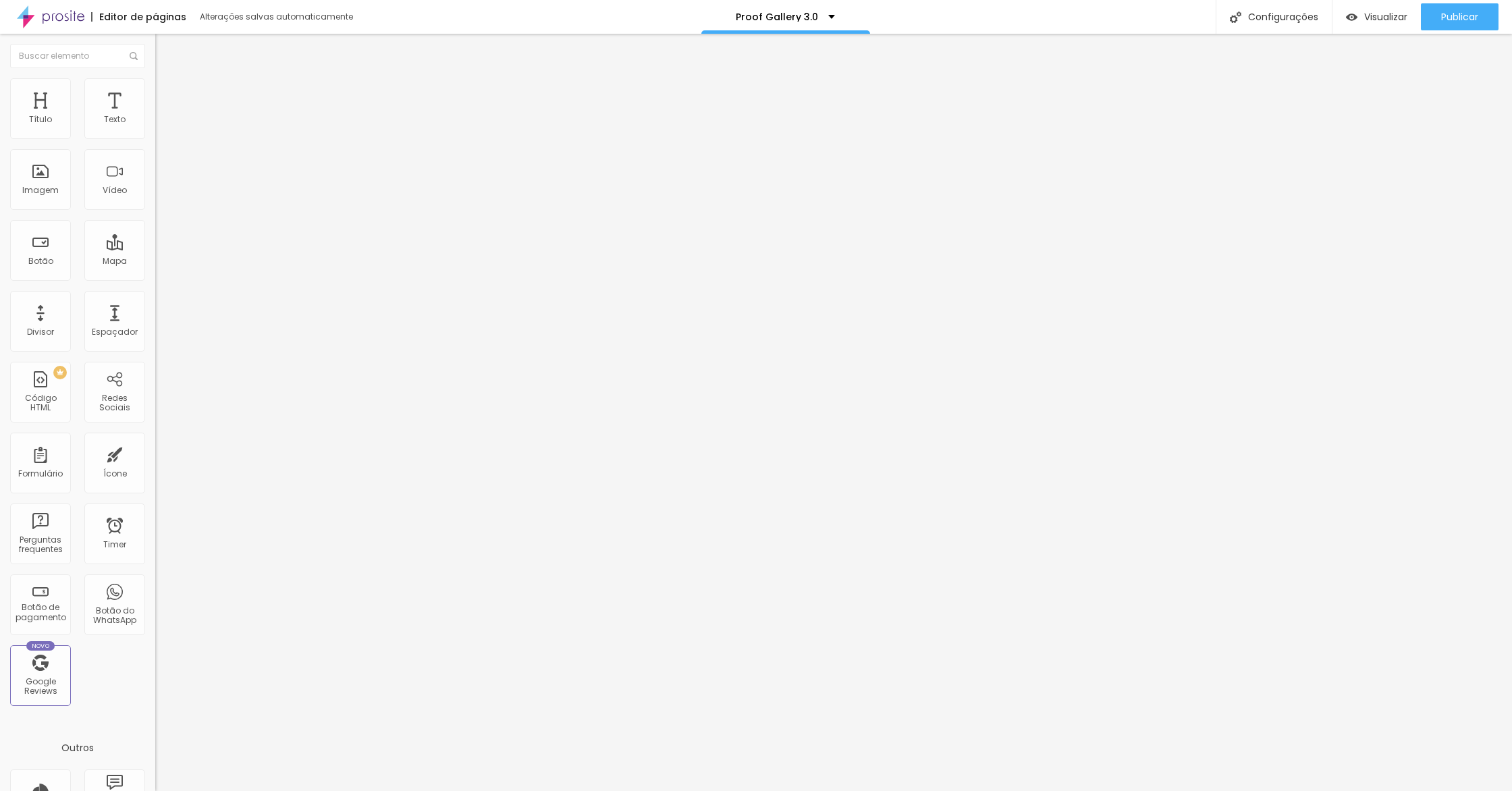
scroll to position [0, 458]
click at [1475, 22] on span "Publicar" at bounding box center [1460, 16] width 37 height 11
click at [1410, 99] on link "Visualizar página" at bounding box center [1423, 104] width 121 height 8
click at [167, 93] on span "Avançado" at bounding box center [189, 87] width 44 height 11
click at [167, 98] on span "Avançado" at bounding box center [189, 101] width 44 height 11
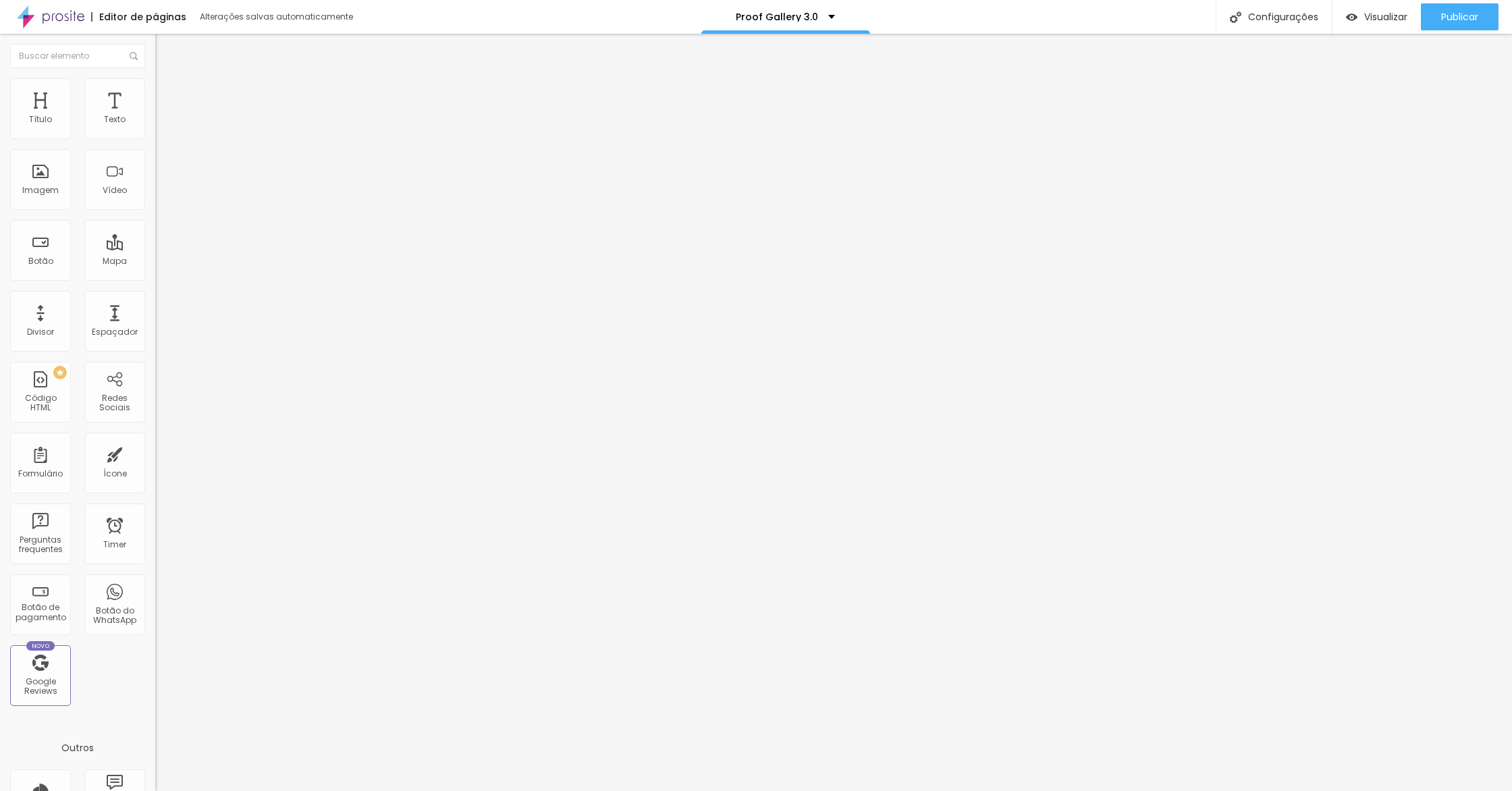
type input "221"
type input "211"
type input "165"
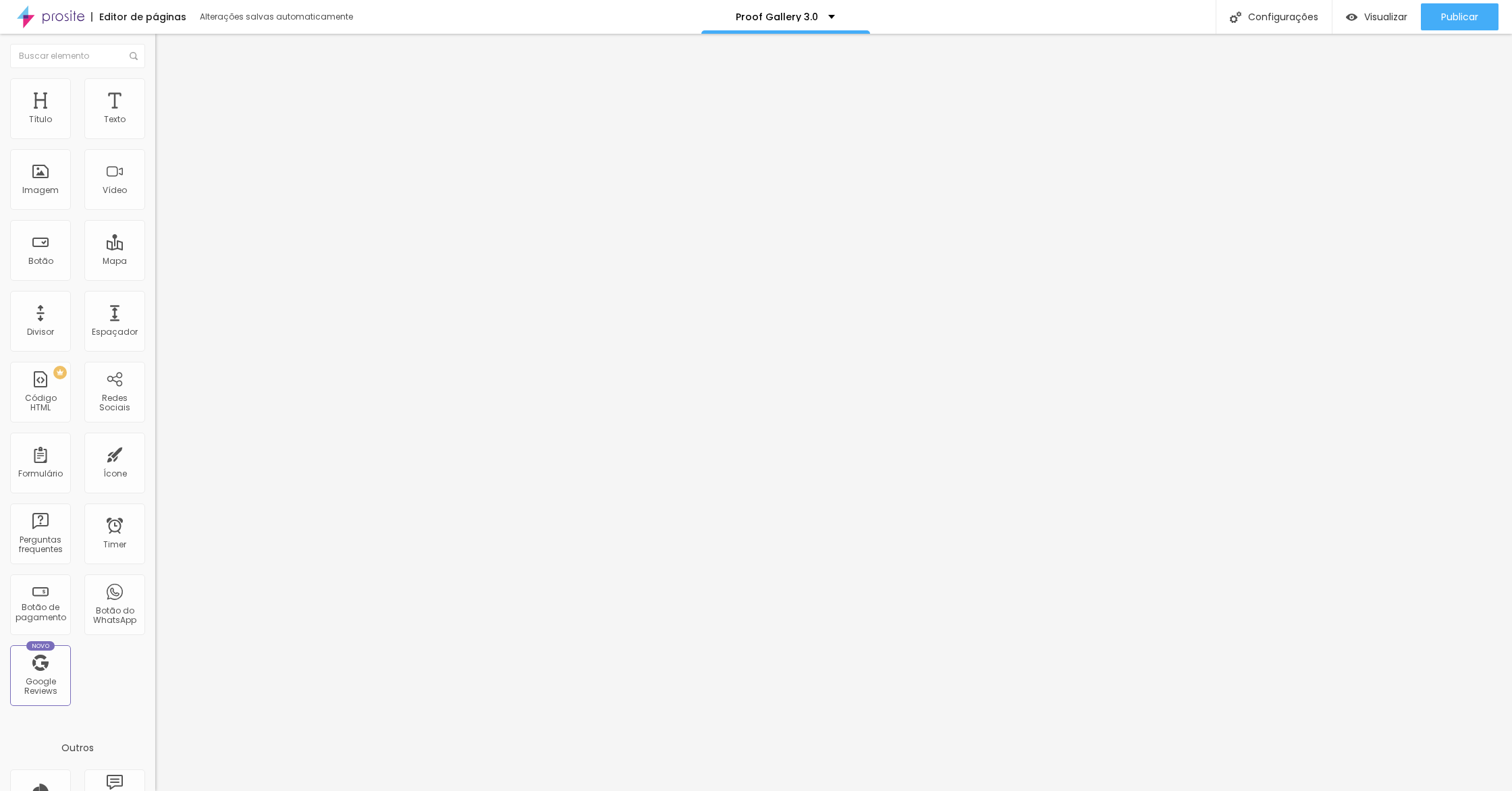
type input "165"
type input "78"
type input "0"
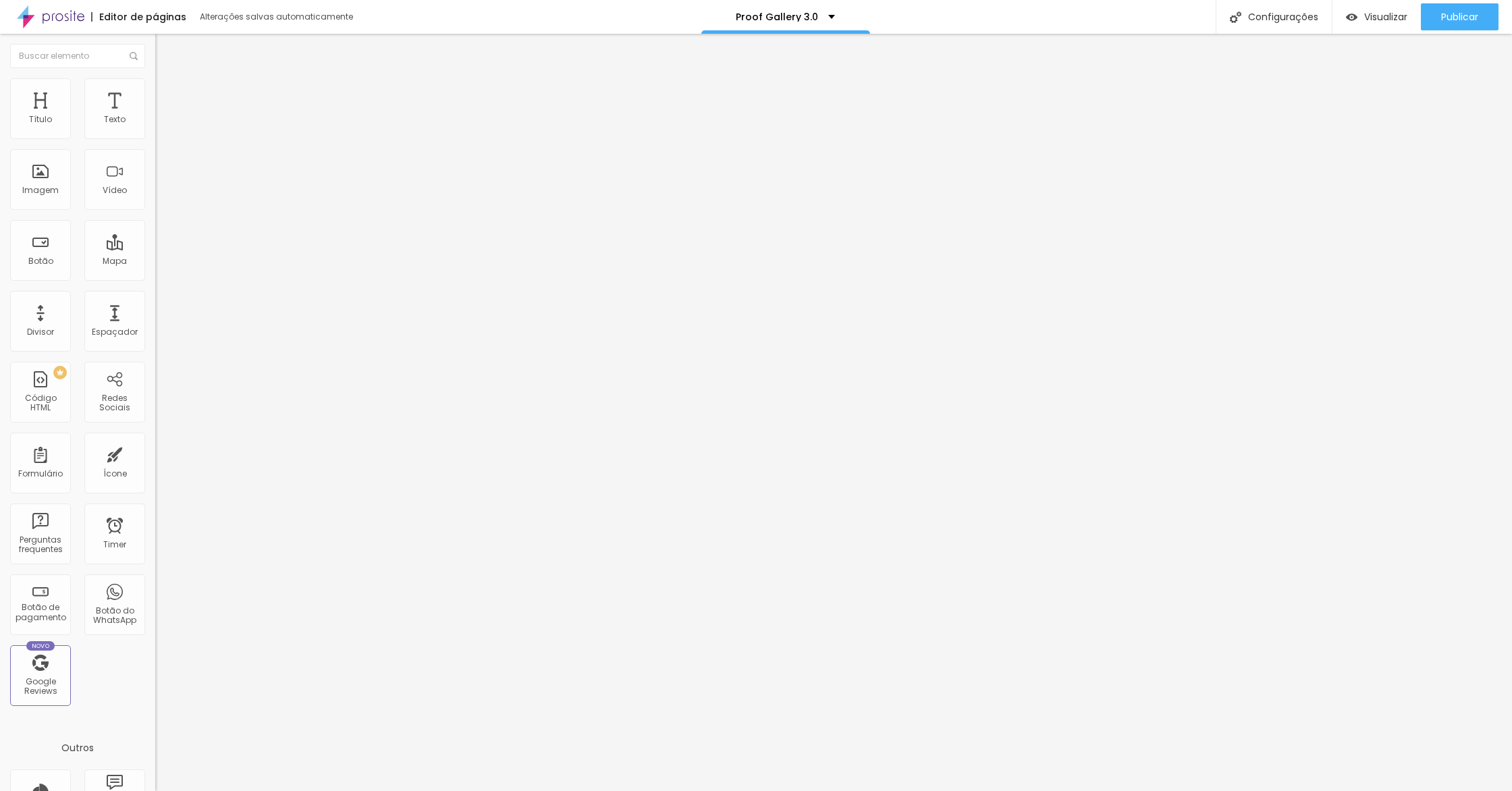
type input "0"
click at [155, 141] on div "20 Espaçamento entre colunas 0 px Espaçamento vertical ID Html Classes Html Vis…" at bounding box center [233, 389] width 155 height 567
click at [167, 99] on span "Avançado" at bounding box center [189, 101] width 44 height 11
type input "212"
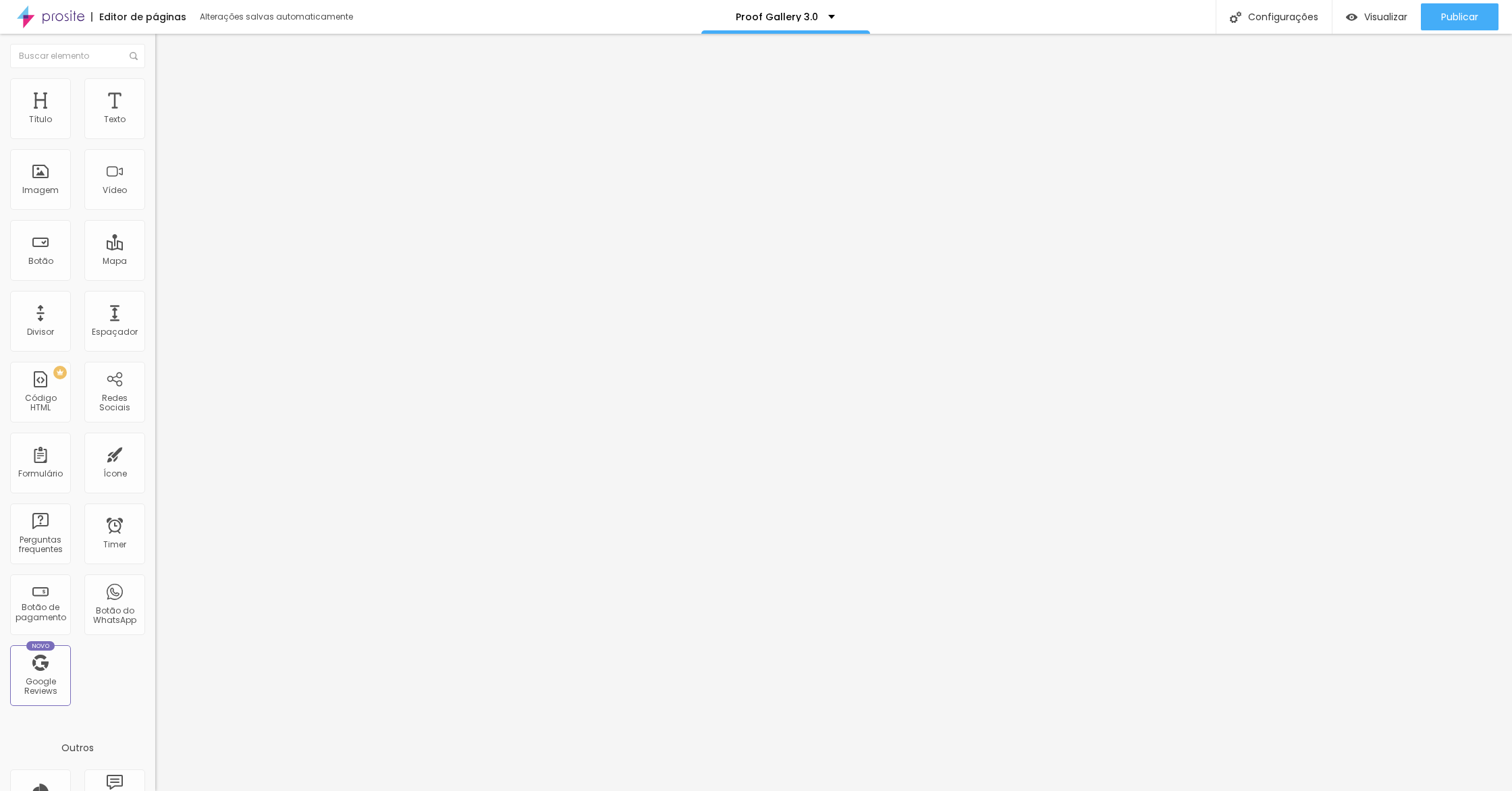
type input "206"
type input "194"
type input "143"
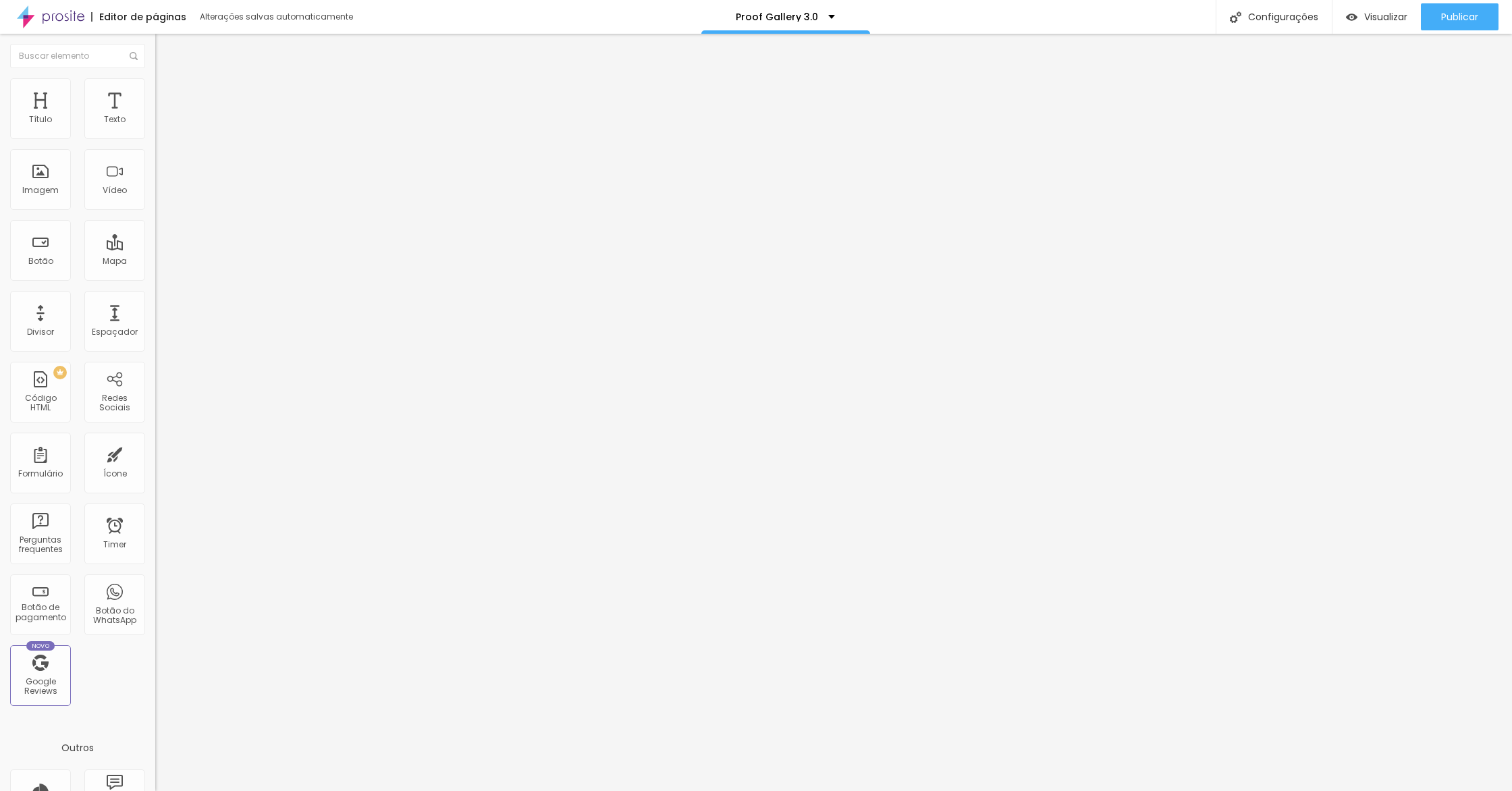
type input "143"
type input "13"
type input "0"
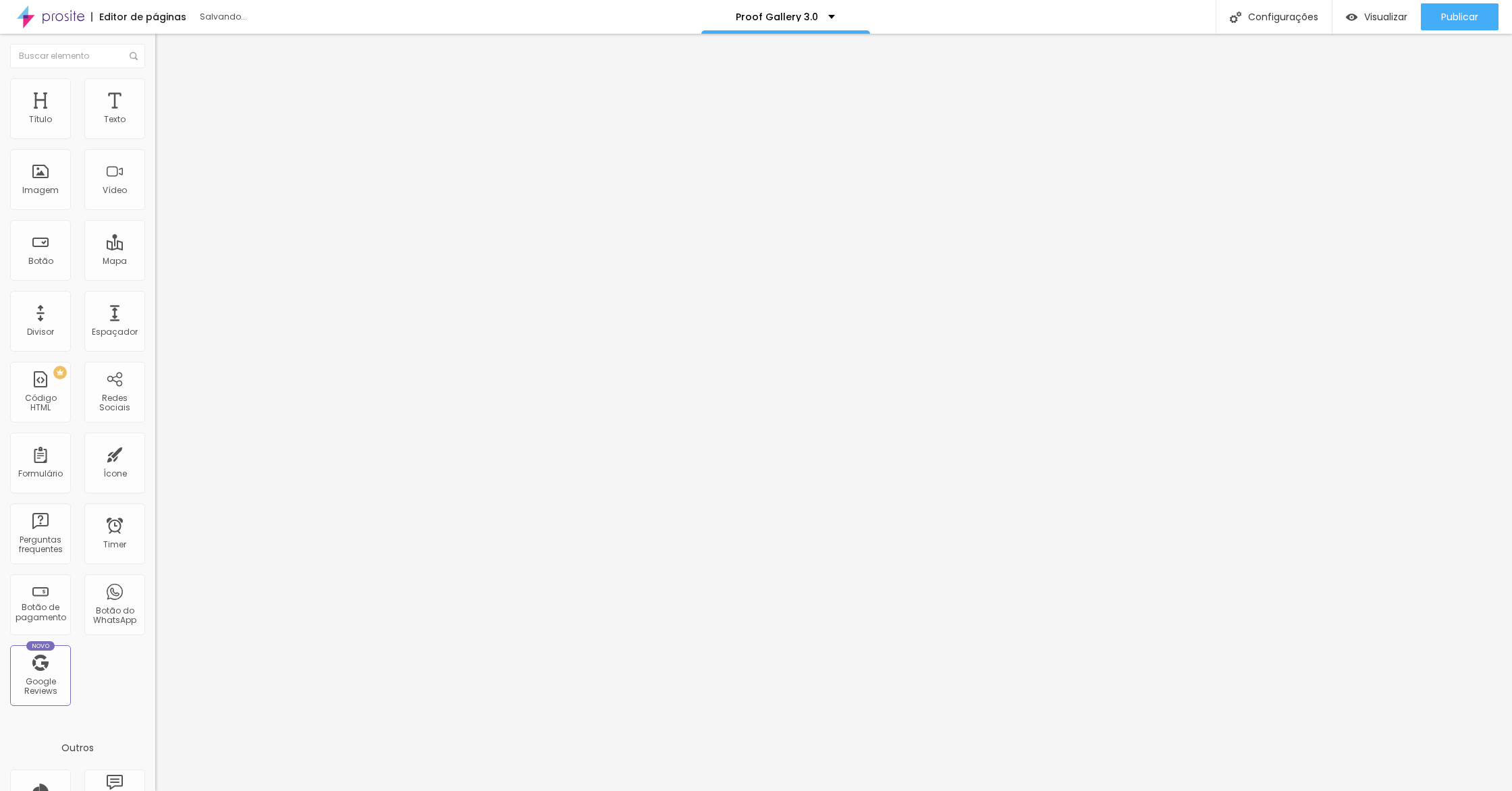
drag, startPoint x: 56, startPoint y: 155, endPoint x: 0, endPoint y: 150, distance: 56.2
type input "0"
click at [155, 453] on input "range" at bounding box center [198, 458] width 87 height 11
click at [155, 103] on li "Avançado" at bounding box center [233, 98] width 155 height 13
type input "30"
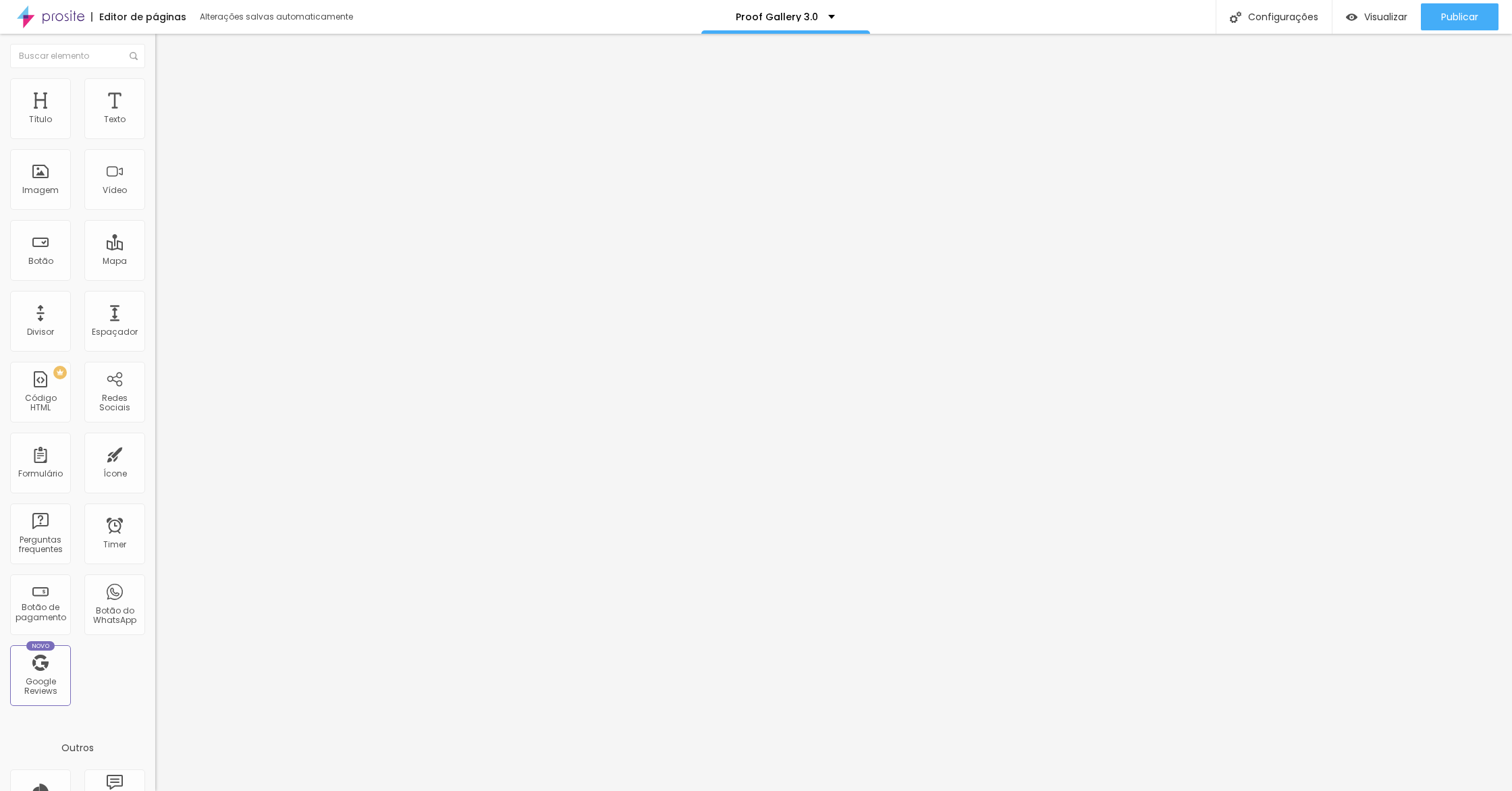
type input "30"
type input "15"
type input "0"
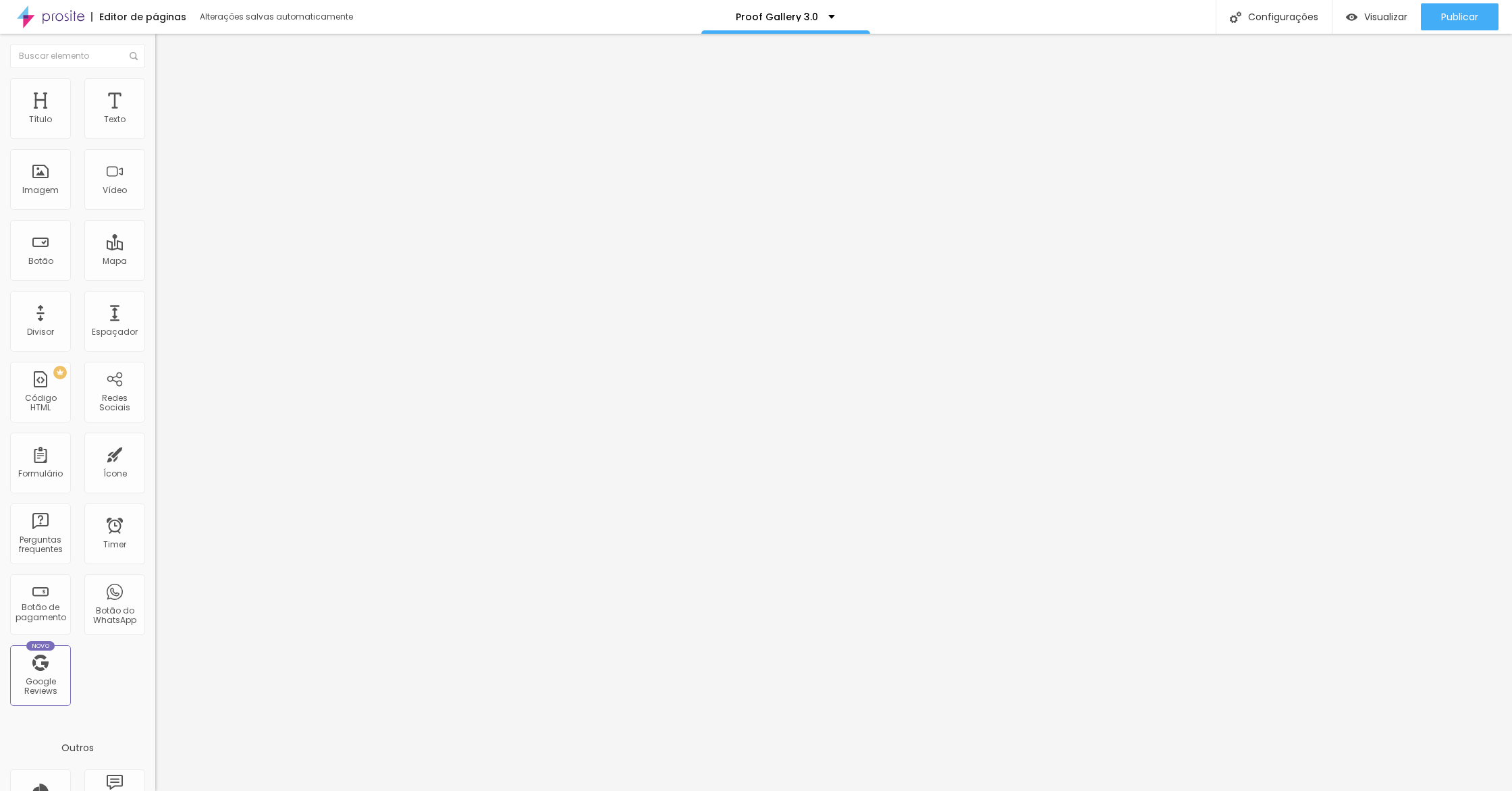
drag, startPoint x: 71, startPoint y: 135, endPoint x: 0, endPoint y: 128, distance: 71.3
type input "0"
click at [155, 262] on input "range" at bounding box center [198, 267] width 87 height 11
click at [1465, 13] on span "Publicar" at bounding box center [1460, 16] width 37 height 11
click at [1404, 99] on link "Visualizar página" at bounding box center [1423, 104] width 121 height 8
